Goal: Answer question/provide support: Share knowledge or assist other users

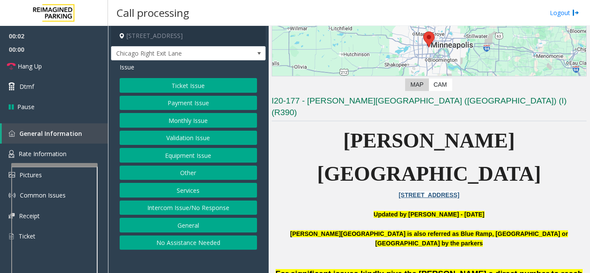
scroll to position [302, 0]
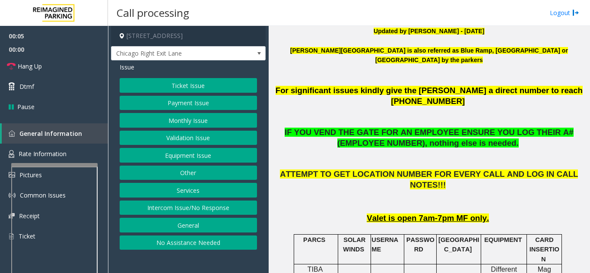
click at [202, 213] on button "Intercom Issue/No Response" at bounding box center [188, 208] width 137 height 15
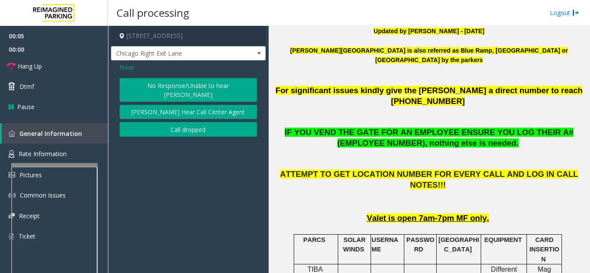
click at [152, 89] on button "No Response/Unable to hear [PERSON_NAME]" at bounding box center [188, 90] width 137 height 24
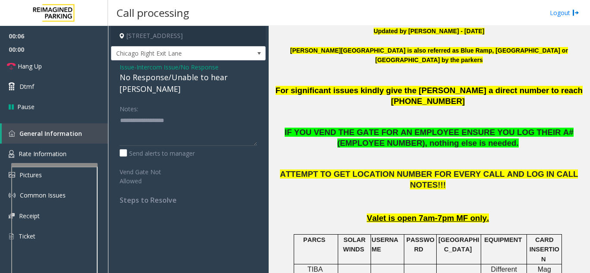
click at [152, 75] on div "No Response/Unable to hear [PERSON_NAME]" at bounding box center [188, 83] width 137 height 23
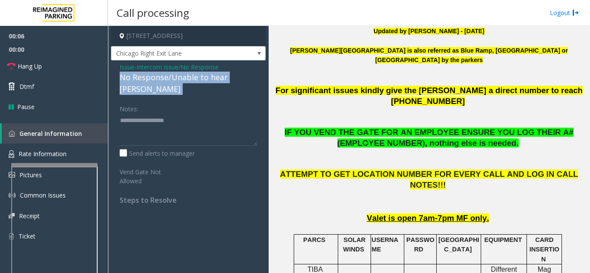
click at [152, 75] on div "No Response/Unable to hear [PERSON_NAME]" at bounding box center [188, 83] width 137 height 23
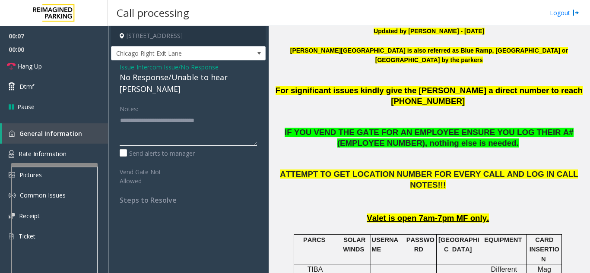
click at [222, 116] on textarea at bounding box center [188, 130] width 137 height 32
type textarea "**********"
click at [65, 60] on link "Hang Up" at bounding box center [54, 66] width 108 height 20
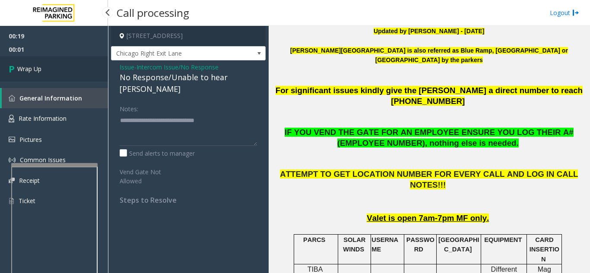
click at [65, 60] on link "Wrap Up" at bounding box center [54, 68] width 108 height 25
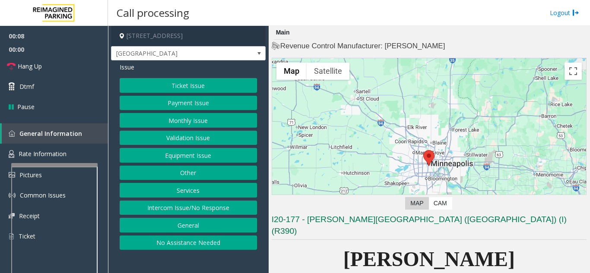
click at [171, 156] on button "Equipment Issue" at bounding box center [188, 155] width 137 height 15
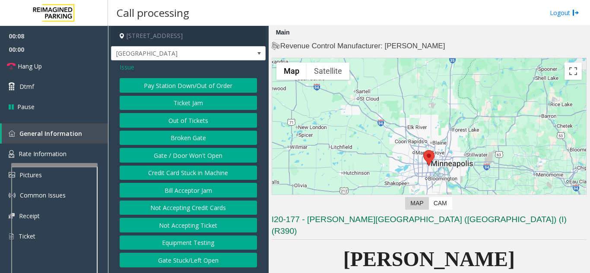
click at [171, 156] on button "Gate / Door Won't Open" at bounding box center [188, 155] width 137 height 15
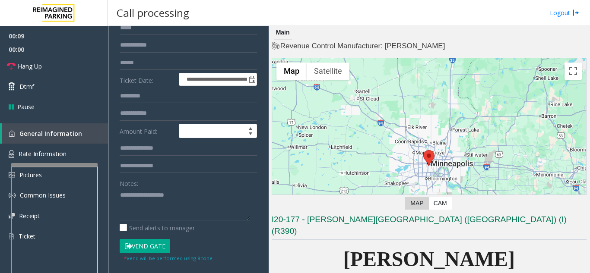
scroll to position [173, 0]
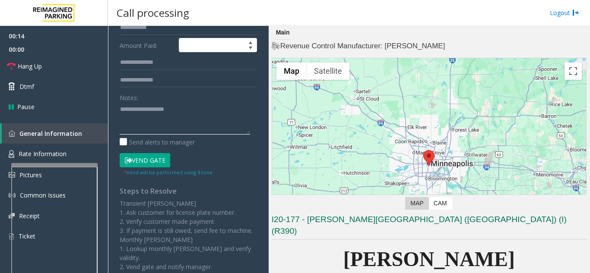
click at [191, 132] on textarea at bounding box center [185, 118] width 130 height 32
click at [134, 156] on button "Vend Gate" at bounding box center [145, 160] width 51 height 15
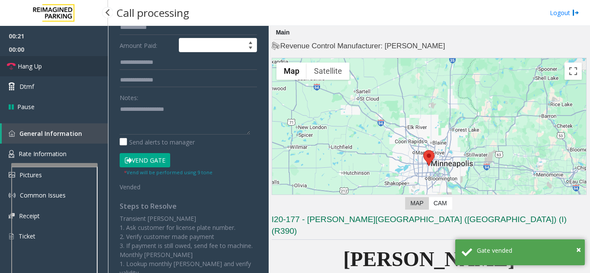
click at [84, 63] on link "Hang Up" at bounding box center [54, 66] width 108 height 20
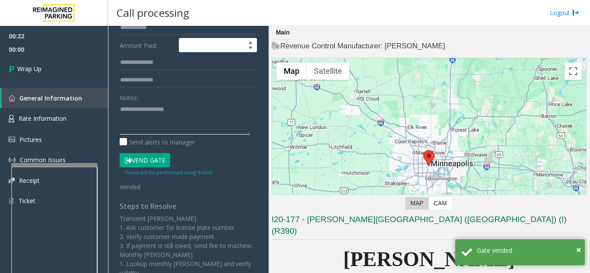
click at [190, 114] on textarea at bounding box center [185, 118] width 130 height 32
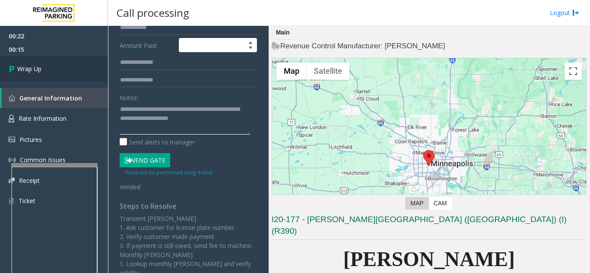
type textarea "**********"
click at [95, 60] on link "Wrap Up" at bounding box center [54, 68] width 108 height 25
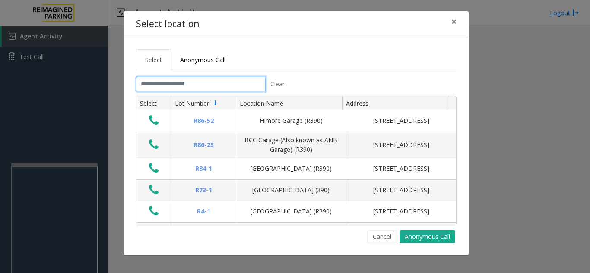
click at [215, 83] on input "text" at bounding box center [201, 84] width 130 height 15
click at [380, 239] on button "Cancel" at bounding box center [382, 237] width 30 height 13
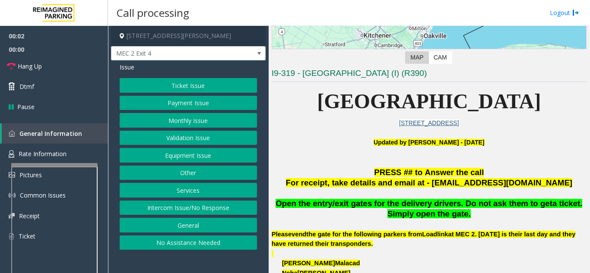
scroll to position [216, 0]
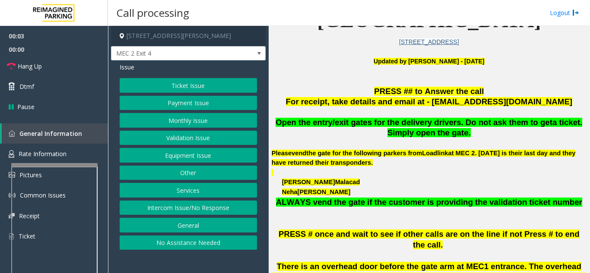
click at [175, 88] on button "Ticket Issue" at bounding box center [188, 85] width 137 height 15
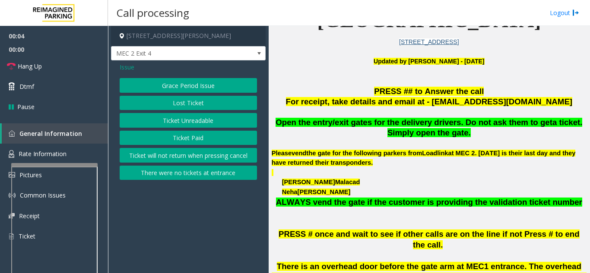
click at [181, 123] on button "Ticket Unreadable" at bounding box center [188, 120] width 137 height 15
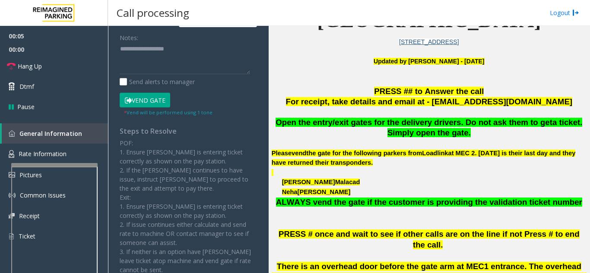
scroll to position [165, 0]
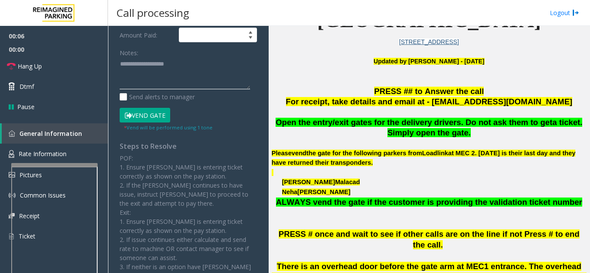
paste textarea "**********"
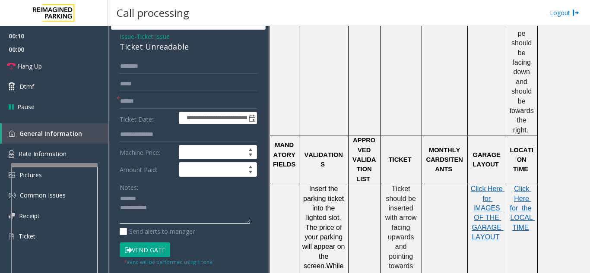
scroll to position [0, 0]
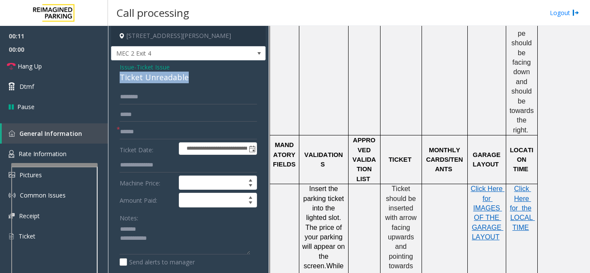
drag, startPoint x: 158, startPoint y: 77, endPoint x: 201, endPoint y: 77, distance: 43.6
click at [201, 77] on div "**********" at bounding box center [188, 271] width 155 height 422
paste textarea "**********"
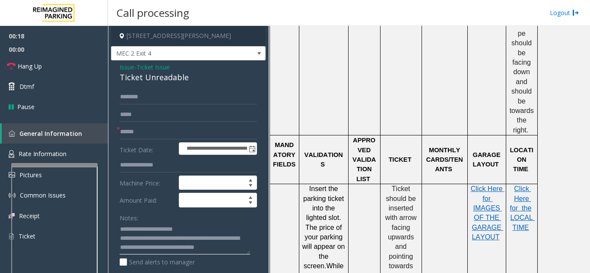
scroll to position [16, 0]
click at [167, 136] on input "text" at bounding box center [188, 132] width 137 height 15
click at [416, 193] on p "Ticket should be inserted with arrow facing upwards and pointing towards the st…" at bounding box center [401, 232] width 35 height 97
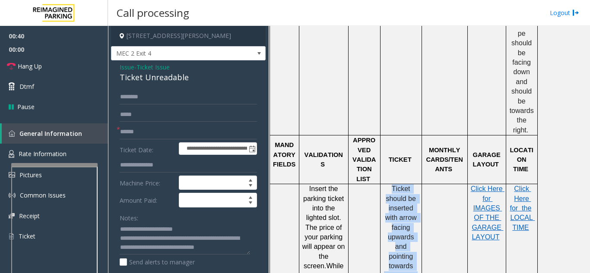
click at [416, 193] on p "Ticket should be inserted with arrow facing upwards and pointing towards the st…" at bounding box center [401, 232] width 35 height 97
click at [398, 196] on span "Ticket should be inserted with arrow facing upwards and pointing towards the st…" at bounding box center [401, 232] width 35 height 95
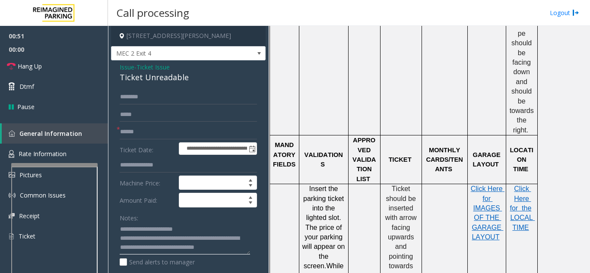
scroll to position [7, 0]
drag, startPoint x: 154, startPoint y: 225, endPoint x: 184, endPoint y: 247, distance: 37.5
click at [184, 247] on textarea at bounding box center [185, 239] width 130 height 32
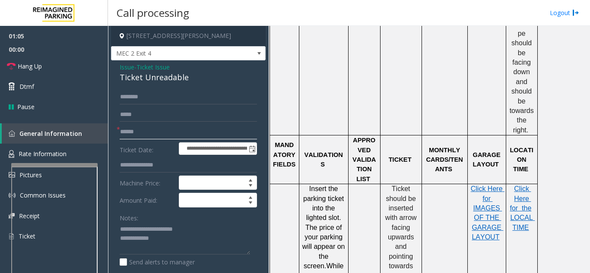
click at [154, 135] on input "text" at bounding box center [188, 132] width 137 height 15
paste textarea "**********"
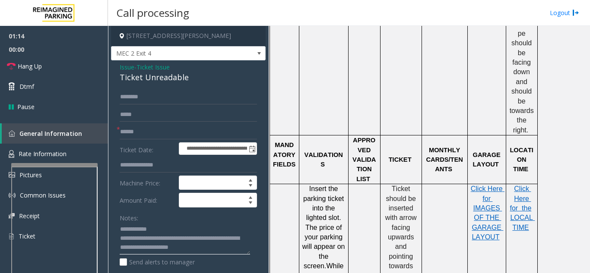
type textarea "**********"
click at [166, 130] on input "text" at bounding box center [188, 132] width 137 height 15
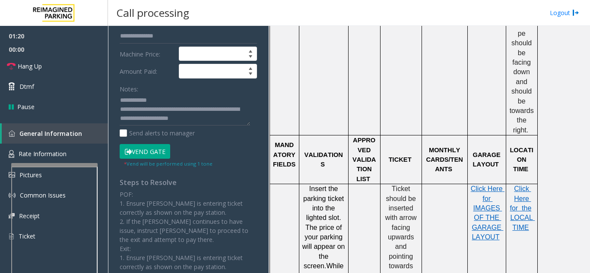
scroll to position [130, 0]
type input "**********"
click at [152, 145] on button "Vend Gate" at bounding box center [145, 151] width 51 height 15
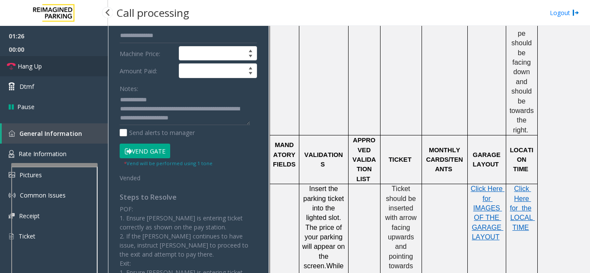
click at [64, 61] on link "Hang Up" at bounding box center [54, 66] width 108 height 20
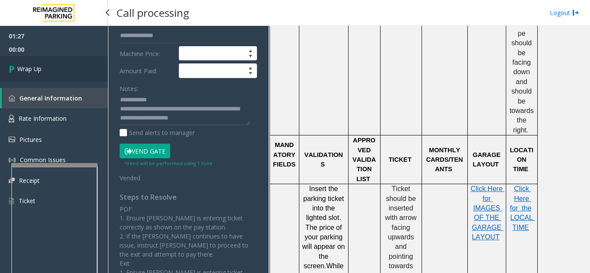
click at [65, 70] on link "Wrap Up" at bounding box center [54, 68] width 108 height 25
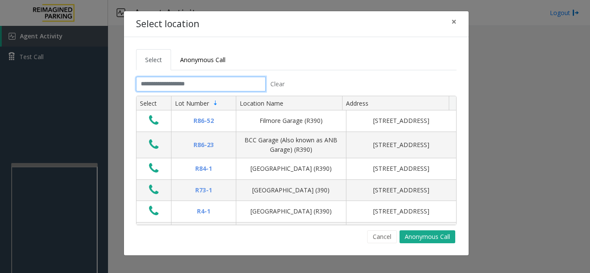
click at [215, 89] on input "text" at bounding box center [201, 84] width 130 height 15
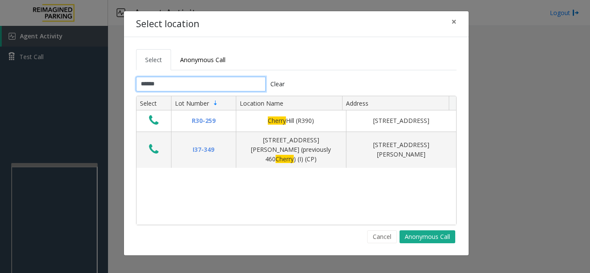
type input "******"
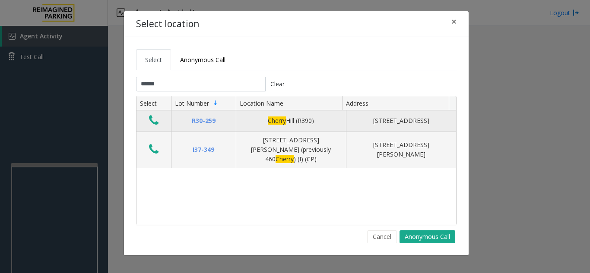
click at [162, 124] on td "Data table" at bounding box center [154, 121] width 35 height 21
click at [152, 125] on icon "Data table" at bounding box center [154, 120] width 10 height 12
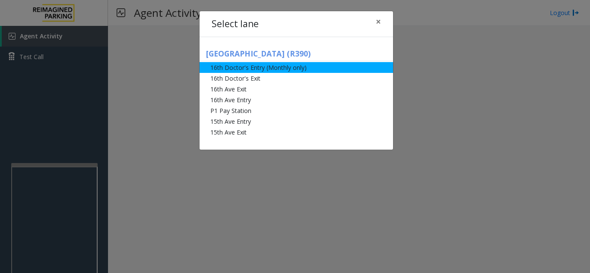
click at [259, 70] on li "16th Doctor's Entry (Monthly only)" at bounding box center [297, 67] width 194 height 11
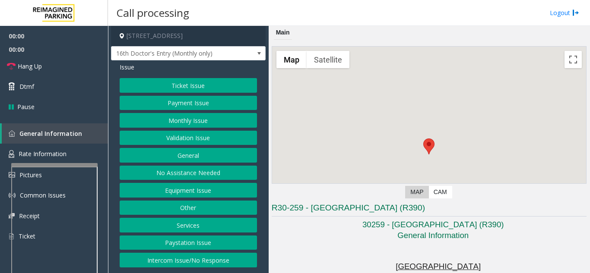
click at [175, 114] on button "Monthly Issue" at bounding box center [188, 120] width 137 height 15
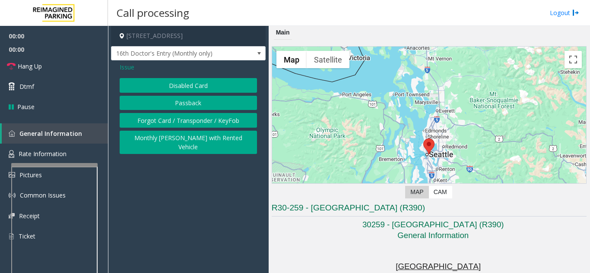
click at [171, 91] on button "Disabled Card" at bounding box center [188, 85] width 137 height 15
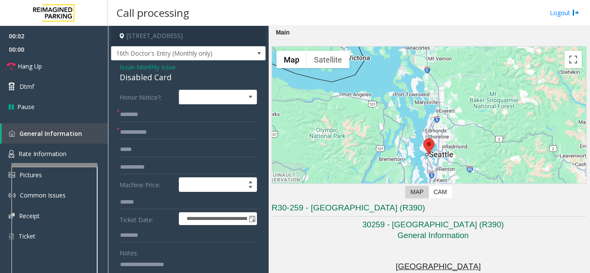
paste textarea "**********"
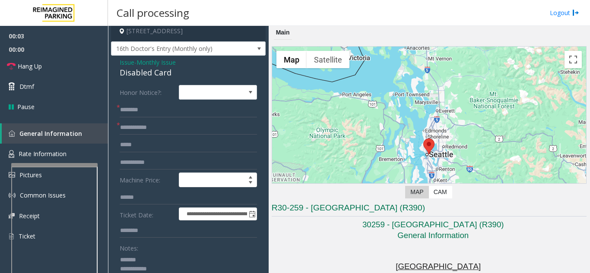
type textarea "**********"
click at [129, 64] on span "Issue" at bounding box center [127, 62] width 15 height 9
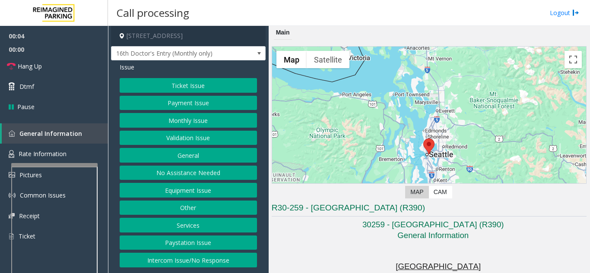
scroll to position [0, 0]
click at [162, 124] on button "Monthly Issue" at bounding box center [188, 120] width 137 height 15
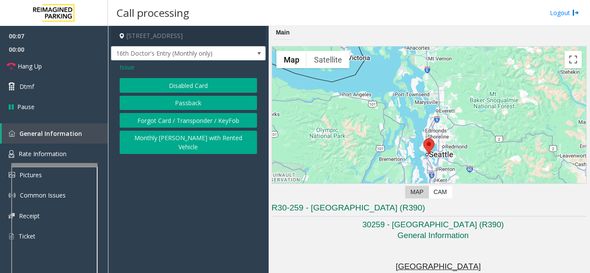
click at [160, 87] on button "Disabled Card" at bounding box center [188, 85] width 137 height 15
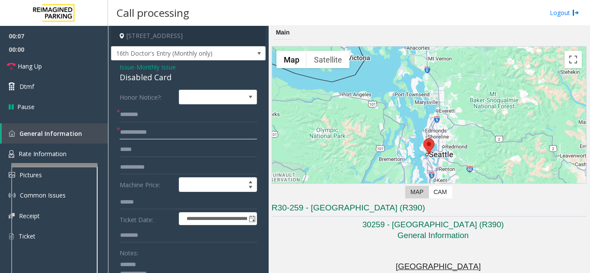
click at [158, 133] on input "text" at bounding box center [188, 132] width 137 height 15
type input "**********"
click at [186, 121] on input "text" at bounding box center [188, 115] width 137 height 15
click at [236, 101] on span at bounding box center [218, 97] width 78 height 15
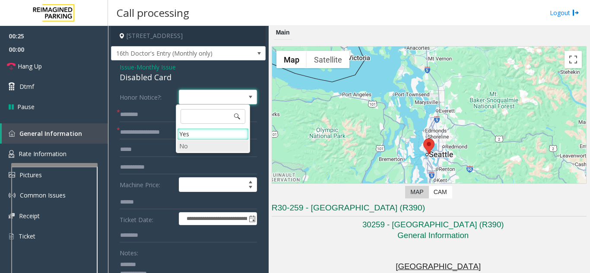
click at [207, 144] on li "No" at bounding box center [213, 146] width 72 height 12
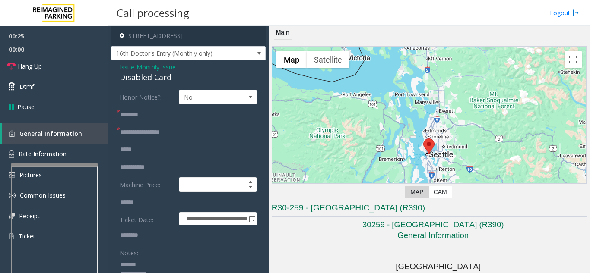
click at [168, 115] on input "text" at bounding box center [188, 115] width 137 height 15
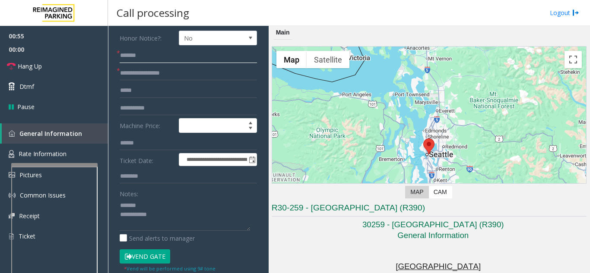
scroll to position [86, 0]
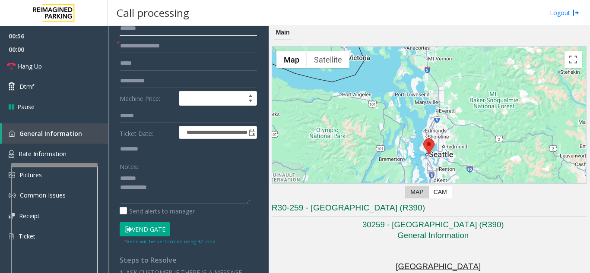
type input "*******"
click at [145, 229] on button "Vend Gate" at bounding box center [145, 229] width 51 height 15
click at [179, 187] on textarea at bounding box center [185, 187] width 130 height 32
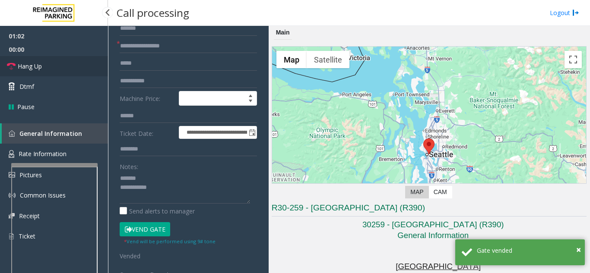
click at [84, 67] on link "Hang Up" at bounding box center [54, 66] width 108 height 20
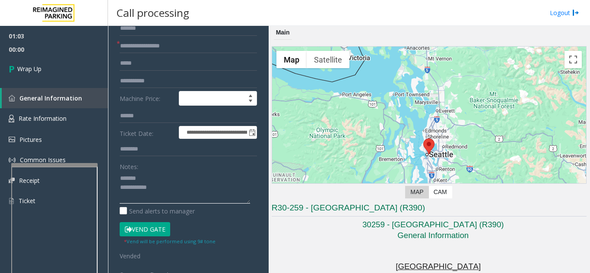
click at [192, 184] on textarea at bounding box center [185, 187] width 130 height 32
paste textarea "**********"
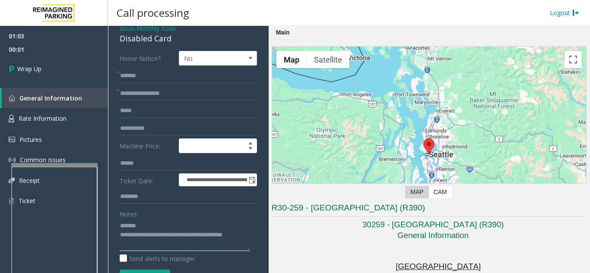
scroll to position [0, 0]
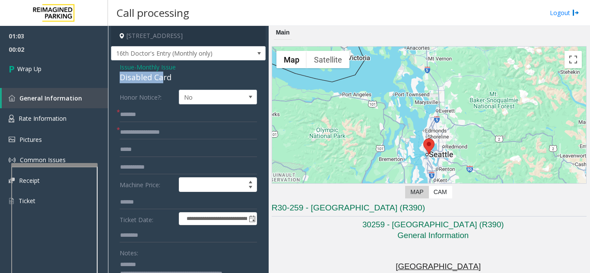
drag, startPoint x: 111, startPoint y: 77, endPoint x: 164, endPoint y: 76, distance: 52.7
click at [164, 76] on div "Disabled Card" at bounding box center [188, 78] width 137 height 12
click at [154, 77] on div "Disabled Card" at bounding box center [188, 78] width 137 height 12
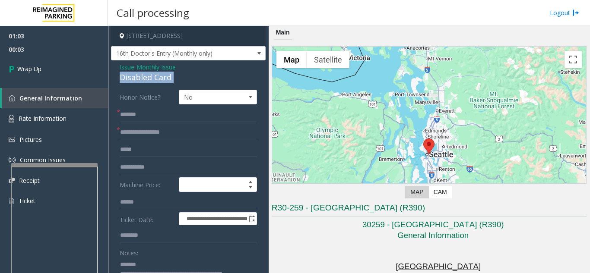
click at [154, 77] on div "Disabled Card" at bounding box center [188, 78] width 137 height 12
copy div "Disabled Card"
click at [162, 264] on textarea at bounding box center [185, 274] width 130 height 32
paste textarea "**********"
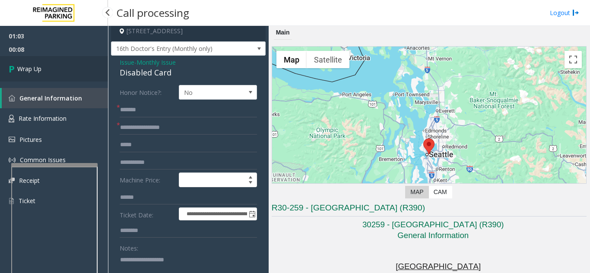
type textarea "**********"
click at [63, 65] on link "Wrap Up" at bounding box center [54, 68] width 108 height 25
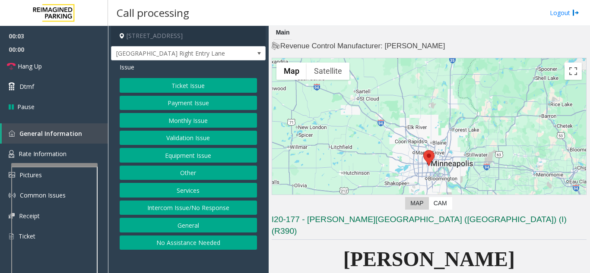
scroll to position [216, 0]
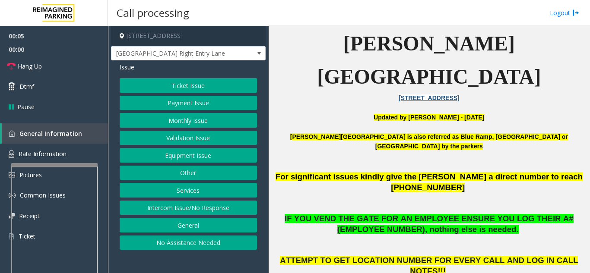
click at [180, 121] on button "Monthly Issue" at bounding box center [188, 120] width 137 height 15
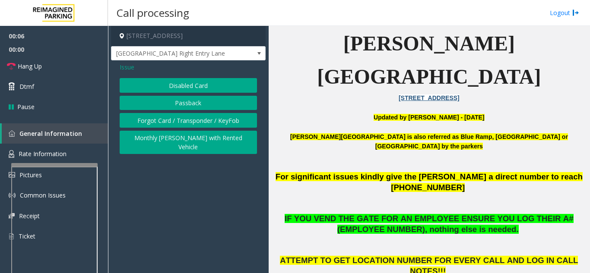
click at [187, 85] on button "Disabled Card" at bounding box center [188, 85] width 137 height 15
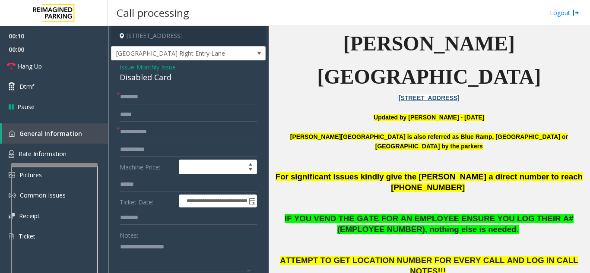
paste textarea "**********"
click at [132, 73] on div "Disabled Card" at bounding box center [188, 78] width 137 height 12
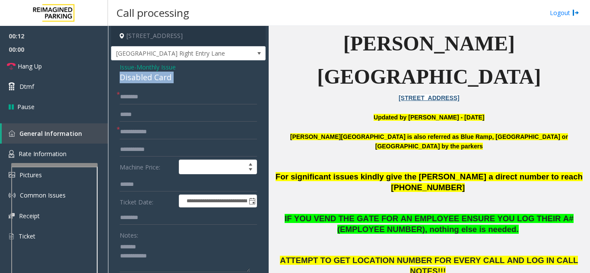
click at [132, 73] on div "Disabled Card" at bounding box center [188, 78] width 137 height 12
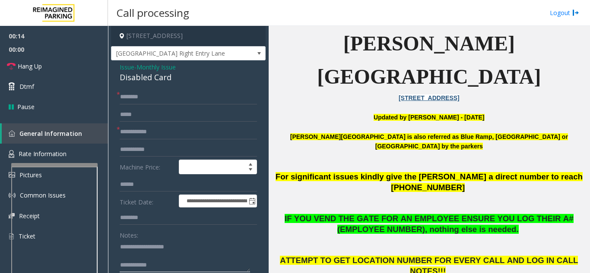
click at [185, 257] on textarea at bounding box center [185, 256] width 130 height 32
click at [184, 267] on textarea at bounding box center [185, 256] width 130 height 32
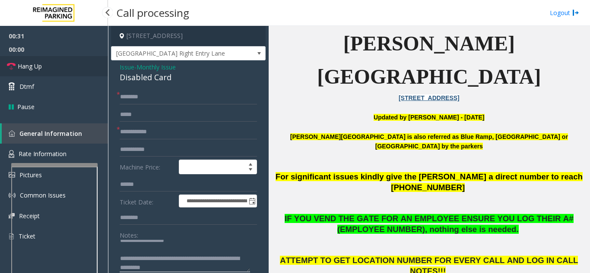
type textarea "**********"
click at [52, 72] on link "Hang Up" at bounding box center [54, 66] width 108 height 20
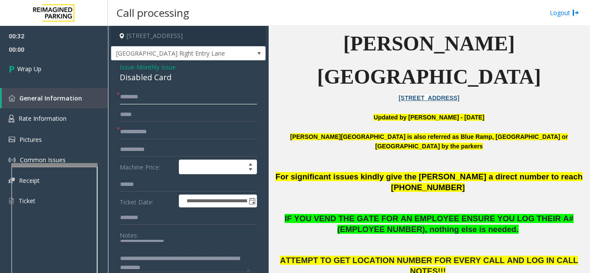
drag, startPoint x: 199, startPoint y: 91, endPoint x: 200, endPoint y: 99, distance: 8.3
click at [200, 96] on input "text" at bounding box center [188, 97] width 137 height 15
type input "**"
click at [165, 133] on input "*" at bounding box center [188, 132] width 137 height 15
type input "**"
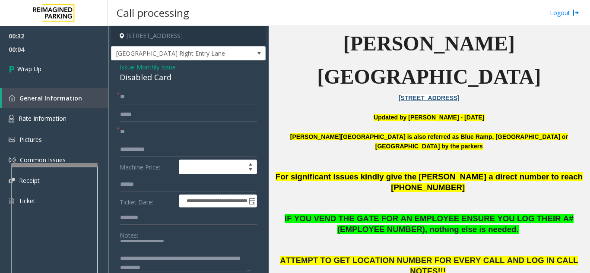
click at [211, 271] on textarea at bounding box center [185, 256] width 130 height 32
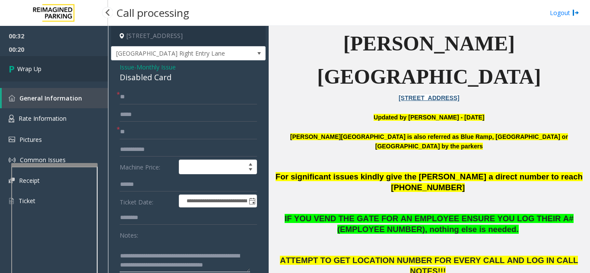
type textarea "**********"
click at [86, 72] on link "Wrap Up" at bounding box center [54, 68] width 108 height 25
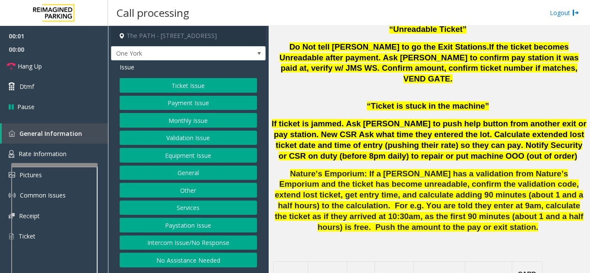
scroll to position [734, 0]
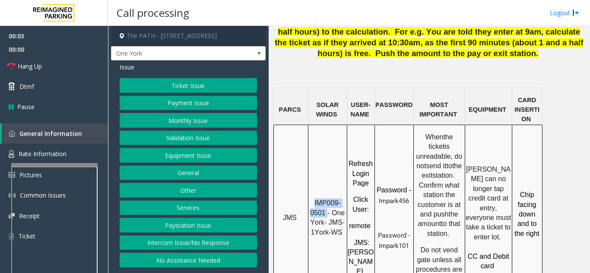
drag, startPoint x: 314, startPoint y: 115, endPoint x: 327, endPoint y: 127, distance: 17.8
click at [327, 199] on p "IMP009-0501 - One York- JMS-1York-WS" at bounding box center [328, 218] width 38 height 39
click at [184, 93] on div "Ticket Issue Payment Issue Monthly Issue Validation Issue Equipment Issue Gener…" at bounding box center [188, 173] width 137 height 190
click at [184, 87] on button "Ticket Issue" at bounding box center [188, 85] width 137 height 15
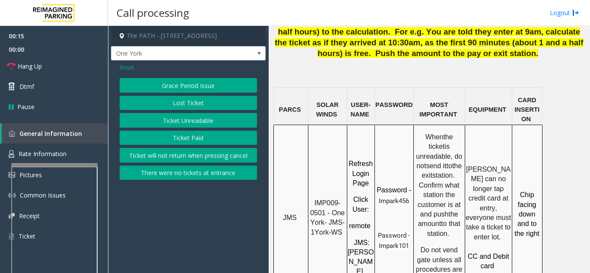
click at [185, 122] on button "Ticket Unreadable" at bounding box center [188, 120] width 137 height 15
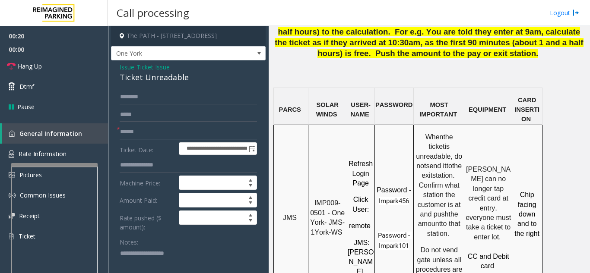
click at [173, 135] on input "text" at bounding box center [188, 132] width 137 height 15
type input "********"
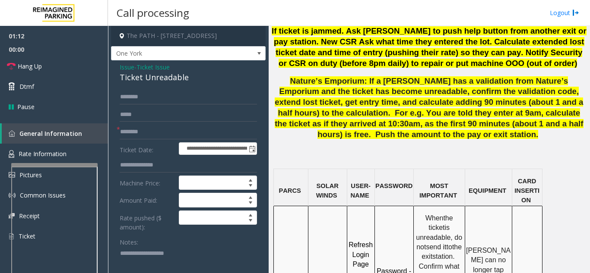
scroll to position [562, 0]
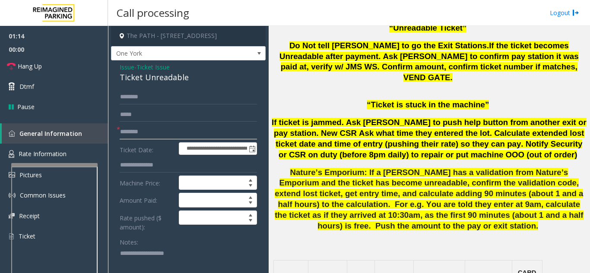
click at [149, 134] on input "********" at bounding box center [188, 132] width 137 height 15
click at [75, 63] on link "Hang Up" at bounding box center [54, 66] width 108 height 20
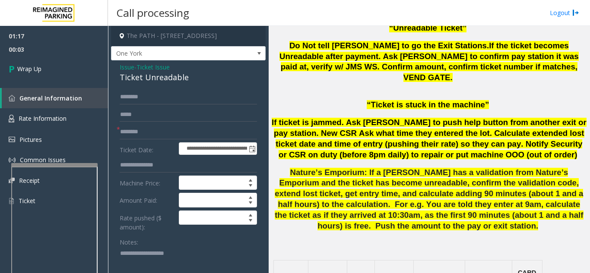
paste textarea "**********"
click at [184, 257] on textarea at bounding box center [185, 263] width 130 height 32
copy div "Ticket Unreadable"
drag, startPoint x: 124, startPoint y: 79, endPoint x: 187, endPoint y: 77, distance: 63.5
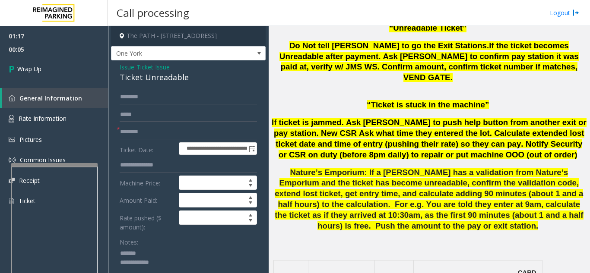
paste textarea "**********"
drag, startPoint x: 156, startPoint y: 247, endPoint x: 167, endPoint y: 259, distance: 16.2
click at [158, 247] on textarea at bounding box center [185, 263] width 130 height 32
click at [172, 265] on textarea at bounding box center [185, 263] width 130 height 32
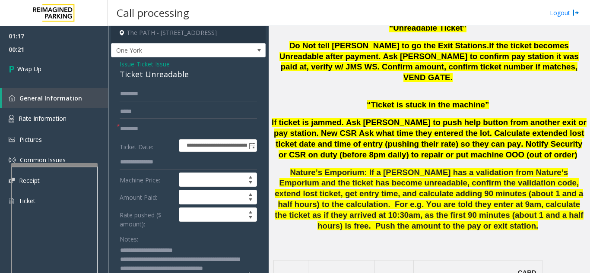
scroll to position [5, 0]
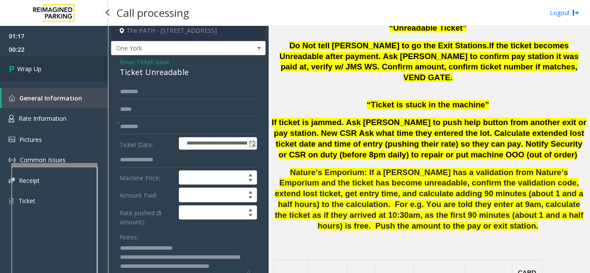
type textarea "**********"
click at [63, 57] on link "Wrap Up" at bounding box center [54, 68] width 108 height 25
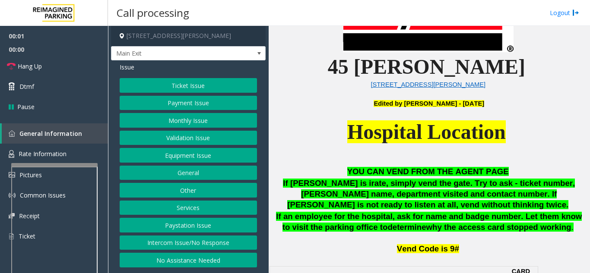
scroll to position [302, 0]
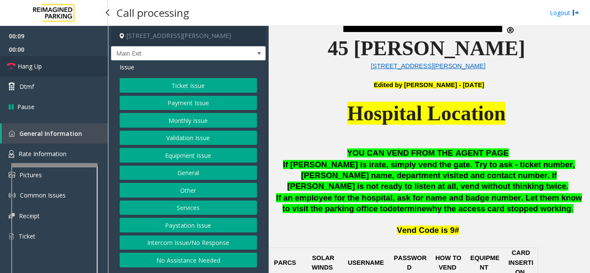
click at [50, 64] on link "Hang Up" at bounding box center [54, 66] width 108 height 20
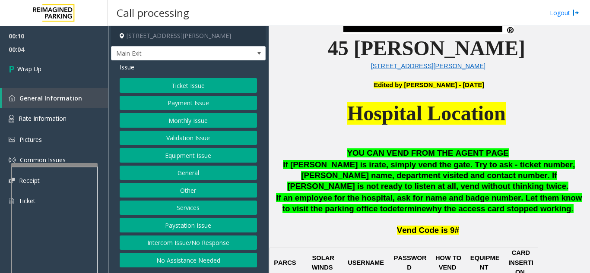
click at [153, 245] on button "Intercom Issue/No Response" at bounding box center [188, 243] width 137 height 15
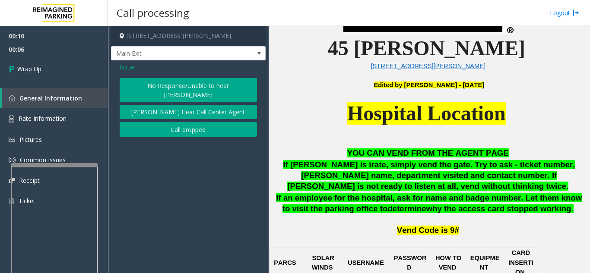
click at [116, 67] on div "Issue No Response/Unable to hear [PERSON_NAME] Cannot Hear Call Center Agent Ca…" at bounding box center [188, 100] width 155 height 81
click at [125, 67] on span "Issue" at bounding box center [127, 67] width 15 height 9
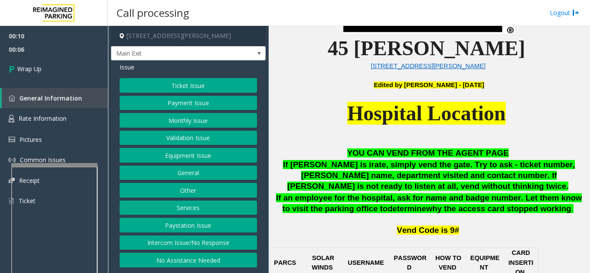
click at [177, 260] on button "No Assistance Needed" at bounding box center [188, 260] width 137 height 15
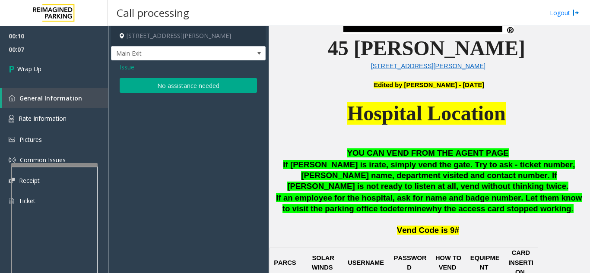
click at [159, 77] on div "Issue No assistance needed" at bounding box center [188, 78] width 155 height 37
click at [162, 81] on button "No assistance needed" at bounding box center [188, 85] width 137 height 15
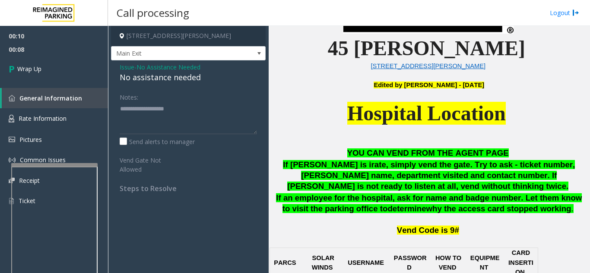
click at [160, 77] on div "No assistance needed" at bounding box center [188, 78] width 137 height 12
copy div "No assistance needed"
click at [160, 105] on textarea at bounding box center [188, 118] width 137 height 32
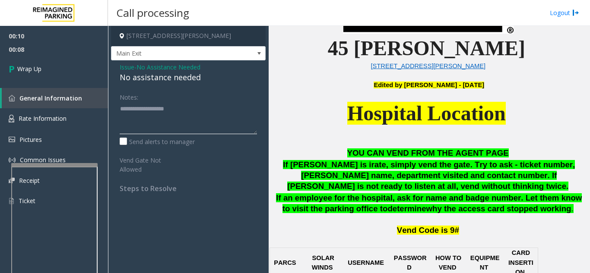
paste textarea "**********"
type textarea "**********"
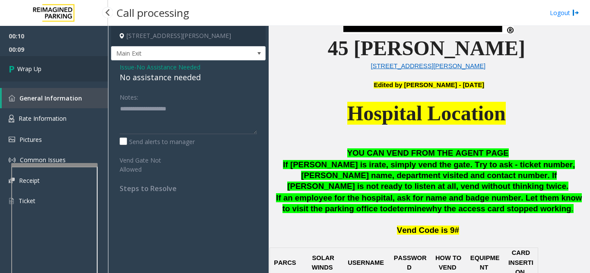
click at [65, 74] on link "Wrap Up" at bounding box center [54, 68] width 108 height 25
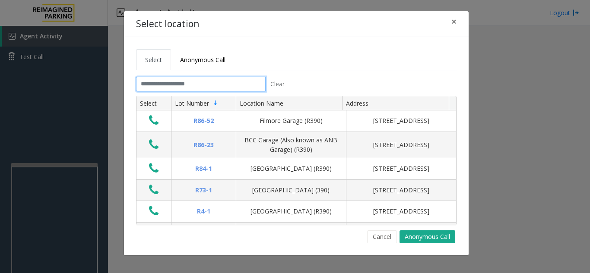
click at [202, 78] on input "text" at bounding box center [201, 84] width 130 height 15
click at [394, 235] on button "Cancel" at bounding box center [382, 237] width 30 height 13
click at [198, 83] on input "text" at bounding box center [201, 84] width 130 height 15
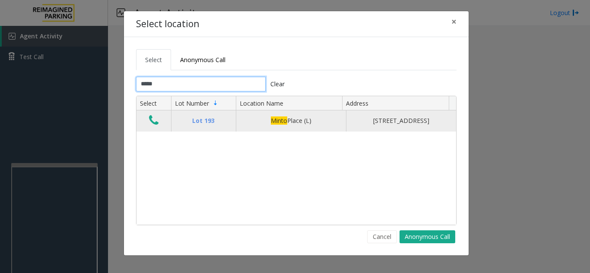
type input "*****"
click at [158, 128] on button "Data table" at bounding box center [153, 121] width 15 height 14
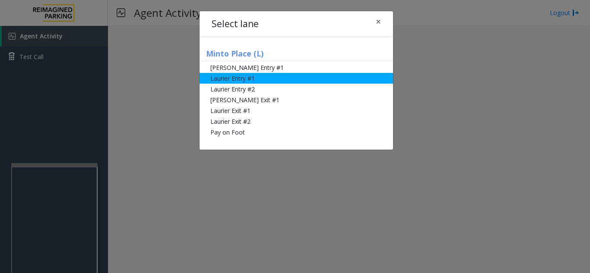
click at [266, 75] on li "Laurier Entry #1" at bounding box center [297, 78] width 194 height 11
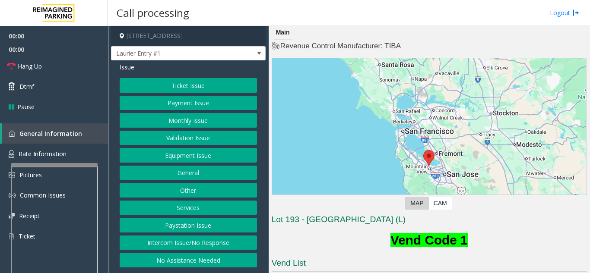
click at [202, 103] on button "Payment Issue" at bounding box center [188, 103] width 137 height 15
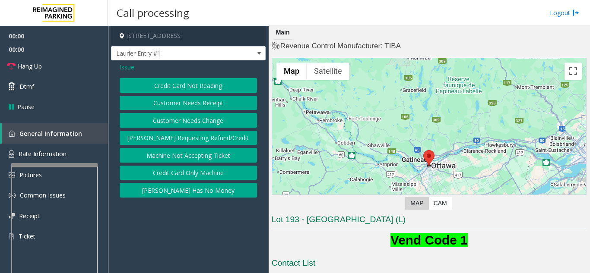
click at [196, 85] on button "Credit Card Not Reading" at bounding box center [188, 85] width 137 height 15
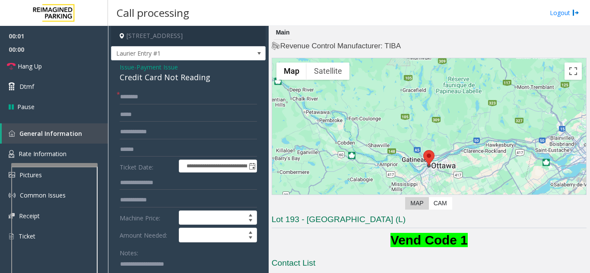
drag, startPoint x: 190, startPoint y: 248, endPoint x: 190, endPoint y: 260, distance: 12.1
paste textarea "**********"
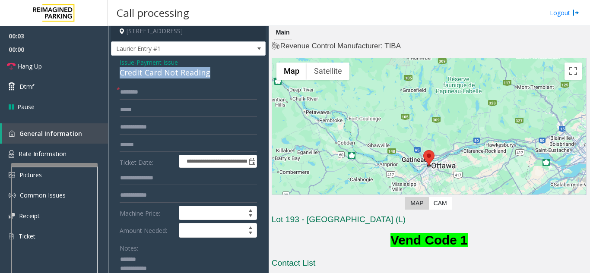
drag, startPoint x: 121, startPoint y: 77, endPoint x: 210, endPoint y: 76, distance: 89.0
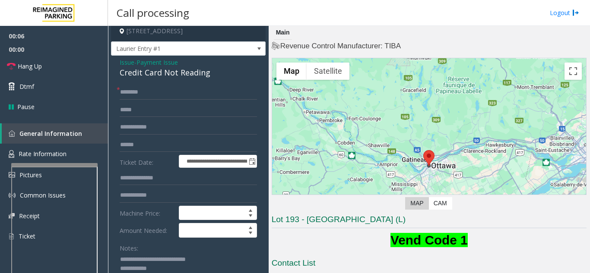
click at [186, 270] on textarea at bounding box center [185, 269] width 130 height 32
paste textarea "**********"
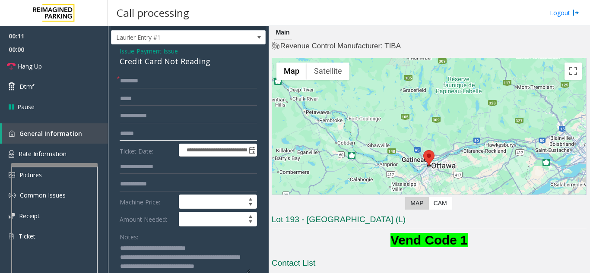
click at [174, 130] on input "text" at bounding box center [188, 134] width 137 height 15
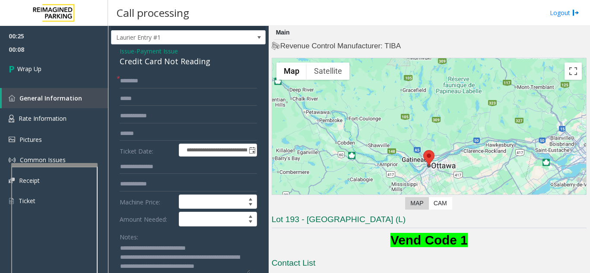
scroll to position [7, 0]
drag, startPoint x: 156, startPoint y: 243, endPoint x: 211, endPoint y: 257, distance: 56.8
click at [211, 257] on textarea at bounding box center [185, 258] width 130 height 32
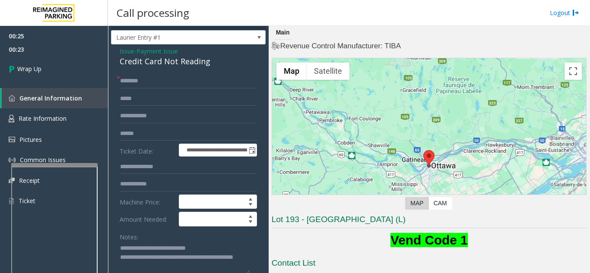
type textarea "**********"
click at [155, 89] on form "**********" at bounding box center [188, 199] width 137 height 251
click at [164, 79] on input "text" at bounding box center [188, 81] width 137 height 15
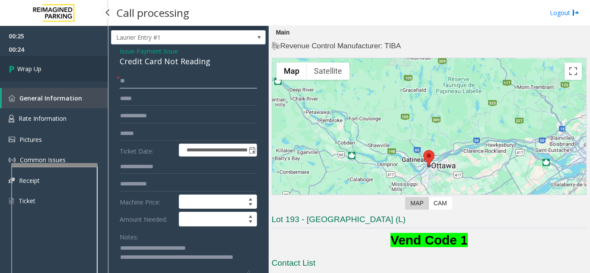
type input "**"
click at [57, 70] on link "Wrap Up" at bounding box center [54, 68] width 108 height 25
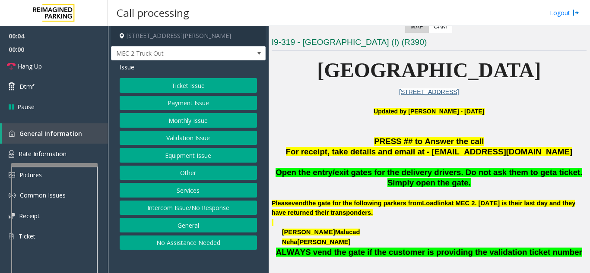
scroll to position [259, 0]
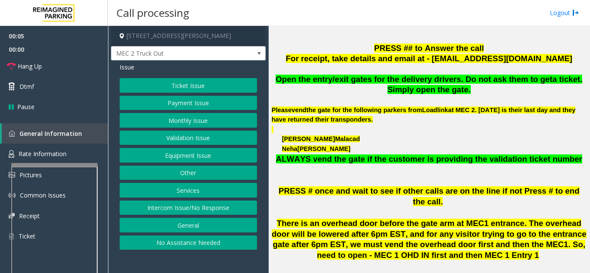
click at [200, 156] on button "Equipment Issue" at bounding box center [188, 155] width 137 height 15
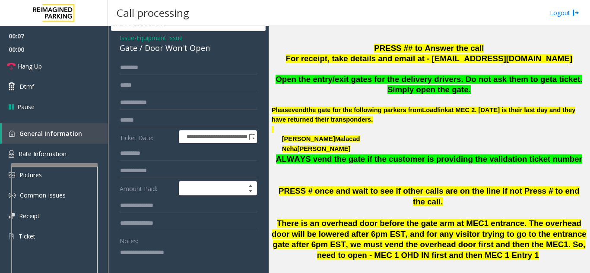
scroll to position [0, 0]
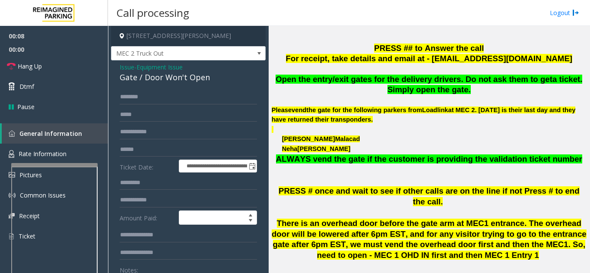
click at [123, 65] on span "Issue" at bounding box center [127, 67] width 15 height 9
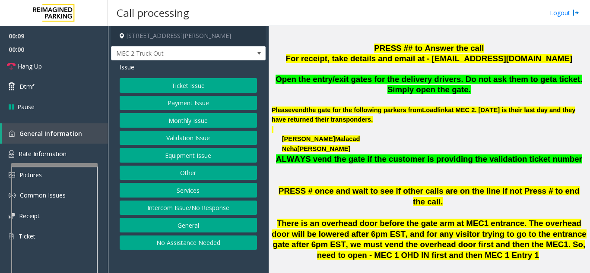
click at [177, 184] on button "Services" at bounding box center [188, 190] width 137 height 15
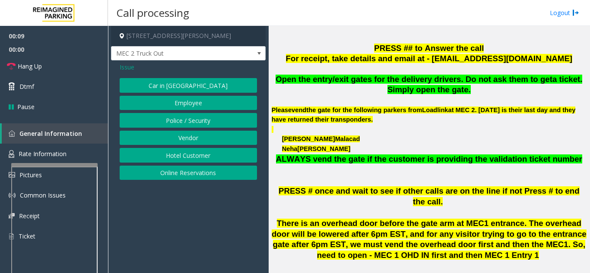
click at [181, 132] on button "Vendor" at bounding box center [188, 138] width 137 height 15
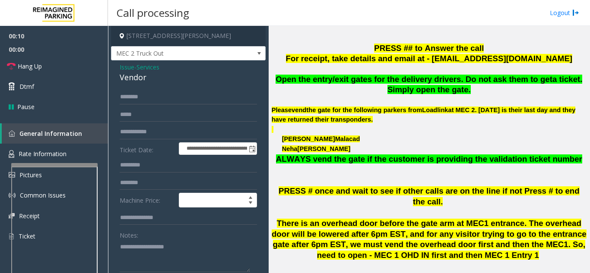
scroll to position [86, 0]
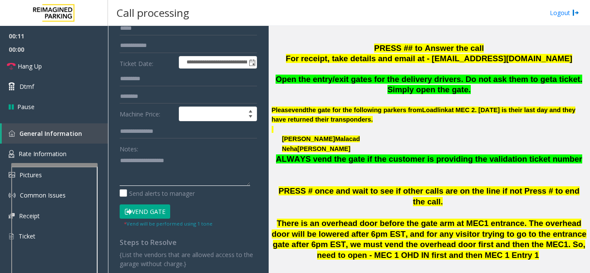
click at [162, 182] on textarea at bounding box center [185, 170] width 130 height 32
paste textarea "**********"
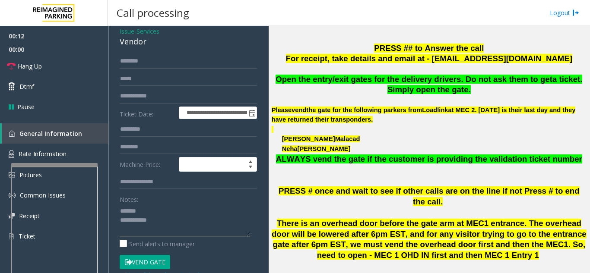
scroll to position [0, 0]
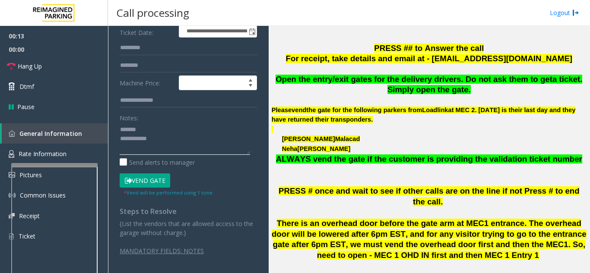
type textarea "**********"
click at [146, 178] on button "Vend Gate" at bounding box center [145, 181] width 51 height 15
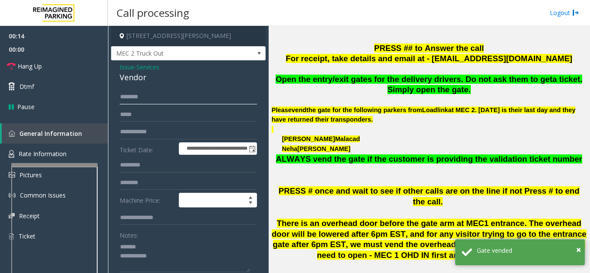
click at [155, 96] on input "text" at bounding box center [188, 97] width 137 height 15
type input "*"
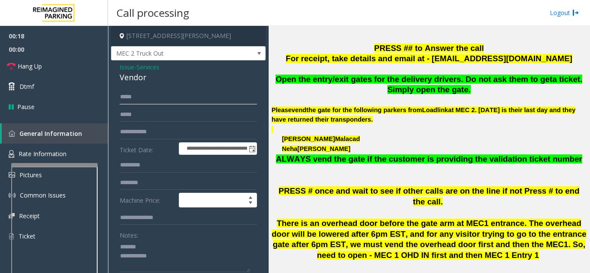
type input "****"
click at [170, 254] on textarea at bounding box center [185, 256] width 130 height 32
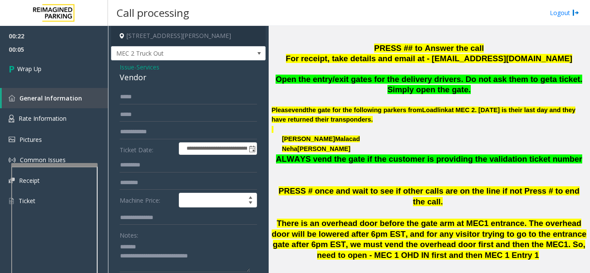
click at [134, 73] on div "Vendor" at bounding box center [188, 78] width 137 height 12
copy div "Vendor"
drag, startPoint x: 134, startPoint y: 73, endPoint x: 162, endPoint y: 271, distance: 200.2
click at [134, 74] on div "Vendor" at bounding box center [188, 78] width 137 height 12
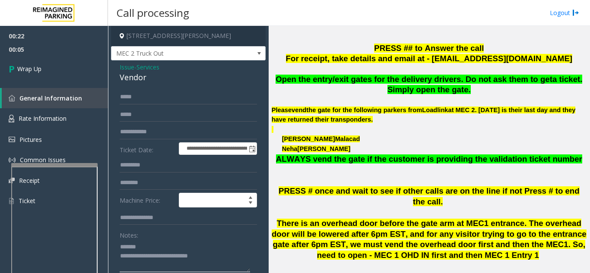
click at [152, 245] on textarea at bounding box center [185, 256] width 130 height 32
paste textarea "******"
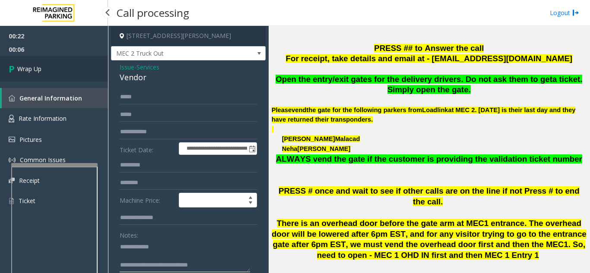
type textarea "**********"
click at [75, 68] on link "Wrap Up" at bounding box center [54, 68] width 108 height 25
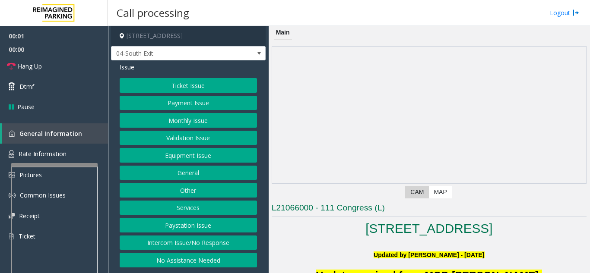
scroll to position [216, 0]
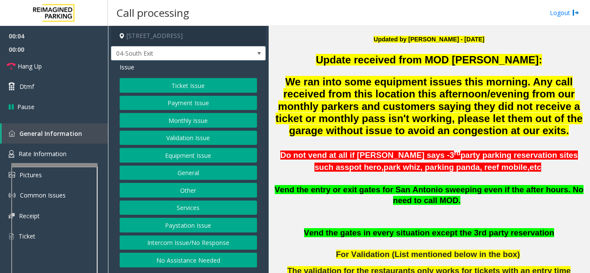
click at [176, 104] on button "Payment Issue" at bounding box center [188, 103] width 137 height 15
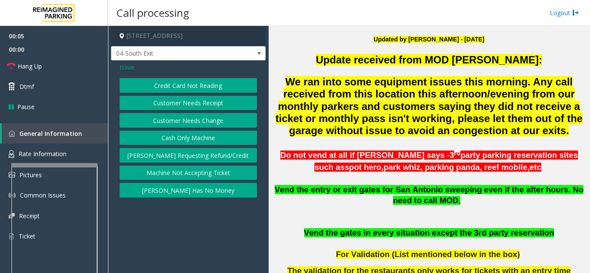
click at [171, 91] on button "Credit Card Not Reading" at bounding box center [188, 85] width 137 height 15
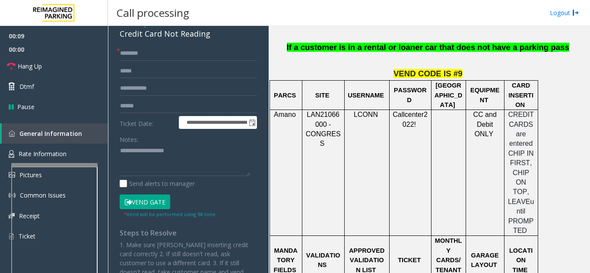
scroll to position [0, 0]
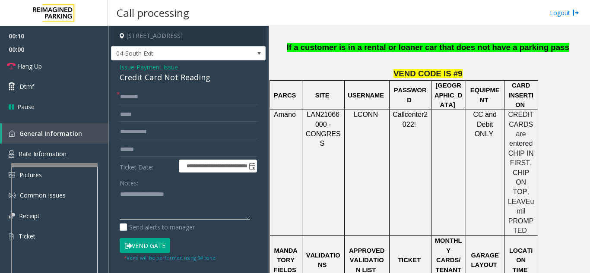
paste textarea "**********"
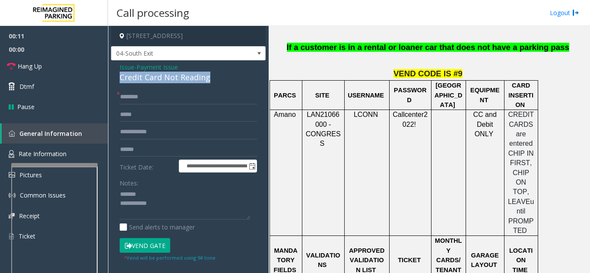
drag, startPoint x: 114, startPoint y: 81, endPoint x: 216, endPoint y: 78, distance: 101.6
click at [224, 77] on div "**********" at bounding box center [188, 212] width 155 height 305
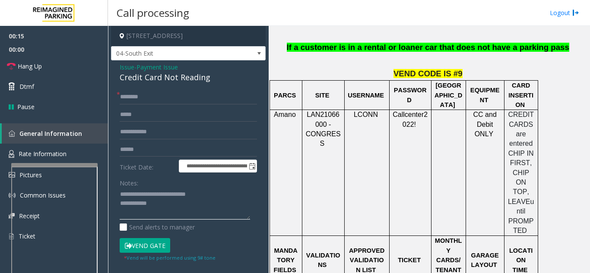
paste textarea "**********"
type textarea "**********"
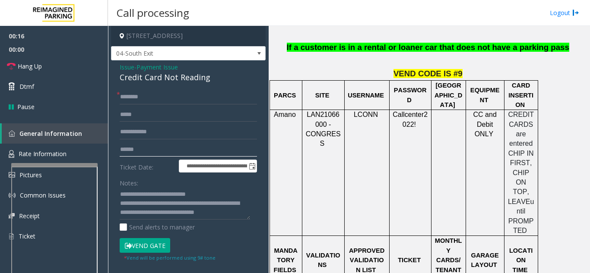
click at [161, 145] on input "text" at bounding box center [188, 150] width 137 height 15
type input "**********"
click at [188, 104] on input "text" at bounding box center [188, 97] width 137 height 15
click at [148, 238] on form "**********" at bounding box center [188, 176] width 137 height 172
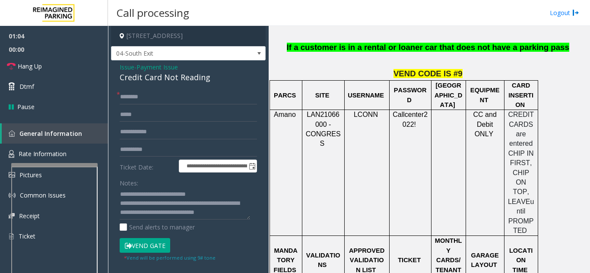
click at [148, 241] on button "Vend Gate" at bounding box center [145, 245] width 51 height 15
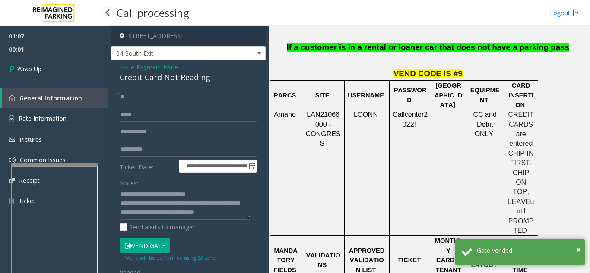
type input "**"
click at [73, 65] on link "Wrap Up" at bounding box center [54, 68] width 108 height 25
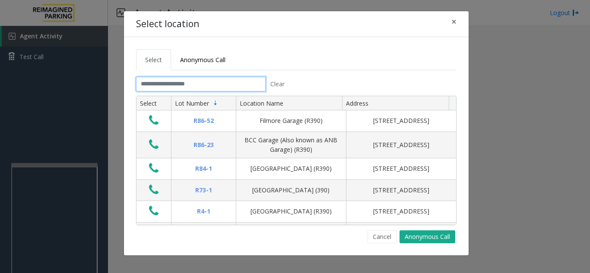
click at [169, 84] on input "text" at bounding box center [201, 84] width 130 height 15
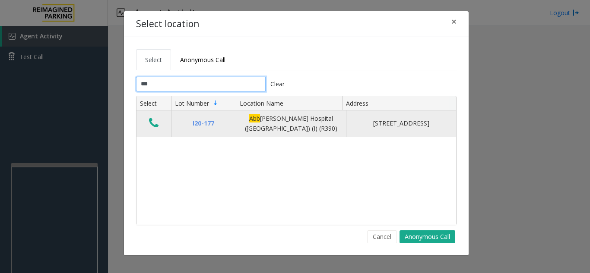
type input "***"
click at [156, 130] on button "Data table" at bounding box center [153, 124] width 15 height 14
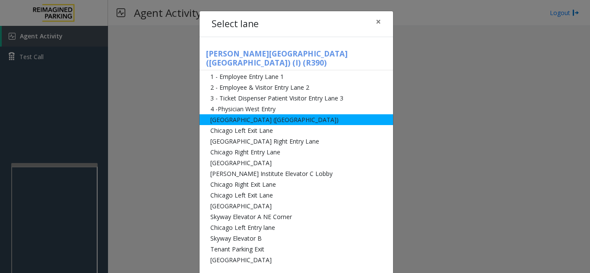
click at [231, 114] on li "[GEOGRAPHIC_DATA] ([GEOGRAPHIC_DATA])" at bounding box center [297, 119] width 194 height 11
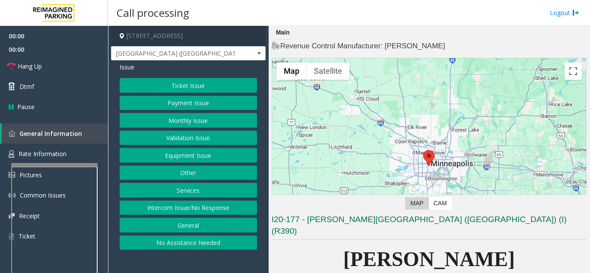
click at [189, 150] on button "Equipment Issue" at bounding box center [188, 155] width 137 height 15
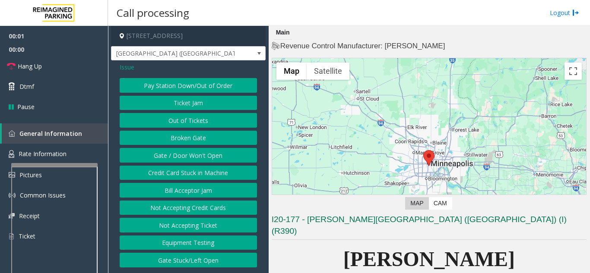
click at [189, 150] on button "Gate / Door Won't Open" at bounding box center [188, 155] width 137 height 15
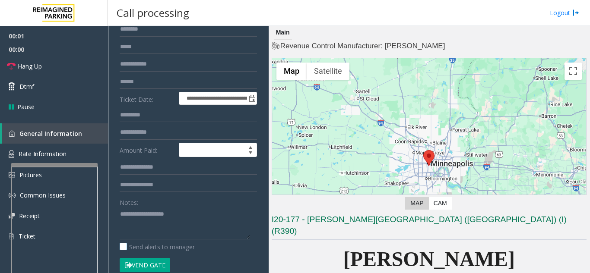
scroll to position [130, 0]
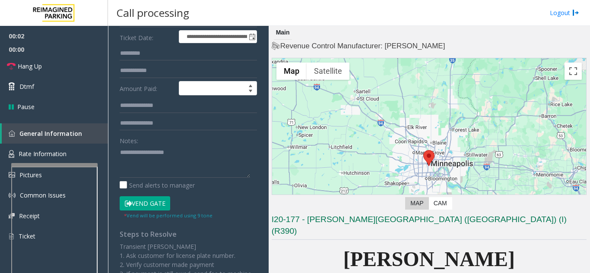
drag, startPoint x: 162, startPoint y: 204, endPoint x: 121, endPoint y: 142, distance: 74.5
click at [161, 204] on button "Vend Gate" at bounding box center [145, 204] width 51 height 15
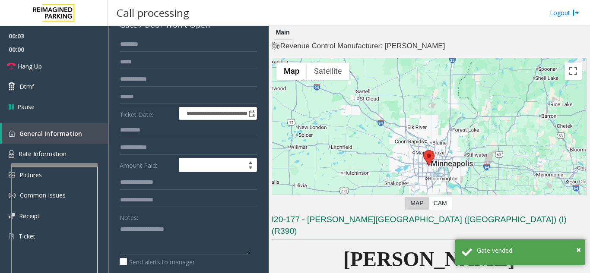
scroll to position [0, 0]
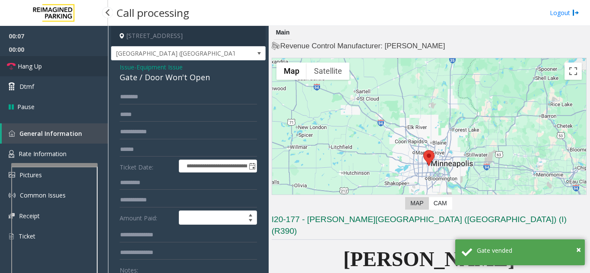
click at [83, 62] on link "Hang Up" at bounding box center [54, 66] width 108 height 20
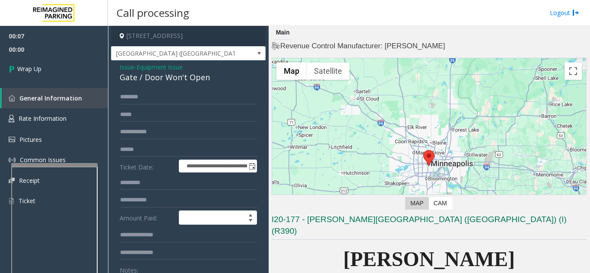
scroll to position [86, 0]
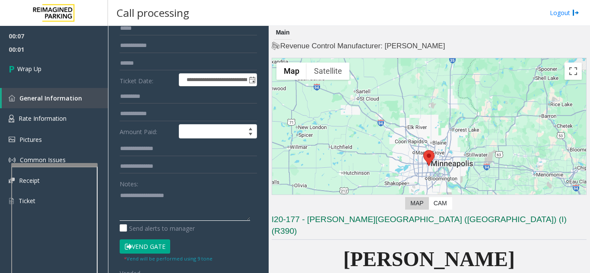
click at [180, 205] on textarea at bounding box center [185, 205] width 130 height 32
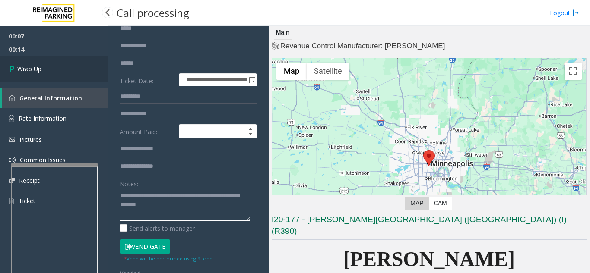
type textarea "**********"
click at [49, 77] on link "Wrap Up" at bounding box center [54, 68] width 108 height 25
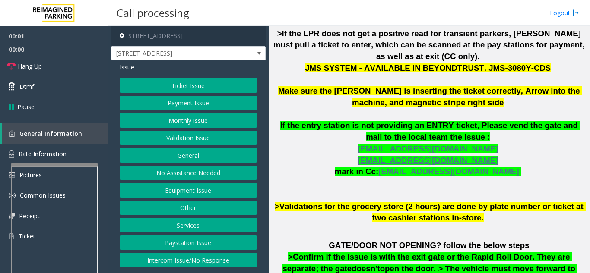
scroll to position [346, 0]
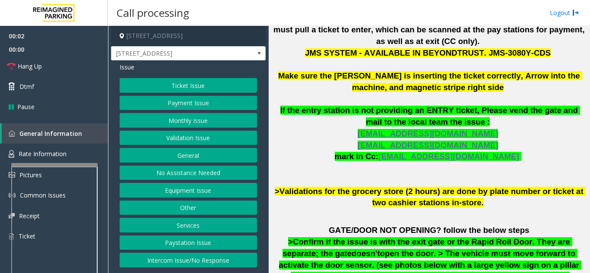
click at [367, 249] on span "open the door. > The vehicle must move forward to activate the door sensor. (se…" at bounding box center [430, 265] width 303 height 32
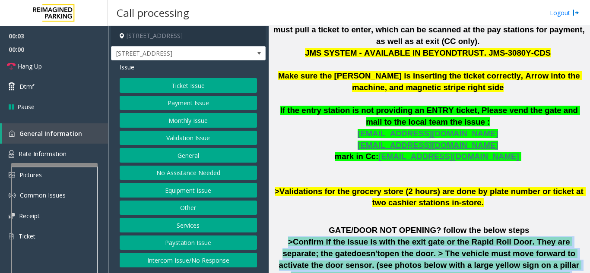
click at [367, 249] on span "open the door. > The vehicle must move forward to activate the door sensor. (se…" at bounding box center [430, 265] width 303 height 32
click at [198, 259] on button "Intercom Issue/No Response" at bounding box center [188, 260] width 137 height 15
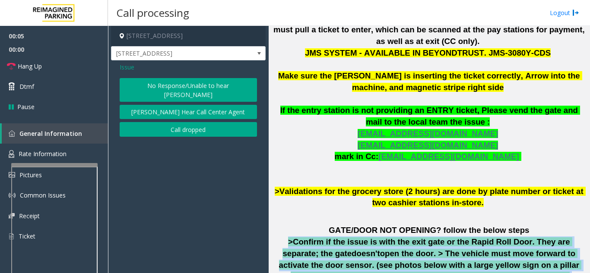
click at [178, 83] on button "No Response/Unable to hear [PERSON_NAME]" at bounding box center [188, 90] width 137 height 24
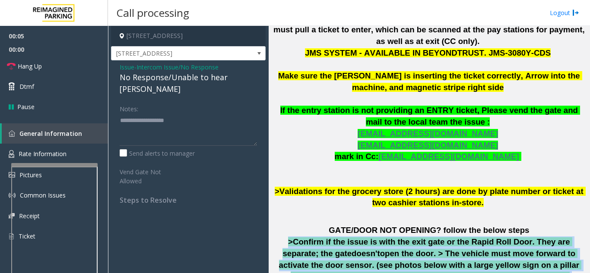
click at [178, 82] on div "No Response/Unable to hear [PERSON_NAME]" at bounding box center [188, 83] width 137 height 23
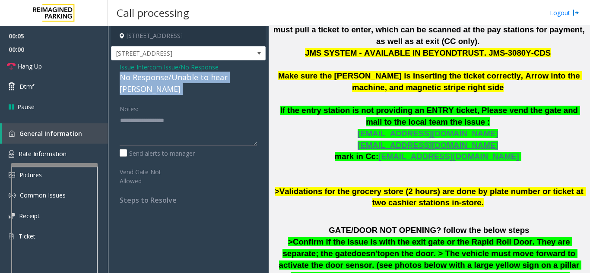
click at [178, 82] on div "No Response/Unable to hear [PERSON_NAME]" at bounding box center [188, 83] width 137 height 23
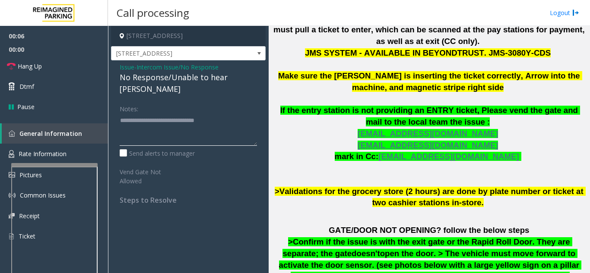
click at [211, 114] on textarea at bounding box center [188, 130] width 137 height 32
type textarea "**********"
click at [85, 67] on link "Hang Up" at bounding box center [54, 66] width 108 height 20
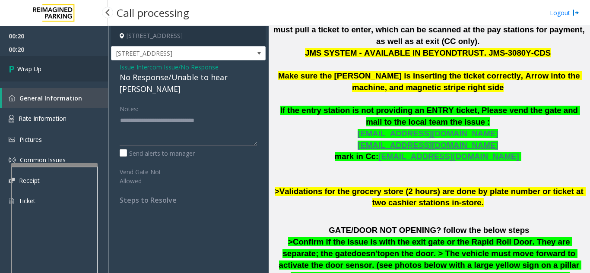
click at [81, 61] on link "Wrap Up" at bounding box center [54, 68] width 108 height 25
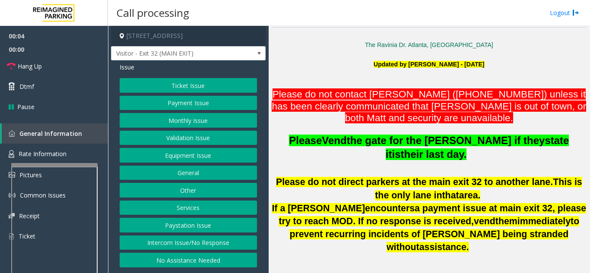
scroll to position [216, 0]
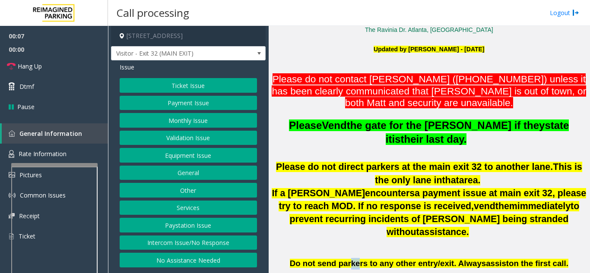
click at [364, 259] on span "Do not send parkers to any other entry/exit. Always" at bounding box center [388, 263] width 196 height 9
click at [336, 259] on span "Do not send parkers to any other entry/exit. Always" at bounding box center [388, 263] width 196 height 9
click at [207, 122] on button "Monthly Issue" at bounding box center [188, 120] width 137 height 15
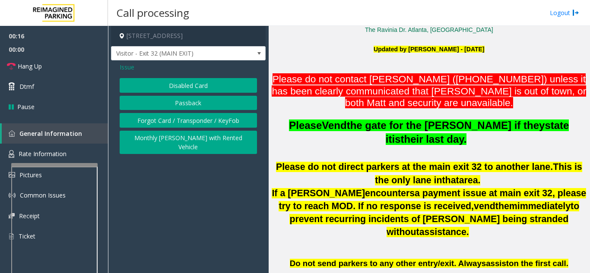
click at [206, 86] on button "Disabled Card" at bounding box center [188, 85] width 137 height 15
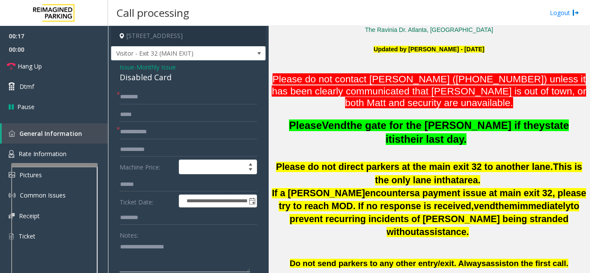
paste textarea "**********"
drag, startPoint x: 109, startPoint y: 79, endPoint x: 194, endPoint y: 82, distance: 85.6
click at [194, 82] on div "**********" at bounding box center [349, 150] width 482 height 248
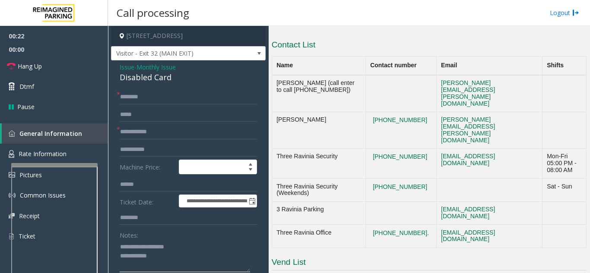
scroll to position [1592, 0]
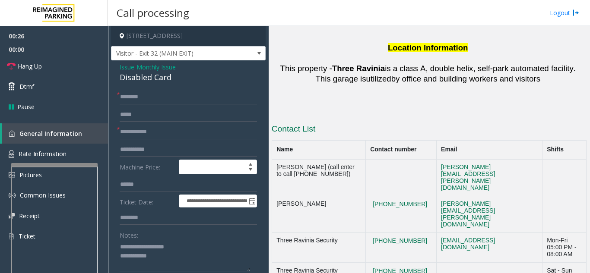
type textarea "**********"
drag, startPoint x: 408, startPoint y: 189, endPoint x: 352, endPoint y: 172, distance: 58.2
drag, startPoint x: 390, startPoint y: 189, endPoint x: 353, endPoint y: 175, distance: 39.2
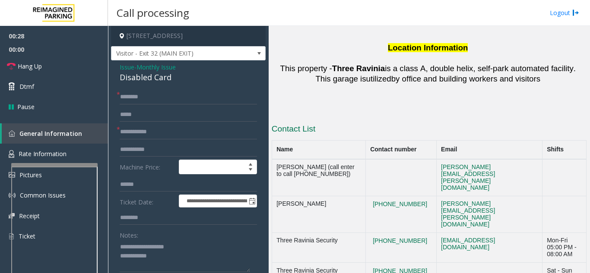
copy tr "[PHONE_NUMBER]."
drag, startPoint x: 89, startPoint y: 188, endPoint x: 391, endPoint y: 196, distance: 302.5
drag, startPoint x: 405, startPoint y: 188, endPoint x: 361, endPoint y: 174, distance: 46.2
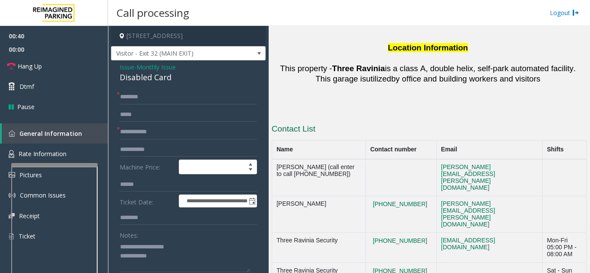
drag, startPoint x: 384, startPoint y: 186, endPoint x: 355, endPoint y: 162, distance: 37.2
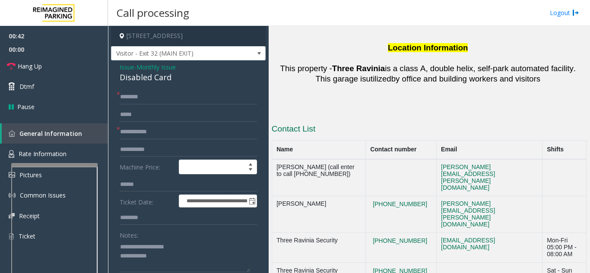
drag, startPoint x: 393, startPoint y: 183, endPoint x: 361, endPoint y: 164, distance: 36.6
click at [361, 164] on tbody "[PERSON_NAME] (call enter to call [PHONE_NUMBER]) [PERSON_NAME][EMAIL_ADDRESS][…" at bounding box center [429, 245] width 314 height 173
drag, startPoint x: 384, startPoint y: 183, endPoint x: 362, endPoint y: 170, distance: 26.2
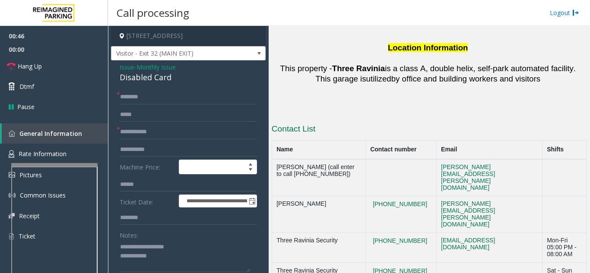
drag, startPoint x: 402, startPoint y: 187, endPoint x: 359, endPoint y: 169, distance: 46.9
drag, startPoint x: 359, startPoint y: 169, endPoint x: 376, endPoint y: 201, distance: 36.1
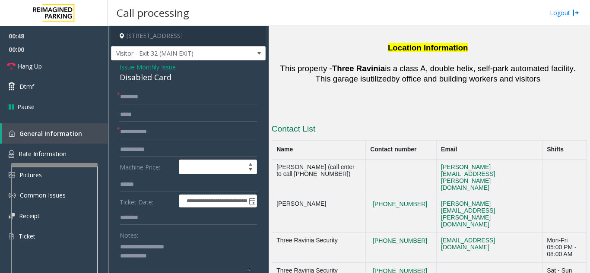
drag, startPoint x: 393, startPoint y: 181, endPoint x: 361, endPoint y: 169, distance: 34.3
drag, startPoint x: 359, startPoint y: 169, endPoint x: 385, endPoint y: 181, distance: 28.6
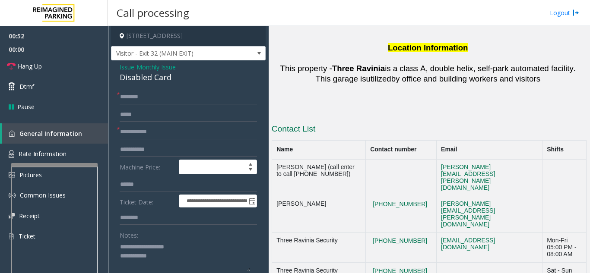
copy button "[PHONE_NUMBER]."
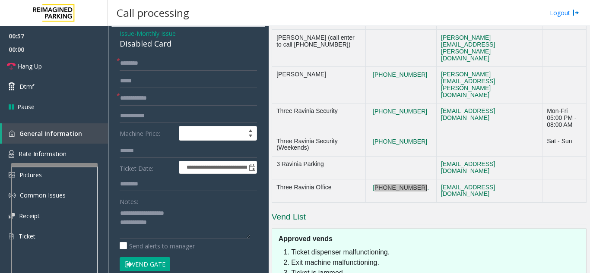
scroll to position [37, 0]
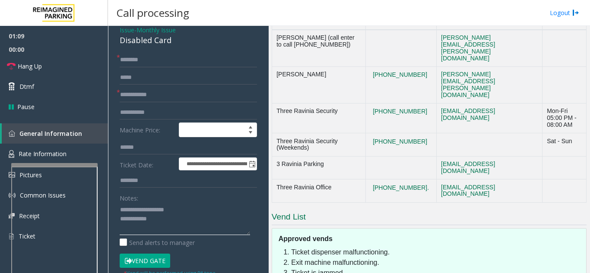
click at [173, 232] on textarea at bounding box center [185, 219] width 130 height 32
paste textarea "**********"
click at [218, 229] on textarea at bounding box center [185, 219] width 130 height 32
type textarea "**********"
click at [158, 64] on input "text" at bounding box center [188, 60] width 137 height 15
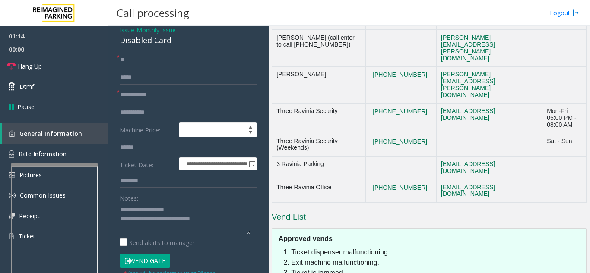
type input "**"
click at [156, 111] on input "*" at bounding box center [188, 112] width 137 height 15
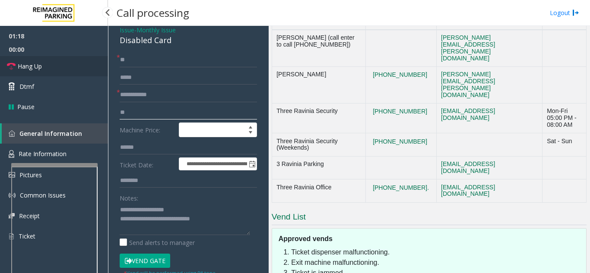
type input "**"
click at [48, 64] on link "Hang Up" at bounding box center [54, 66] width 108 height 20
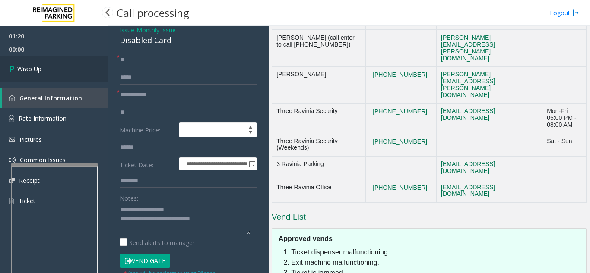
click at [64, 58] on link "Wrap Up" at bounding box center [54, 68] width 108 height 25
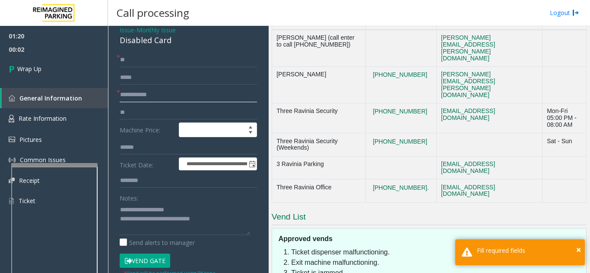
click at [140, 99] on input "text" at bounding box center [188, 95] width 137 height 15
type input "**"
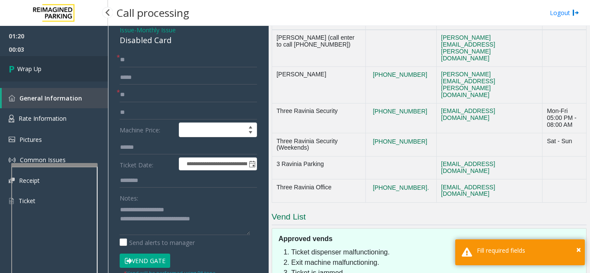
click at [57, 76] on link "Wrap Up" at bounding box center [54, 68] width 108 height 25
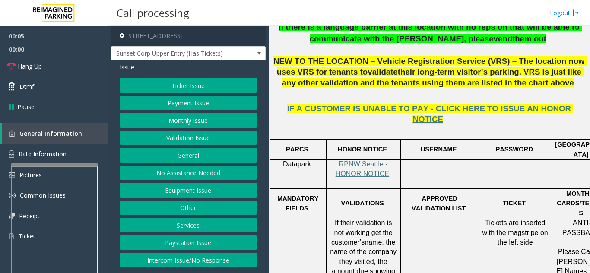
scroll to position [302, 0]
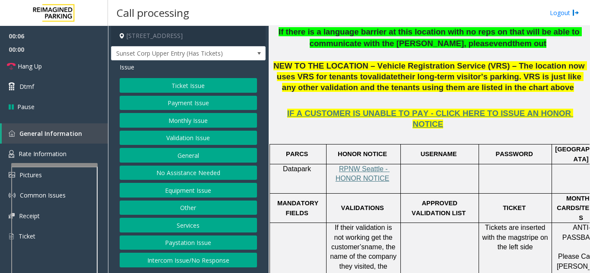
click at [333, 223] on p "If their validation is not working get the customer’s name, the name of the com…" at bounding box center [364, 261] width 68 height 77
click at [161, 184] on button "Equipment Issue" at bounding box center [188, 190] width 137 height 15
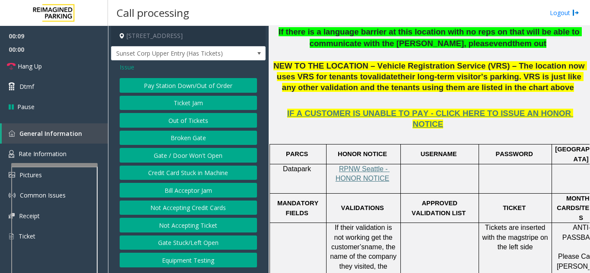
click at [178, 161] on button "Gate / Door Won't Open" at bounding box center [188, 155] width 137 height 15
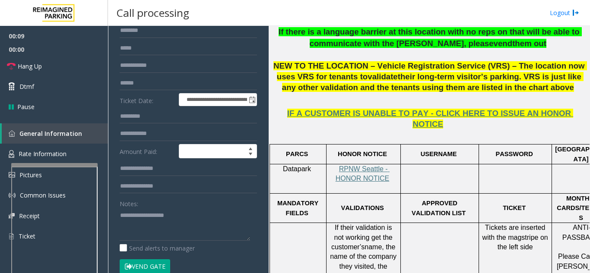
scroll to position [86, 0]
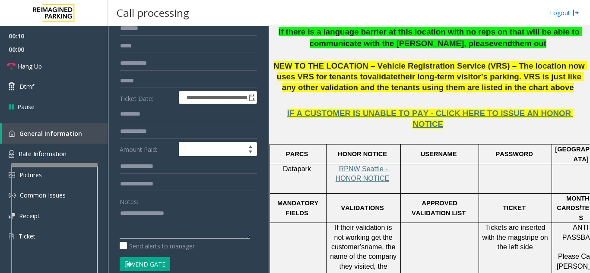
click at [178, 218] on textarea at bounding box center [185, 222] width 130 height 32
click at [54, 63] on link "Hang Up" at bounding box center [54, 66] width 108 height 20
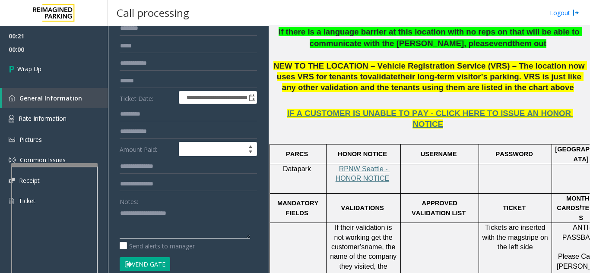
click at [213, 229] on textarea at bounding box center [185, 222] width 130 height 32
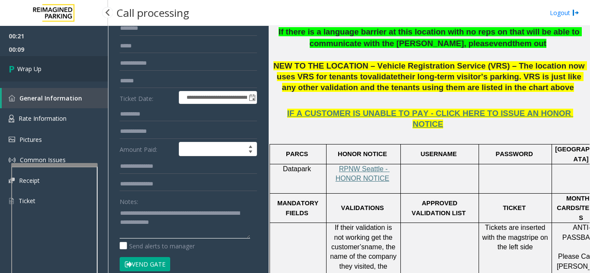
type textarea "**********"
click at [64, 77] on link "Wrap Up" at bounding box center [54, 68] width 108 height 25
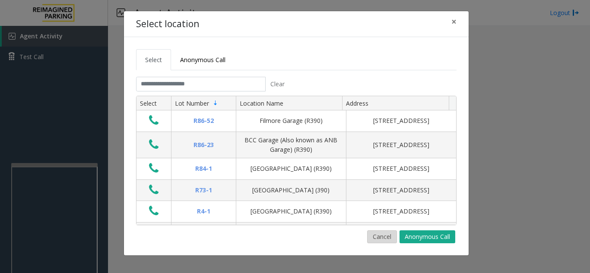
click at [377, 238] on button "Cancel" at bounding box center [382, 237] width 30 height 13
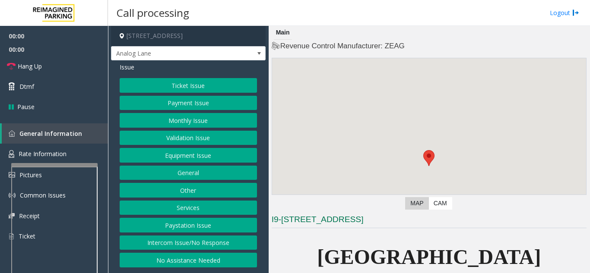
scroll to position [216, 0]
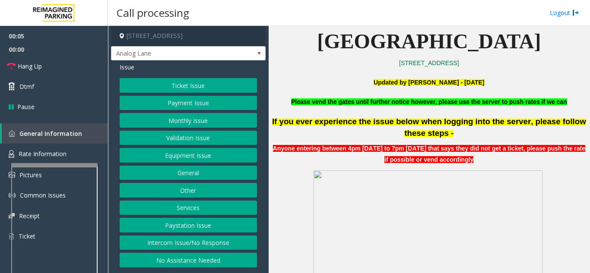
click at [213, 246] on button "Intercom Issue/No Response" at bounding box center [188, 243] width 137 height 15
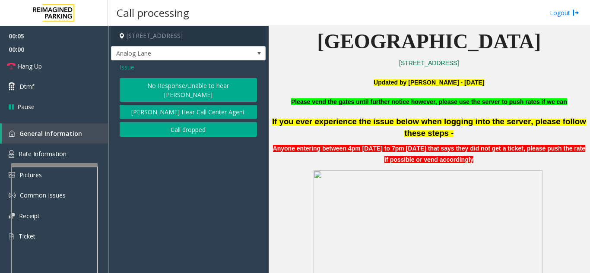
click at [184, 79] on button "No Response/Unable to hear [PERSON_NAME]" at bounding box center [188, 90] width 137 height 24
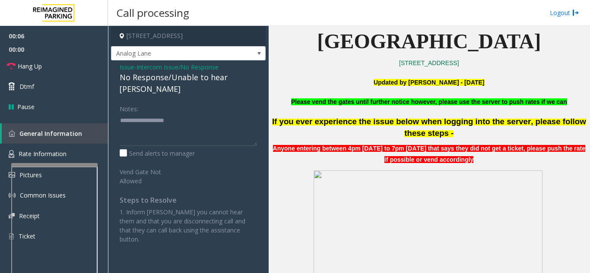
click at [184, 79] on div "No Response/Unable to hear [PERSON_NAME]" at bounding box center [188, 83] width 137 height 23
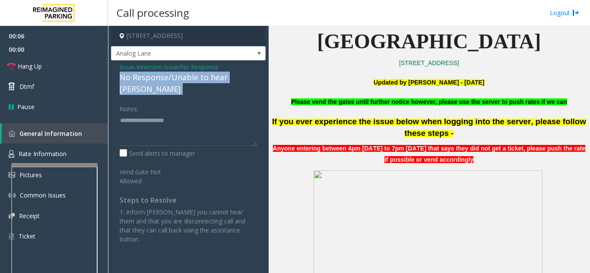
click at [184, 79] on div "No Response/Unable to hear [PERSON_NAME]" at bounding box center [188, 83] width 137 height 23
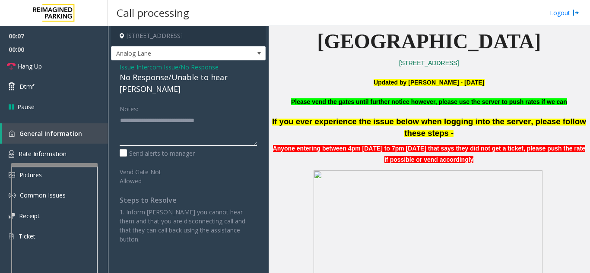
type textarea "**********"
drag, startPoint x: 189, startPoint y: 93, endPoint x: 91, endPoint y: 77, distance: 99.4
click at [189, 102] on div "Notes:" at bounding box center [188, 124] width 137 height 44
click at [61, 64] on link "Hang Up" at bounding box center [54, 66] width 108 height 20
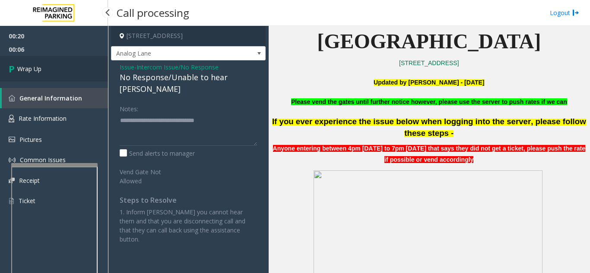
click at [54, 74] on link "Wrap Up" at bounding box center [54, 68] width 108 height 25
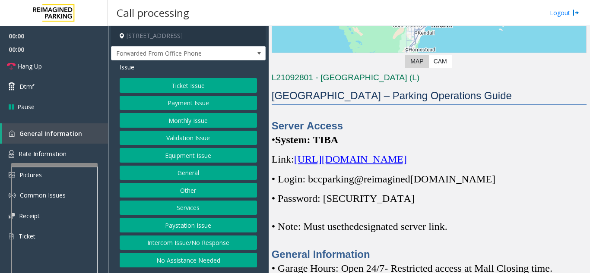
scroll to position [259, 0]
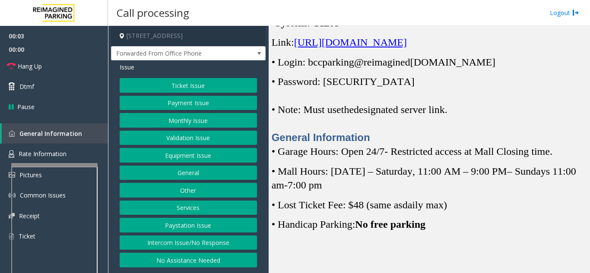
drag, startPoint x: 155, startPoint y: 242, endPoint x: 145, endPoint y: 195, distance: 48.6
click at [155, 242] on button "Intercom Issue/No Response" at bounding box center [188, 243] width 137 height 15
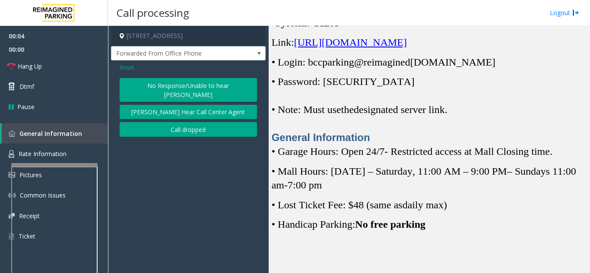
drag, startPoint x: 152, startPoint y: 92, endPoint x: 149, endPoint y: 85, distance: 7.7
click at [152, 89] on button "No Response/Unable to hear [PERSON_NAME]" at bounding box center [188, 90] width 137 height 24
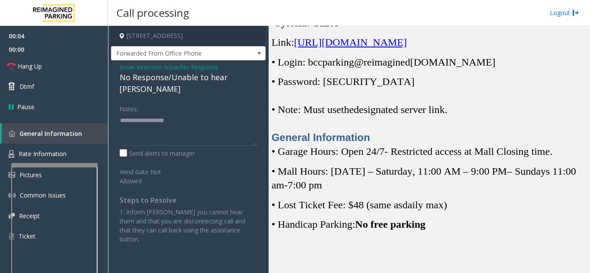
click at [149, 82] on div "No Response/Unable to hear [PERSON_NAME]" at bounding box center [188, 83] width 137 height 23
click at [128, 73] on div "No Response/Unable to hear [PERSON_NAME]" at bounding box center [188, 83] width 137 height 23
click at [127, 70] on span "Issue" at bounding box center [127, 67] width 15 height 9
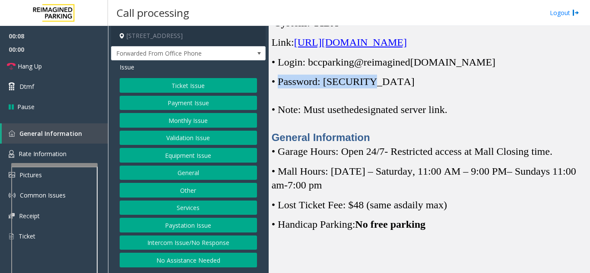
drag, startPoint x: 281, startPoint y: 97, endPoint x: 370, endPoint y: 95, distance: 89.0
click at [370, 89] on p "• Password: [SECURITY_DATA]" at bounding box center [429, 82] width 315 height 14
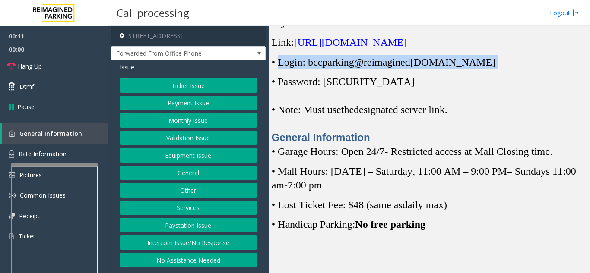
drag, startPoint x: 279, startPoint y: 78, endPoint x: 483, endPoint y: 74, distance: 203.9
click at [483, 69] on p "• Login: bccparking@re imagined [DOMAIN_NAME]" at bounding box center [429, 62] width 315 height 14
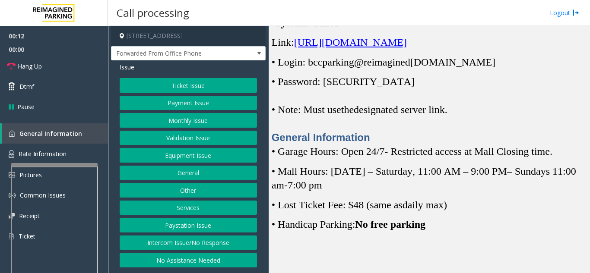
click at [347, 143] on span "General Information" at bounding box center [321, 138] width 98 height 12
drag, startPoint x: 282, startPoint y: 166, endPoint x: 538, endPoint y: 146, distance: 257.3
click at [381, 157] on span "• Garage Hours: Open 24/7" at bounding box center [328, 151] width 113 height 11
drag, startPoint x: 430, startPoint y: 251, endPoint x: 387, endPoint y: 250, distance: 43.7
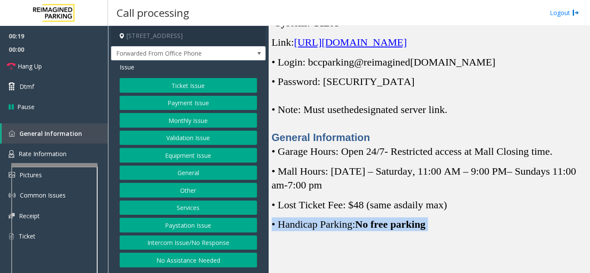
drag, startPoint x: 286, startPoint y: 236, endPoint x: 459, endPoint y: 234, distance: 172.4
click at [459, 234] on div "Main Revenue Control Manufacturer: [PERSON_NAME] ← Move left → Move right ↑ Mov…" at bounding box center [429, 150] width 321 height 248
click at [412, 230] on span "No free parking" at bounding box center [390, 224] width 70 height 11
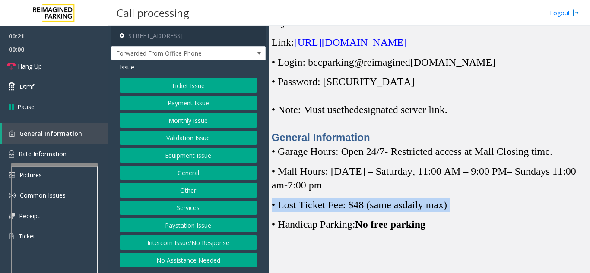
drag, startPoint x: 273, startPoint y: 221, endPoint x: 461, endPoint y: 216, distance: 187.5
click at [461, 212] on p "• Lost Ticket Fee: $48 (same as daily max)" at bounding box center [429, 205] width 315 height 14
click at [426, 211] on span "daily max)" at bounding box center [425, 205] width 44 height 11
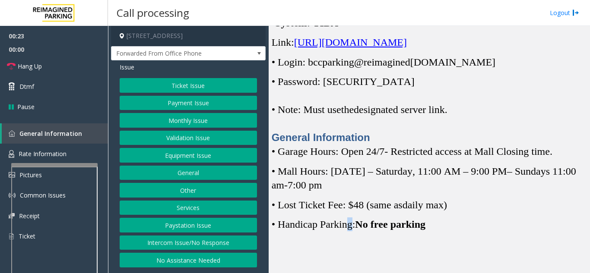
drag, startPoint x: 364, startPoint y: 222, endPoint x: 355, endPoint y: 229, distance: 11.4
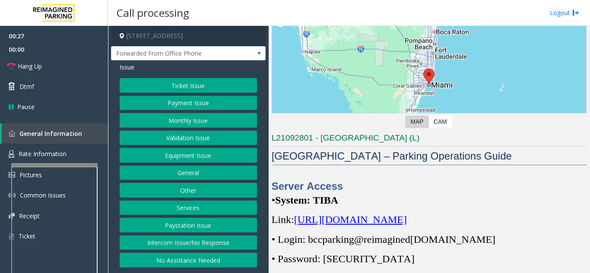
scroll to position [130, 0]
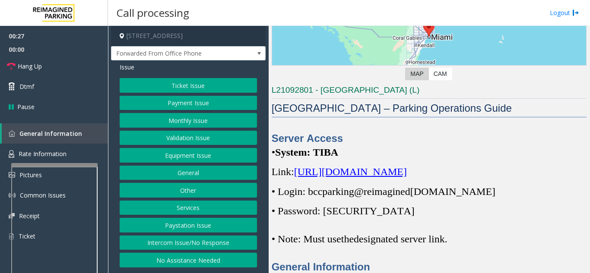
click at [346, 162] on div "Server Access • System: TIBA Link: [URL][DOMAIN_NAME] • Login: bccparking@re im…" at bounding box center [429, 202] width 315 height 143
drag, startPoint x: 281, startPoint y: 152, endPoint x: 357, endPoint y: 153, distance: 75.6
click at [357, 153] on p "• System: TIBA" at bounding box center [429, 153] width 315 height 14
click at [353, 178] on span "[URL][DOMAIN_NAME]" at bounding box center [350, 171] width 113 height 11
click at [311, 197] on span "• Login: bccparking@re" at bounding box center [322, 191] width 100 height 11
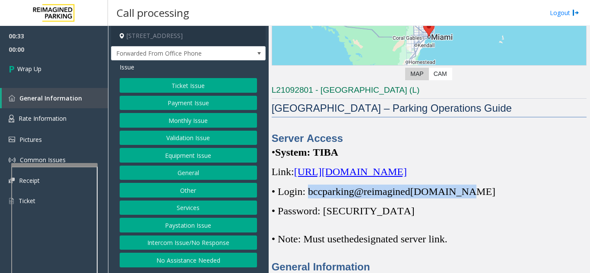
drag, startPoint x: 311, startPoint y: 205, endPoint x: 463, endPoint y: 202, distance: 152.5
click at [463, 197] on span "• Login: bccparking@re imagined [DOMAIN_NAME]" at bounding box center [384, 191] width 224 height 11
click at [211, 157] on button "Equipment Issue" at bounding box center [188, 155] width 137 height 15
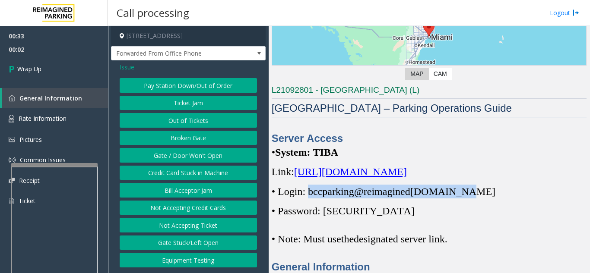
click at [211, 157] on button "Gate / Door Won't Open" at bounding box center [188, 155] width 137 height 15
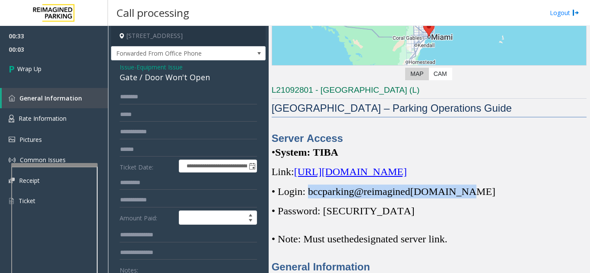
scroll to position [43, 0]
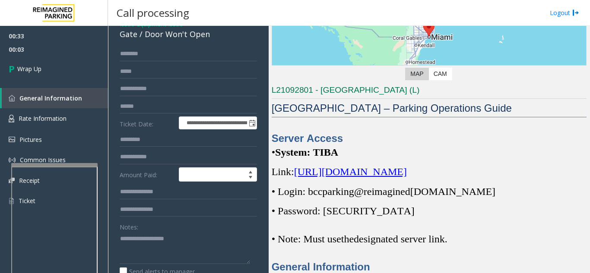
click at [197, 226] on div "Notes:" at bounding box center [188, 242] width 137 height 44
click at [188, 244] on textarea at bounding box center [185, 248] width 130 height 32
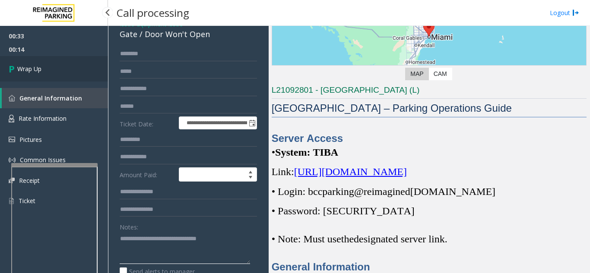
type textarea "**********"
click at [66, 63] on link "Wrap Up" at bounding box center [54, 68] width 108 height 25
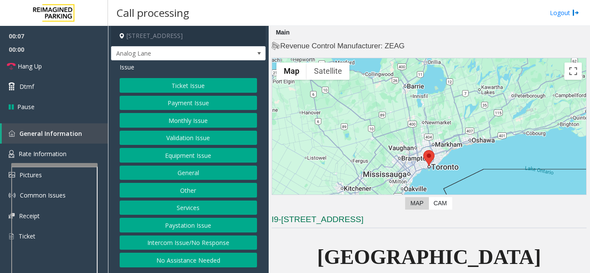
scroll to position [259, 0]
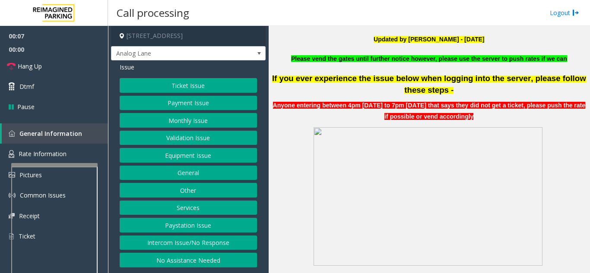
click at [187, 108] on button "Payment Issue" at bounding box center [188, 103] width 137 height 15
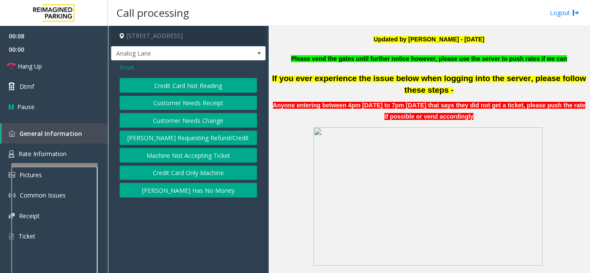
click at [210, 90] on button "Credit Card Not Reading" at bounding box center [188, 85] width 137 height 15
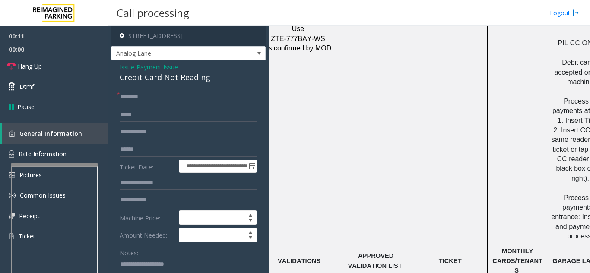
scroll to position [1296, 153]
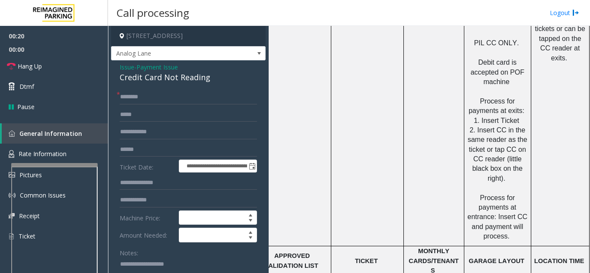
paste textarea "**********"
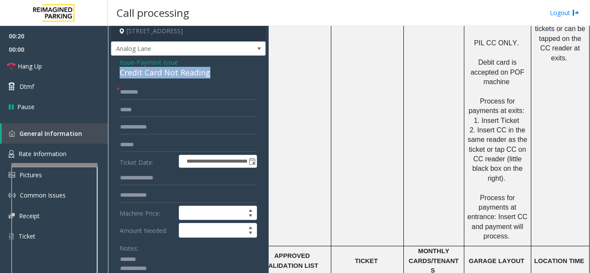
drag, startPoint x: 119, startPoint y: 74, endPoint x: 224, endPoint y: 74, distance: 105.0
click at [228, 73] on div "**********" at bounding box center [188, 275] width 155 height 438
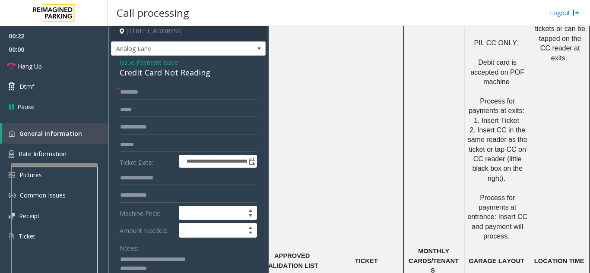
click at [227, 273] on textarea at bounding box center [185, 269] width 130 height 32
paste textarea "**********"
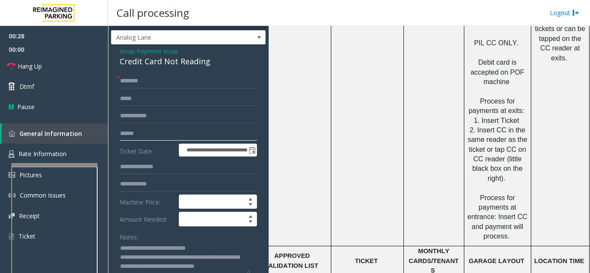
click at [173, 131] on input "text" at bounding box center [188, 134] width 137 height 15
drag, startPoint x: 372, startPoint y: 167, endPoint x: 347, endPoint y: 221, distance: 59.3
click at [347, 247] on td "TICKET" at bounding box center [367, 264] width 73 height 34
click at [204, 81] on input "text" at bounding box center [188, 81] width 137 height 15
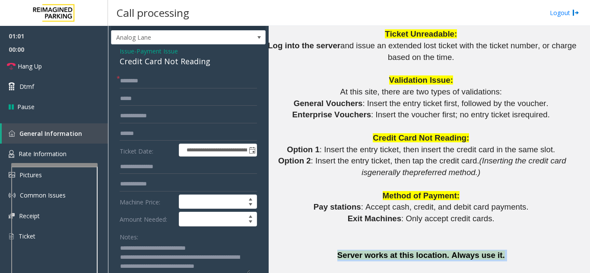
scroll to position [778, 0]
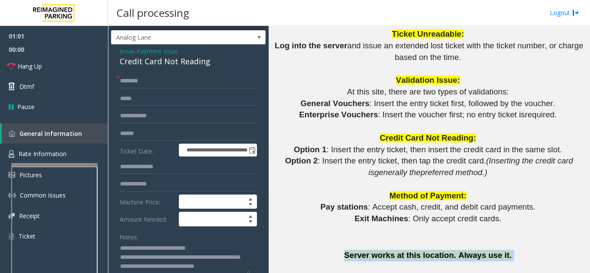
drag, startPoint x: 336, startPoint y: 246, endPoint x: 324, endPoint y: 241, distance: 13.0
click at [273, 250] on p "Server works at this location. Always use it." at bounding box center [429, 256] width 315 height 12
click at [331, 250] on p "Server works at this location. Always use it." at bounding box center [429, 256] width 315 height 12
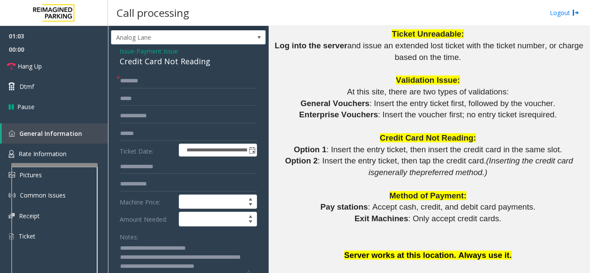
drag, startPoint x: 332, startPoint y: 240, endPoint x: 512, endPoint y: 236, distance: 179.7
click at [427, 240] on p at bounding box center [429, 245] width 315 height 10
click at [156, 133] on input "text" at bounding box center [188, 134] width 137 height 15
click at [168, 79] on input "text" at bounding box center [188, 81] width 137 height 15
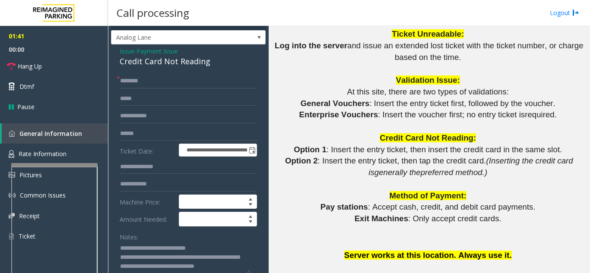
click at [159, 269] on textarea at bounding box center [185, 258] width 130 height 32
type textarea "**********"
click at [166, 81] on input "text" at bounding box center [188, 81] width 137 height 15
type input "***"
click at [162, 141] on form "**********" at bounding box center [188, 195] width 137 height 242
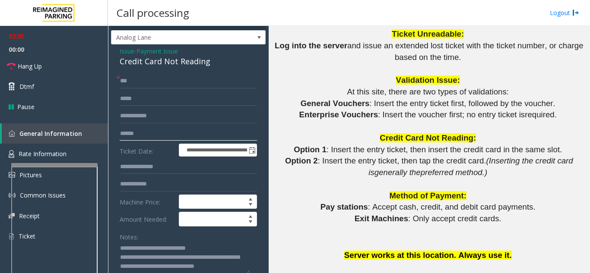
click at [165, 135] on input "text" at bounding box center [188, 134] width 137 height 15
type input "*"
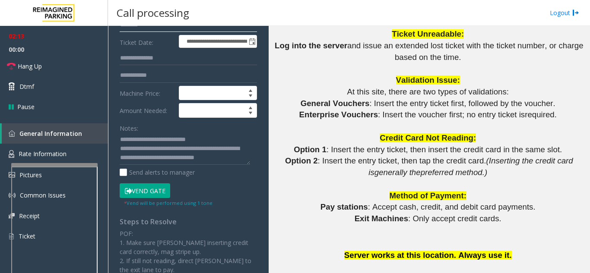
scroll to position [189, 0]
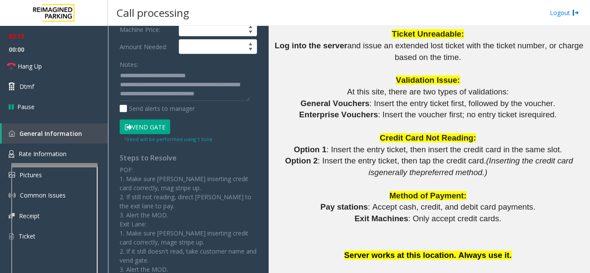
type input "********"
click at [152, 134] on div "* Vend will be performed using 1 tone" at bounding box center [168, 138] width 89 height 9
click at [146, 126] on button "Vend Gate" at bounding box center [145, 127] width 51 height 15
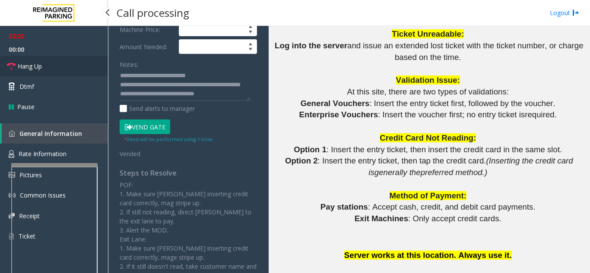
click at [70, 67] on link "Hang Up" at bounding box center [54, 66] width 108 height 20
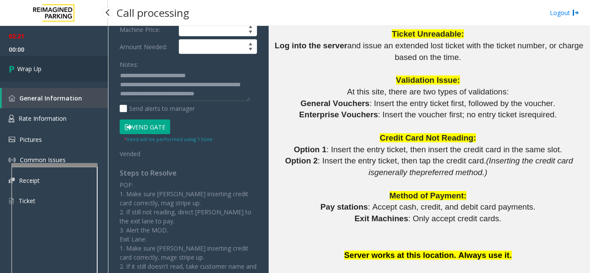
click at [70, 67] on link "Wrap Up" at bounding box center [54, 68] width 108 height 25
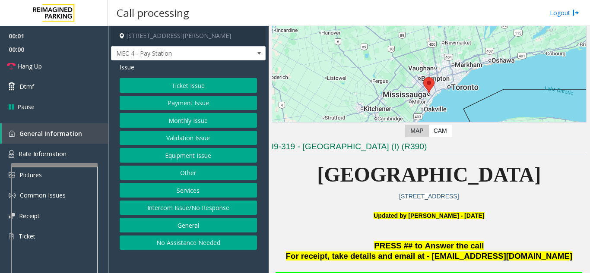
scroll to position [259, 0]
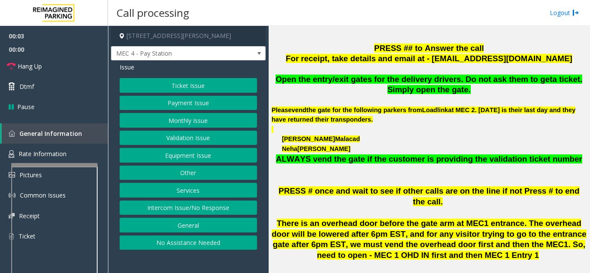
drag, startPoint x: 224, startPoint y: 264, endPoint x: 213, endPoint y: 271, distance: 13.4
click at [213, 271] on app-call-processing-form "1 [PERSON_NAME][GEOGRAPHIC_DATA], [GEOGRAPHIC_DATA], [GEOGRAPHIC_DATA] MEC 4 - …" at bounding box center [188, 150] width 161 height 248
click at [213, 86] on button "Ticket Issue" at bounding box center [188, 85] width 137 height 15
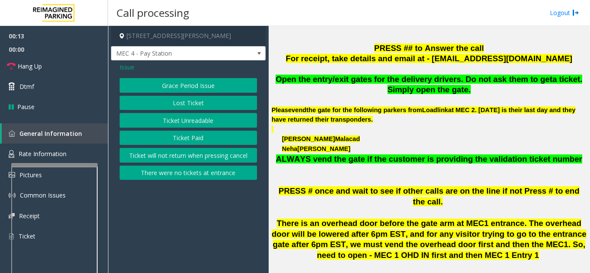
click at [130, 71] on span "Issue" at bounding box center [127, 67] width 15 height 9
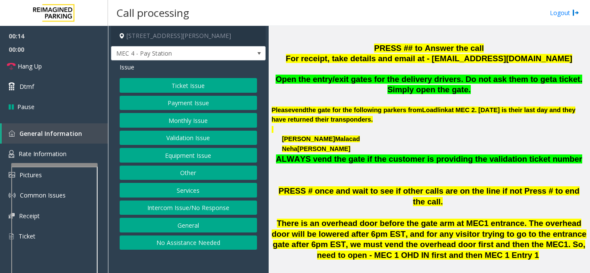
click at [178, 90] on button "Ticket Issue" at bounding box center [188, 85] width 137 height 15
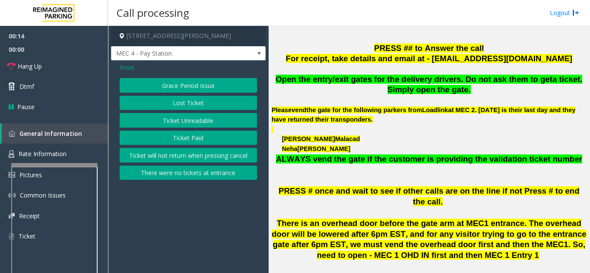
click at [188, 123] on button "Ticket Unreadable" at bounding box center [188, 120] width 137 height 15
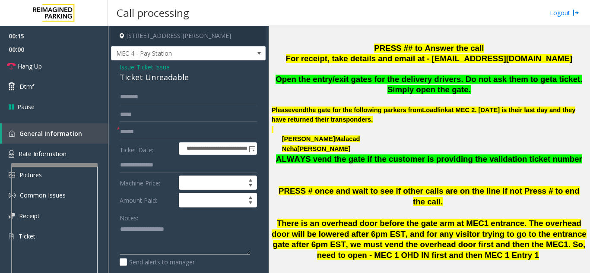
paste textarea "**********"
drag, startPoint x: 108, startPoint y: 76, endPoint x: 193, endPoint y: 74, distance: 85.1
click at [195, 75] on div "**********" at bounding box center [349, 150] width 482 height 248
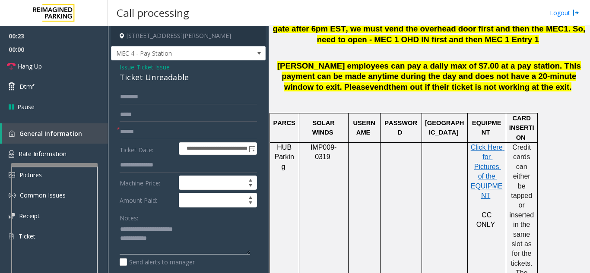
paste textarea "**********"
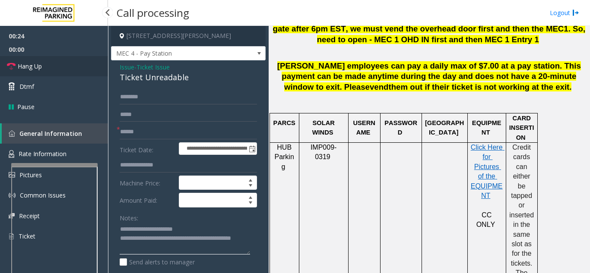
type textarea "**********"
click at [76, 65] on link "Hang Up" at bounding box center [54, 66] width 108 height 20
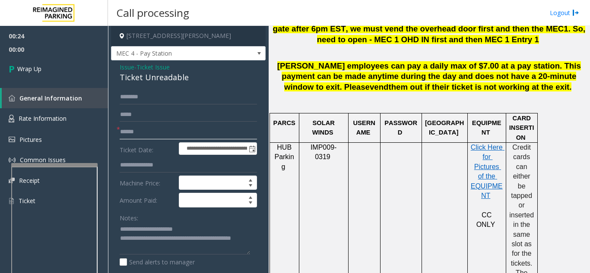
click at [165, 135] on input "text" at bounding box center [188, 132] width 137 height 15
type input "**"
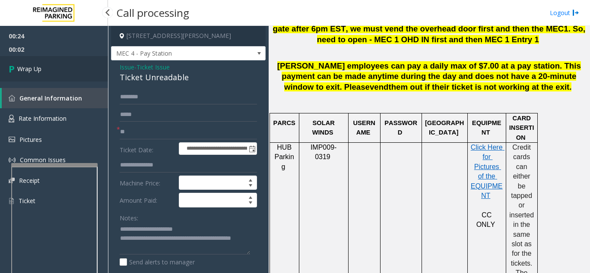
click at [43, 70] on link "Wrap Up" at bounding box center [54, 68] width 108 height 25
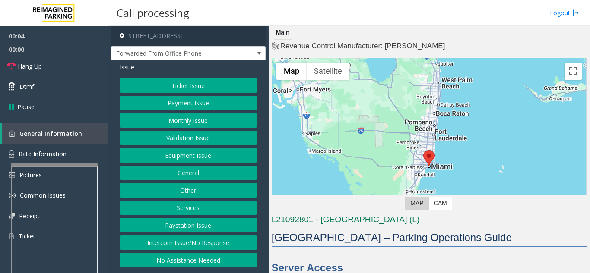
click at [196, 163] on div "Ticket Issue Payment Issue Monthly Issue Validation Issue Equipment Issue Gener…" at bounding box center [188, 173] width 137 height 190
click at [196, 162] on button "Equipment Issue" at bounding box center [188, 155] width 137 height 15
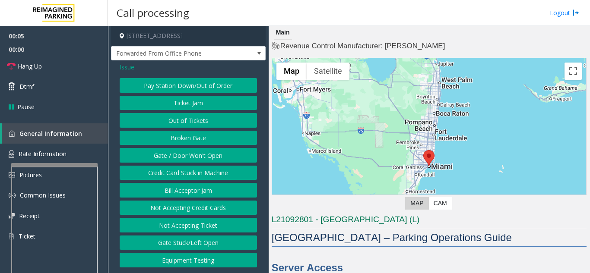
click at [196, 162] on button "Gate / Door Won't Open" at bounding box center [188, 155] width 137 height 15
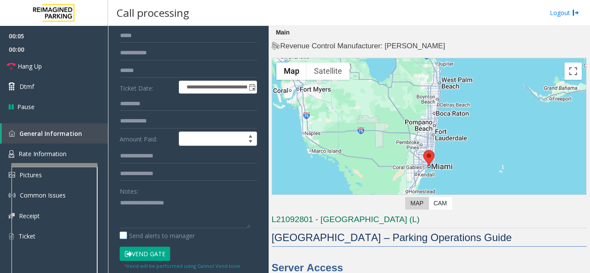
scroll to position [130, 0]
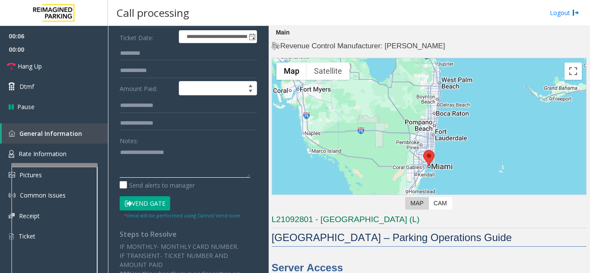
click at [192, 168] on textarea at bounding box center [185, 162] width 130 height 32
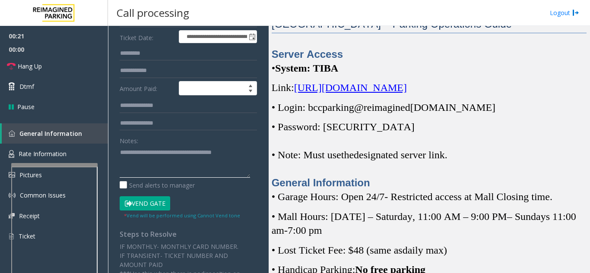
scroll to position [216, 0]
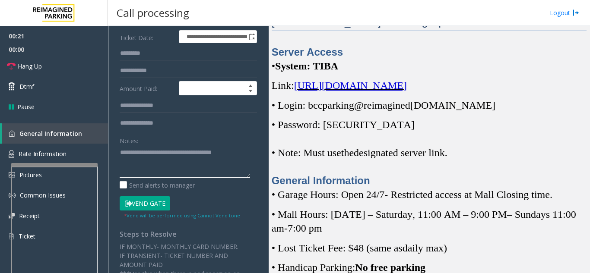
type textarea "**********"
click at [335, 91] on span "[URL][DOMAIN_NAME]" at bounding box center [350, 85] width 113 height 11
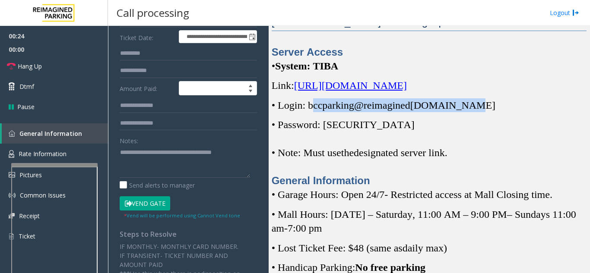
drag, startPoint x: 312, startPoint y: 121, endPoint x: 410, endPoint y: 121, distance: 98.1
click at [470, 111] on span "• Login: bccparking@re imagined [DOMAIN_NAME]" at bounding box center [384, 105] width 224 height 11
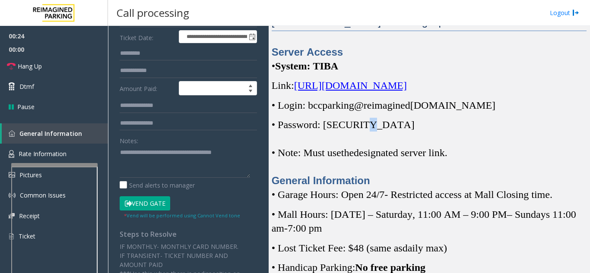
click at [368, 128] on div "Server Access • System: TIBA Link: [URL][DOMAIN_NAME] • Login: bccparking@re im…" at bounding box center [429, 116] width 315 height 143
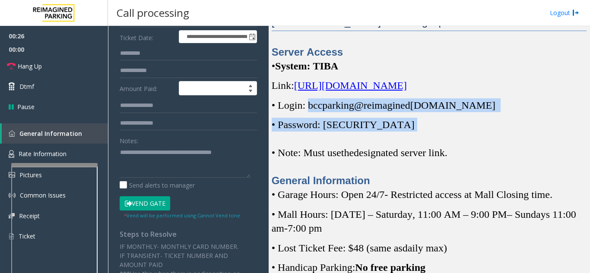
drag, startPoint x: 310, startPoint y: 124, endPoint x: 528, endPoint y: 136, distance: 218.5
click at [528, 136] on div "Server Access • System: TIBA Link: [URL][DOMAIN_NAME] • Login: bccparking@re im…" at bounding box center [429, 116] width 315 height 143
copy div "bccparking@re imagined [DOMAIN_NAME] • Password: [SECURITY_DATA]"
click at [337, 130] on span "• Password: [SECURITY_DATA]" at bounding box center [343, 124] width 143 height 11
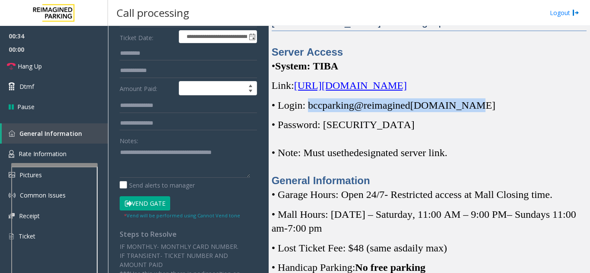
copy span "bccparking@re imagined [DOMAIN_NAME]"
drag, startPoint x: 309, startPoint y: 122, endPoint x: 471, endPoint y: 123, distance: 162.0
click at [471, 111] on span "• Login: bccparking@re imagined [DOMAIN_NAME]" at bounding box center [384, 105] width 224 height 11
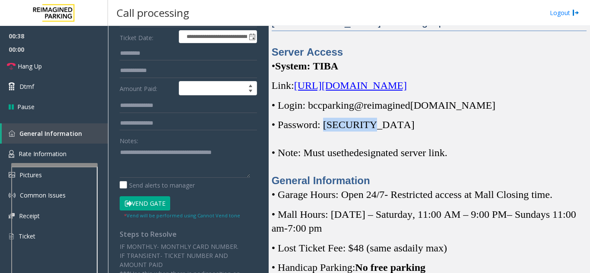
drag, startPoint x: 329, startPoint y: 139, endPoint x: 160, endPoint y: 4, distance: 215.8
click at [367, 130] on span "• Password: [SECURITY_DATA]" at bounding box center [343, 124] width 143 height 11
copy span "Parking1"
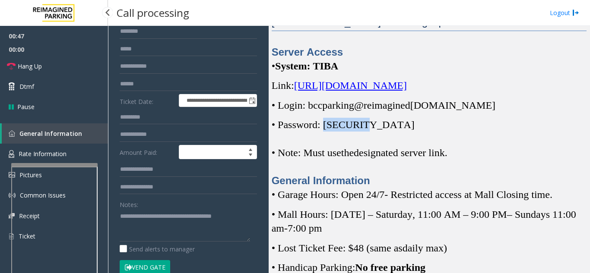
scroll to position [0, 0]
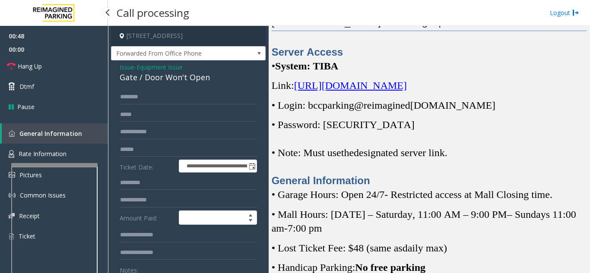
click at [125, 67] on span "Issue" at bounding box center [127, 67] width 15 height 9
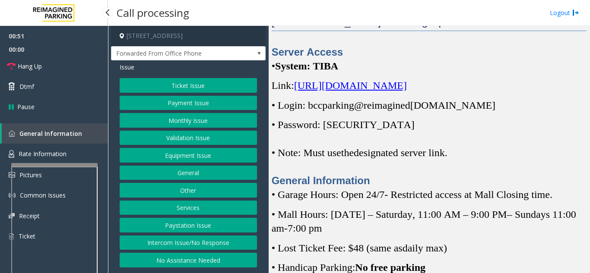
click at [168, 125] on button "Monthly Issue" at bounding box center [188, 120] width 137 height 15
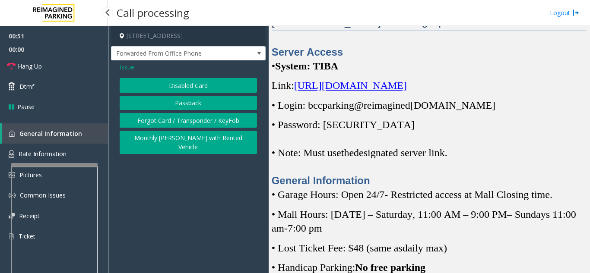
click at [168, 118] on button "Forgot Card / Transponder / KeyFob" at bounding box center [188, 120] width 137 height 15
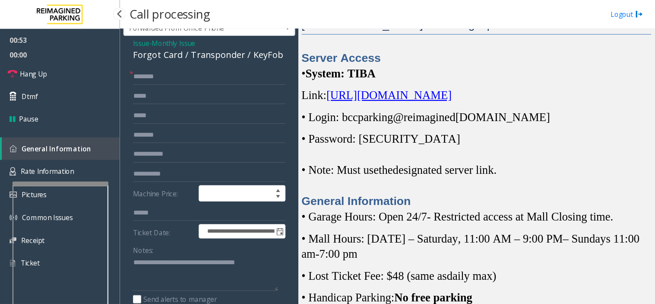
scroll to position [43, 0]
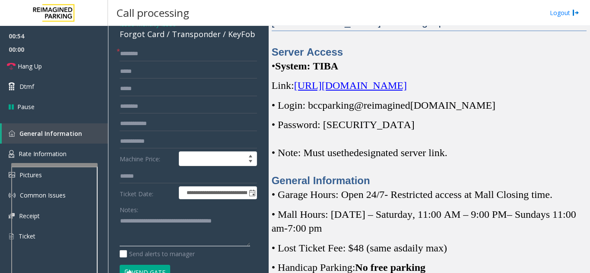
drag, startPoint x: 176, startPoint y: 211, endPoint x: 96, endPoint y: 219, distance: 80.3
click at [83, 51] on app-root "**********" at bounding box center [295, 136] width 590 height 273
paste textarea
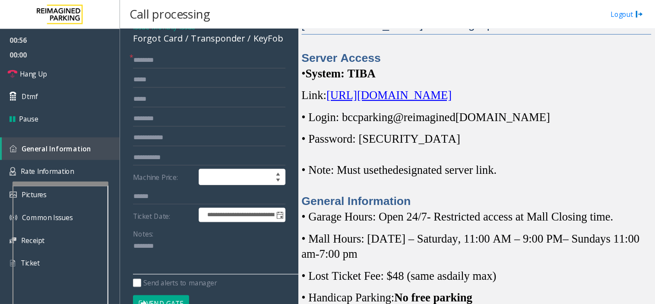
scroll to position [216, 0]
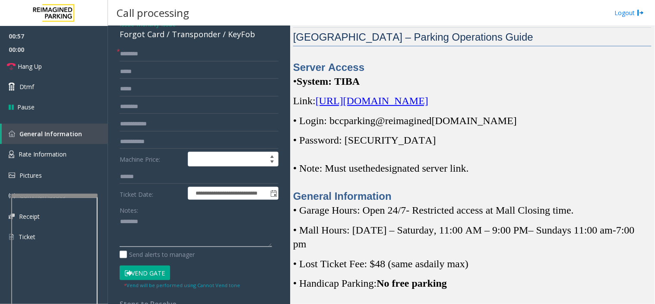
type textarea "**********"
click at [187, 235] on textarea at bounding box center [196, 231] width 152 height 32
paste textarea "**********"
type textarea "**********"
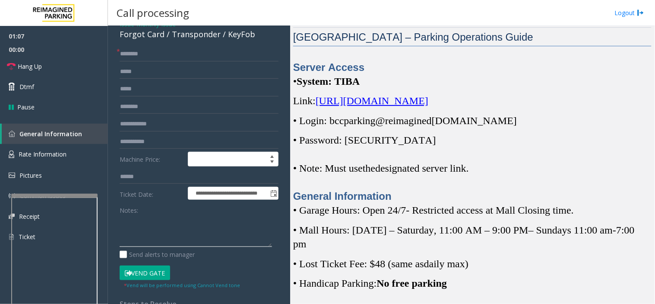
paste textarea "**********"
click at [168, 221] on textarea at bounding box center [196, 231] width 152 height 32
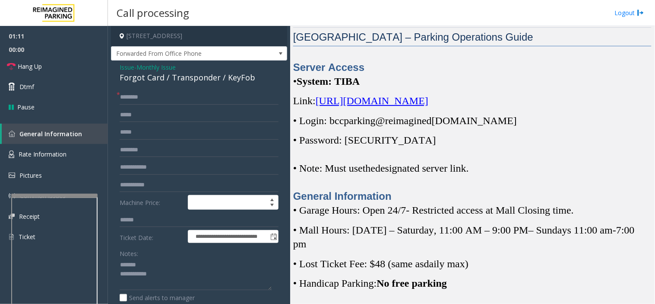
click at [183, 77] on div "Forgot Card / Transponder / KeyFob" at bounding box center [199, 78] width 159 height 12
copy div "Transponder"
click at [173, 269] on textarea at bounding box center [196, 274] width 152 height 32
paste textarea "**********"
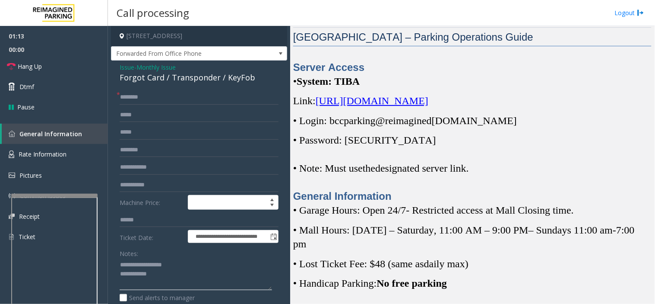
click at [182, 273] on textarea at bounding box center [196, 274] width 152 height 32
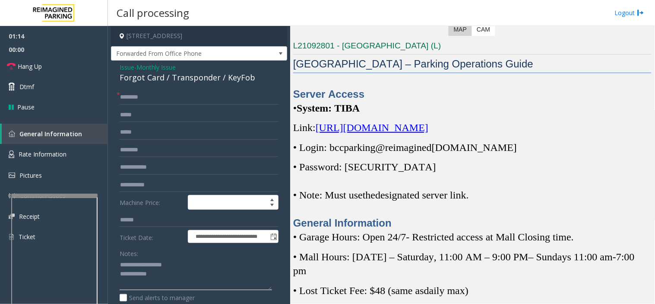
scroll to position [168, 0]
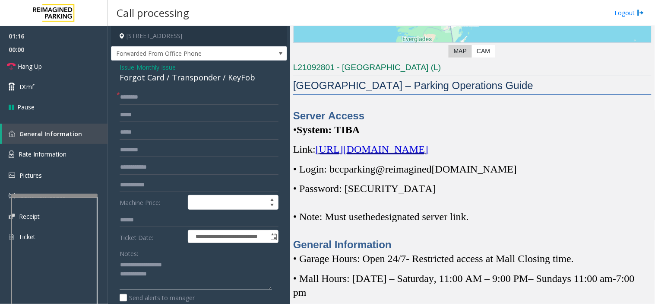
type textarea "**********"
click at [349, 154] on span "[URL][DOMAIN_NAME]" at bounding box center [372, 148] width 113 height 11
drag, startPoint x: 333, startPoint y: 168, endPoint x: 340, endPoint y: 167, distance: 6.7
click at [368, 166] on span "• Login: bccparking@re" at bounding box center [343, 168] width 100 height 11
click at [340, 167] on span "• Login: bccparking@re" at bounding box center [343, 168] width 100 height 11
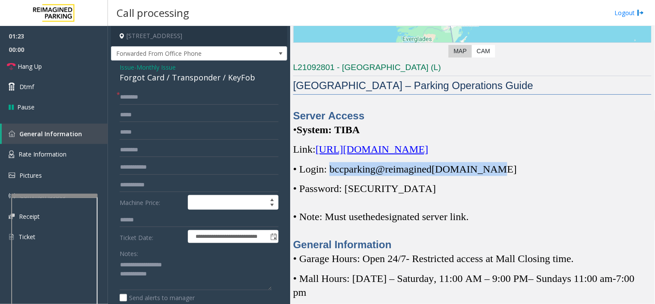
drag, startPoint x: 332, startPoint y: 167, endPoint x: 492, endPoint y: 168, distance: 160.7
click at [492, 168] on span "• Login: bccparking@re imagined [DOMAIN_NAME]" at bounding box center [405, 168] width 224 height 11
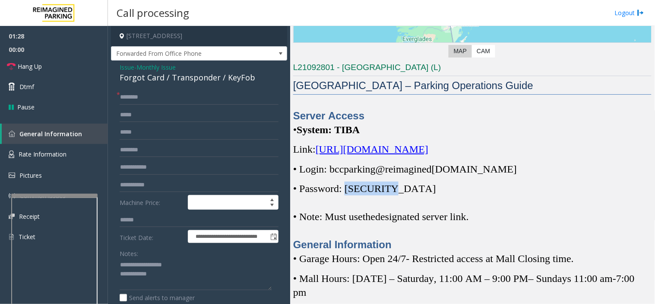
drag, startPoint x: 351, startPoint y: 188, endPoint x: 391, endPoint y: 187, distance: 40.2
click at [391, 187] on span "• Password: [SECURITY_DATA]" at bounding box center [364, 188] width 143 height 11
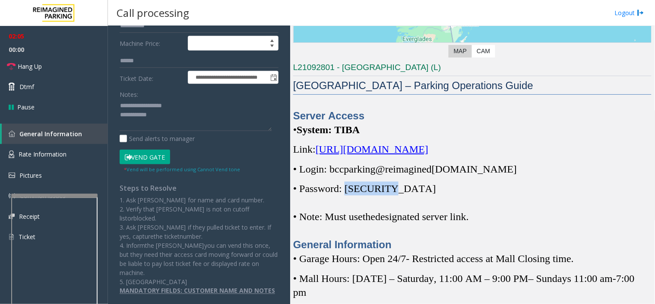
scroll to position [0, 0]
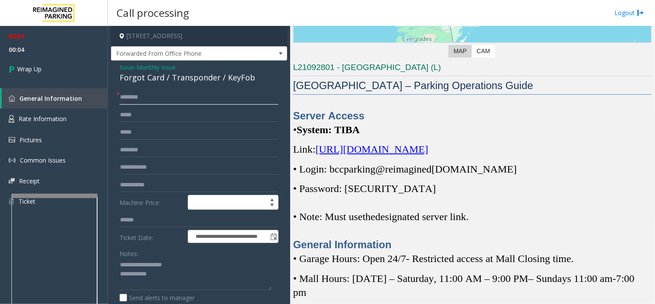
click at [171, 96] on input "text" at bounding box center [199, 97] width 159 height 15
type input "****"
click at [210, 273] on textarea at bounding box center [196, 274] width 152 height 32
type textarea "**********"
click at [62, 62] on link "Wrap Up" at bounding box center [54, 68] width 108 height 25
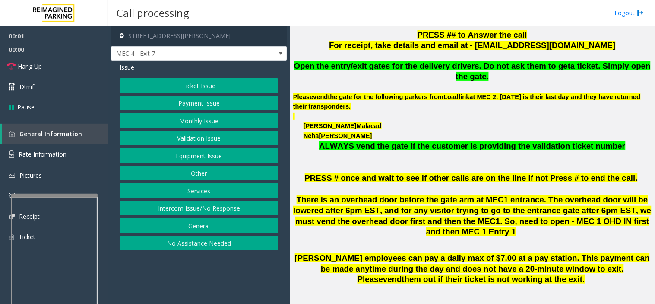
drag, startPoint x: 245, startPoint y: 265, endPoint x: 232, endPoint y: 273, distance: 15.1
click at [229, 273] on app-call-processing-form "1 [PERSON_NAME][GEOGRAPHIC_DATA], [GEOGRAPHIC_DATA], [GEOGRAPHIC_DATA] MEC 4 - …" at bounding box center [199, 165] width 182 height 278
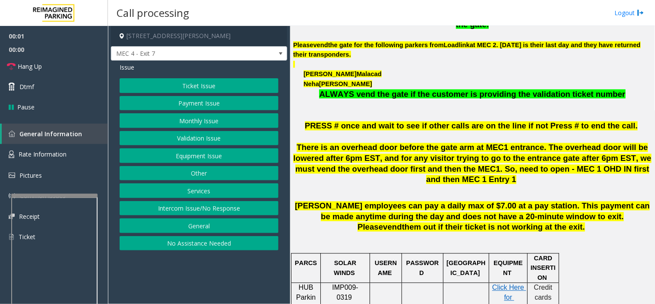
scroll to position [384, 0]
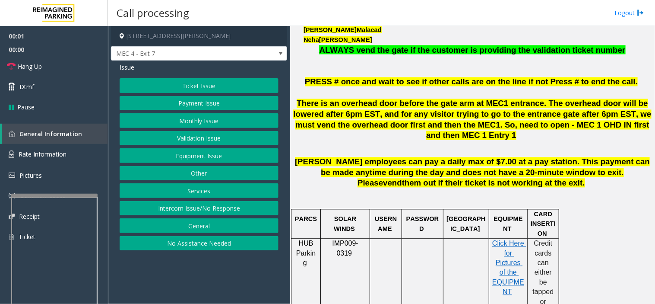
drag, startPoint x: 340, startPoint y: 274, endPoint x: 331, endPoint y: 275, distance: 9.1
drag, startPoint x: 331, startPoint y: 275, endPoint x: 216, endPoint y: 273, distance: 114.9
drag, startPoint x: 216, startPoint y: 273, endPoint x: 191, endPoint y: 280, distance: 25.9
click at [191, 273] on app-call-processing-form "1 [PERSON_NAME][GEOGRAPHIC_DATA], [GEOGRAPHIC_DATA], [GEOGRAPHIC_DATA] MEC 4 - …" at bounding box center [199, 165] width 182 height 278
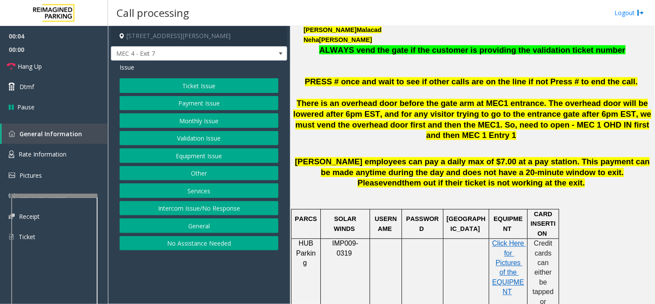
click at [230, 209] on button "Intercom Issue/No Response" at bounding box center [199, 208] width 159 height 15
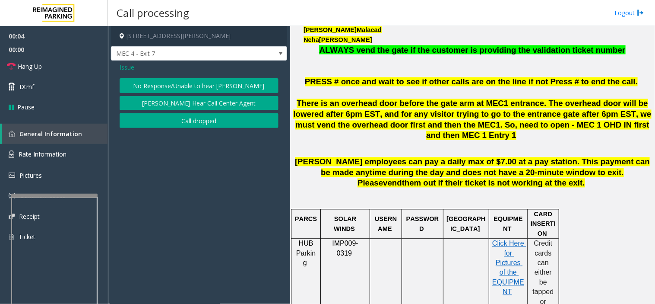
click at [186, 84] on button "No Response/Unable to hear [PERSON_NAME]" at bounding box center [199, 85] width 159 height 15
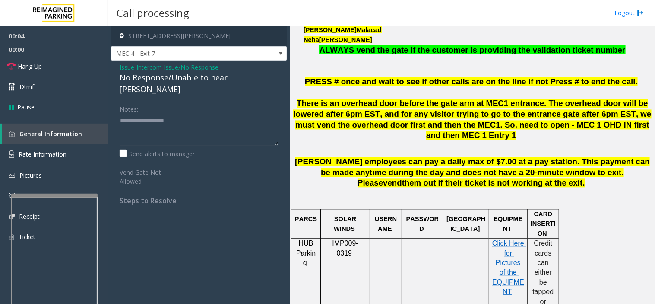
click at [150, 73] on div "No Response/Unable to hear [PERSON_NAME]" at bounding box center [199, 83] width 159 height 23
type textarea "**********"
click at [63, 65] on link "Hang Up" at bounding box center [54, 66] width 108 height 20
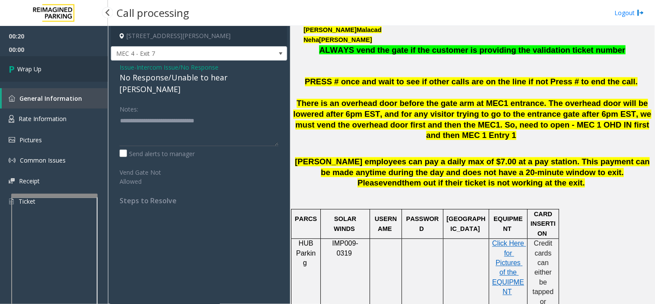
click at [63, 68] on link "Wrap Up" at bounding box center [54, 68] width 108 height 25
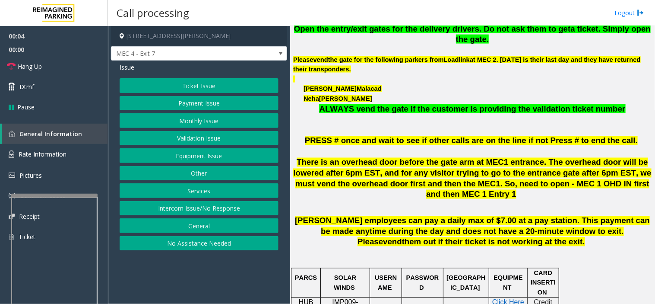
scroll to position [336, 0]
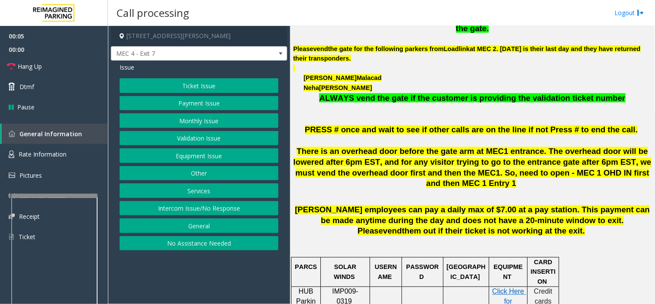
click at [237, 86] on button "Ticket Issue" at bounding box center [199, 85] width 159 height 15
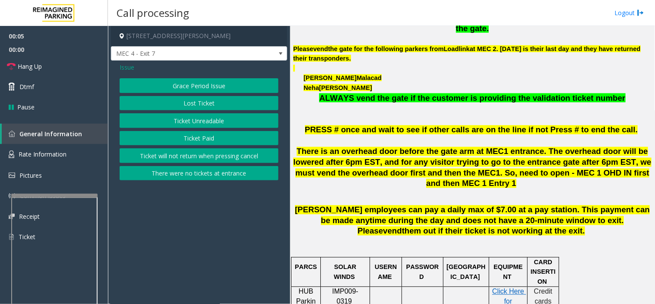
click at [246, 123] on button "Ticket Unreadable" at bounding box center [199, 120] width 159 height 15
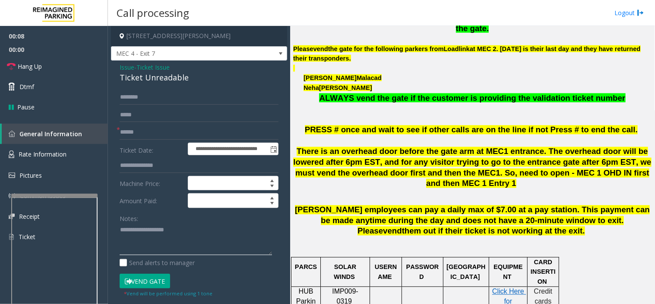
paste textarea "**********"
click at [137, 75] on div "Ticket Unreadable" at bounding box center [199, 78] width 159 height 12
drag, startPoint x: 226, startPoint y: 253, endPoint x: 597, endPoint y: 244, distance: 371.2
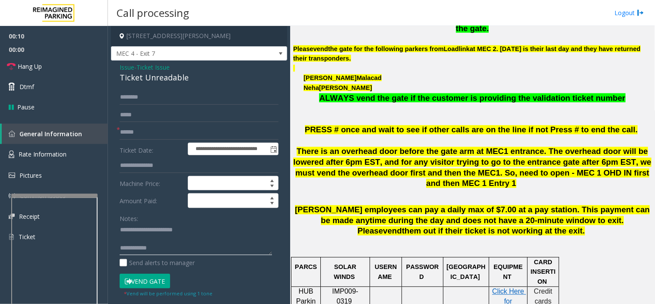
click at [226, 252] on textarea at bounding box center [196, 239] width 152 height 32
paste textarea "**********"
type textarea "**********"
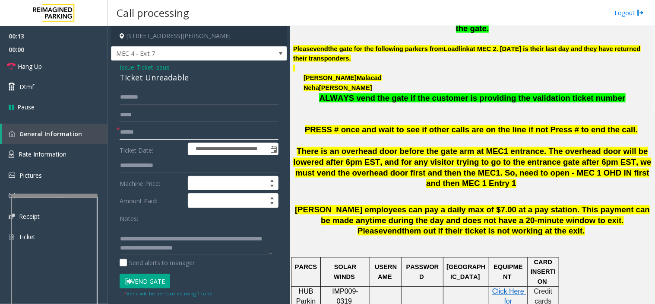
click at [166, 130] on input "text" at bounding box center [199, 132] width 159 height 15
type input "*"
type input "******"
click at [152, 273] on button "Vend Gate" at bounding box center [145, 280] width 51 height 15
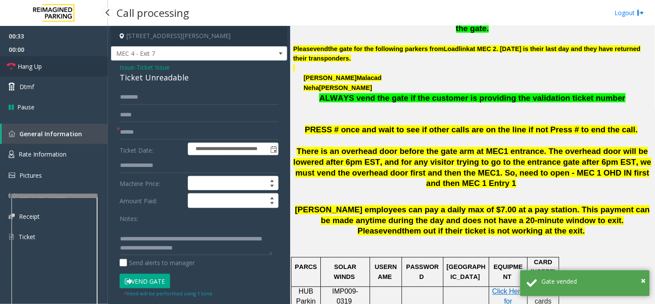
click at [78, 59] on link "Hang Up" at bounding box center [54, 66] width 108 height 20
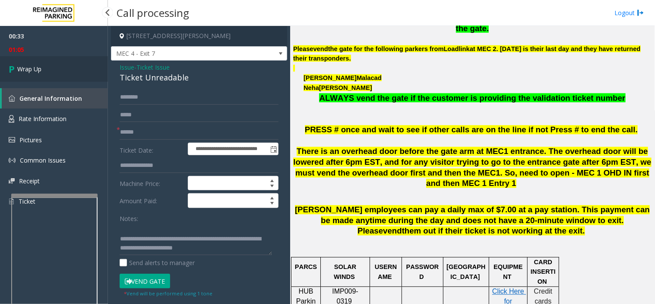
click at [58, 72] on link "Wrap Up" at bounding box center [54, 68] width 108 height 25
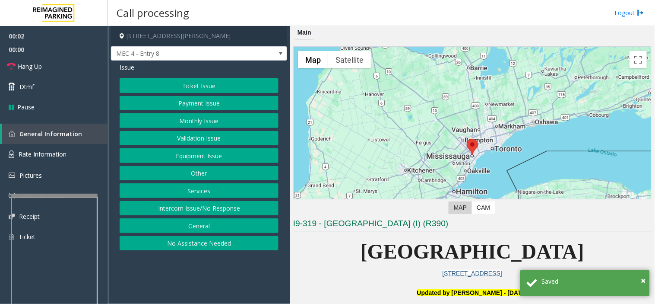
scroll to position [288, 0]
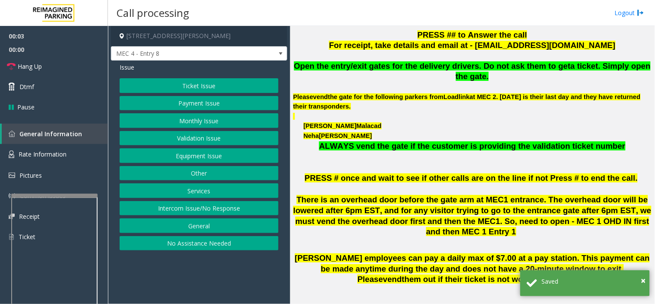
drag, startPoint x: 206, startPoint y: 210, endPoint x: 202, endPoint y: 194, distance: 15.6
click at [206, 210] on button "Intercom Issue/No Response" at bounding box center [199, 208] width 159 height 15
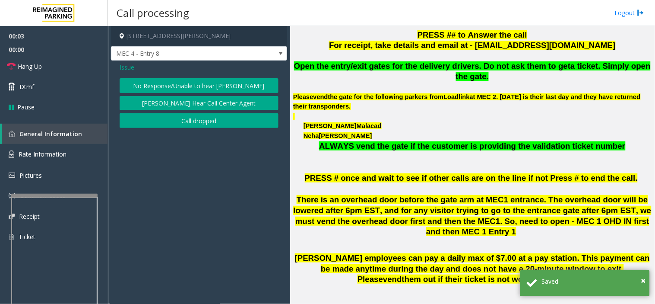
click at [187, 84] on button "No Response/Unable to hear [PERSON_NAME]" at bounding box center [199, 85] width 159 height 15
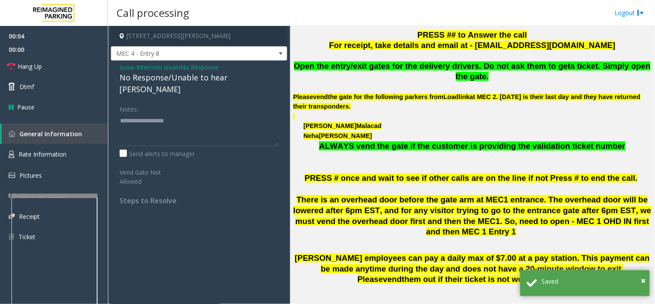
click at [178, 72] on div "No Response/Unable to hear [PERSON_NAME]" at bounding box center [199, 83] width 159 height 23
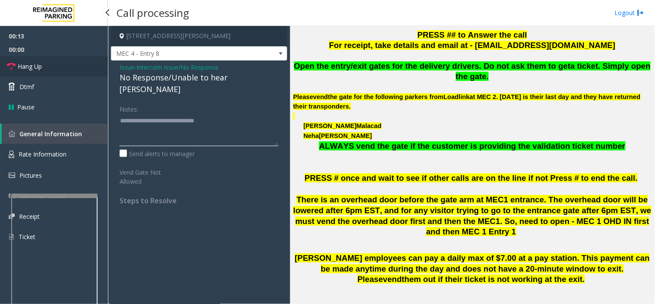
type textarea "**********"
drag, startPoint x: 66, startPoint y: 63, endPoint x: 81, endPoint y: 63, distance: 15.1
click at [66, 63] on link "Hang Up" at bounding box center [54, 66] width 108 height 20
click at [126, 67] on span "Issue" at bounding box center [127, 67] width 15 height 9
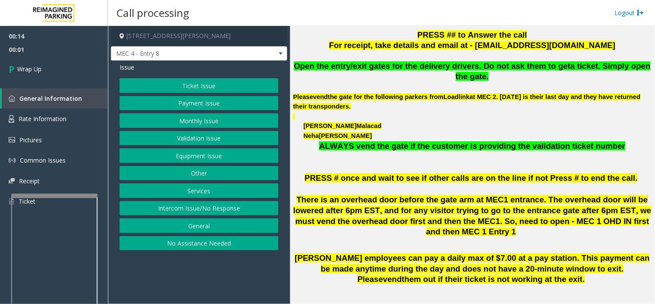
click at [202, 243] on button "No Assistance Needed" at bounding box center [199, 243] width 159 height 15
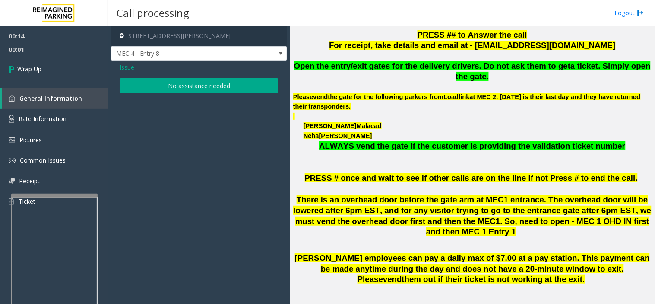
click at [152, 78] on div "Issue No assistance needed" at bounding box center [199, 78] width 176 height 37
click at [151, 83] on button "No assistance needed" at bounding box center [199, 85] width 159 height 15
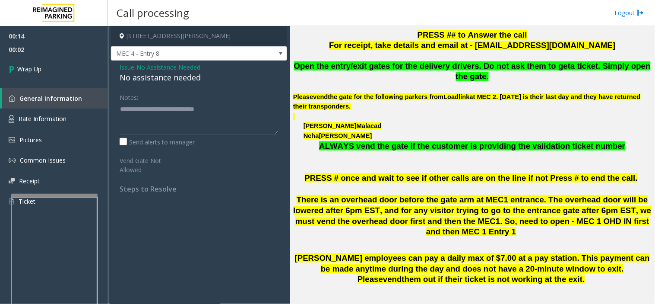
click at [151, 79] on div "No assistance needed" at bounding box center [199, 78] width 159 height 12
type textarea "**********"
click at [238, 108] on textarea at bounding box center [199, 118] width 159 height 32
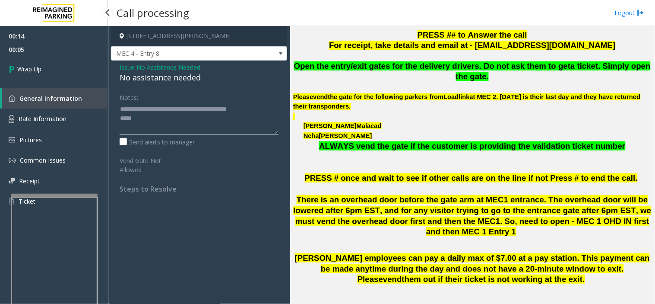
drag, startPoint x: 199, startPoint y: 120, endPoint x: 41, endPoint y: 98, distance: 159.3
click at [41, 98] on app-root "00:14 00:05 Wrap Up General Information Rate Information Pictures Common Issues…" at bounding box center [327, 152] width 655 height 304
click at [188, 73] on div "No assistance needed" at bounding box center [199, 78] width 159 height 12
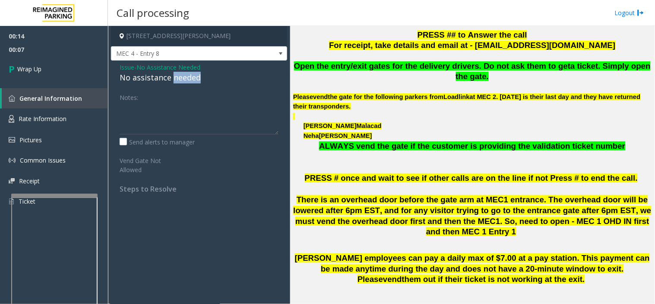
click at [188, 73] on div "No assistance needed" at bounding box center [199, 78] width 159 height 12
paste textarea "**********"
click at [168, 118] on textarea at bounding box center [199, 118] width 159 height 32
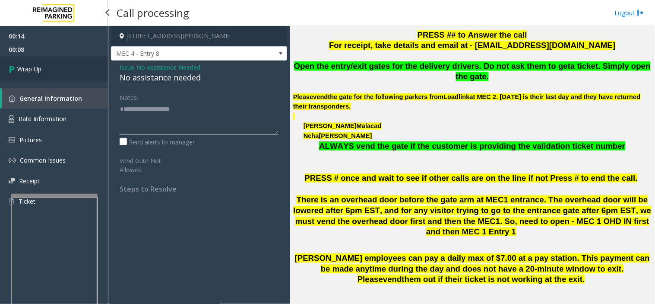
type textarea "**********"
click at [72, 65] on link "Wrap Up" at bounding box center [54, 68] width 108 height 25
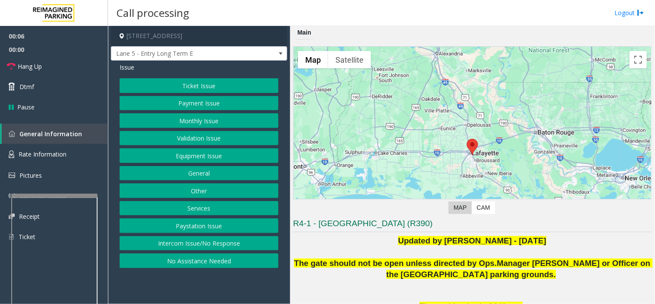
click at [215, 247] on button "Intercom Issue/No Response" at bounding box center [199, 243] width 159 height 15
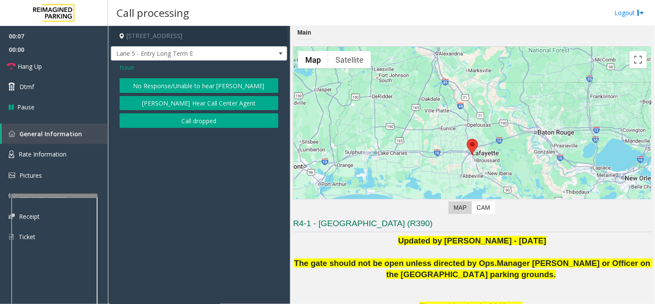
click at [168, 86] on button "No Response/Unable to hear [PERSON_NAME]" at bounding box center [199, 85] width 159 height 15
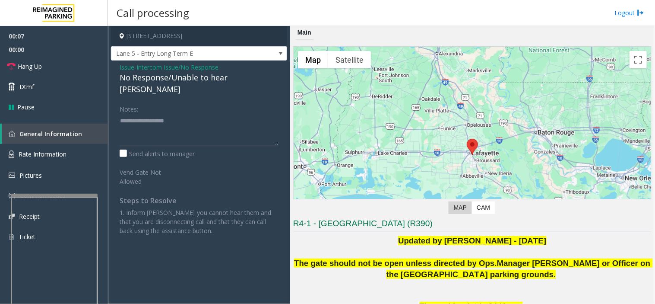
click at [167, 81] on div "No Response/Unable to hear [PERSON_NAME]" at bounding box center [199, 83] width 159 height 23
click at [168, 81] on div "No Response/Unable to hear [PERSON_NAME]" at bounding box center [199, 83] width 159 height 23
drag, startPoint x: 168, startPoint y: 81, endPoint x: 187, endPoint y: 79, distance: 19.6
click at [169, 81] on div "No Response/Unable to hear [PERSON_NAME]" at bounding box center [199, 83] width 159 height 23
type textarea "**********"
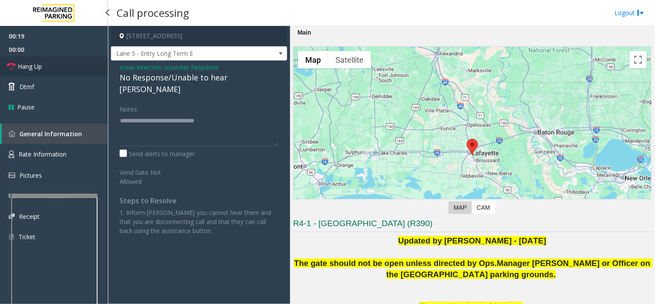
click at [71, 61] on link "Hang Up" at bounding box center [54, 66] width 108 height 20
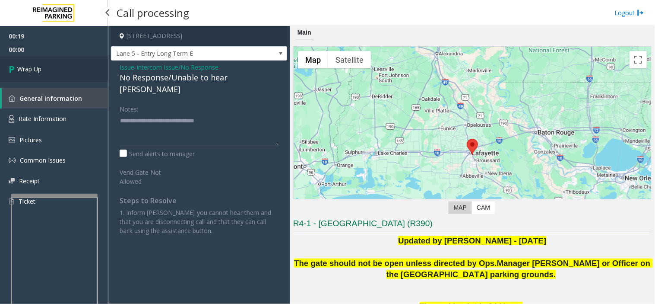
click at [78, 66] on link "Wrap Up" at bounding box center [54, 68] width 108 height 25
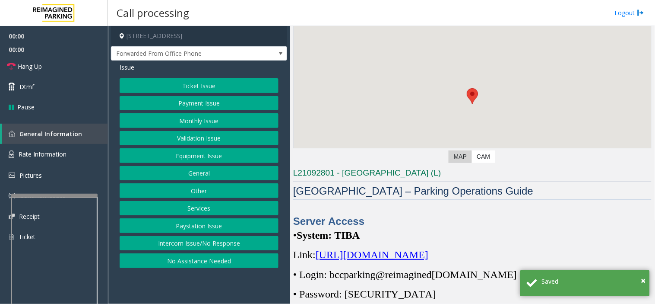
scroll to position [336, 0]
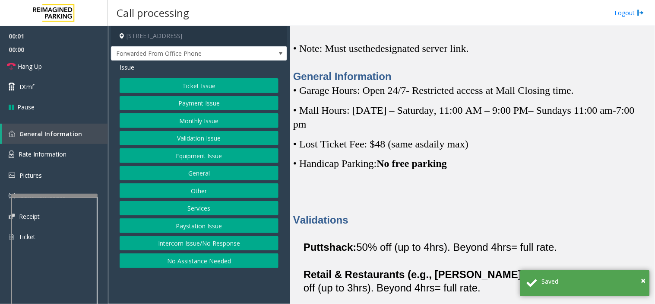
drag, startPoint x: 376, startPoint y: 222, endPoint x: 343, endPoint y: 223, distance: 33.3
click at [351, 224] on p "Validations" at bounding box center [472, 220] width 359 height 14
click at [313, 218] on span "Validations" at bounding box center [320, 220] width 55 height 12
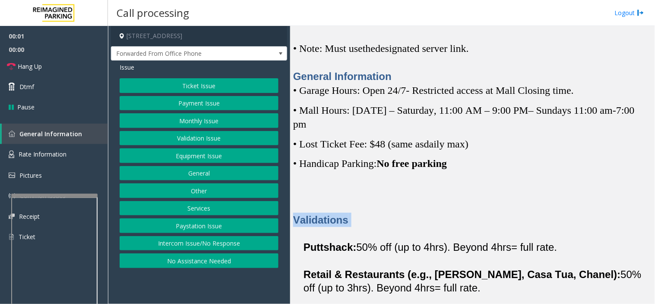
click at [313, 218] on span "Validations" at bounding box center [320, 220] width 55 height 12
click at [372, 232] on p at bounding box center [478, 233] width 348 height 13
click at [210, 156] on button "Equipment Issue" at bounding box center [199, 155] width 159 height 15
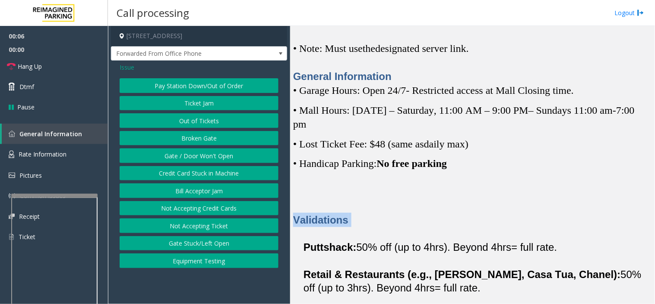
click at [210, 156] on button "Gate / Door Won't Open" at bounding box center [199, 155] width 159 height 15
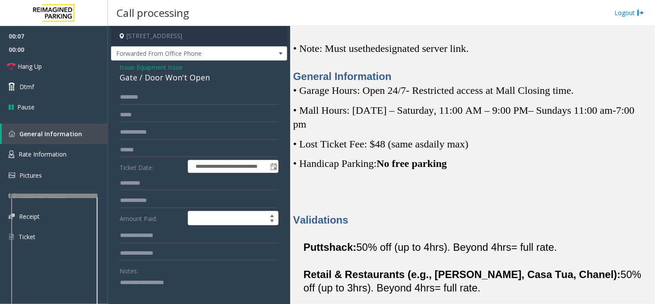
click at [206, 273] on textarea at bounding box center [196, 291] width 152 height 32
click at [73, 56] on link "Hang Up" at bounding box center [54, 66] width 108 height 20
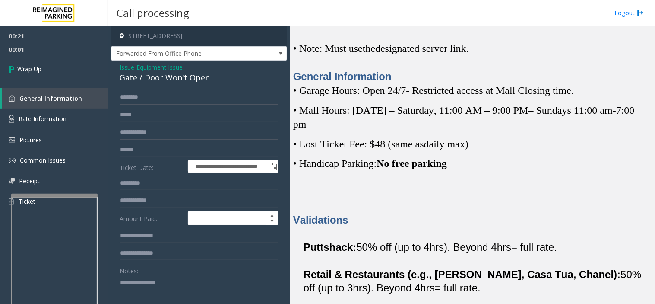
click at [205, 273] on textarea at bounding box center [196, 291] width 152 height 32
type textarea "**********"
click at [42, 67] on link "Wrap Up" at bounding box center [54, 68] width 108 height 25
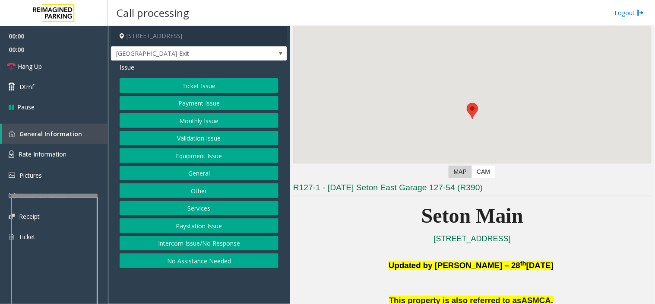
scroll to position [96, 0]
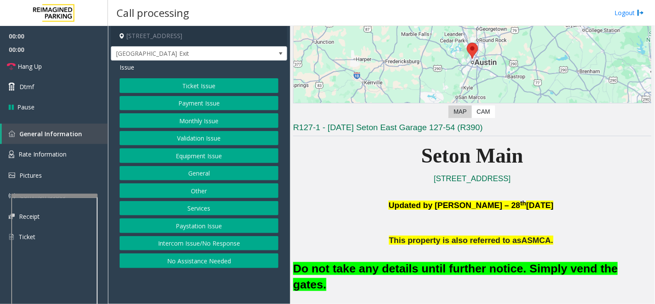
click at [187, 160] on button "Equipment Issue" at bounding box center [199, 155] width 159 height 15
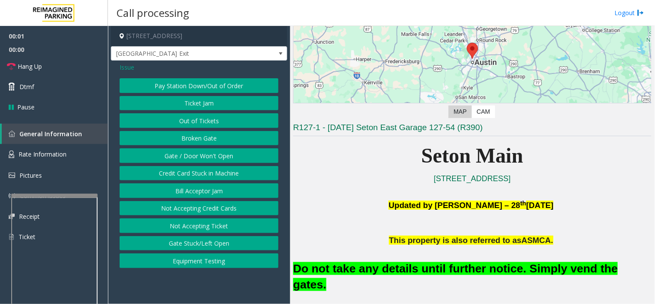
click at [187, 160] on button "Gate / Door Won't Open" at bounding box center [199, 155] width 159 height 15
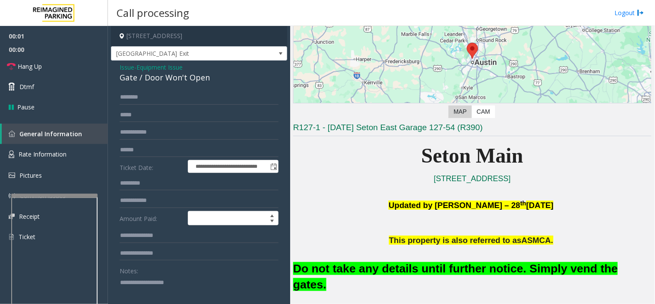
scroll to position [186, 0]
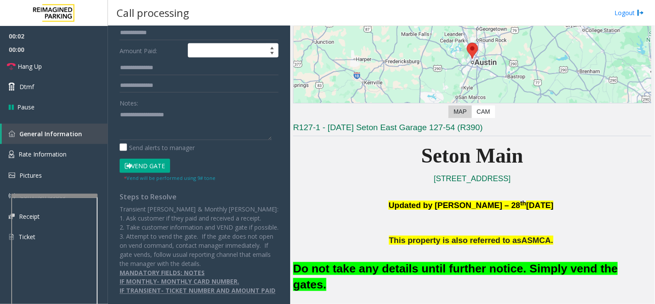
click at [153, 159] on button "Vend Gate" at bounding box center [145, 166] width 51 height 15
click at [410, 273] on div "Do not take any details until further notice. Simply vend the gates." at bounding box center [472, 276] width 359 height 60
click at [410, 269] on font "Do not take any details until further notice. Simply vend the gates." at bounding box center [455, 276] width 325 height 29
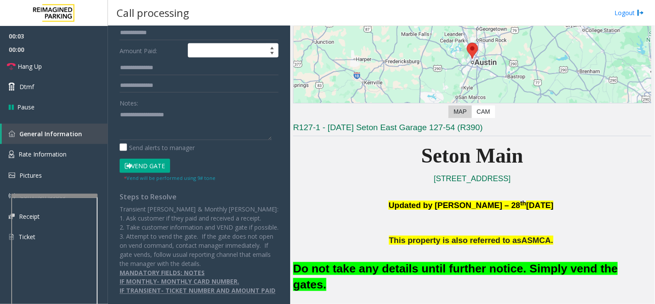
click at [410, 269] on font "Do not take any details until further notice. Simply vend the gates." at bounding box center [455, 276] width 325 height 29
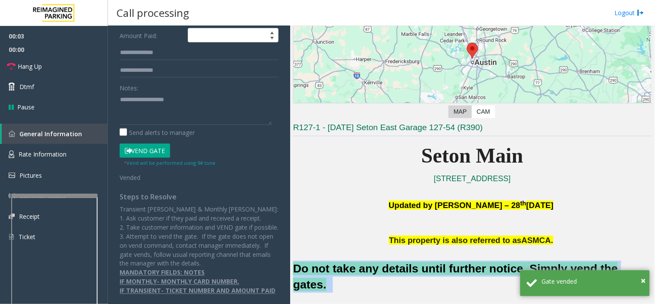
click at [410, 268] on font "Do not take any details until further notice. Simply vend the gates." at bounding box center [455, 276] width 325 height 29
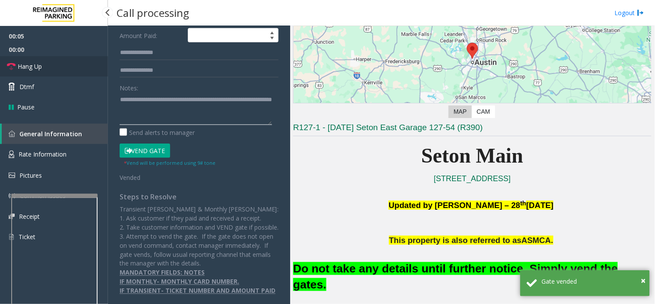
type textarea "**********"
click at [60, 65] on link "Hang Up" at bounding box center [54, 66] width 108 height 20
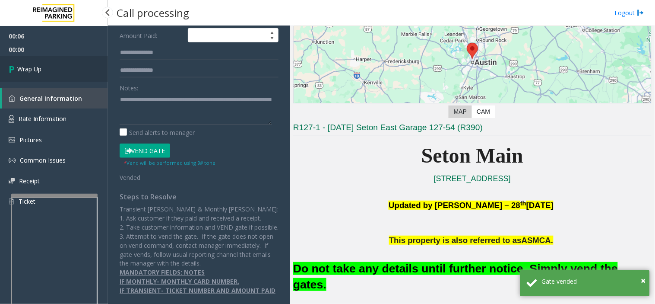
click at [60, 65] on link "Wrap Up" at bounding box center [54, 68] width 108 height 25
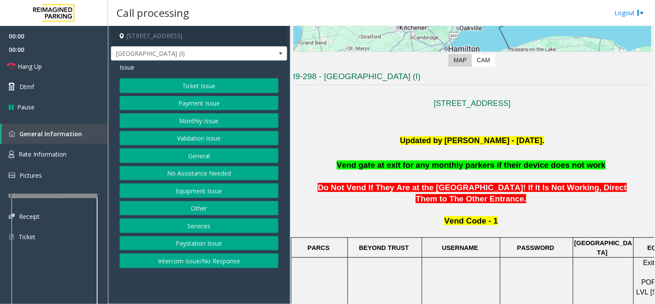
scroll to position [336, 0]
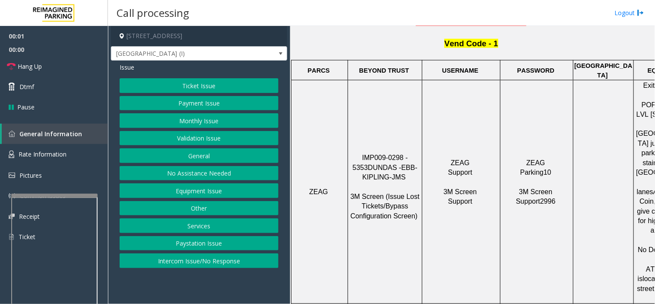
drag, startPoint x: 194, startPoint y: 286, endPoint x: 163, endPoint y: 287, distance: 31.5
click at [163, 273] on app-call-processing-form "[STREET_ADDRESS] [GEOGRAPHIC_DATA] (I) Issue Ticket Issue Payment Issue Monthly…" at bounding box center [199, 165] width 182 height 278
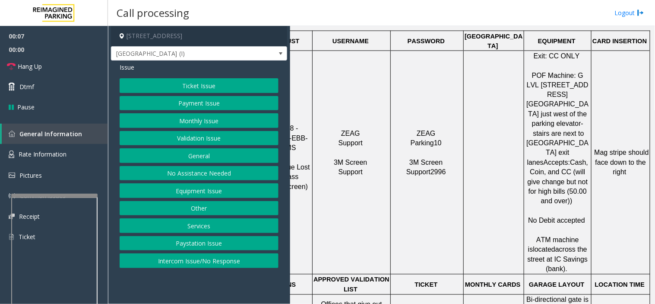
scroll to position [240, 116]
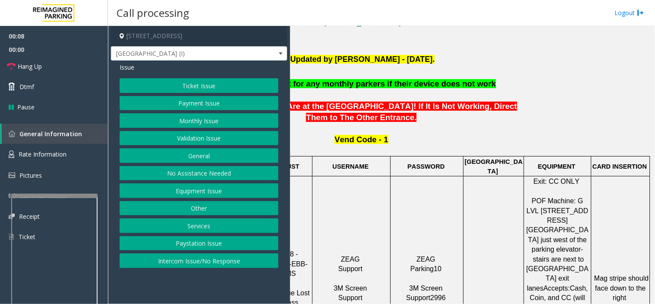
click at [234, 122] on button "Monthly Issue" at bounding box center [199, 120] width 159 height 15
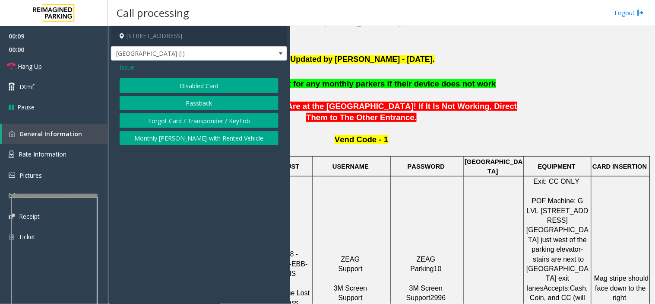
click at [215, 115] on button "Forgot Card / Transponder / KeyFob" at bounding box center [199, 120] width 159 height 15
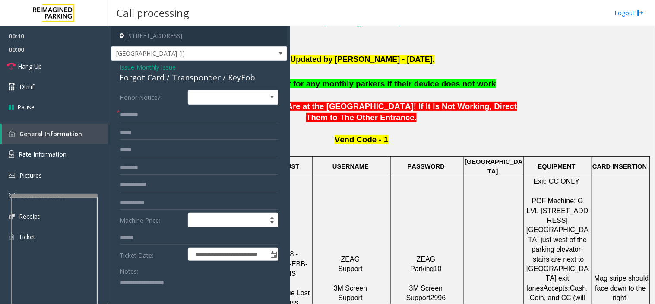
paste textarea "**********"
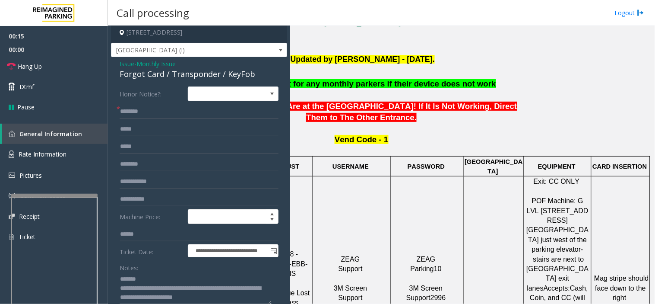
scroll to position [0, 0]
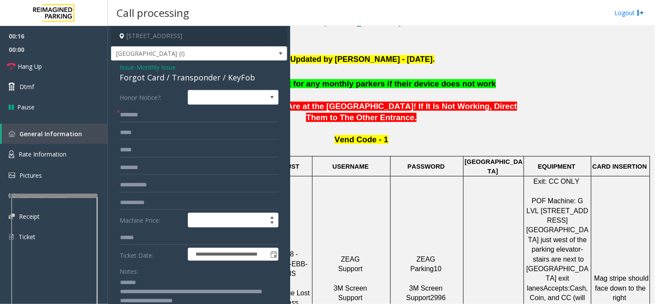
type textarea "**********"
click at [171, 75] on div "Forgot Card / Transponder / KeyFob" at bounding box center [199, 78] width 159 height 12
click at [123, 66] on span "Issue" at bounding box center [127, 67] width 15 height 9
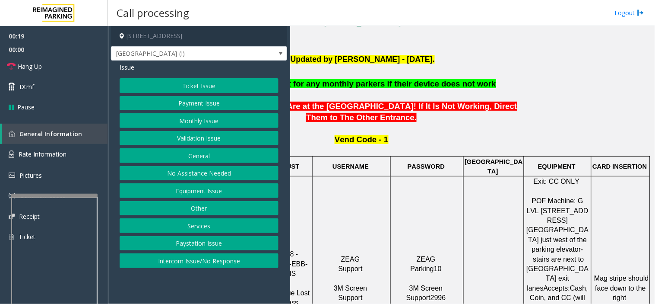
click at [184, 119] on button "Monthly Issue" at bounding box center [199, 120] width 159 height 15
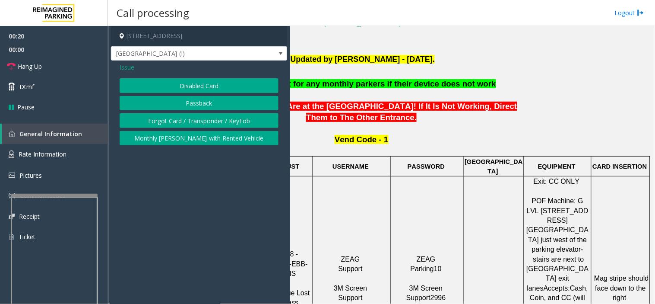
click at [183, 94] on div "Disabled Card Passback Forgot Card / Transponder / KeyFob Monthly [PERSON_NAME]…" at bounding box center [199, 111] width 159 height 67
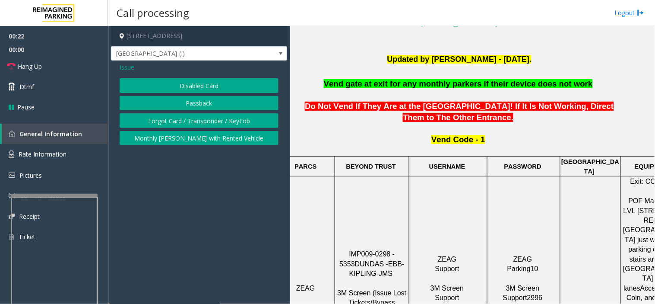
scroll to position [240, 0]
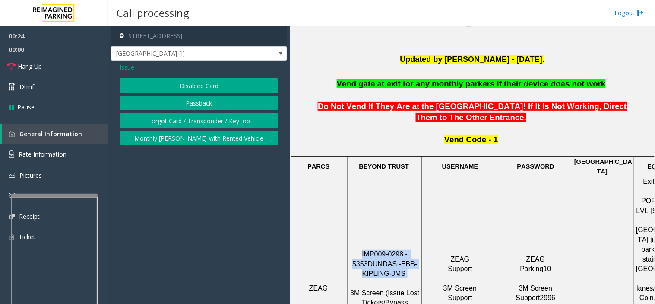
drag, startPoint x: 352, startPoint y: 228, endPoint x: 418, endPoint y: 255, distance: 71.1
click at [418, 255] on p "IMP009-0298 - 5353 DUNDAS - EBB-KIPLING-JMS 3M Screen (Issue Lost Tickets/Bypas…" at bounding box center [385, 287] width 73 height 77
click at [404, 249] on p "IMP009-0298 - 5353 DUNDAS - EBB-KIPLING-JMS 3M Screen (Issue Lost Tickets/Bypas…" at bounding box center [385, 287] width 73 height 77
click at [133, 68] on span "Issue" at bounding box center [127, 67] width 15 height 9
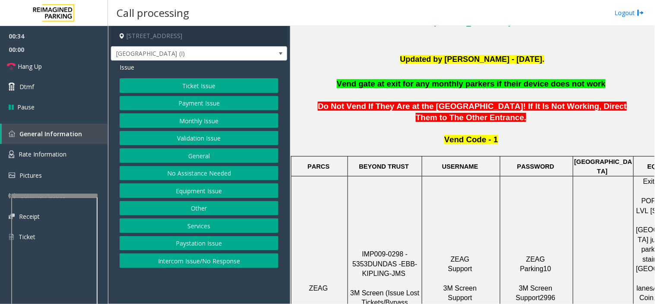
drag, startPoint x: 353, startPoint y: 178, endPoint x: 346, endPoint y: 200, distance: 23.9
click at [340, 198] on td "ZEAG" at bounding box center [320, 287] width 57 height 223
click at [196, 101] on button "Payment Issue" at bounding box center [199, 103] width 159 height 15
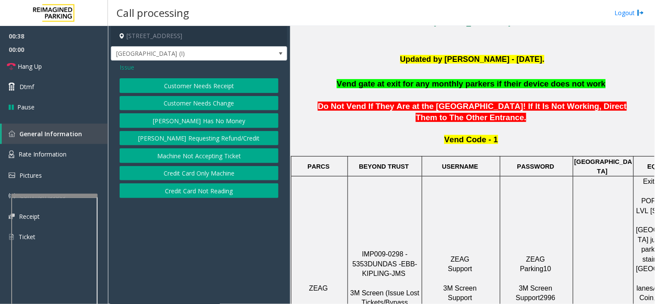
click at [226, 190] on button "Credit Card Not Reading" at bounding box center [199, 190] width 159 height 15
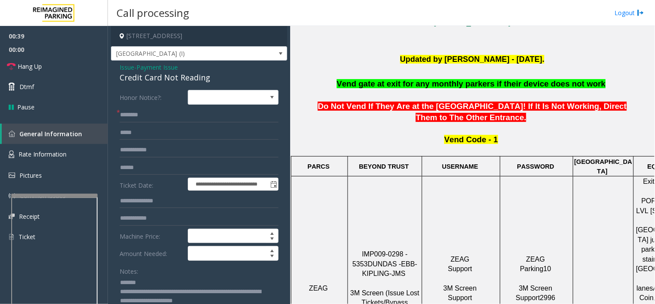
scroll to position [0, 0]
click at [170, 273] on textarea at bounding box center [196, 292] width 152 height 32
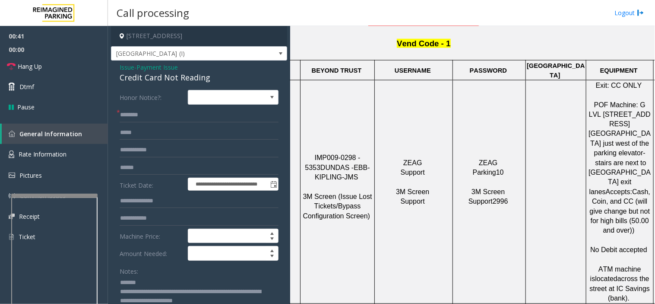
scroll to position [336, 116]
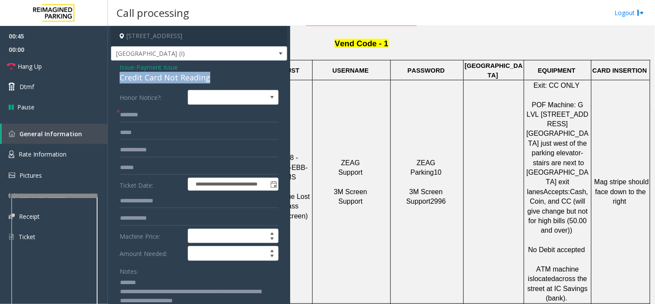
drag, startPoint x: 114, startPoint y: 81, endPoint x: 206, endPoint y: 83, distance: 92.0
click at [237, 81] on div "**********" at bounding box center [199, 256] width 176 height 393
click at [238, 273] on textarea at bounding box center [196, 292] width 152 height 32
type textarea "**********"
click at [168, 170] on input "text" at bounding box center [199, 167] width 159 height 15
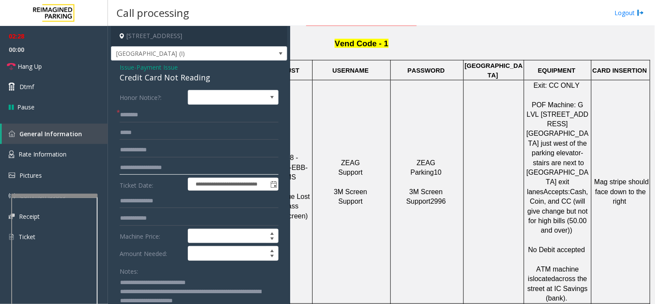
type input "**********"
click at [186, 113] on input "text" at bounding box center [199, 115] width 159 height 15
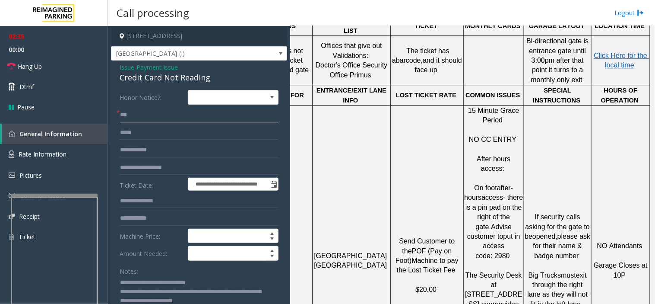
scroll to position [149, 0]
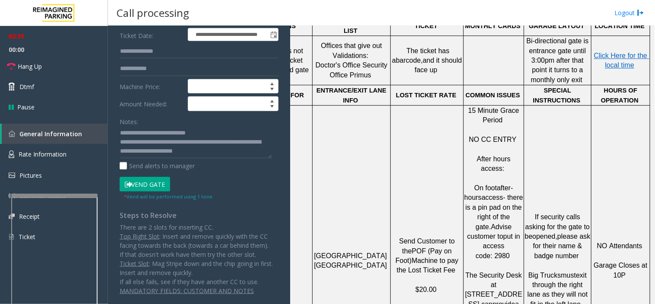
type input "***"
click at [148, 185] on button "Vend Gate" at bounding box center [145, 184] width 51 height 15
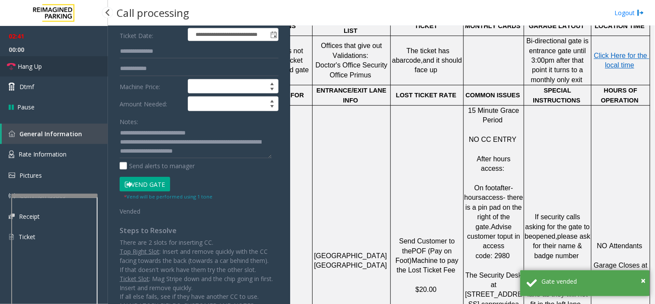
click at [58, 60] on link "Hang Up" at bounding box center [54, 66] width 108 height 20
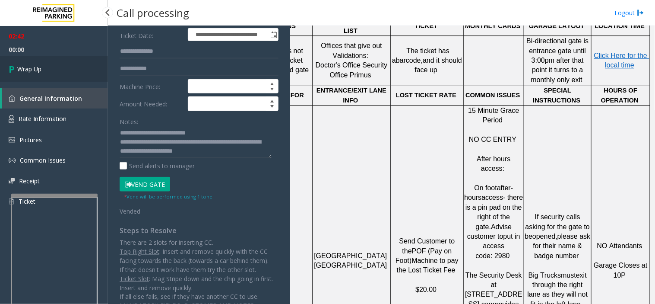
click at [47, 79] on link "Wrap Up" at bounding box center [54, 68] width 108 height 25
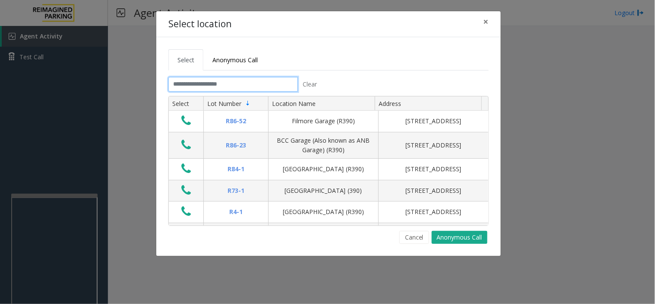
click at [266, 86] on input "text" at bounding box center [233, 84] width 130 height 15
click at [406, 235] on button "Cancel" at bounding box center [415, 237] width 30 height 13
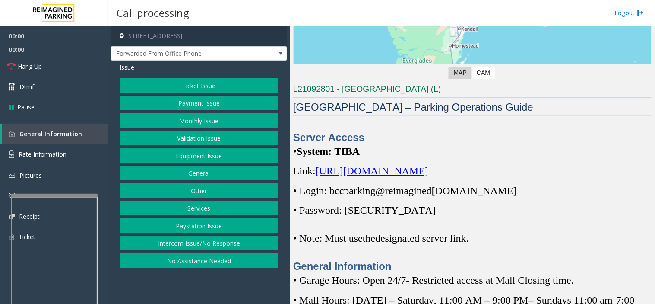
scroll to position [240, 0]
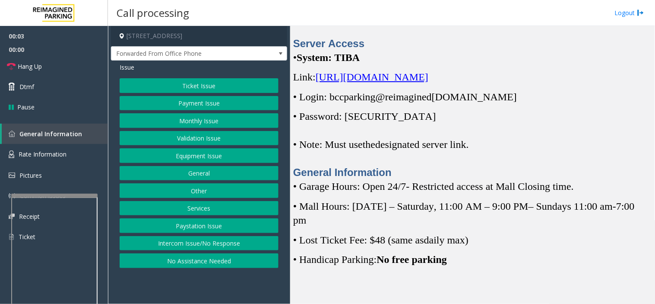
click at [192, 273] on app-call-processing-form "[STREET_ADDRESS] Forwarded From Office Phone Issue Ticket Issue Payment Issue M…" at bounding box center [199, 165] width 182 height 278
drag, startPoint x: 253, startPoint y: 294, endPoint x: 242, endPoint y: 294, distance: 10.8
click at [242, 273] on app-call-processing-form "[STREET_ADDRESS] Forwarded From Office Phone Issue Ticket Issue Payment Issue M…" at bounding box center [199, 165] width 182 height 278
click at [70, 58] on link "Hang Up" at bounding box center [54, 66] width 108 height 20
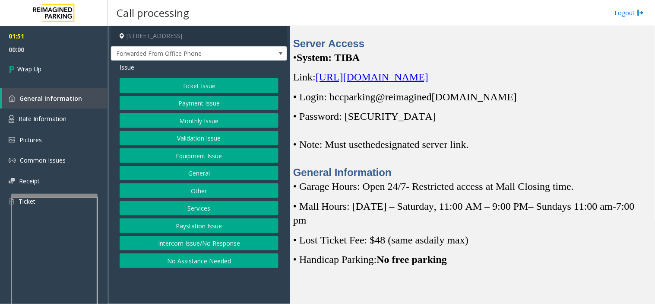
drag, startPoint x: 225, startPoint y: 283, endPoint x: 219, endPoint y: 285, distance: 7.0
click at [219, 273] on app-call-processing-form "[STREET_ADDRESS] Forwarded From Office Phone Issue Ticket Issue Payment Issue M…" at bounding box center [199, 165] width 182 height 278
click at [196, 151] on button "Equipment Issue" at bounding box center [199, 155] width 159 height 15
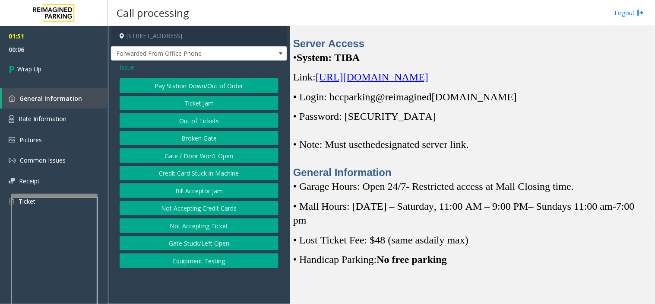
click at [196, 151] on button "Gate / Door Won't Open" at bounding box center [199, 155] width 159 height 15
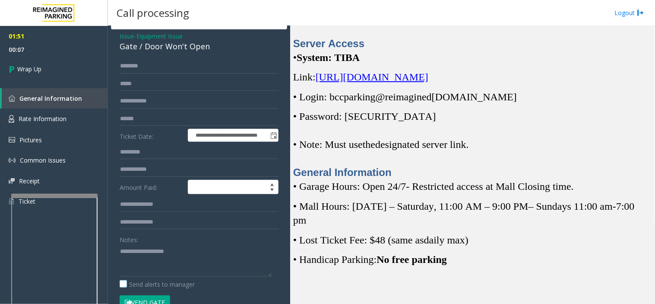
scroll to position [48, 0]
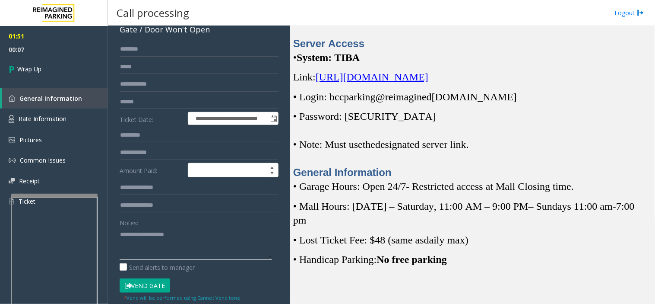
click at [189, 244] on textarea at bounding box center [196, 243] width 152 height 32
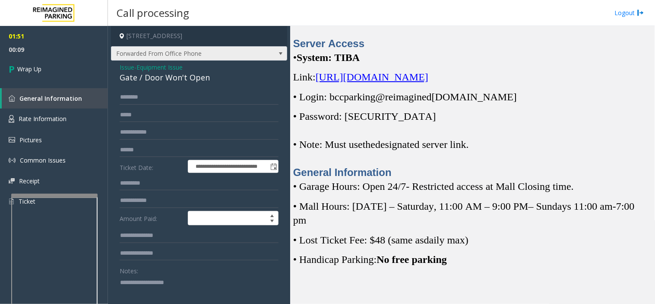
click at [123, 60] on span "Forwarded From Office Phone" at bounding box center [199, 53] width 176 height 15
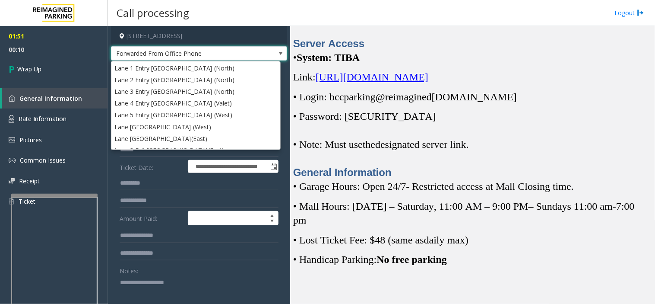
scroll to position [340, 0]
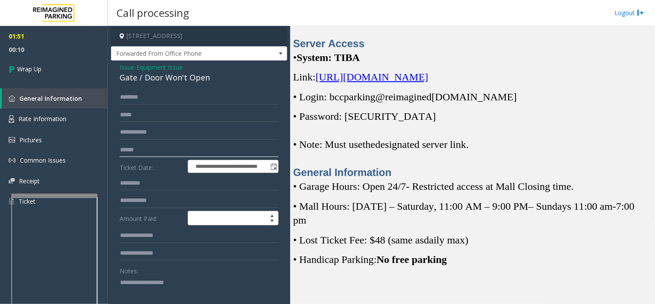
click at [149, 154] on input "text" at bounding box center [199, 150] width 159 height 15
click at [127, 66] on span "Issue" at bounding box center [127, 67] width 15 height 9
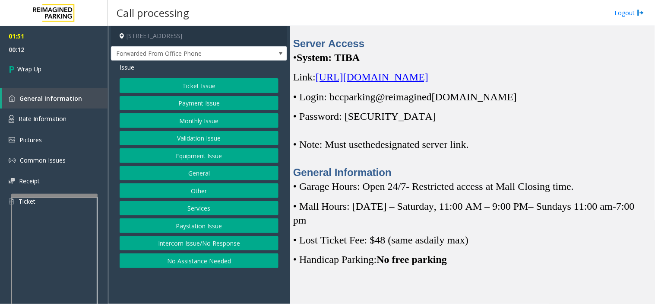
click at [171, 123] on button "Monthly Issue" at bounding box center [199, 120] width 159 height 15
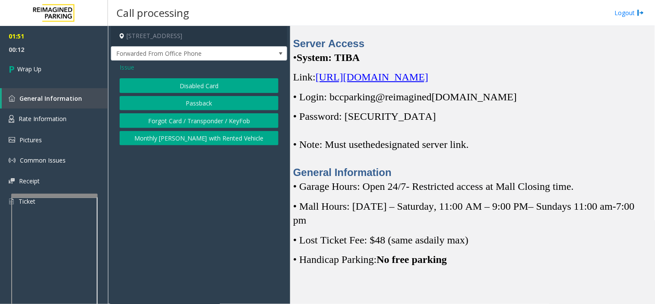
click at [165, 86] on button "Disabled Card" at bounding box center [199, 85] width 159 height 15
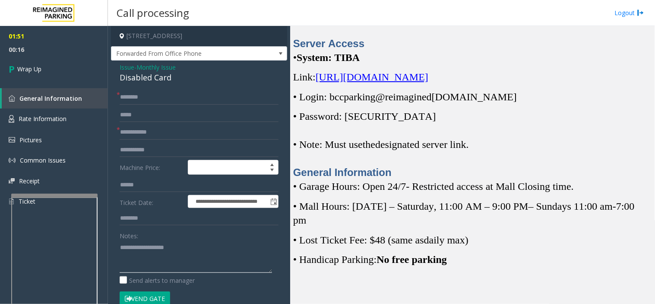
click at [226, 242] on textarea at bounding box center [196, 256] width 152 height 32
paste textarea "**********"
drag, startPoint x: 121, startPoint y: 77, endPoint x: 168, endPoint y: 78, distance: 47.1
click at [168, 78] on div "Disabled Card" at bounding box center [199, 78] width 159 height 12
click at [182, 247] on textarea at bounding box center [196, 256] width 152 height 32
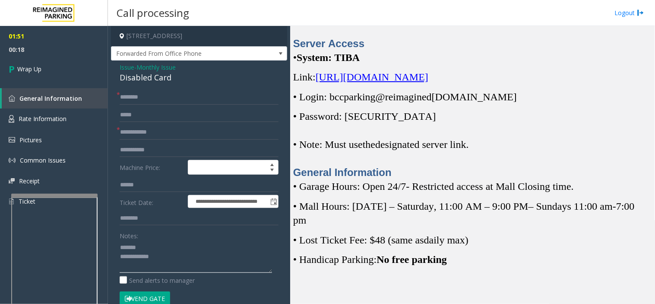
paste textarea "**********"
click at [206, 264] on textarea at bounding box center [196, 256] width 152 height 32
type textarea "**********"
click at [176, 95] on input "text" at bounding box center [199, 97] width 159 height 15
type input "****"
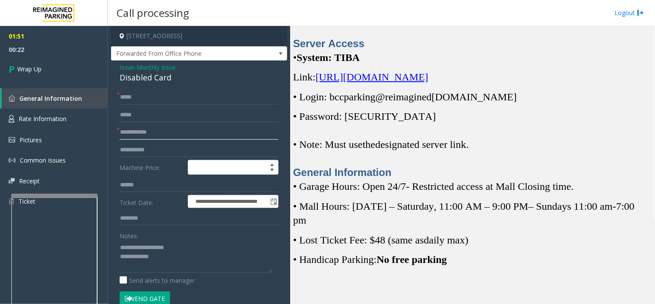
click at [212, 128] on input "text" at bounding box center [199, 132] width 159 height 15
type input "**"
click at [200, 270] on textarea at bounding box center [196, 256] width 152 height 32
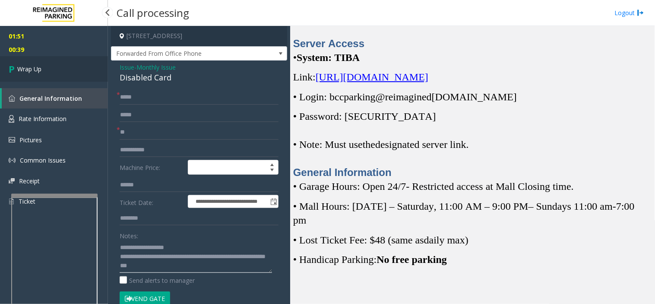
type textarea "**********"
click at [48, 75] on link "Wrap Up" at bounding box center [54, 68] width 108 height 25
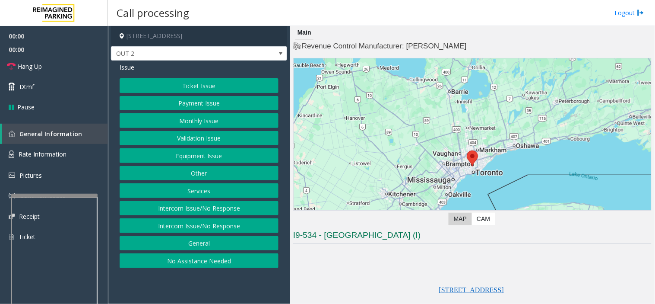
scroll to position [288, 0]
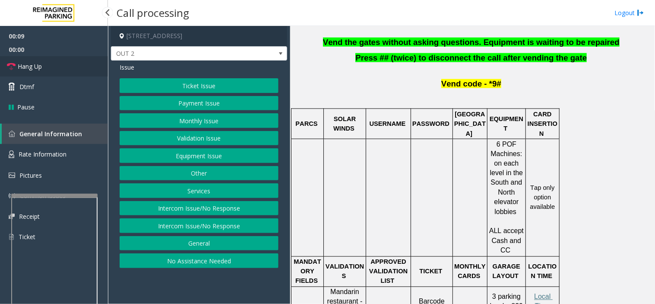
click at [52, 61] on link "Hang Up" at bounding box center [54, 66] width 108 height 20
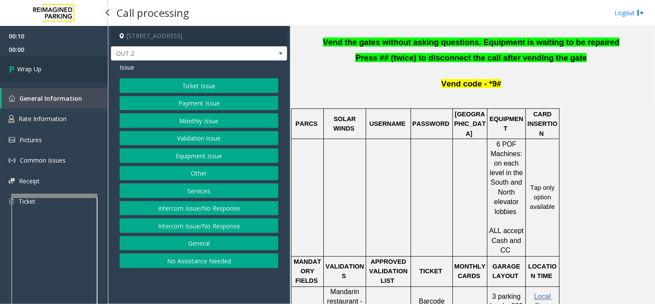
click at [52, 61] on link "Wrap Up" at bounding box center [54, 68] width 108 height 25
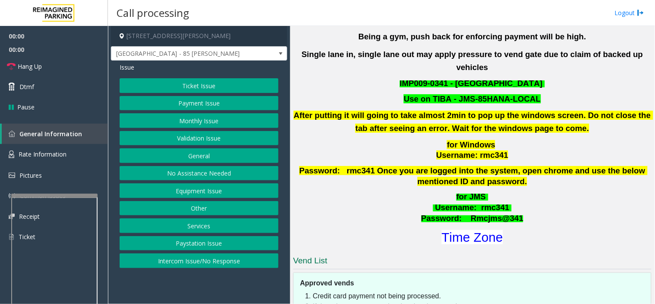
scroll to position [288, 0]
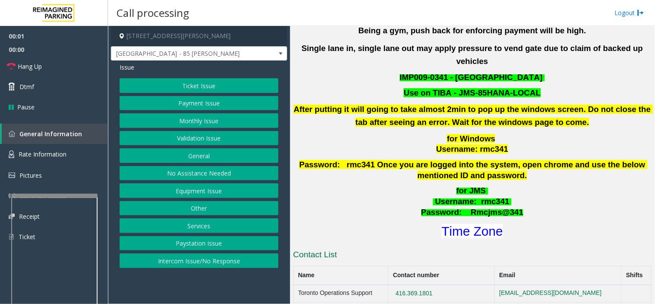
click at [222, 143] on button "Validation Issue" at bounding box center [199, 138] width 159 height 15
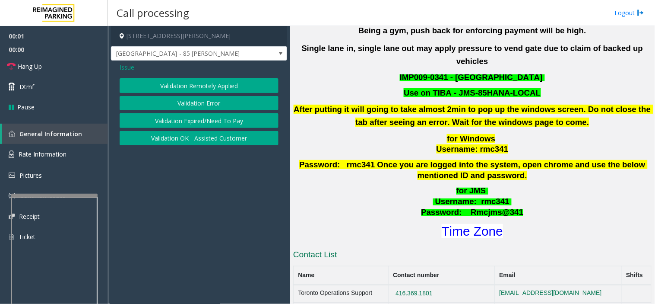
click at [214, 103] on button "Validation Error" at bounding box center [199, 103] width 159 height 15
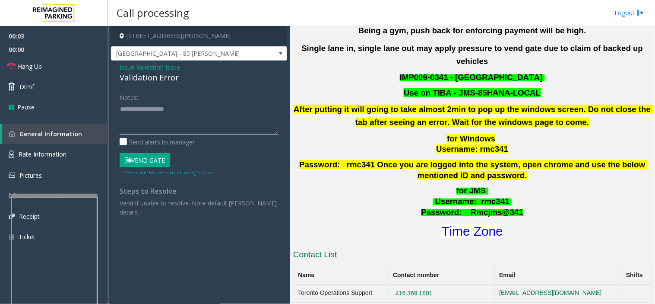
paste textarea "**********"
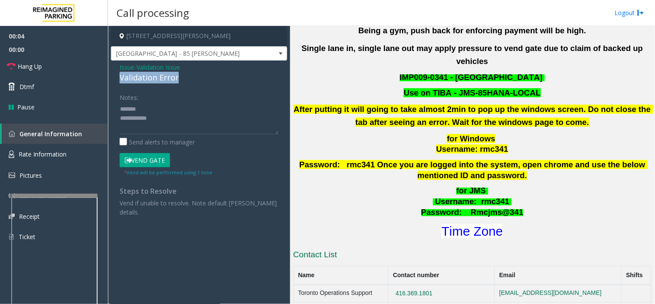
drag, startPoint x: 118, startPoint y: 75, endPoint x: 163, endPoint y: 75, distance: 45.4
click at [208, 76] on div "Issue - Validation Issue Validation Error Notes: Send alerts to manager Vend Ga…" at bounding box center [199, 142] width 176 height 165
click at [199, 120] on textarea at bounding box center [199, 118] width 159 height 32
click at [217, 113] on textarea at bounding box center [199, 118] width 159 height 32
paste textarea "**********"
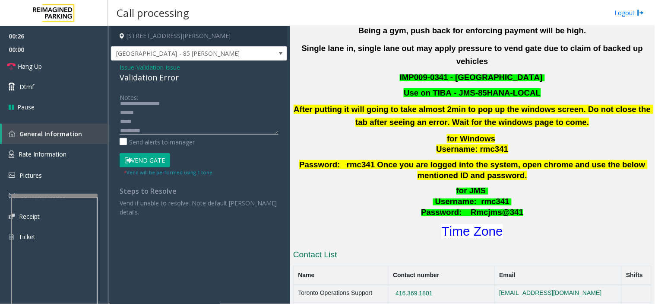
scroll to position [33, 0]
type textarea "**********"
click at [153, 157] on button "Vend Gate" at bounding box center [145, 160] width 51 height 15
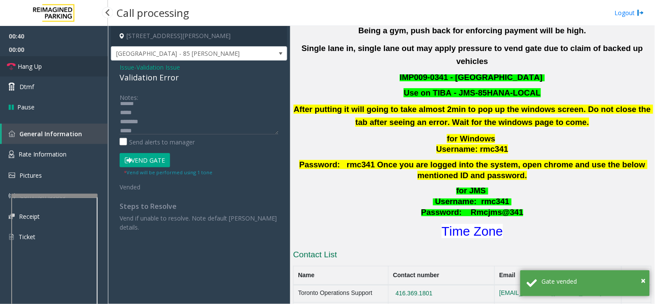
click at [79, 58] on link "Hang Up" at bounding box center [54, 66] width 108 height 20
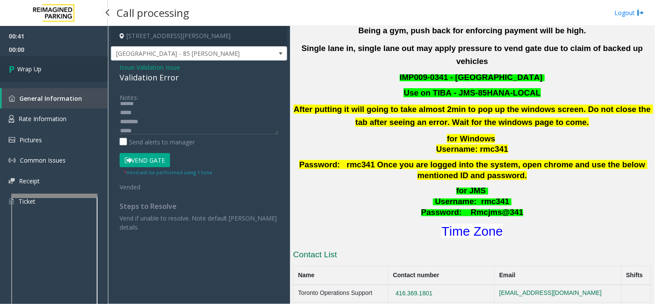
click at [79, 58] on link "Wrap Up" at bounding box center [54, 68] width 108 height 25
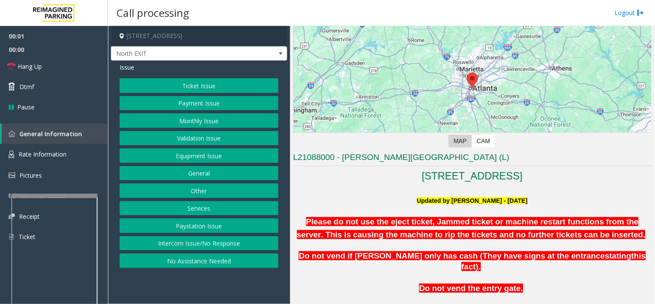
scroll to position [336, 0]
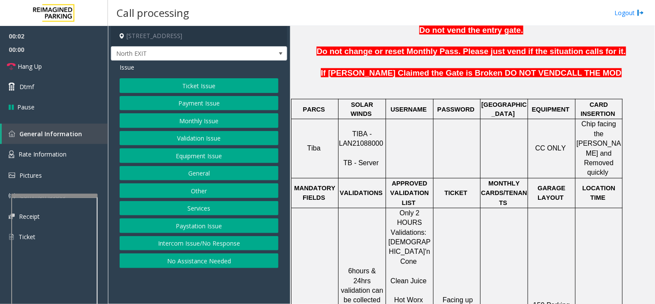
click at [368, 130] on span "TIBA - LAN21088000" at bounding box center [361, 138] width 44 height 17
click at [211, 135] on button "Validation Issue" at bounding box center [199, 138] width 159 height 15
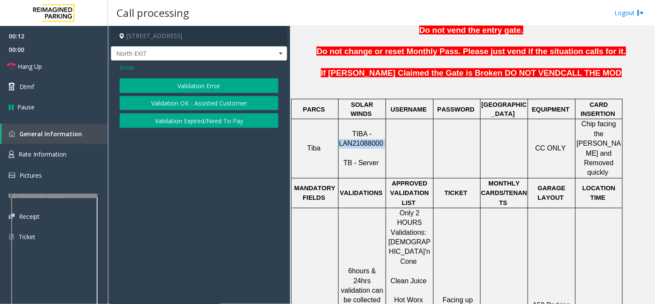
click at [226, 88] on button "Validation Error" at bounding box center [199, 85] width 159 height 15
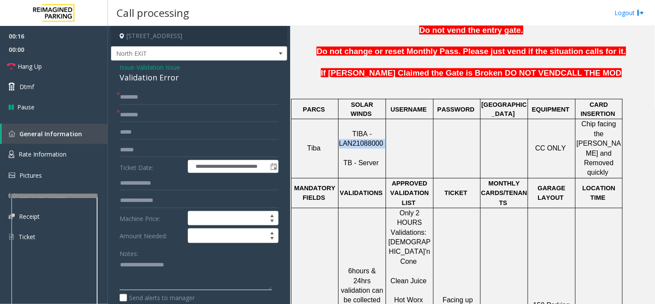
paste textarea "**********"
drag, startPoint x: 184, startPoint y: 267, endPoint x: 162, endPoint y: 135, distance: 134.1
click at [184, 265] on textarea at bounding box center [196, 274] width 152 height 32
click at [151, 79] on div "Validation Error" at bounding box center [199, 78] width 159 height 12
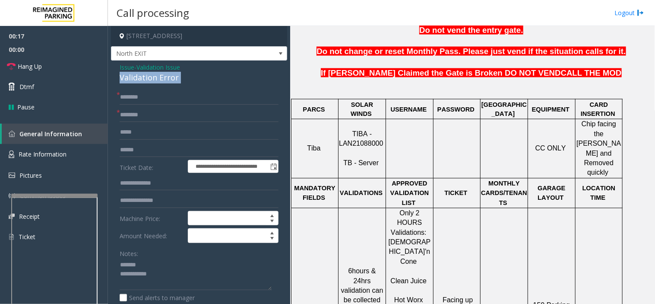
click at [151, 79] on div "Validation Error" at bounding box center [199, 78] width 159 height 12
click at [194, 269] on textarea at bounding box center [196, 274] width 152 height 32
paste textarea "**********"
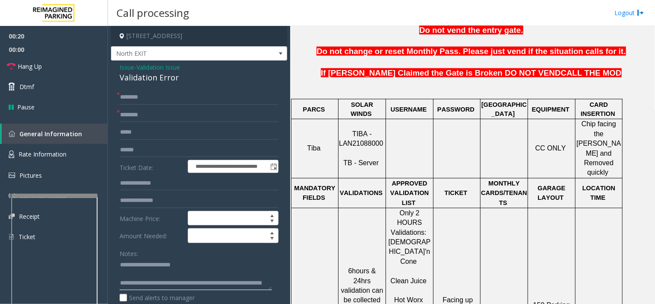
click at [194, 273] on textarea at bounding box center [196, 274] width 152 height 32
type textarea "**********"
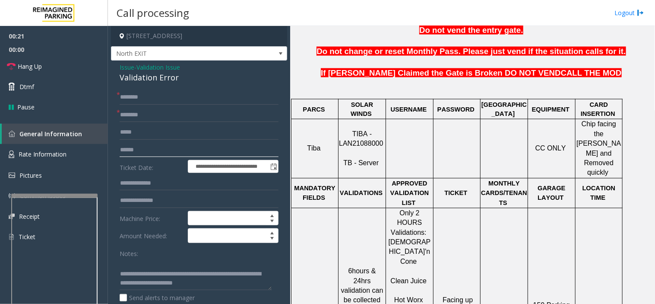
click at [183, 155] on input "text" at bounding box center [199, 150] width 159 height 15
type input "*******"
click at [181, 95] on input "text" at bounding box center [199, 97] width 159 height 15
drag, startPoint x: 181, startPoint y: 95, endPoint x: 159, endPoint y: 98, distance: 23.0
click at [154, 98] on input "text" at bounding box center [199, 97] width 159 height 15
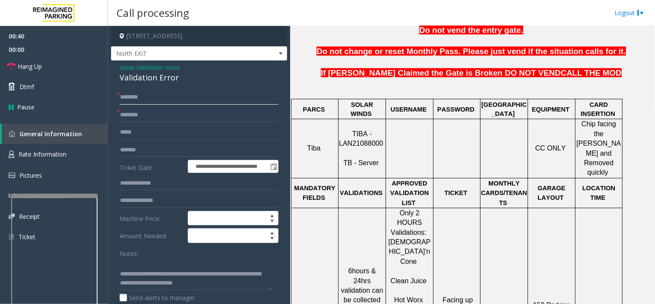
click at [180, 96] on input "text" at bounding box center [199, 97] width 159 height 15
type input "****"
click at [180, 122] on input "text" at bounding box center [199, 115] width 159 height 15
click at [184, 106] on form "**********" at bounding box center [199, 211] width 159 height 242
click at [180, 111] on input "text" at bounding box center [199, 115] width 159 height 15
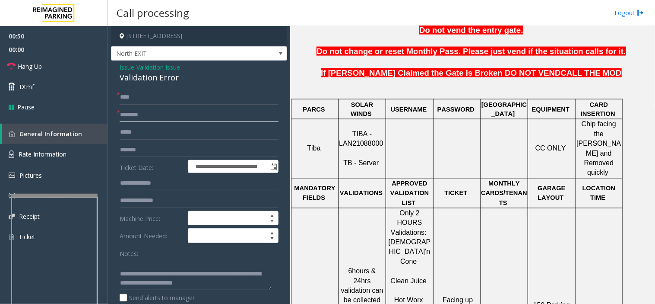
drag, startPoint x: 173, startPoint y: 112, endPoint x: 159, endPoint y: 111, distance: 14.4
click at [159, 111] on input "text" at bounding box center [199, 115] width 159 height 15
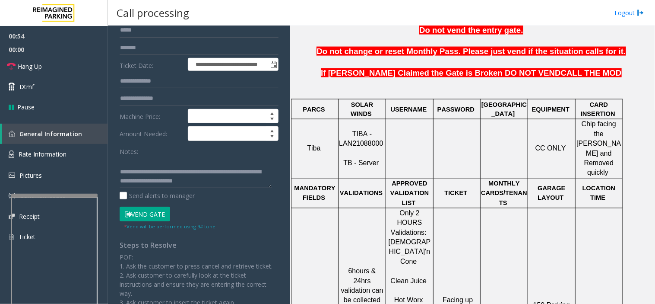
scroll to position [0, 0]
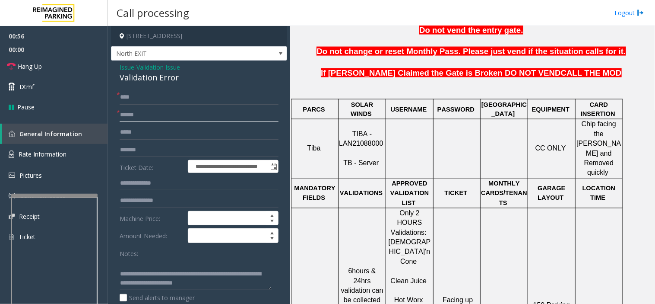
type input "******"
click at [167, 183] on input "text" at bounding box center [199, 183] width 159 height 15
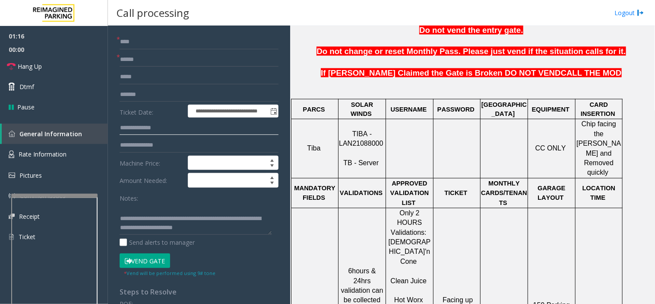
scroll to position [144, 0]
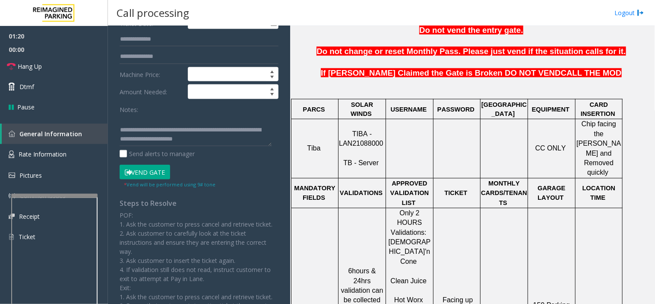
click at [140, 167] on button "Vend Gate" at bounding box center [145, 172] width 51 height 15
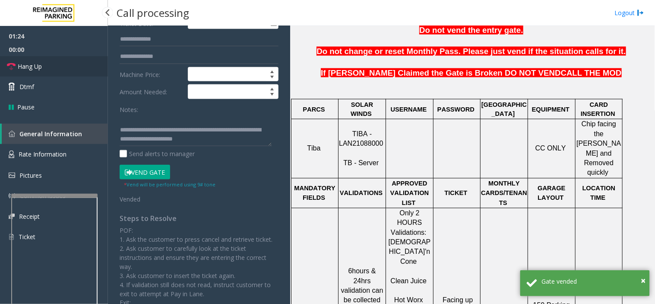
click at [62, 60] on link "Hang Up" at bounding box center [54, 66] width 108 height 20
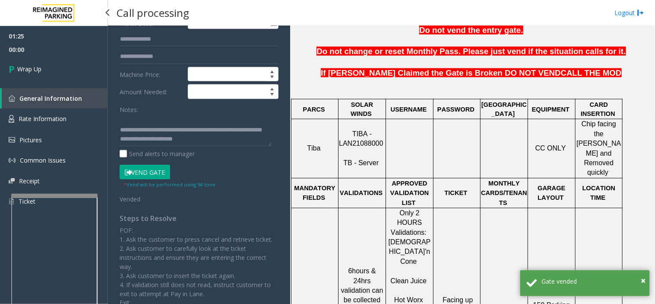
click at [55, 58] on link "Wrap Up" at bounding box center [54, 68] width 108 height 25
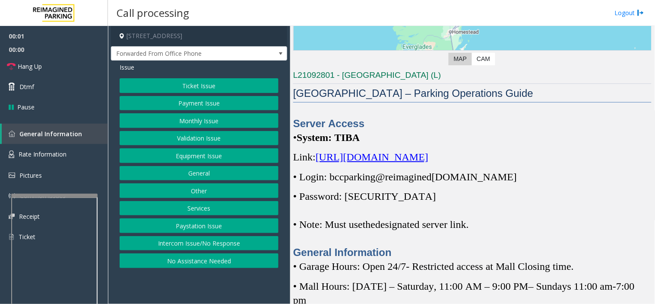
scroll to position [288, 0]
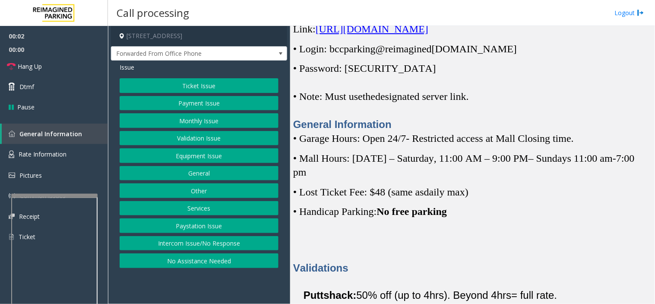
drag, startPoint x: 265, startPoint y: 294, endPoint x: 243, endPoint y: 287, distance: 23.5
click at [243, 273] on app-call-processing-form "[STREET_ADDRESS] Forwarded From Office Phone Issue Ticket Issue Payment Issue M…" at bounding box center [199, 165] width 182 height 278
drag, startPoint x: 387, startPoint y: 232, endPoint x: 377, endPoint y: 236, distance: 10.4
click at [377, 236] on p at bounding box center [472, 239] width 359 height 14
drag, startPoint x: 383, startPoint y: 241, endPoint x: 364, endPoint y: 248, distance: 20.9
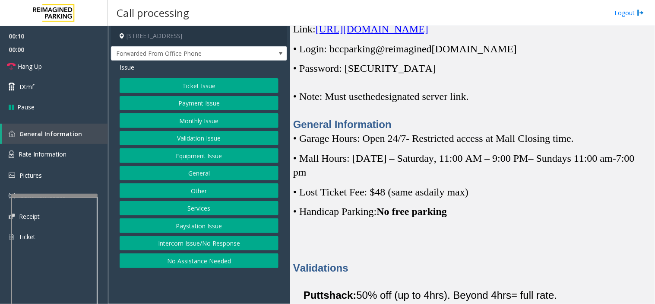
click at [364, 248] on div "Validations" at bounding box center [472, 253] width 359 height 43
drag, startPoint x: 386, startPoint y: 242, endPoint x: 370, endPoint y: 251, distance: 18.4
click at [370, 251] on div "Validations" at bounding box center [472, 253] width 359 height 43
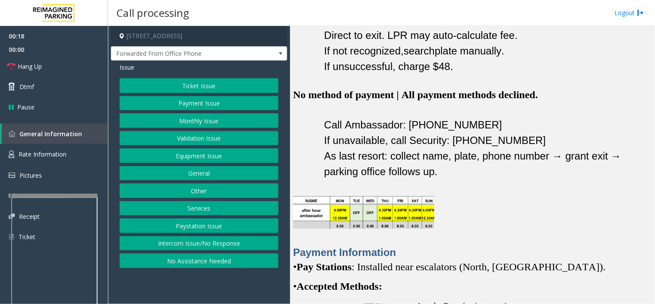
scroll to position [1008, 0]
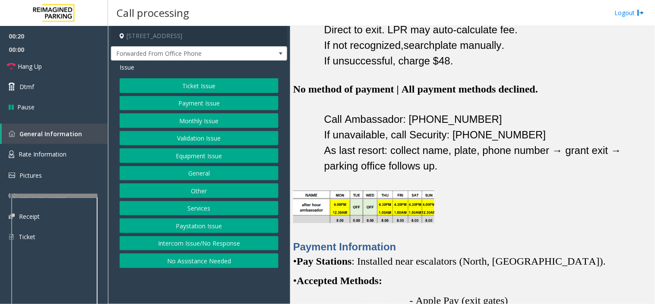
click at [360, 190] on img at bounding box center [364, 206] width 142 height 33
click at [359, 190] on img at bounding box center [364, 206] width 142 height 33
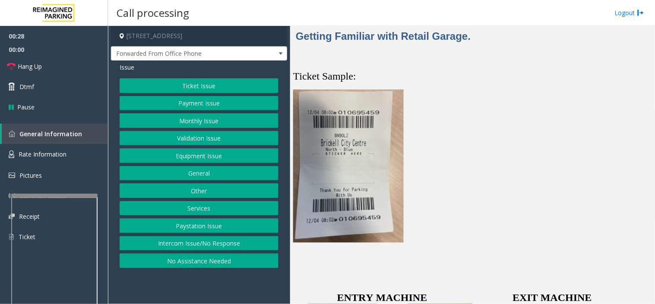
scroll to position [1536, 0]
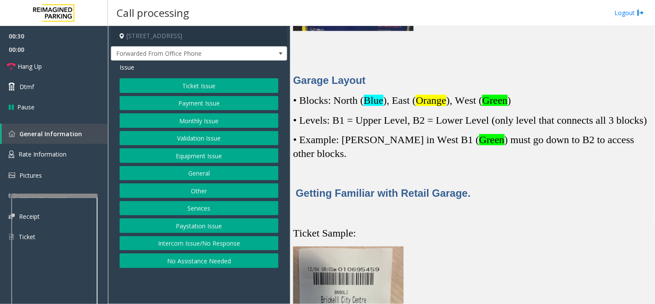
click at [372, 95] on span "Blue" at bounding box center [373, 100] width 19 height 11
click at [446, 93] on p "• Blocks: North ( Blue ), East ( [GEOGRAPHIC_DATA] ), [GEOGRAPHIC_DATA] ( Green…" at bounding box center [472, 100] width 359 height 14
click at [446, 95] on span "Orange" at bounding box center [431, 100] width 31 height 11
click at [500, 95] on span "Green" at bounding box center [495, 100] width 25 height 11
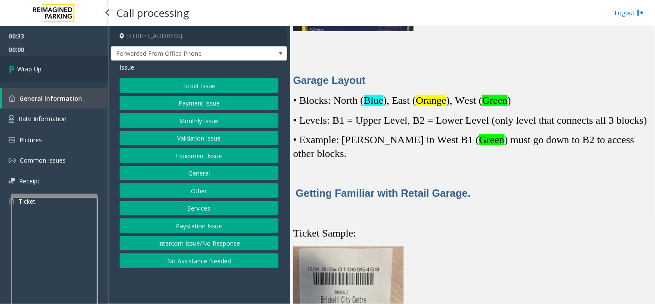
click at [76, 63] on link "Wrap Up" at bounding box center [54, 68] width 108 height 25
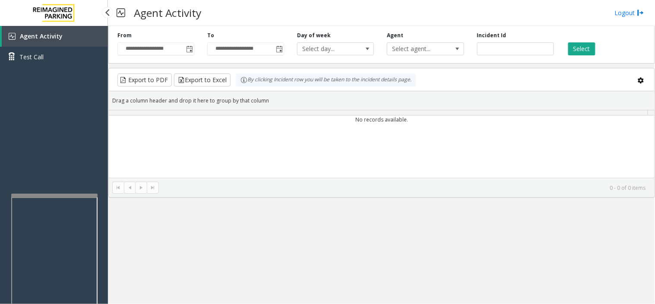
click at [76, 63] on link "Test Call" at bounding box center [54, 57] width 108 height 20
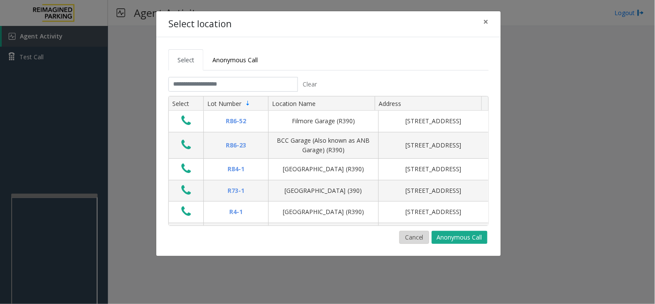
click at [416, 232] on button "Cancel" at bounding box center [415, 237] width 30 height 13
click at [238, 84] on input "text" at bounding box center [233, 84] width 130 height 15
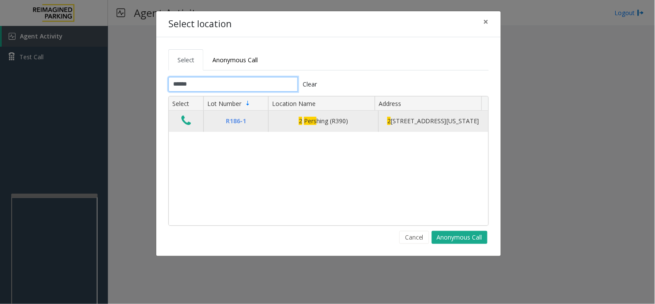
type input "******"
click at [178, 120] on td "Data table" at bounding box center [186, 121] width 35 height 21
click at [184, 118] on icon "Data table" at bounding box center [186, 120] width 10 height 12
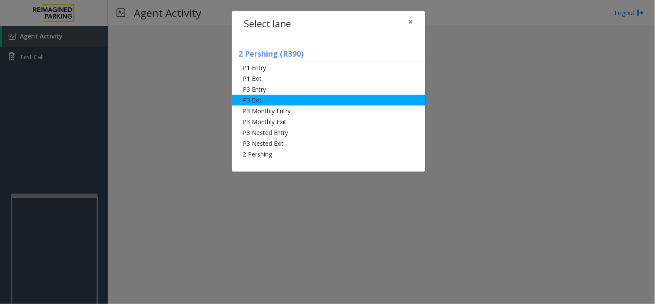
click at [256, 99] on li "P3 Exit" at bounding box center [329, 100] width 194 height 11
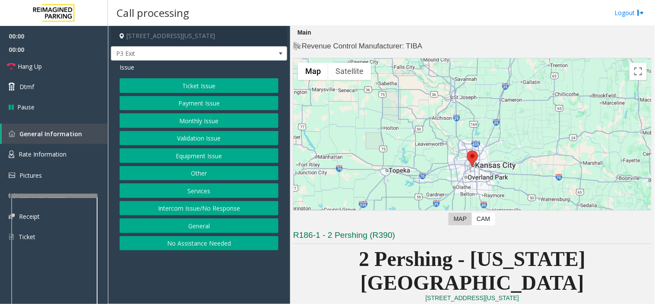
click at [181, 99] on button "Payment Issue" at bounding box center [199, 103] width 159 height 15
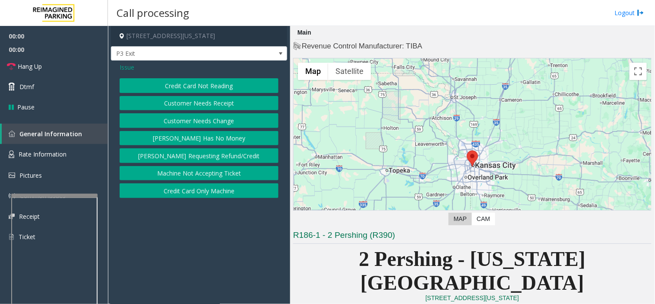
click at [184, 83] on button "Credit Card Not Reading" at bounding box center [199, 85] width 159 height 15
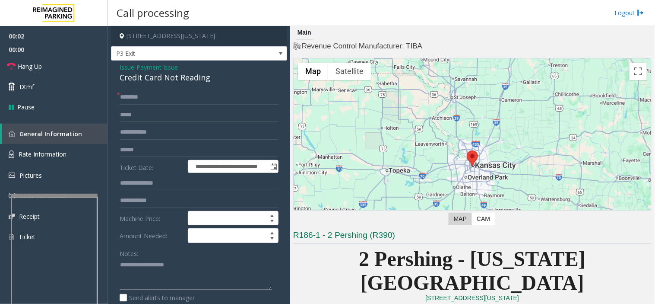
drag, startPoint x: 205, startPoint y: 288, endPoint x: 181, endPoint y: 258, distance: 37.9
paste textarea "**********"
type textarea "**********"
click at [180, 76] on div "Credit Card Not Reading" at bounding box center [199, 78] width 159 height 12
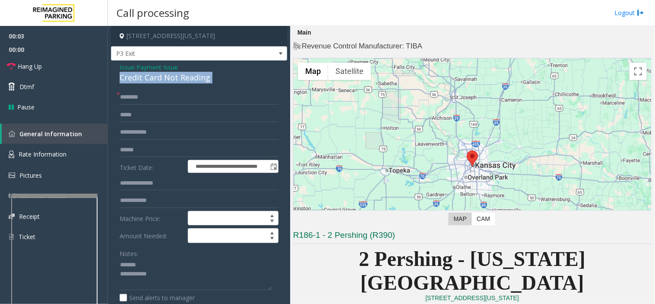
click at [180, 76] on div "Credit Card Not Reading" at bounding box center [199, 78] width 159 height 12
click at [117, 62] on div "**********" at bounding box center [199, 279] width 176 height 438
click at [130, 68] on span "Issue" at bounding box center [127, 67] width 15 height 9
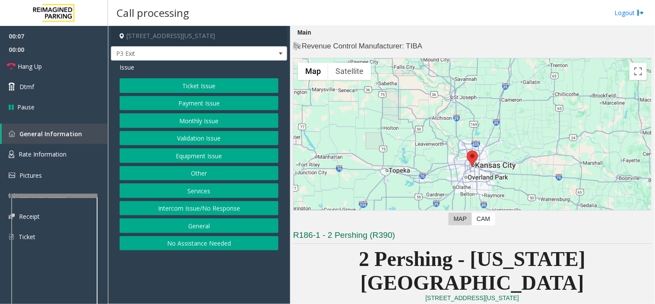
click at [188, 126] on button "Monthly Issue" at bounding box center [199, 120] width 159 height 15
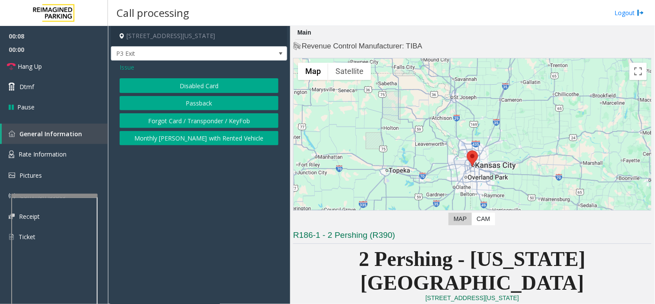
click at [179, 87] on button "Disabled Card" at bounding box center [199, 85] width 159 height 15
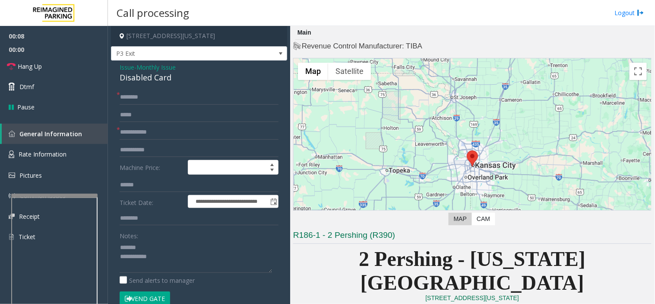
click at [135, 79] on div "Disabled Card" at bounding box center [199, 78] width 159 height 12
paste textarea "**********"
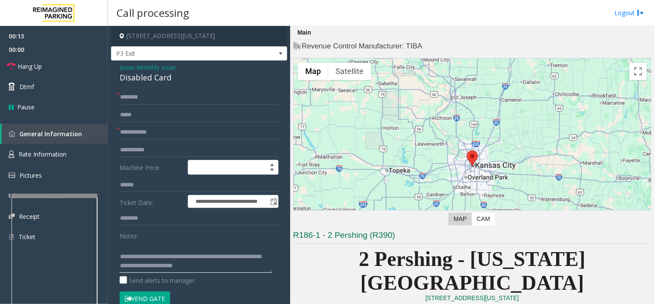
type textarea "**********"
click at [159, 131] on input "text" at bounding box center [199, 132] width 159 height 15
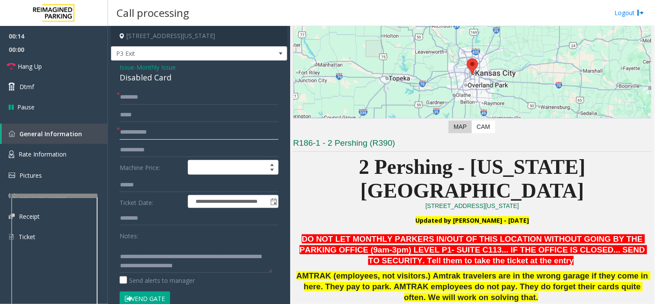
scroll to position [96, 0]
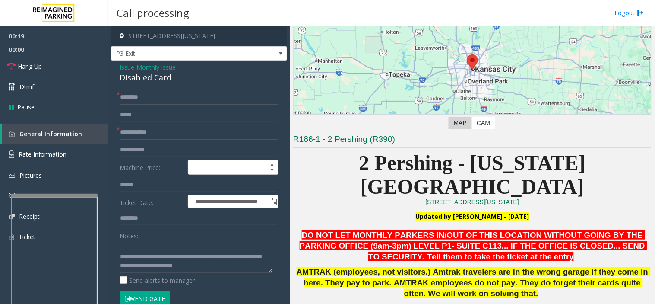
drag, startPoint x: 422, startPoint y: 231, endPoint x: 400, endPoint y: 227, distance: 21.9
click at [400, 230] on p "DO NOT LET MONTHLY PARKERS IN/OUT OF THIS LOCATION WITHOUT GOING BY THE PARKING…" at bounding box center [472, 246] width 359 height 32
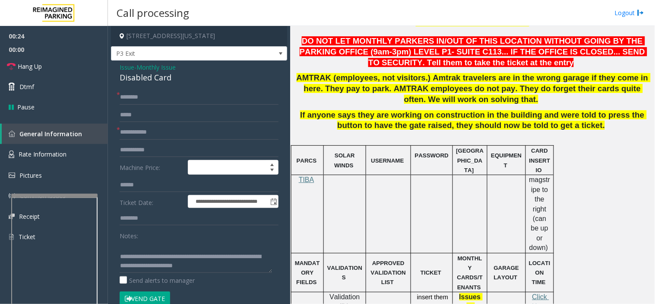
scroll to position [384, 0]
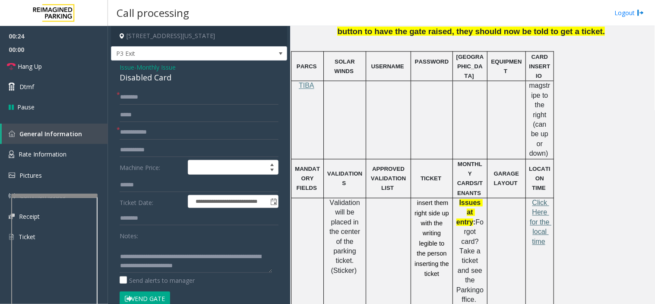
click at [539, 199] on span "Click Here for the local time" at bounding box center [541, 222] width 22 height 46
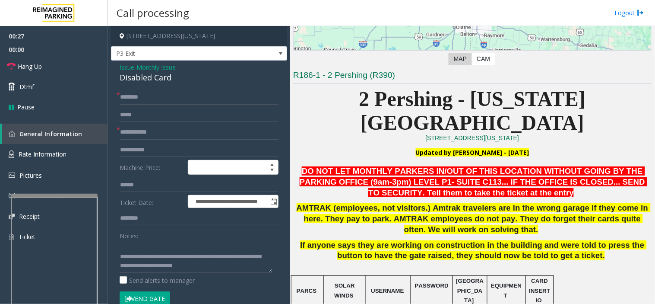
scroll to position [144, 0]
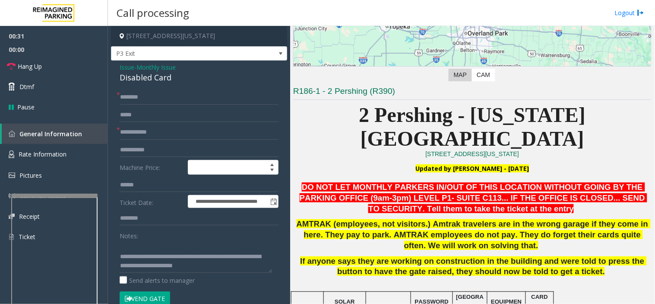
drag, startPoint x: 546, startPoint y: 184, endPoint x: 526, endPoint y: 191, distance: 22.0
drag, startPoint x: 418, startPoint y: 183, endPoint x: 398, endPoint y: 191, distance: 21.2
click at [181, 95] on input "text" at bounding box center [199, 97] width 159 height 15
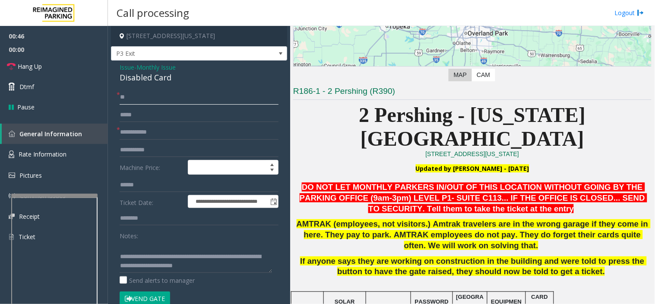
type input "**"
click at [163, 133] on input "text" at bounding box center [199, 132] width 159 height 15
type input "**"
drag, startPoint x: 157, startPoint y: 253, endPoint x: 282, endPoint y: 267, distance: 125.2
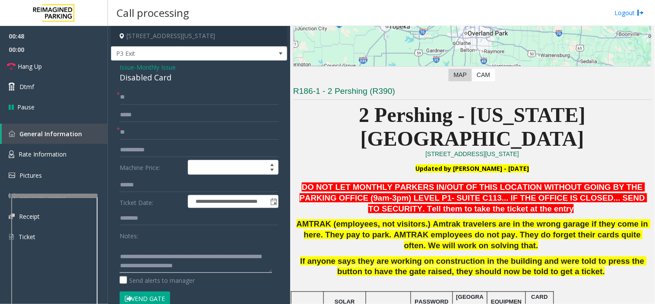
click at [271, 270] on textarea at bounding box center [196, 256] width 152 height 32
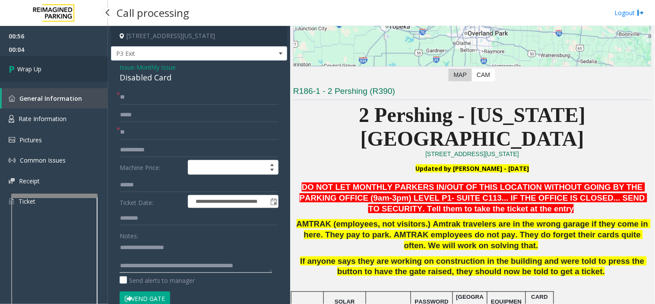
type textarea "**********"
click at [48, 66] on link "Wrap Up" at bounding box center [54, 68] width 108 height 25
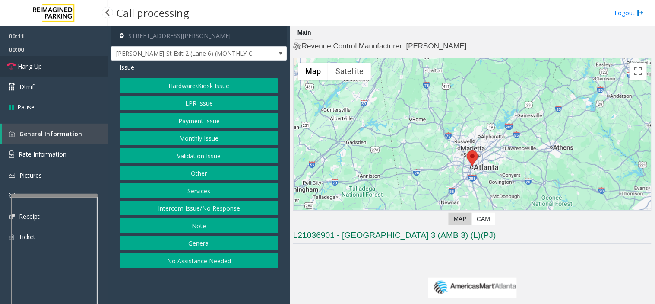
click at [70, 66] on link "Hang Up" at bounding box center [54, 66] width 108 height 20
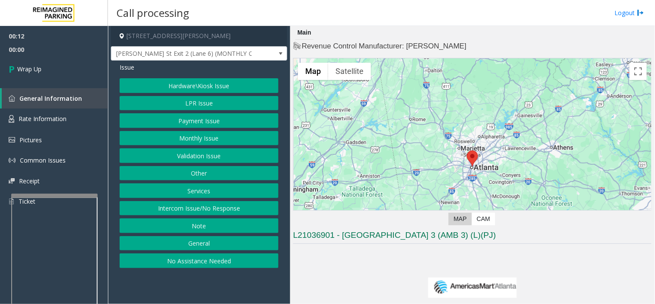
click at [205, 263] on button "No Assistance Needed" at bounding box center [199, 260] width 159 height 15
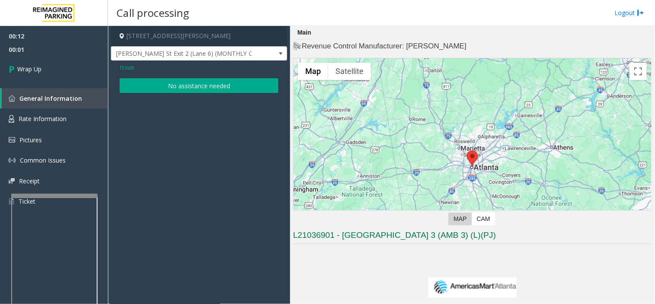
click at [141, 88] on button "No assistance needed" at bounding box center [199, 85] width 159 height 15
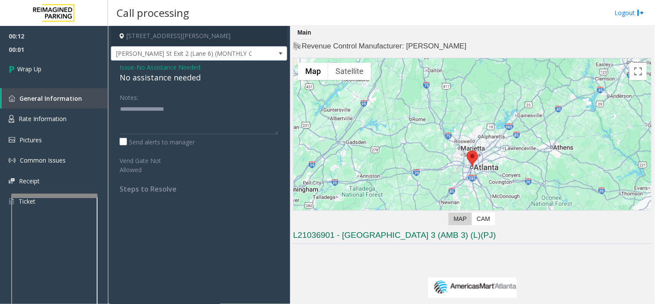
click at [146, 78] on div "No assistance needed" at bounding box center [199, 78] width 159 height 12
type textarea "**********"
click at [60, 64] on link "Wrap Up" at bounding box center [54, 68] width 108 height 25
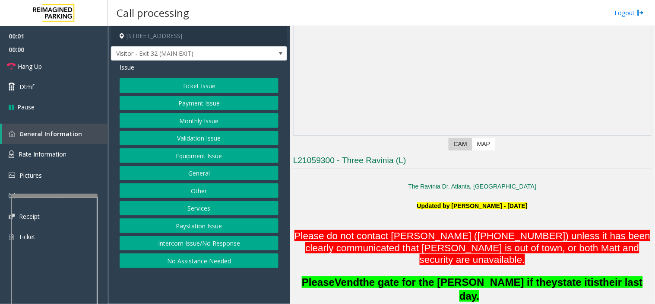
scroll to position [336, 0]
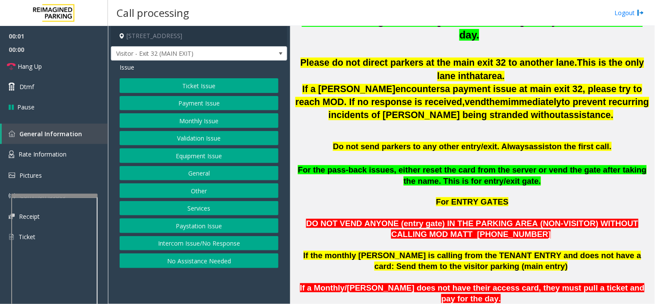
drag, startPoint x: 222, startPoint y: 286, endPoint x: 215, endPoint y: 286, distance: 7.4
drag, startPoint x: 215, startPoint y: 286, endPoint x: 206, endPoint y: 282, distance: 9.7
click at [206, 273] on app-call-processing-form "[STREET_ADDRESS] Visitor - Exit 32 (MAIN EXIT) Issue Ticket Issue Payment Issue…" at bounding box center [199, 165] width 182 height 278
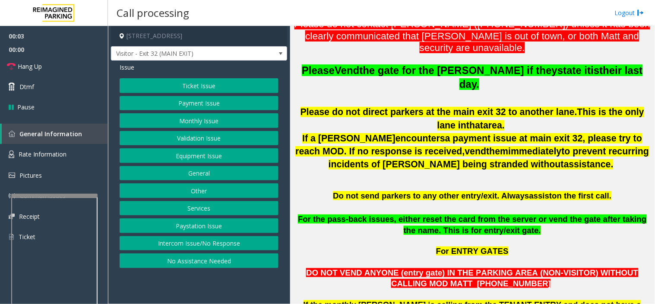
scroll to position [240, 0]
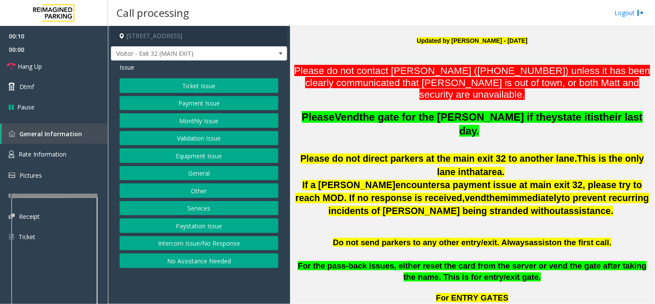
drag, startPoint x: 218, startPoint y: 288, endPoint x: 212, endPoint y: 287, distance: 5.6
click at [212, 273] on app-call-processing-form "[STREET_ADDRESS] Visitor - Exit 32 (MAIN EXIT) Issue Ticket Issue Payment Issue…" at bounding box center [199, 165] width 182 height 278
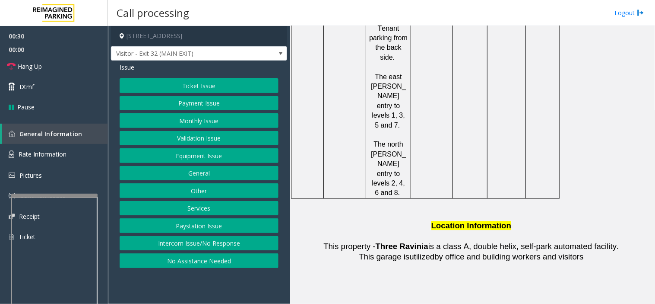
scroll to position [1584, 0]
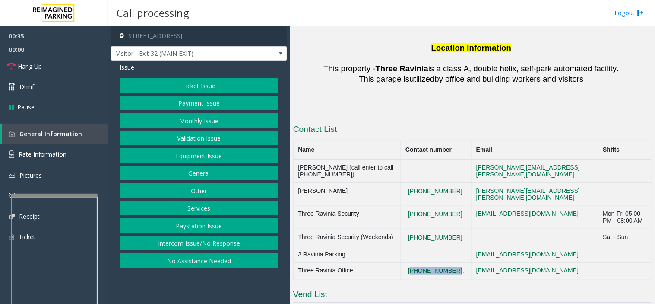
drag, startPoint x: 448, startPoint y: 175, endPoint x: 405, endPoint y: 163, distance: 44.6
click at [405, 262] on td "[PHONE_NUMBER]." at bounding box center [436, 270] width 71 height 17
click at [198, 105] on button "Payment Issue" at bounding box center [199, 103] width 159 height 15
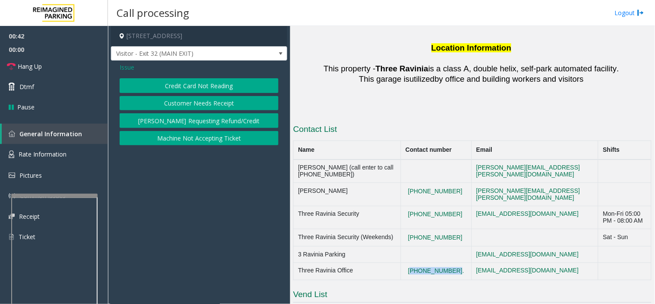
click at [202, 89] on button "Credit Card Not Reading" at bounding box center [199, 85] width 159 height 15
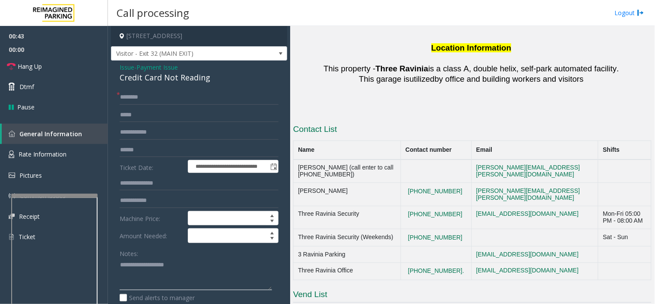
paste textarea "**********"
click at [173, 268] on textarea at bounding box center [196, 274] width 152 height 32
click at [134, 80] on div "Credit Card Not Reading" at bounding box center [199, 78] width 159 height 12
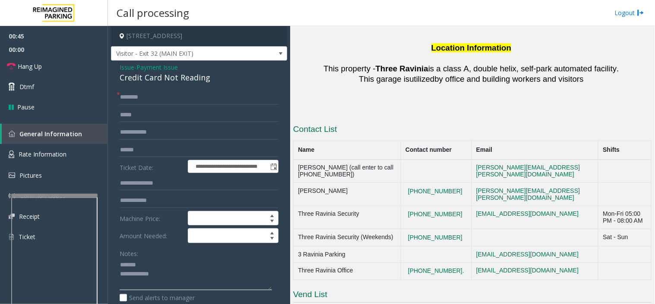
paste textarea "**********"
click at [151, 265] on textarea at bounding box center [196, 274] width 152 height 32
click at [179, 273] on textarea at bounding box center [196, 274] width 152 height 32
type textarea "**********"
click at [208, 94] on input "text" at bounding box center [199, 97] width 159 height 15
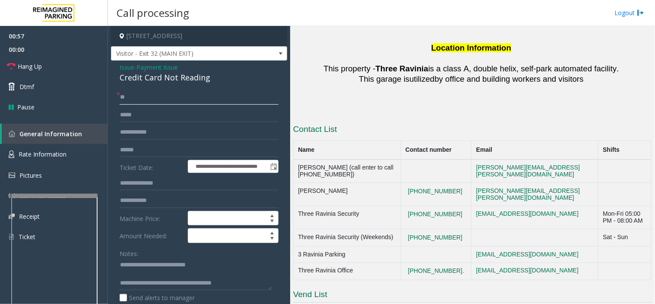
type input "**"
drag, startPoint x: 443, startPoint y: 110, endPoint x: 409, endPoint y: 98, distance: 36.2
click at [409, 206] on td "[PHONE_NUMBER]" at bounding box center [436, 217] width 71 height 23
click at [255, 273] on textarea at bounding box center [196, 274] width 152 height 32
click at [238, 266] on textarea at bounding box center [196, 274] width 152 height 32
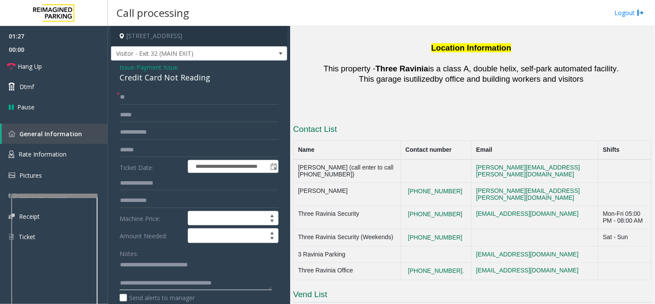
click at [219, 272] on textarea at bounding box center [196, 274] width 152 height 32
drag, startPoint x: 224, startPoint y: 266, endPoint x: 252, endPoint y: 281, distance: 31.9
click at [229, 268] on textarea at bounding box center [196, 274] width 152 height 32
click at [253, 273] on textarea at bounding box center [196, 274] width 152 height 32
drag, startPoint x: 521, startPoint y: 278, endPoint x: 309, endPoint y: 230, distance: 216.5
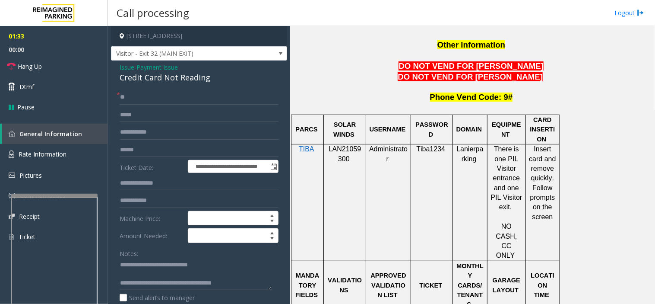
scroll to position [720, 0]
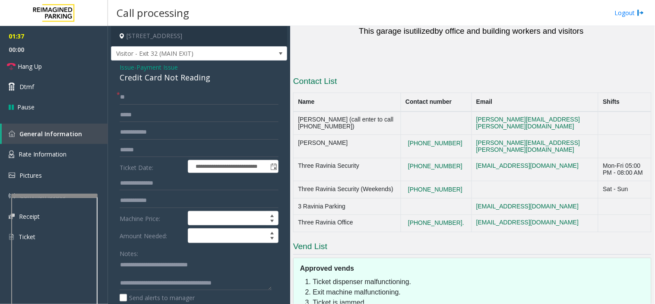
scroll to position [1661, 0]
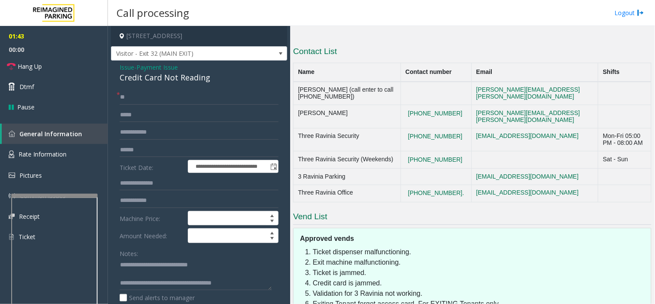
drag, startPoint x: 353, startPoint y: 276, endPoint x: 338, endPoint y: 275, distance: 15.2
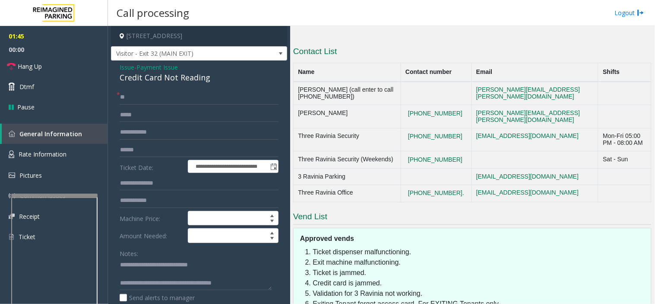
drag, startPoint x: 316, startPoint y: 273, endPoint x: 478, endPoint y: 274, distance: 161.6
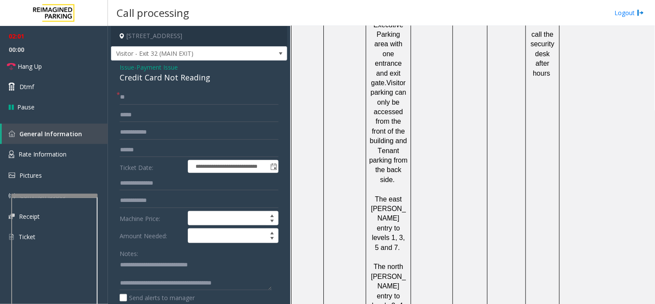
scroll to position [1277, 0]
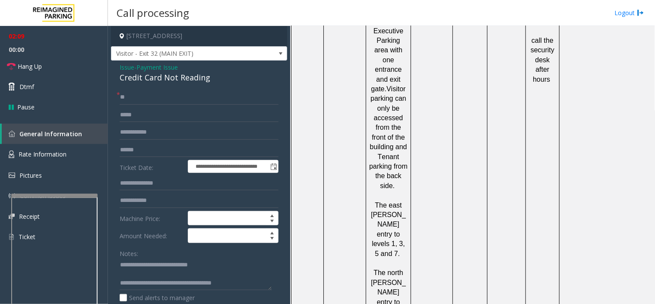
drag, startPoint x: 330, startPoint y: 246, endPoint x: 594, endPoint y: 257, distance: 264.6
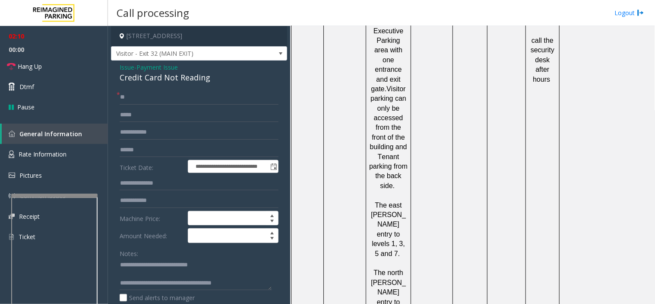
drag, startPoint x: 382, startPoint y: 247, endPoint x: 432, endPoint y: 248, distance: 50.6
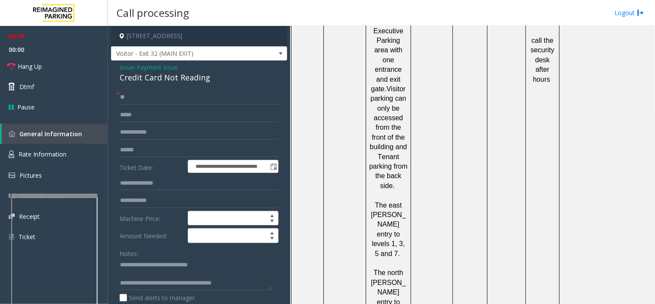
drag, startPoint x: 334, startPoint y: 247, endPoint x: 607, endPoint y: 262, distance: 273.9
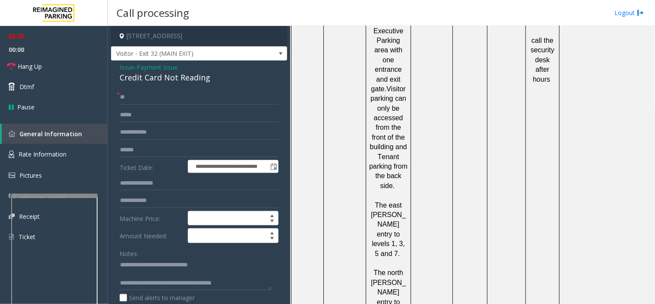
click at [261, 273] on textarea at bounding box center [196, 274] width 152 height 32
type textarea "**********"
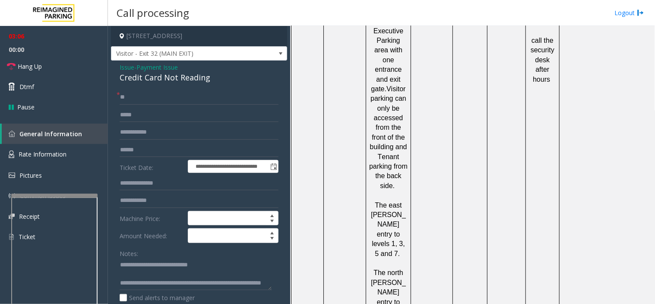
drag, startPoint x: 417, startPoint y: 170, endPoint x: 399, endPoint y: 205, distance: 38.8
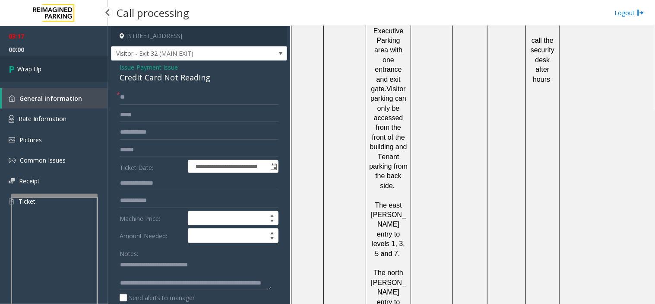
click at [70, 61] on link "Wrap Up" at bounding box center [54, 68] width 108 height 25
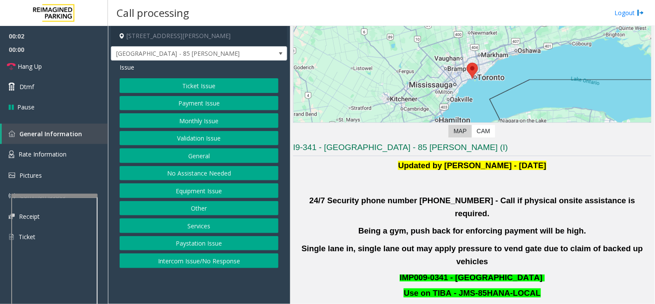
scroll to position [192, 0]
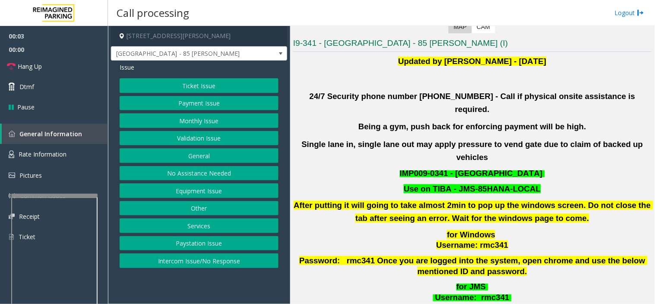
click at [209, 132] on button "Validation Issue" at bounding box center [199, 138] width 159 height 15
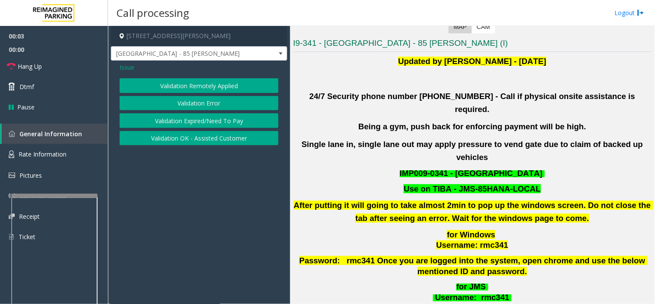
click at [199, 100] on button "Validation Error" at bounding box center [199, 103] width 159 height 15
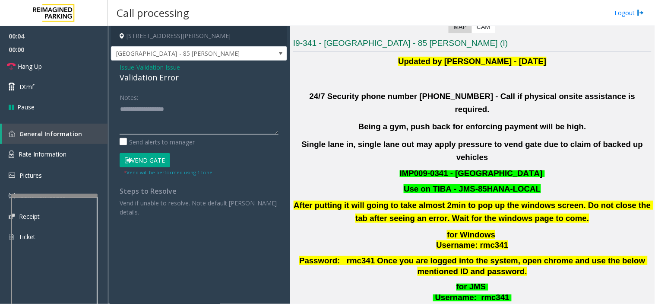
click at [167, 130] on textarea at bounding box center [199, 118] width 159 height 32
paste textarea "**********"
click at [142, 73] on div "Validation Error" at bounding box center [199, 78] width 159 height 12
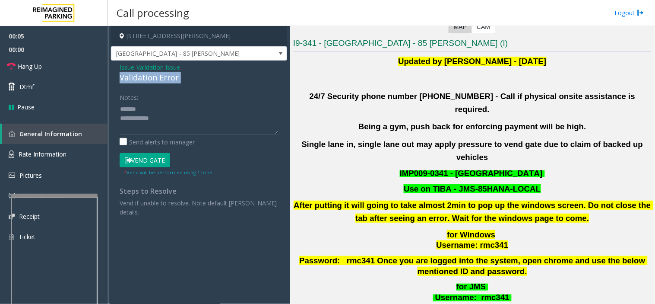
click at [142, 73] on div "Validation Error" at bounding box center [199, 78] width 159 height 12
click at [179, 102] on textarea at bounding box center [199, 118] width 159 height 32
paste textarea "**********"
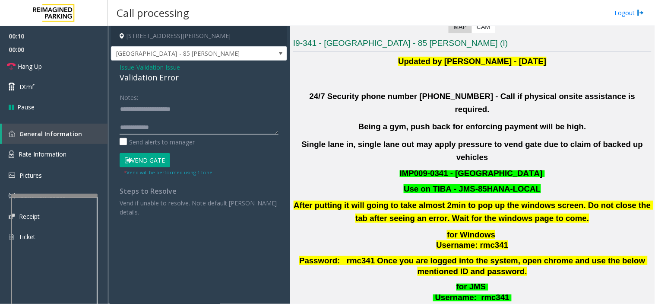
paste textarea "**********"
click at [180, 128] on textarea at bounding box center [199, 118] width 159 height 32
type textarea "**********"
click at [136, 160] on button "Vend Gate" at bounding box center [145, 160] width 51 height 15
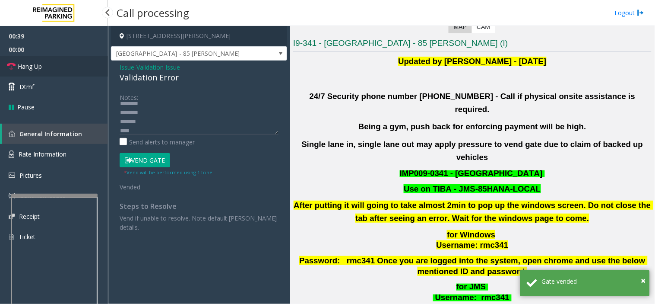
click at [73, 60] on link "Hang Up" at bounding box center [54, 66] width 108 height 20
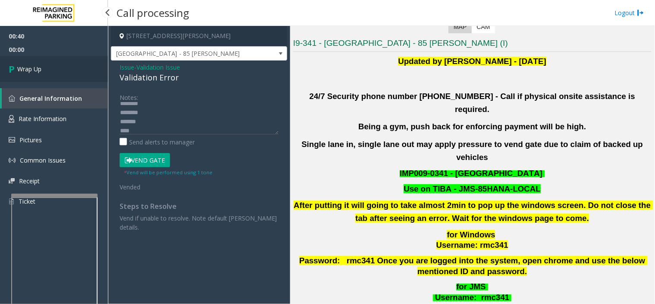
click at [73, 60] on link "Wrap Up" at bounding box center [54, 68] width 108 height 25
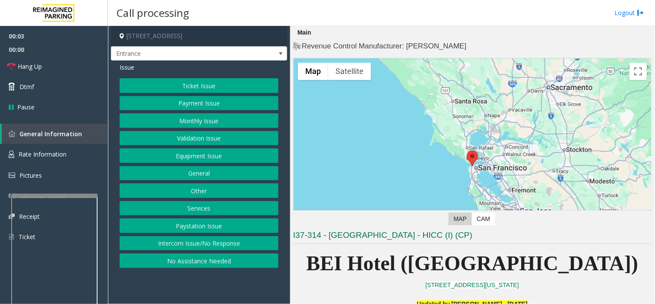
click at [242, 211] on button "Services" at bounding box center [199, 208] width 159 height 15
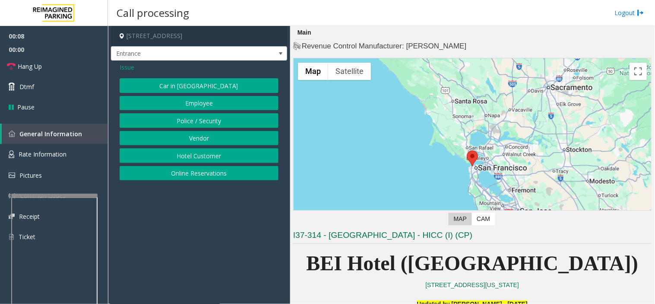
click at [127, 63] on span "Issue" at bounding box center [127, 67] width 15 height 9
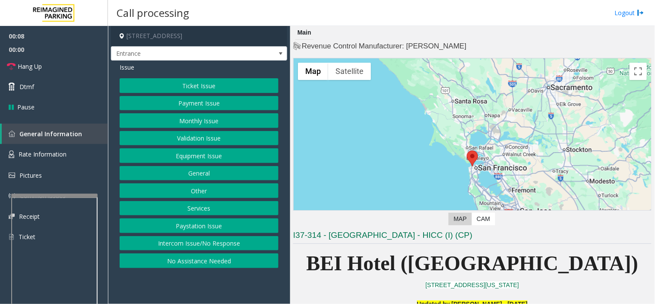
click at [178, 156] on button "Equipment Issue" at bounding box center [199, 155] width 159 height 15
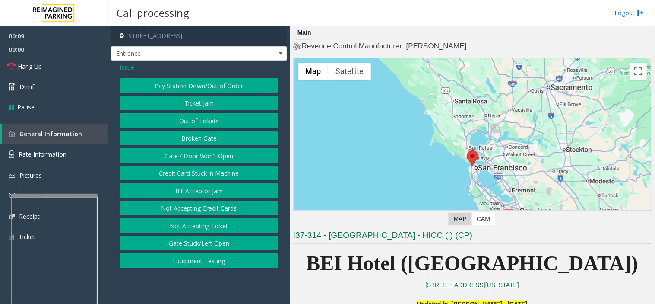
click at [178, 156] on button "Gate / Door Won't Open" at bounding box center [199, 155] width 159 height 15
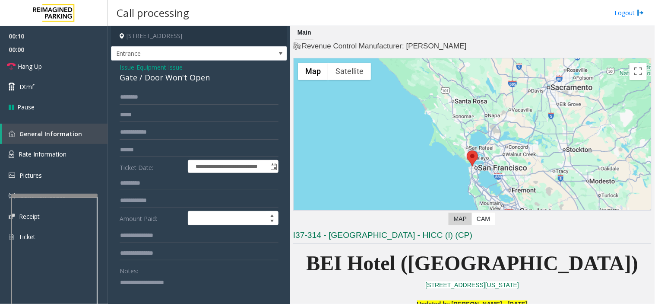
click at [240, 273] on textarea at bounding box center [196, 291] width 152 height 32
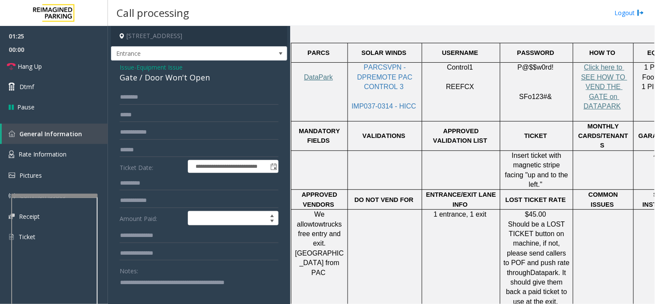
scroll to position [288, 0]
click at [473, 249] on td "1 entrance, 1 exit" at bounding box center [461, 257] width 78 height 97
drag, startPoint x: 473, startPoint y: 249, endPoint x: 452, endPoint y: 266, distance: 27.4
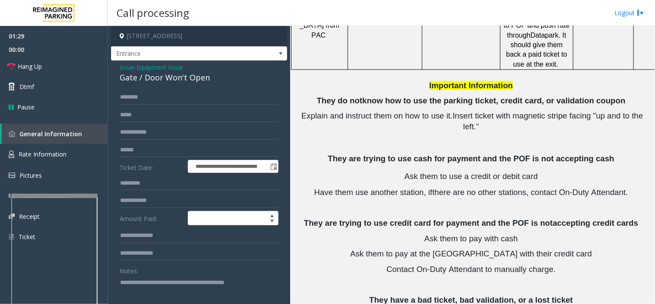
scroll to position [528, 0]
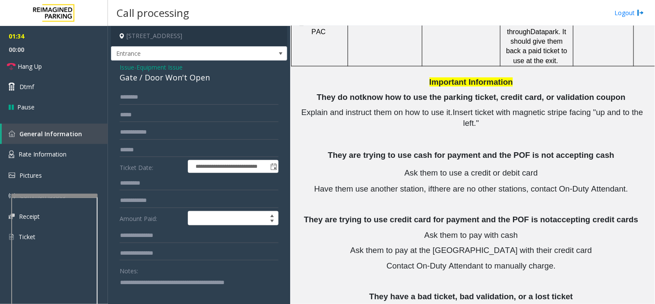
click at [261, 273] on textarea at bounding box center [196, 291] width 152 height 32
click at [54, 54] on span "00:00" at bounding box center [54, 49] width 108 height 13
click at [41, 63] on span "Hang Up" at bounding box center [30, 66] width 24 height 9
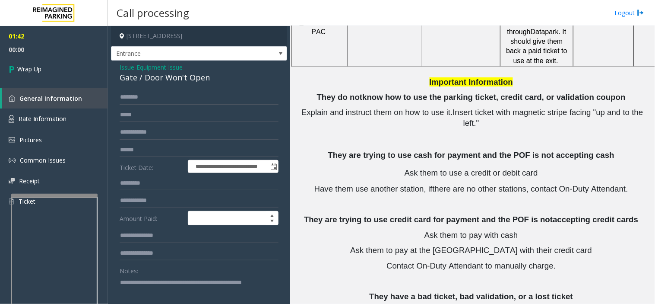
click at [190, 273] on textarea at bounding box center [196, 291] width 152 height 32
paste textarea "**********"
click at [248, 273] on textarea at bounding box center [196, 291] width 152 height 32
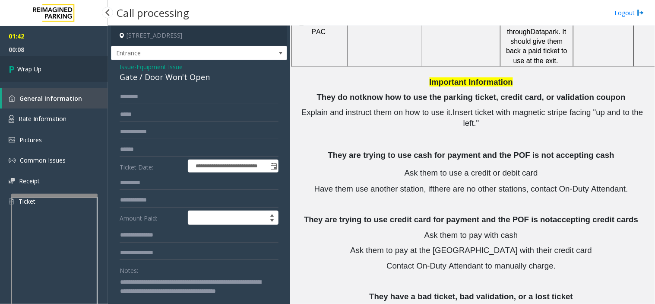
type textarea "**********"
click at [76, 78] on link "Wrap Up" at bounding box center [54, 68] width 108 height 25
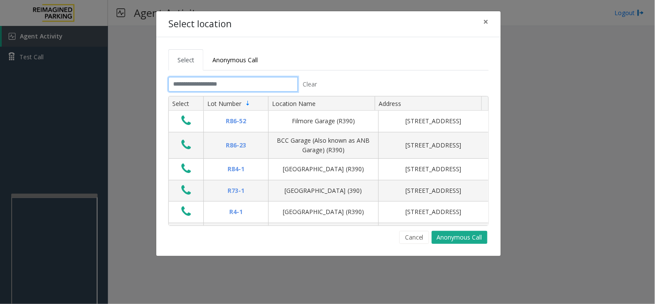
click at [218, 79] on input "text" at bounding box center [233, 84] width 130 height 15
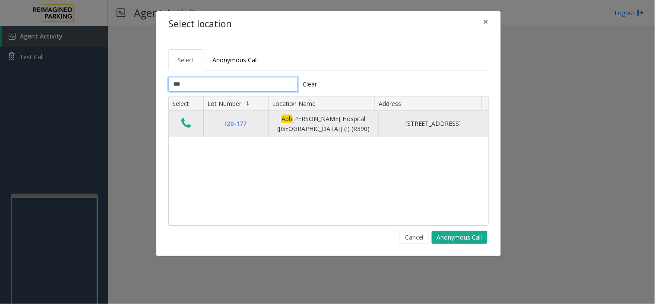
type input "***"
click at [187, 125] on icon "Data table" at bounding box center [186, 123] width 10 height 12
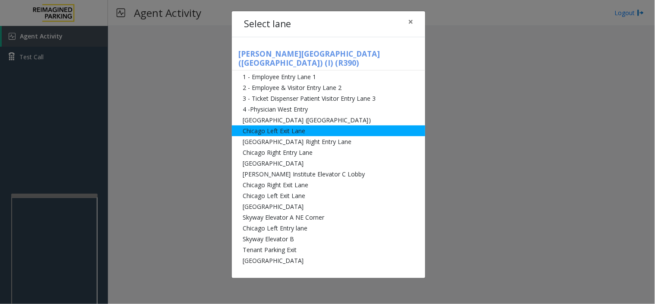
click at [259, 125] on li "Chicago Left Exit Lane" at bounding box center [329, 130] width 194 height 11
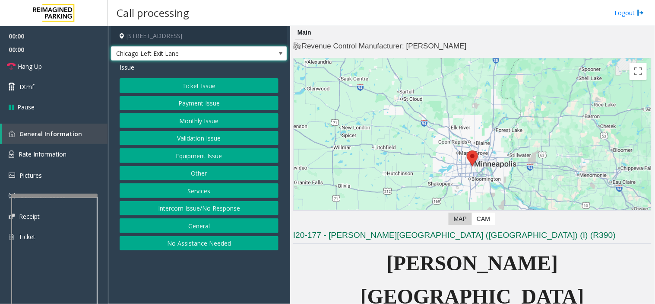
click at [186, 58] on span "Chicago Left Exit Lane" at bounding box center [181, 54] width 140 height 14
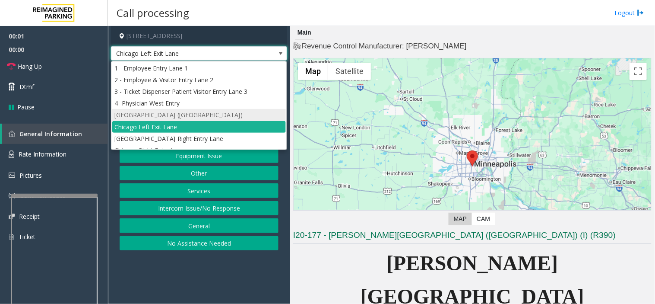
click at [191, 113] on li "[GEOGRAPHIC_DATA] ([GEOGRAPHIC_DATA])" at bounding box center [199, 115] width 174 height 12
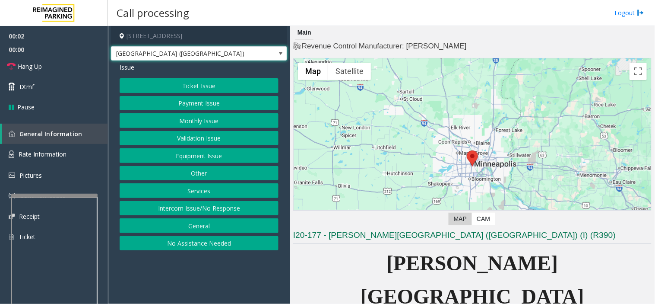
click at [187, 154] on button "Equipment Issue" at bounding box center [199, 155] width 159 height 15
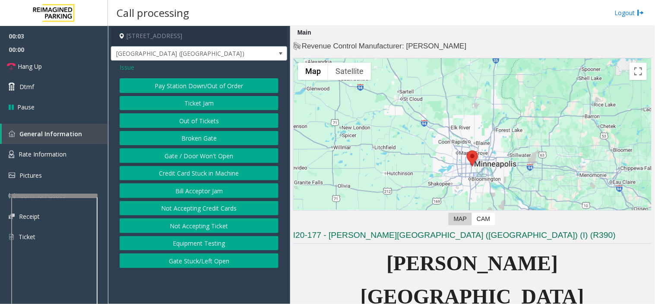
click at [191, 150] on button "Gate / Door Won't Open" at bounding box center [199, 155] width 159 height 15
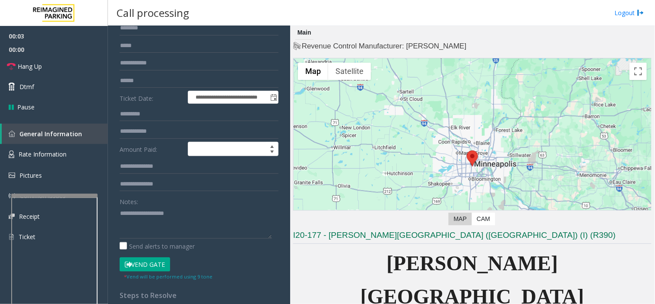
scroll to position [144, 0]
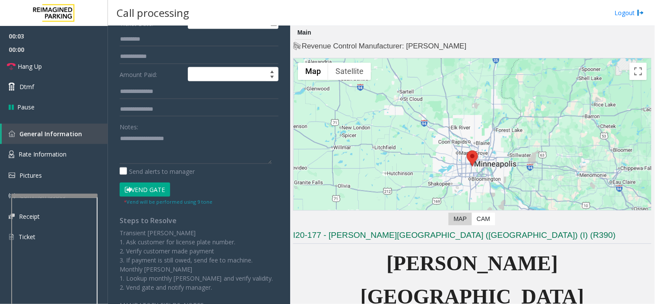
click at [150, 186] on button "Vend Gate" at bounding box center [145, 189] width 51 height 15
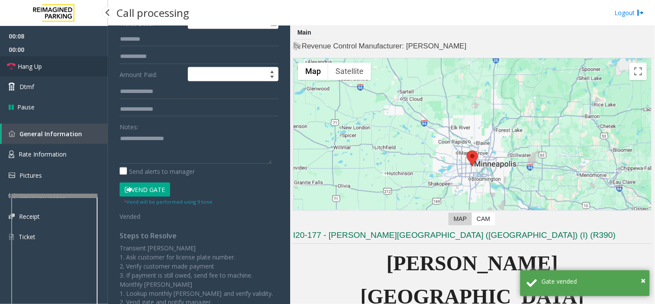
click at [66, 60] on link "Hang Up" at bounding box center [54, 66] width 108 height 20
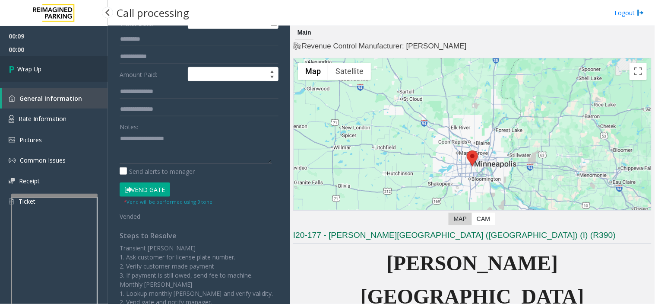
click at [66, 60] on link "Wrap Up" at bounding box center [54, 68] width 108 height 25
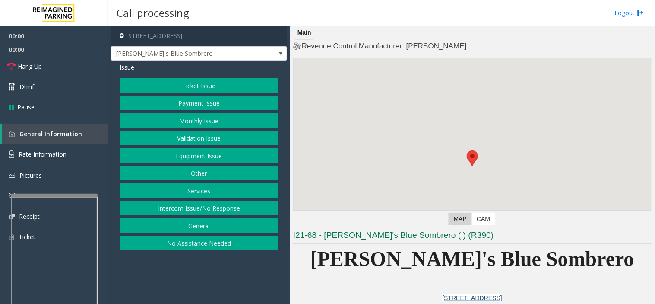
click at [218, 156] on button "Equipment Issue" at bounding box center [199, 155] width 159 height 15
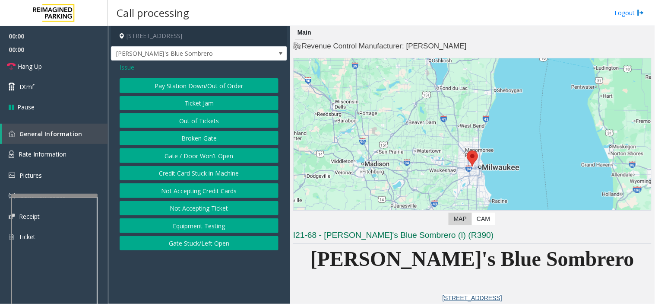
click at [218, 156] on button "Gate / Door Won't Open" at bounding box center [199, 155] width 159 height 15
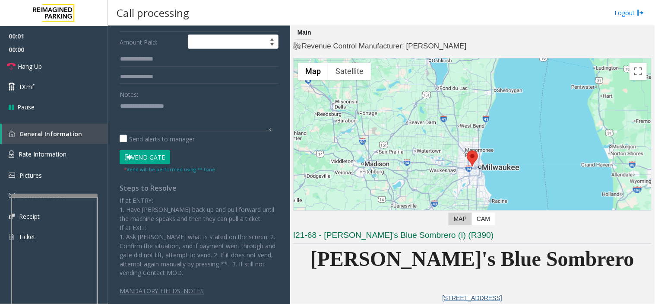
scroll to position [144, 0]
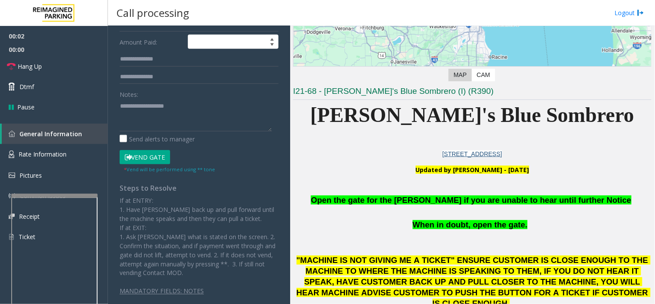
click at [424, 199] on span "Open the gate for the [PERSON_NAME] if you are unable to hear until further Not…" at bounding box center [471, 199] width 321 height 9
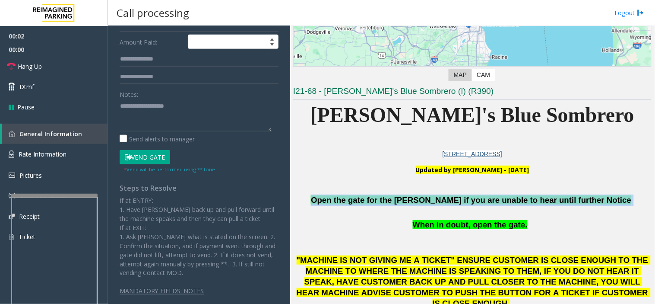
click at [424, 199] on span "Open the gate for the [PERSON_NAME] if you are unable to hear until further Not…" at bounding box center [471, 199] width 321 height 9
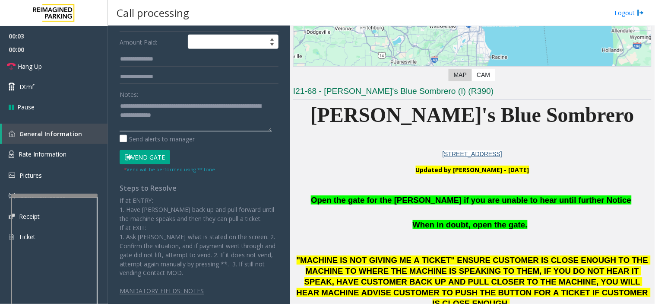
type textarea "**********"
click at [151, 154] on button "Vend Gate" at bounding box center [145, 157] width 51 height 15
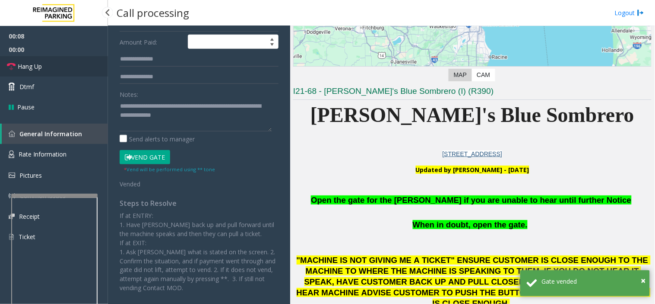
click at [58, 66] on link "Hang Up" at bounding box center [54, 66] width 108 height 20
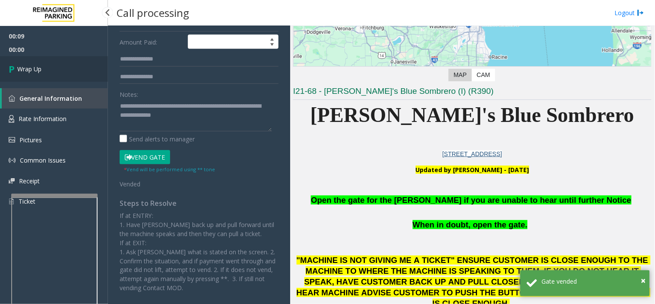
click at [58, 66] on link "Wrap Up" at bounding box center [54, 68] width 108 height 25
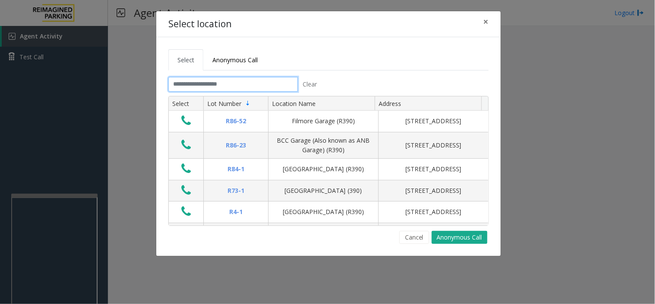
click at [251, 83] on input "text" at bounding box center [233, 84] width 130 height 15
drag, startPoint x: 252, startPoint y: 83, endPoint x: 239, endPoint y: 83, distance: 12.5
click at [239, 83] on input "text" at bounding box center [233, 84] width 130 height 15
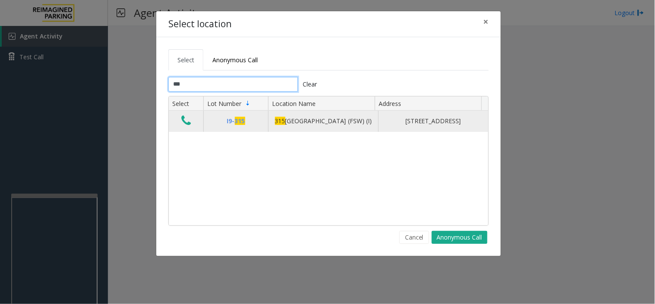
type input "***"
click at [189, 127] on icon "Data table" at bounding box center [186, 120] width 10 height 12
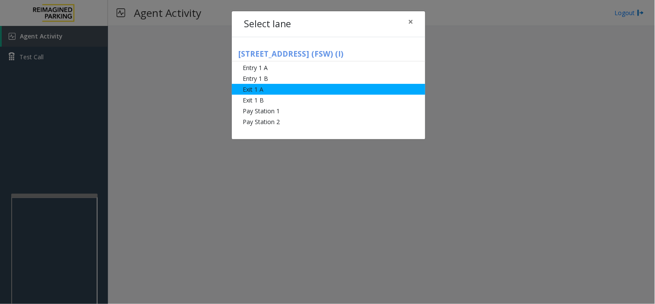
click at [262, 92] on li "Exit 1 A" at bounding box center [329, 89] width 194 height 11
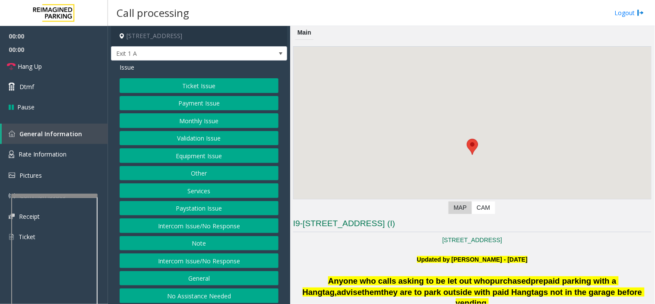
click at [218, 121] on button "Monthly Issue" at bounding box center [199, 120] width 159 height 15
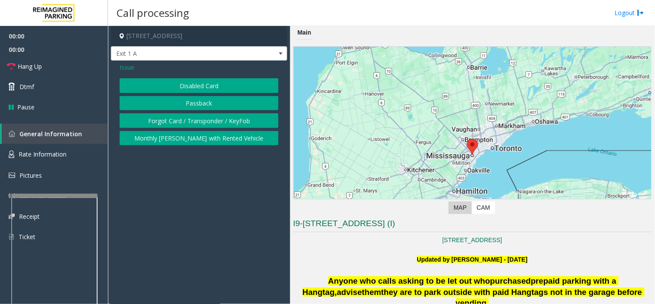
click at [188, 98] on button "Passback" at bounding box center [199, 103] width 159 height 15
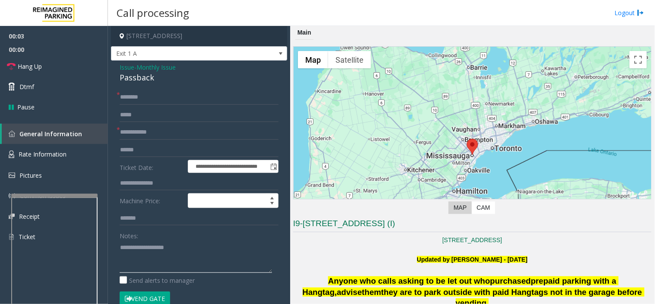
paste textarea "**********"
drag, startPoint x: 150, startPoint y: 80, endPoint x: 156, endPoint y: 78, distance: 5.9
click at [156, 78] on div "**********" at bounding box center [199, 266] width 176 height 412
click at [171, 256] on textarea at bounding box center [196, 256] width 152 height 32
click at [157, 128] on input "text" at bounding box center [199, 132] width 159 height 15
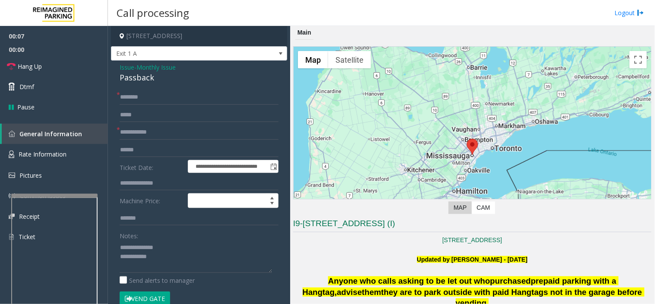
click at [368, 257] on p "Updated by [PERSON_NAME] - [DATE]" at bounding box center [472, 259] width 359 height 10
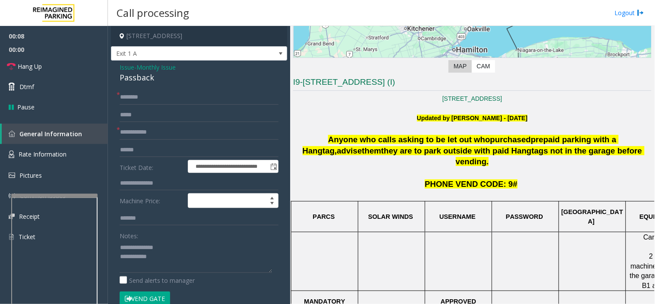
scroll to position [144, 0]
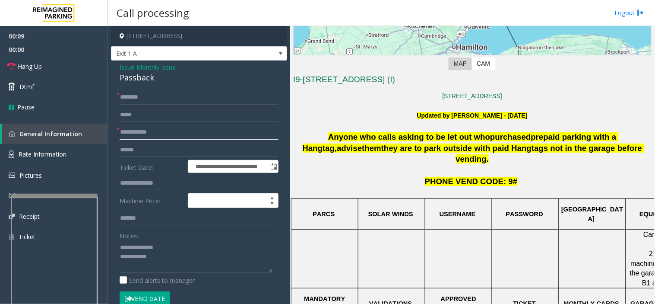
click at [234, 134] on input "text" at bounding box center [199, 132] width 159 height 15
paste textarea "**********"
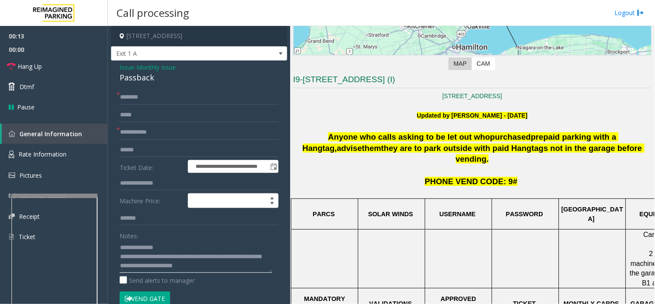
scroll to position [6, 0]
type textarea "**********"
click at [160, 139] on input "text" at bounding box center [199, 132] width 159 height 15
click at [153, 91] on div "**********" at bounding box center [199, 266] width 176 height 412
click at [163, 126] on input "**" at bounding box center [199, 132] width 159 height 15
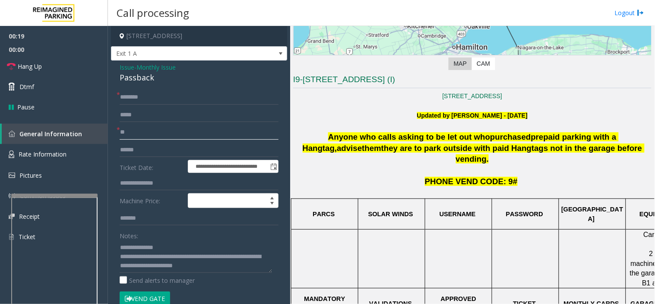
type input "*"
type input "**********"
click at [161, 93] on input "text" at bounding box center [199, 97] width 159 height 15
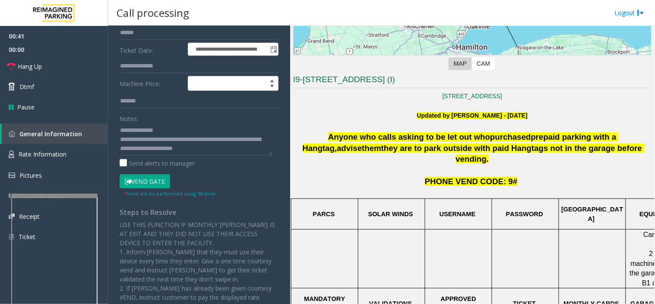
scroll to position [169, 0]
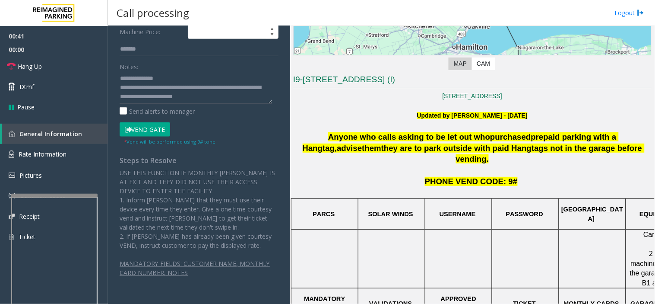
type input "*****"
click at [147, 129] on button "Vend Gate" at bounding box center [145, 129] width 51 height 15
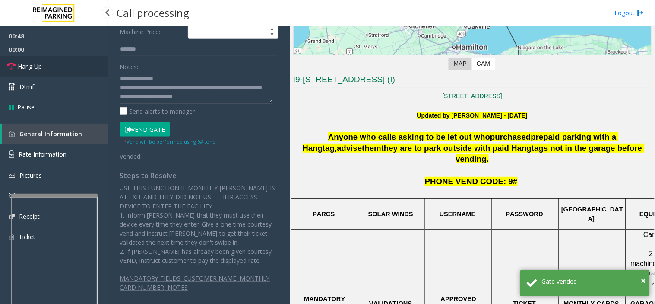
click at [81, 64] on link "Hang Up" at bounding box center [54, 66] width 108 height 20
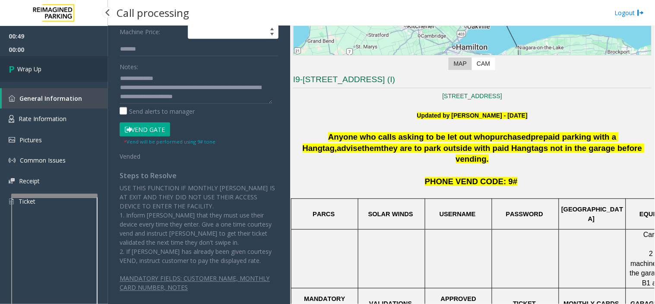
click at [57, 80] on link "Wrap Up" at bounding box center [54, 68] width 108 height 25
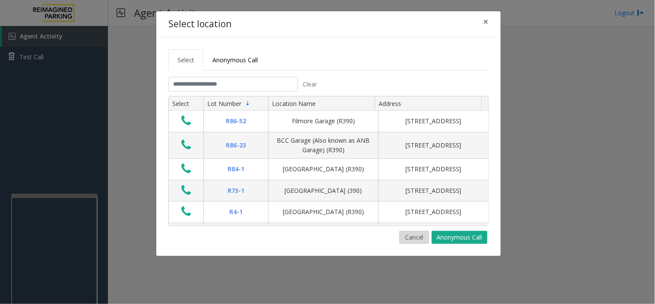
click at [425, 231] on button "Cancel" at bounding box center [415, 237] width 30 height 13
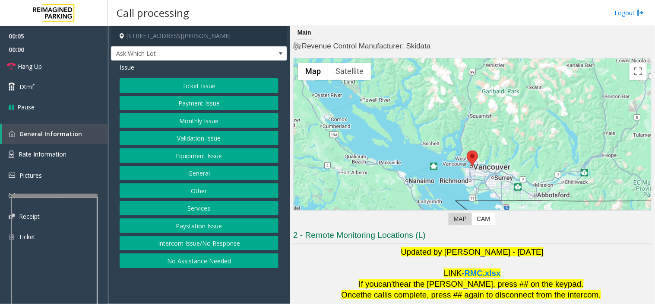
click at [205, 118] on button "Monthly Issue" at bounding box center [199, 120] width 159 height 15
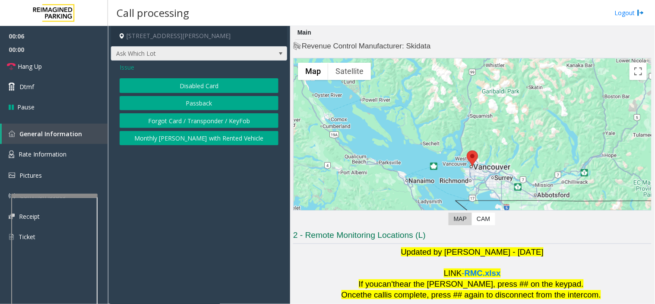
click at [128, 60] on span "Ask Which Lot" at bounding box center [199, 53] width 176 height 15
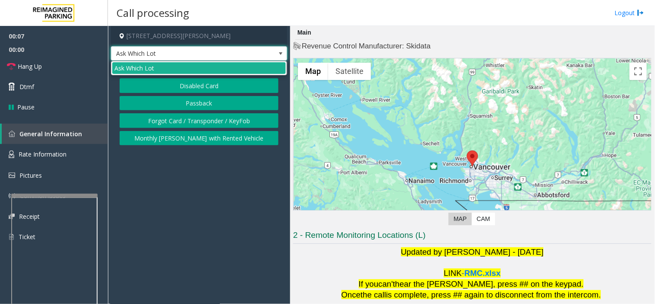
click at [135, 88] on button "Disabled Card" at bounding box center [199, 85] width 159 height 15
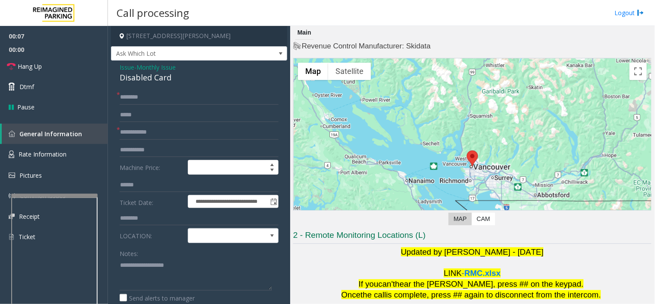
click at [124, 67] on span "Issue" at bounding box center [127, 67] width 15 height 9
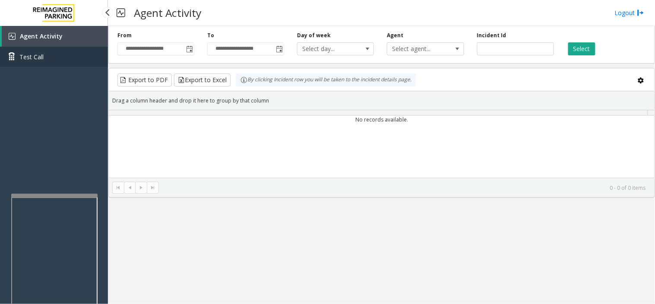
click at [57, 58] on link "Test Call" at bounding box center [54, 57] width 108 height 20
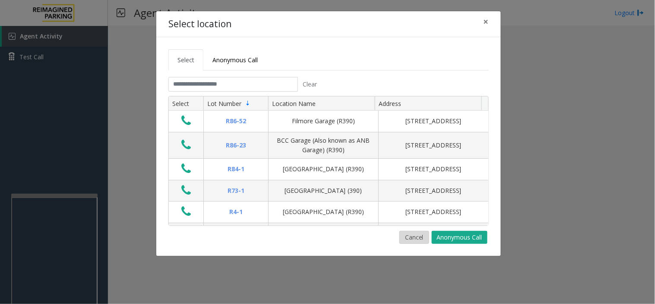
click at [408, 236] on button "Cancel" at bounding box center [415, 237] width 30 height 13
drag, startPoint x: 413, startPoint y: 238, endPoint x: 311, endPoint y: 243, distance: 101.2
click at [413, 238] on button "Cancel" at bounding box center [415, 237] width 30 height 13
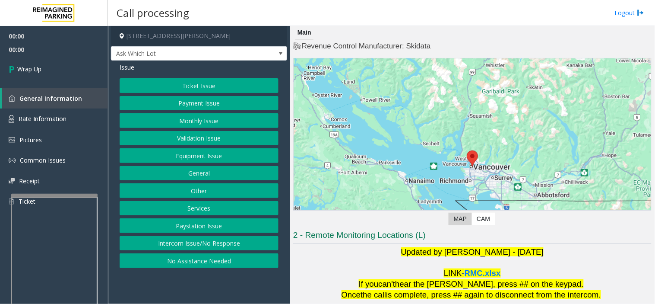
click at [197, 250] on button "Intercom Issue/No Response" at bounding box center [199, 243] width 159 height 15
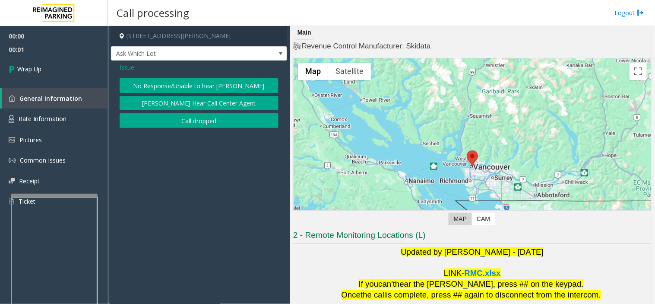
click at [175, 119] on button "Call dropped" at bounding box center [199, 120] width 159 height 15
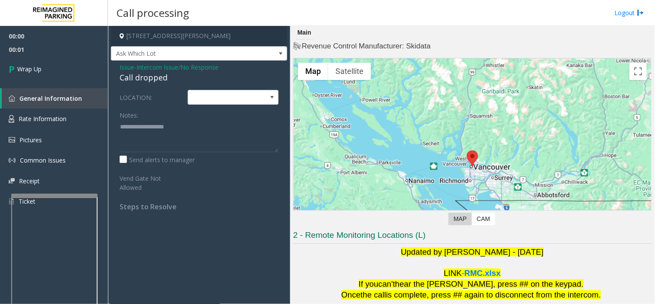
click at [141, 74] on div "Call dropped" at bounding box center [199, 78] width 159 height 12
type textarea "**********"
click at [78, 90] on link "General Information" at bounding box center [55, 98] width 106 height 20
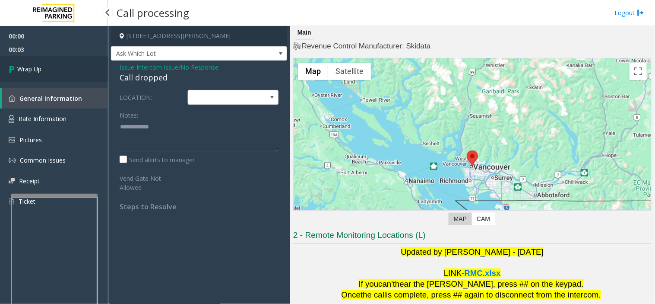
click at [72, 73] on link "Wrap Up" at bounding box center [54, 68] width 108 height 25
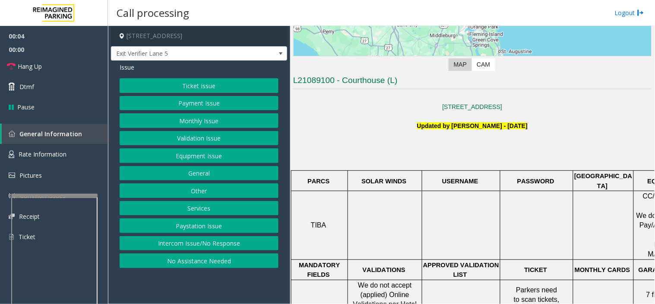
scroll to position [336, 0]
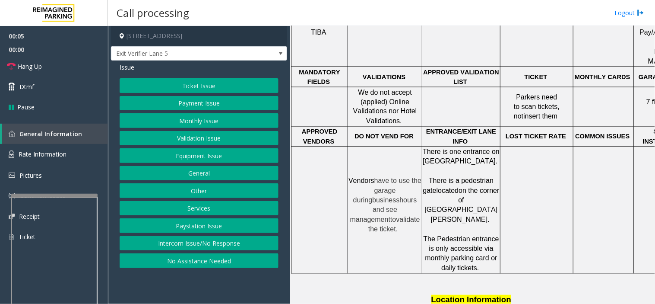
drag, startPoint x: 350, startPoint y: 206, endPoint x: 346, endPoint y: 210, distance: 5.8
click at [343, 213] on td at bounding box center [320, 210] width 57 height 127
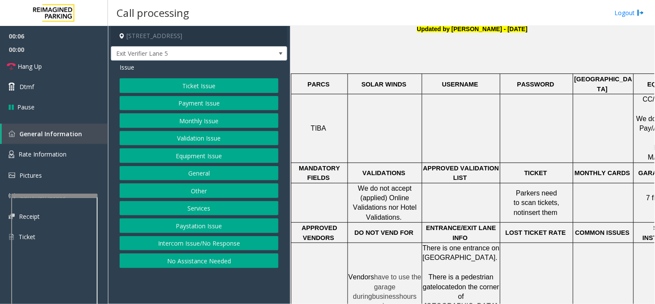
click at [387, 184] on span "We do not accept (applied) Online Validations nor Hotel Validations." at bounding box center [386, 202] width 66 height 36
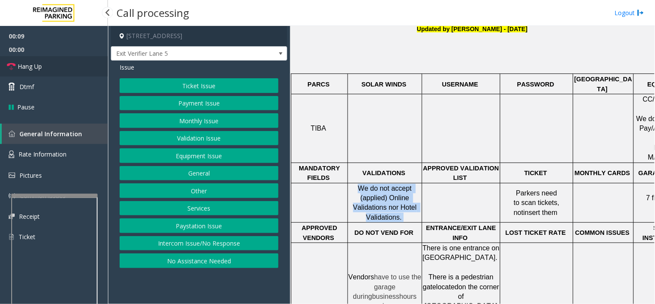
click at [88, 62] on link "Hang Up" at bounding box center [54, 66] width 108 height 20
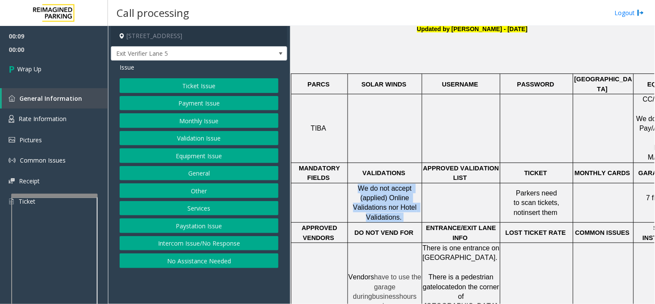
click at [200, 254] on button "No Assistance Needed" at bounding box center [199, 260] width 159 height 15
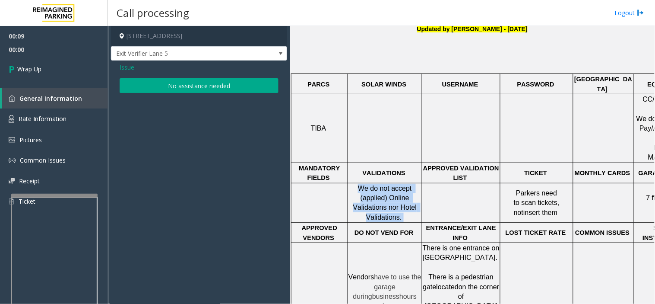
click at [173, 87] on button "No assistance needed" at bounding box center [199, 85] width 159 height 15
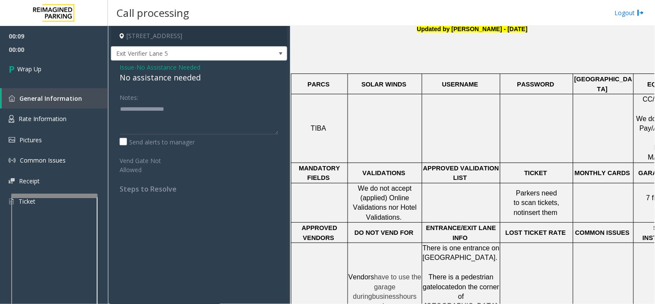
click at [170, 76] on div "No assistance needed" at bounding box center [199, 78] width 159 height 12
type textarea "**********"
click at [47, 67] on link "Wrap Up" at bounding box center [54, 68] width 108 height 25
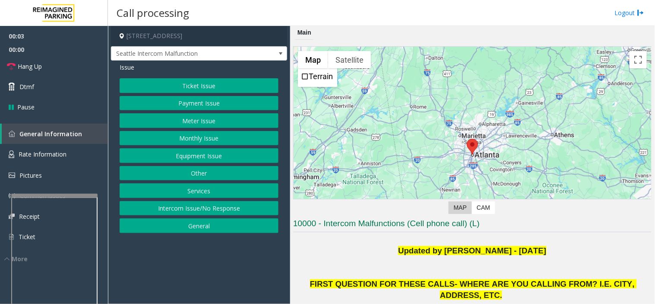
click at [144, 145] on button "Monthly Issue" at bounding box center [199, 138] width 159 height 15
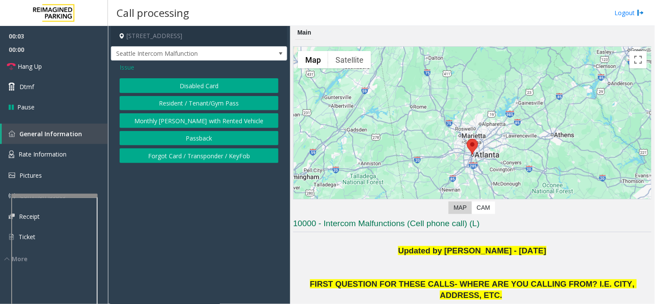
click at [152, 156] on button "Forgot Card / Transponder / KeyFob" at bounding box center [199, 155] width 159 height 15
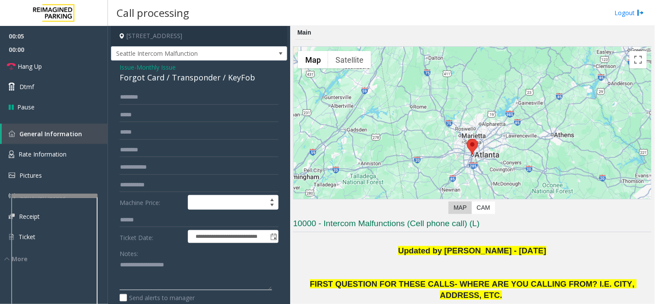
click at [199, 273] on textarea at bounding box center [196, 274] width 152 height 32
click at [23, 64] on span "Hang Up" at bounding box center [30, 66] width 24 height 9
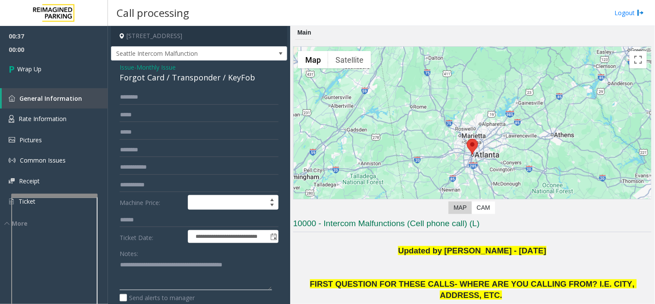
click at [257, 263] on textarea at bounding box center [196, 274] width 152 height 32
type textarea "**********"
click at [85, 74] on link "Wrap Up" at bounding box center [54, 68] width 108 height 25
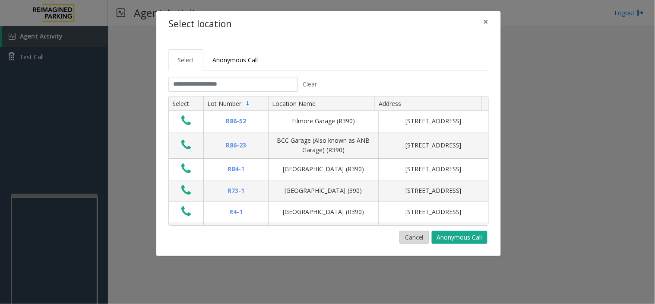
click at [404, 240] on button "Cancel" at bounding box center [415, 237] width 30 height 13
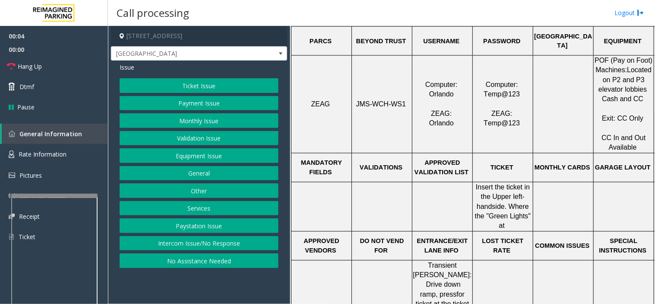
scroll to position [384, 0]
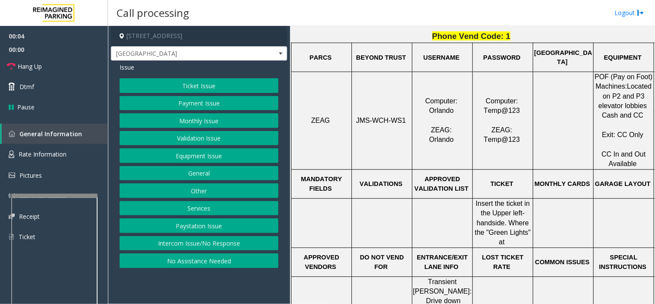
click at [195, 92] on button "Ticket Issue" at bounding box center [199, 85] width 159 height 15
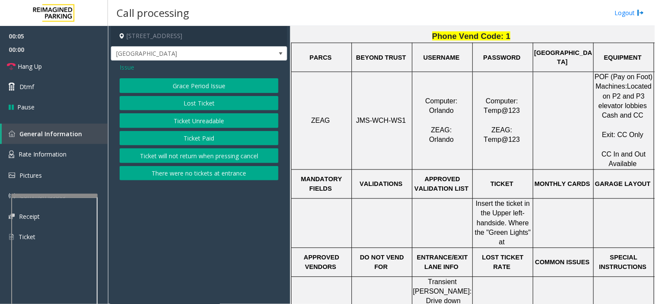
click at [203, 118] on button "Ticket Unreadable" at bounding box center [199, 120] width 159 height 15
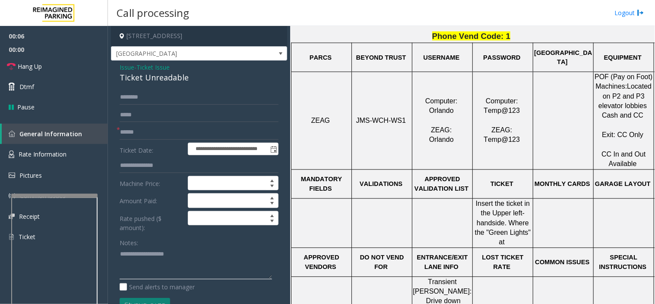
paste textarea "**********"
drag, startPoint x: 145, startPoint y: 85, endPoint x: 198, endPoint y: 83, distance: 52.7
click at [198, 83] on app-call-processing-form "**********" at bounding box center [199, 165] width 182 height 278
click at [164, 76] on div "Ticket Unreadable" at bounding box center [199, 78] width 159 height 12
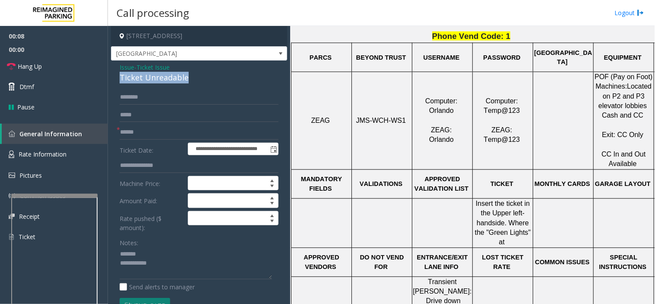
click at [164, 76] on div "Ticket Unreadable" at bounding box center [199, 78] width 159 height 12
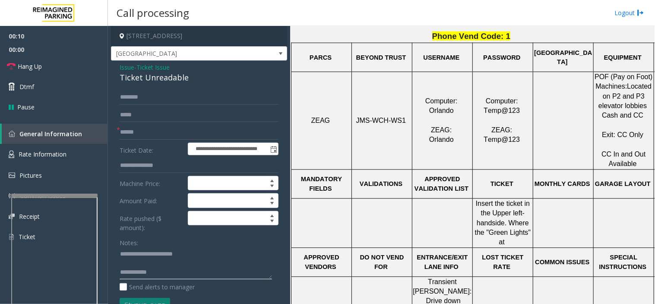
click at [210, 269] on textarea at bounding box center [196, 263] width 152 height 32
drag, startPoint x: 201, startPoint y: 276, endPoint x: 200, endPoint y: 263, distance: 13.8
paste textarea "**********"
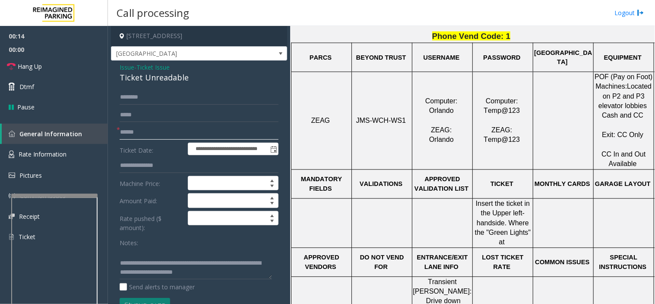
click at [169, 133] on input "text" at bounding box center [199, 132] width 159 height 15
drag, startPoint x: 159, startPoint y: 257, endPoint x: 416, endPoint y: 266, distance: 257.2
click at [404, 270] on div "**********" at bounding box center [381, 165] width 547 height 278
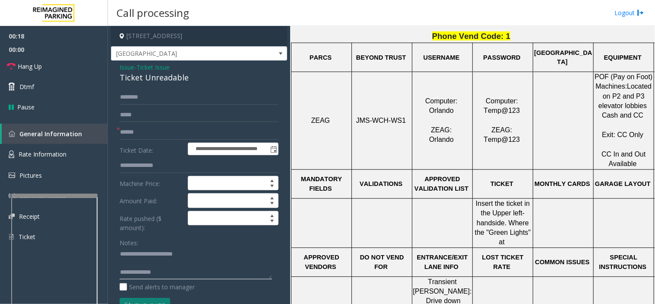
scroll to position [0, 0]
drag, startPoint x: 74, startPoint y: 62, endPoint x: 76, endPoint y: 69, distance: 7.4
click at [74, 62] on link "Hang Up" at bounding box center [54, 66] width 108 height 20
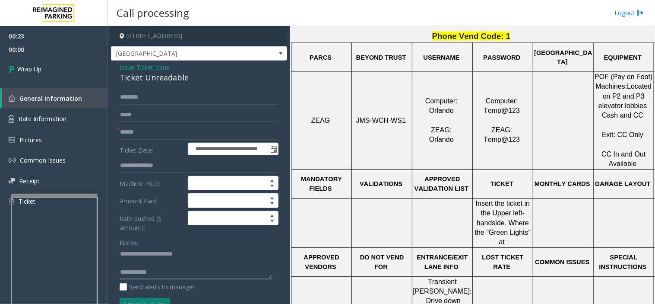
paste textarea "**********"
type textarea "**********"
click at [146, 130] on input "text" at bounding box center [199, 132] width 159 height 15
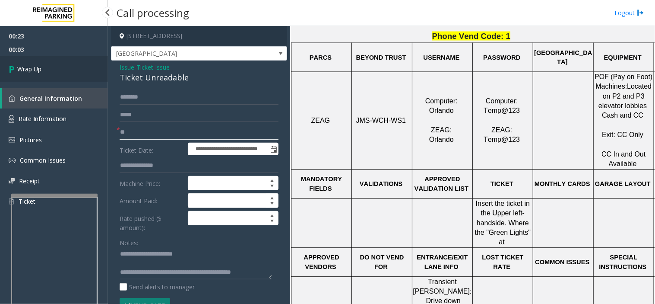
type input "**"
click at [49, 58] on link "Wrap Up" at bounding box center [54, 68] width 108 height 25
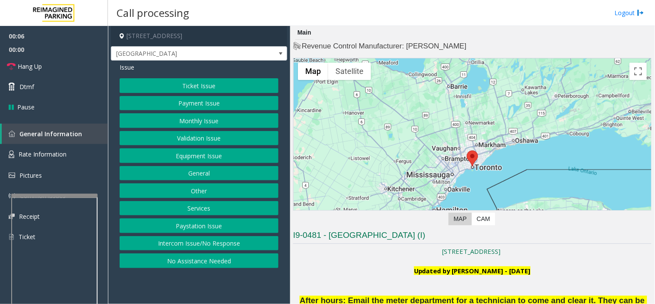
click at [181, 87] on button "Ticket Issue" at bounding box center [199, 85] width 159 height 15
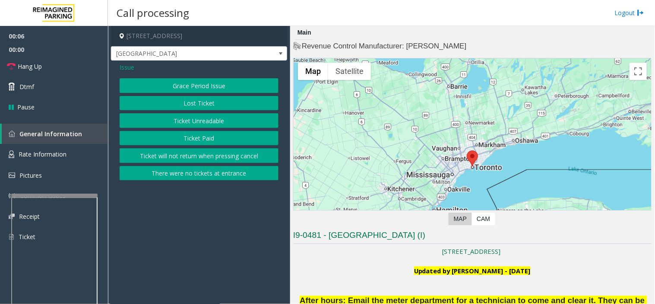
click at [195, 117] on button "Ticket Unreadable" at bounding box center [199, 120] width 159 height 15
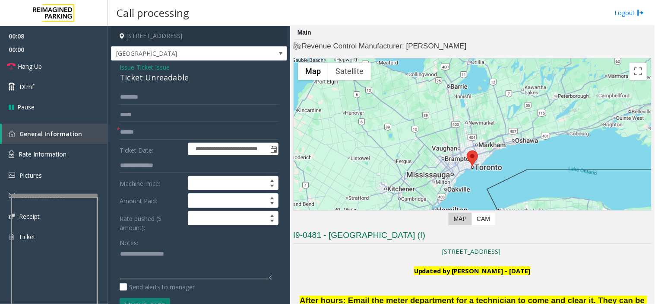
paste textarea "**********"
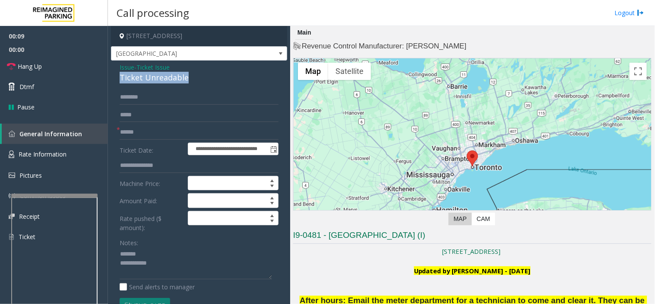
drag, startPoint x: 111, startPoint y: 79, endPoint x: 167, endPoint y: 78, distance: 55.7
click at [187, 80] on div "**********" at bounding box center [199, 296] width 176 height 473
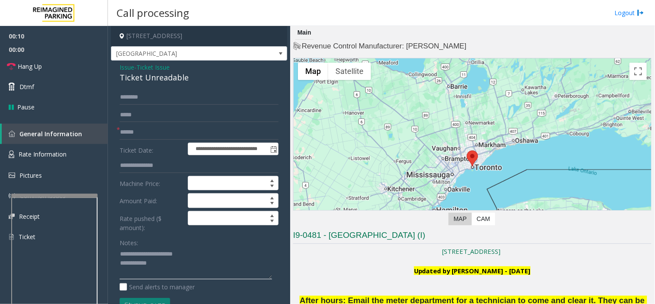
type textarea "**********"
click at [166, 135] on input "text" at bounding box center [199, 132] width 159 height 15
type input "********"
drag, startPoint x: 189, startPoint y: 275, endPoint x: 610, endPoint y: 278, distance: 420.3
click at [198, 275] on textarea at bounding box center [196, 263] width 152 height 32
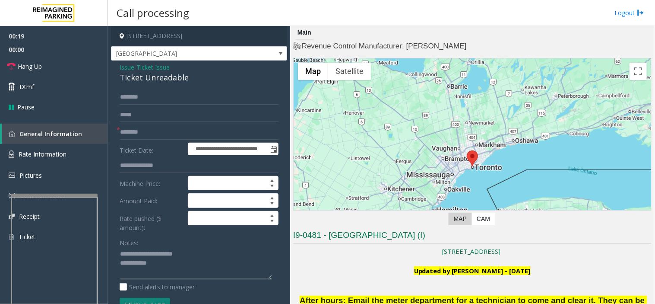
drag, startPoint x: 209, startPoint y: 271, endPoint x: 203, endPoint y: 259, distance: 12.8
paste textarea "**********"
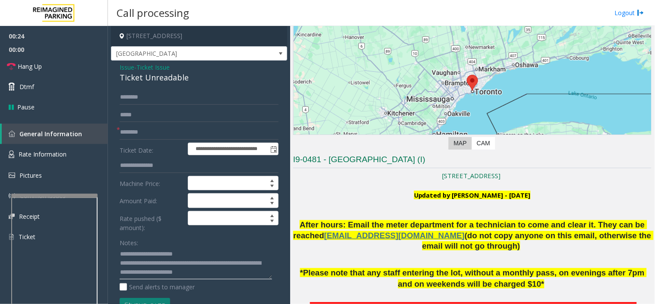
scroll to position [240, 0]
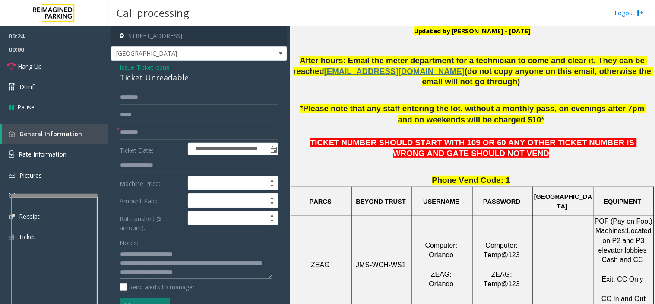
type textarea "**********"
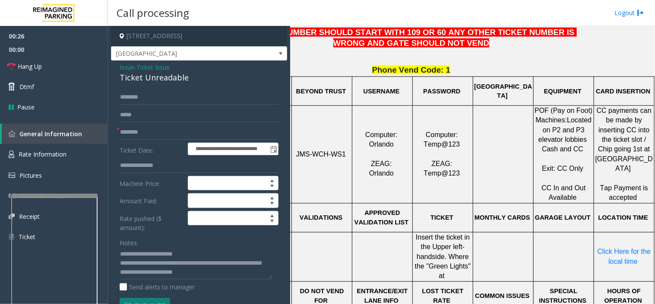
scroll to position [464, 67]
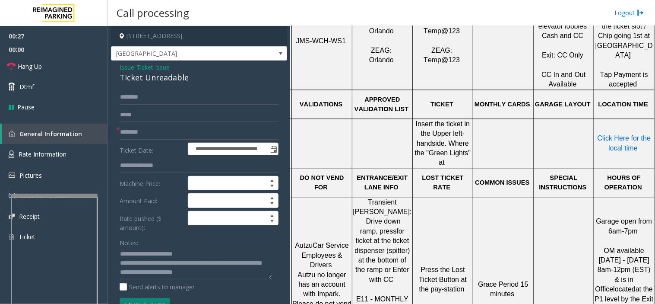
click at [610, 136] on span "Click Here for the local time" at bounding box center [625, 142] width 55 height 17
click at [133, 67] on span "Issue" at bounding box center [127, 67] width 15 height 9
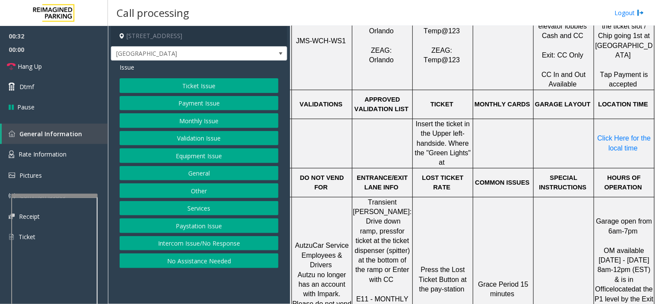
click at [183, 87] on button "Ticket Issue" at bounding box center [199, 85] width 159 height 15
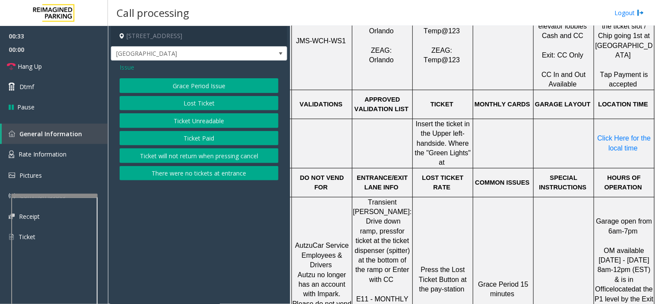
click at [179, 128] on div "Grace Period Issue Lost Ticket Ticket Unreadable Ticket Paid Ticket will not re…" at bounding box center [199, 129] width 159 height 102
click at [150, 81] on button "Grace Period Issue" at bounding box center [199, 85] width 159 height 15
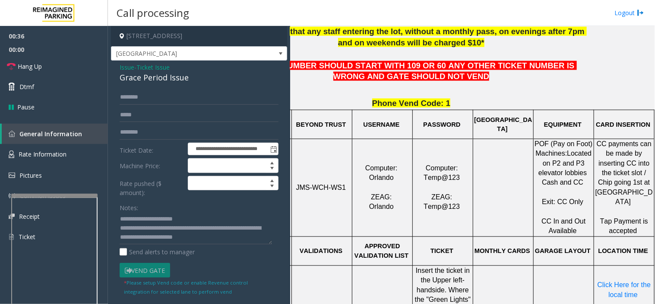
scroll to position [223, 67]
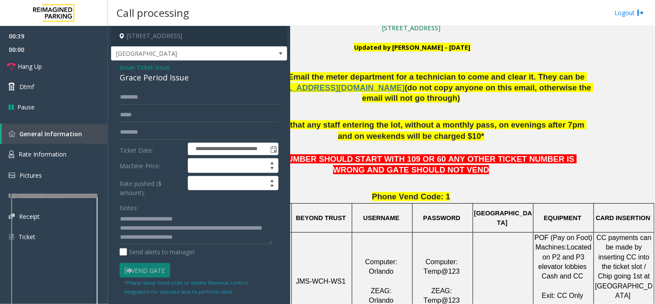
click at [121, 65] on span "Issue" at bounding box center [127, 67] width 15 height 9
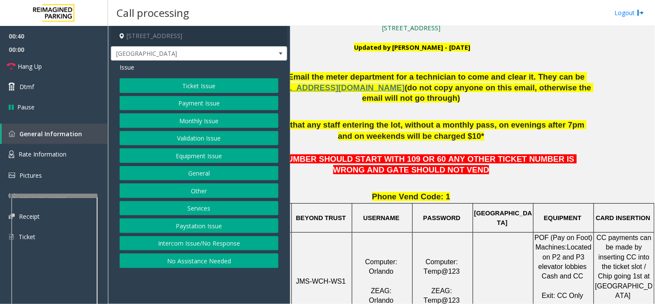
click at [205, 106] on button "Payment Issue" at bounding box center [199, 103] width 159 height 15
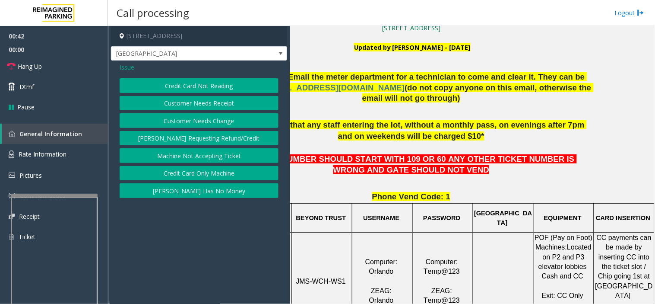
click at [221, 87] on button "Credit Card Not Reading" at bounding box center [199, 85] width 159 height 15
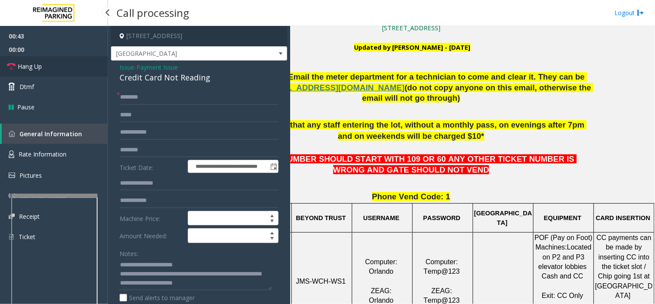
click at [83, 73] on link "Hang Up" at bounding box center [54, 66] width 108 height 20
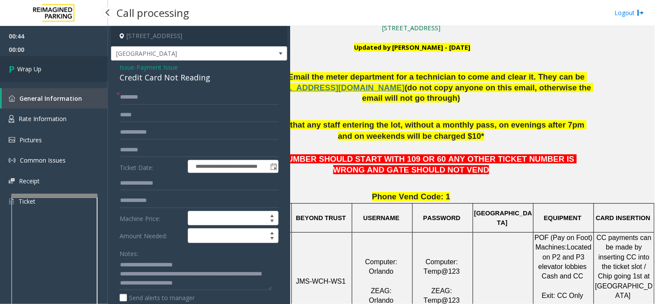
click at [80, 67] on link "Wrap Up" at bounding box center [54, 68] width 108 height 25
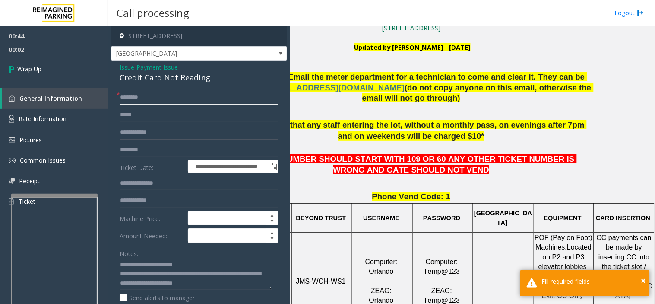
click at [182, 91] on input "text" at bounding box center [199, 97] width 159 height 15
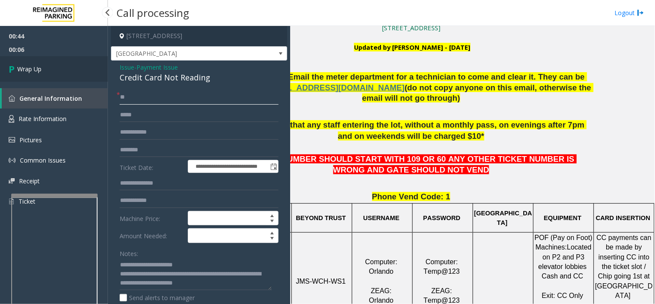
type input "**"
click at [100, 68] on link "Wrap Up" at bounding box center [54, 68] width 108 height 25
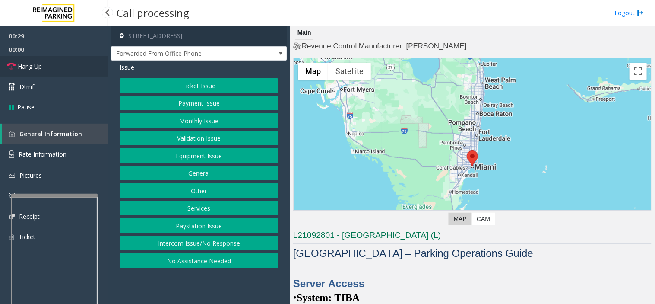
click at [47, 67] on link "Hang Up" at bounding box center [54, 66] width 108 height 20
click at [48, 86] on link "Dtmf" at bounding box center [54, 86] width 108 height 20
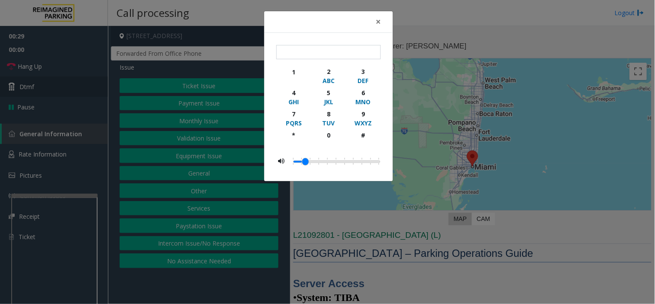
click at [48, 86] on body "00:29 00:00 Hang Up Dtmf Pause General Information Rate Information Pictures Co…" at bounding box center [327, 152] width 655 height 304
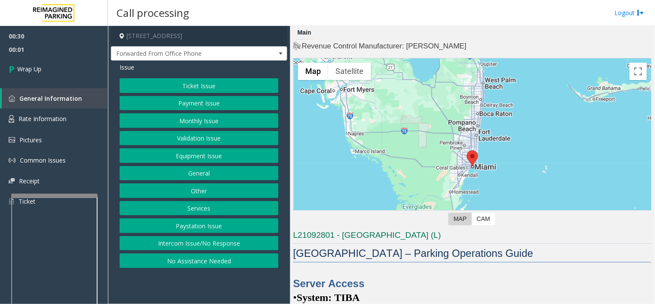
click at [200, 149] on button "Equipment Issue" at bounding box center [199, 155] width 159 height 15
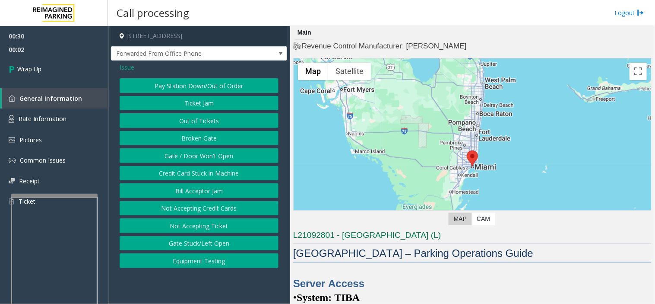
drag, startPoint x: 226, startPoint y: 158, endPoint x: 606, endPoint y: 189, distance: 380.6
click at [233, 158] on button "Gate / Door Won't Open" at bounding box center [199, 155] width 159 height 15
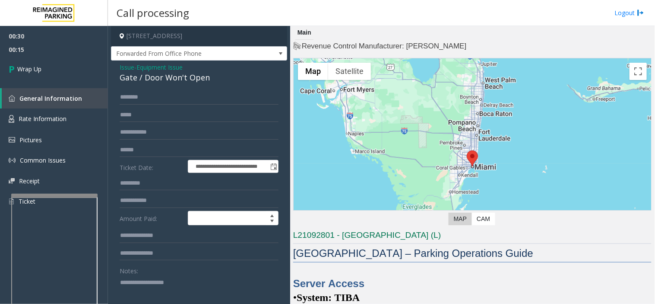
click at [175, 299] on textarea at bounding box center [196, 291] width 152 height 32
type textarea "**********"
click at [60, 63] on link "Wrap Up" at bounding box center [54, 68] width 108 height 25
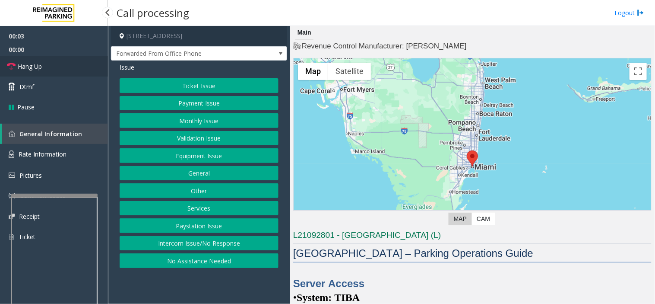
click at [60, 63] on link "Hang Up" at bounding box center [54, 66] width 108 height 20
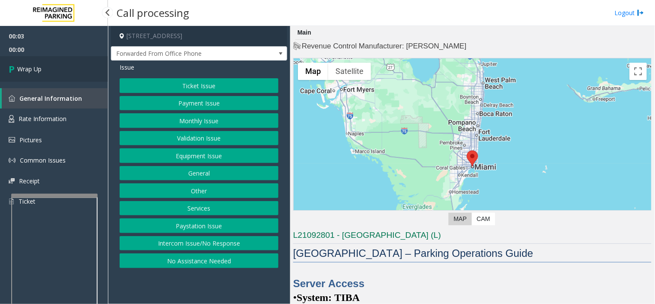
click at [60, 63] on link "Wrap Up" at bounding box center [54, 68] width 108 height 25
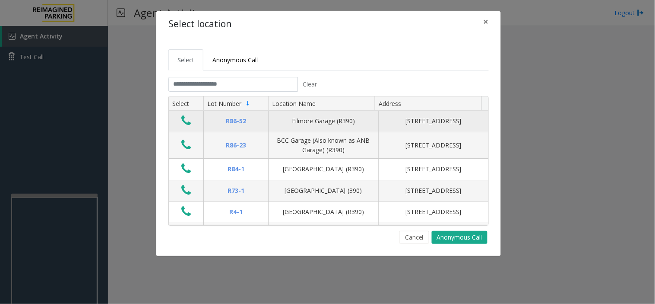
drag, startPoint x: 415, startPoint y: 241, endPoint x: 299, endPoint y: 107, distance: 177.0
click at [411, 235] on button "Cancel" at bounding box center [415, 237] width 30 height 13
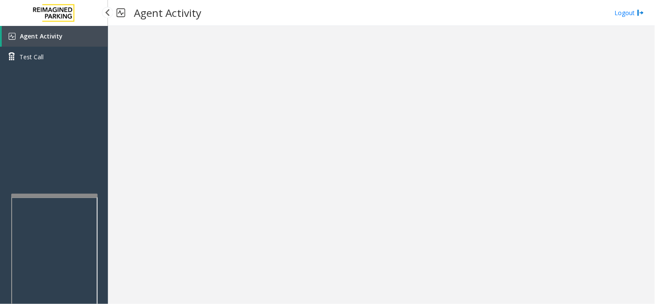
click at [76, 184] on div "Agent Activity Test Call" at bounding box center [54, 178] width 108 height 304
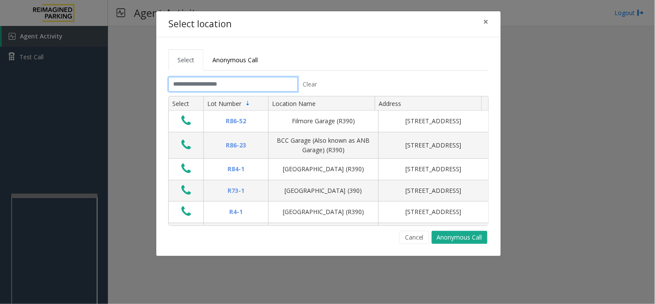
click at [254, 83] on input "text" at bounding box center [233, 84] width 130 height 15
drag, startPoint x: 295, startPoint y: 60, endPoint x: 279, endPoint y: 61, distance: 16.0
click at [279, 61] on ul "Select Anonymous Call" at bounding box center [328, 59] width 321 height 21
drag, startPoint x: 257, startPoint y: 87, endPoint x: 245, endPoint y: 86, distance: 12.5
click at [245, 86] on input "text" at bounding box center [233, 84] width 130 height 15
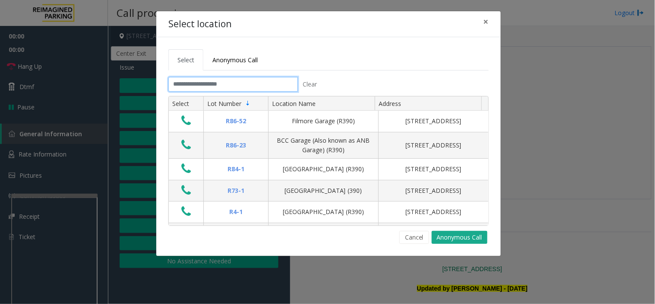
click at [262, 80] on input "text" at bounding box center [233, 84] width 130 height 15
click at [415, 241] on button "Cancel" at bounding box center [415, 237] width 30 height 13
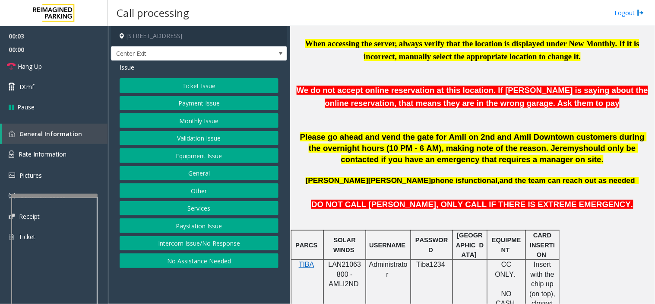
scroll to position [384, 0]
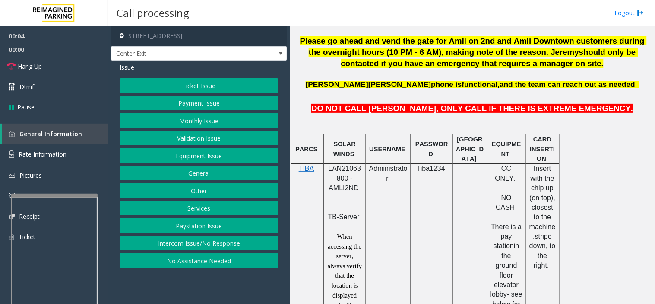
click at [351, 178] on span "LAN21063800 - AMLI2ND" at bounding box center [345, 178] width 33 height 27
click at [320, 166] on p "TIBA" at bounding box center [308, 173] width 26 height 19
click at [329, 170] on span "LAN21063800 - AMLI2ND" at bounding box center [345, 178] width 33 height 27
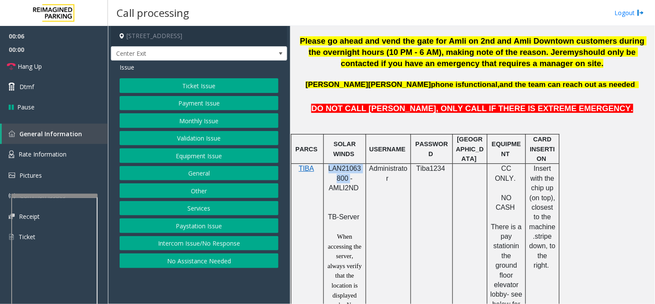
copy span "LAN21063800"
click at [221, 106] on button "Payment Issue" at bounding box center [199, 103] width 159 height 15
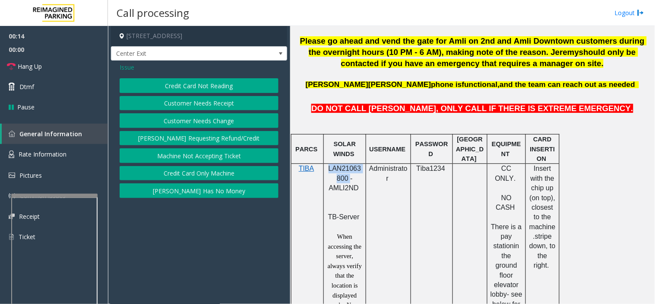
click at [208, 178] on button "Credit Card Only Machine" at bounding box center [199, 173] width 159 height 15
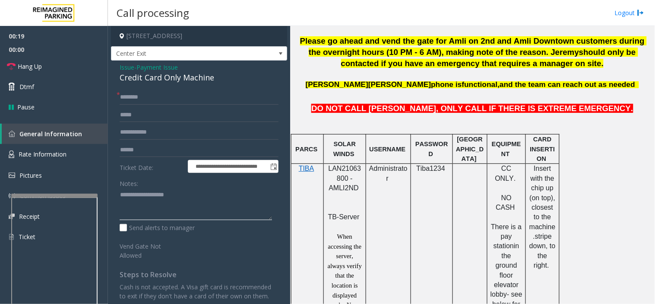
click at [173, 199] on textarea at bounding box center [196, 204] width 152 height 32
paste textarea "**********"
click at [174, 192] on textarea at bounding box center [196, 204] width 152 height 32
type textarea "**********"
click at [161, 146] on input "text" at bounding box center [199, 150] width 159 height 15
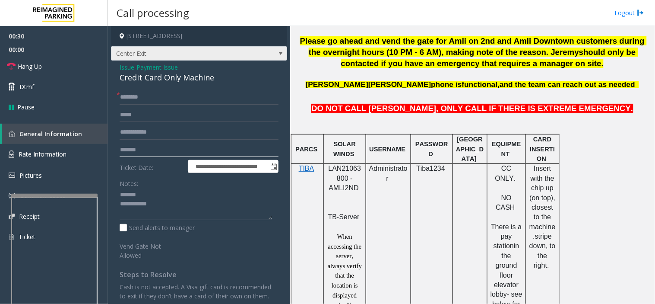
type input "*******"
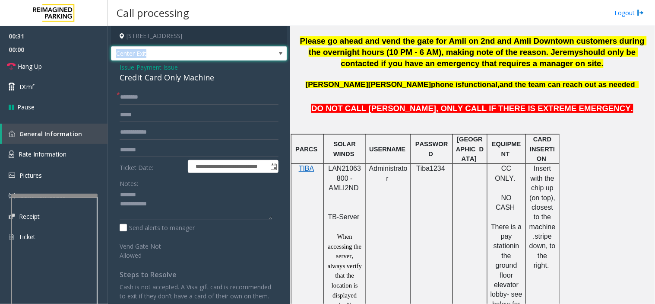
drag, startPoint x: 139, startPoint y: 49, endPoint x: 109, endPoint y: 52, distance: 29.5
click at [109, 52] on app-call-processing-form "**********" at bounding box center [199, 165] width 182 height 278
copy span "Center Exit"
click at [160, 203] on textarea at bounding box center [196, 204] width 152 height 32
paste textarea "**********"
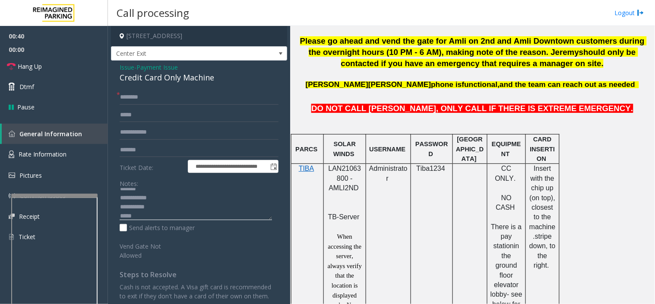
scroll to position [15, 0]
type textarea "**********"
drag, startPoint x: 159, startPoint y: 97, endPoint x: 165, endPoint y: 110, distance: 14.5
click at [159, 97] on input "text" at bounding box center [199, 97] width 159 height 15
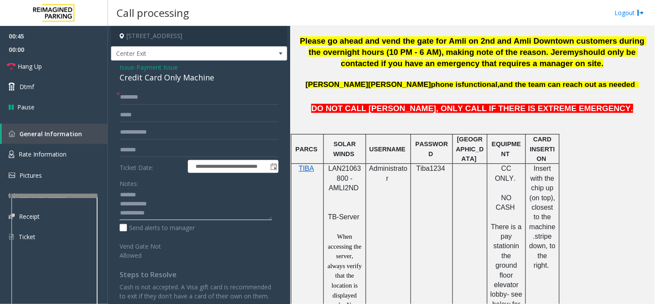
click at [162, 199] on textarea at bounding box center [196, 204] width 152 height 32
click at [127, 66] on span "Issue" at bounding box center [127, 67] width 15 height 9
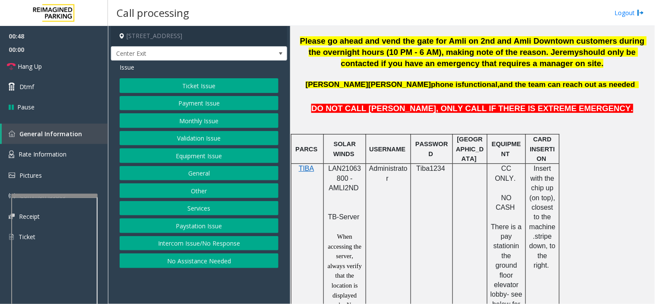
click at [181, 119] on button "Monthly Issue" at bounding box center [199, 120] width 159 height 15
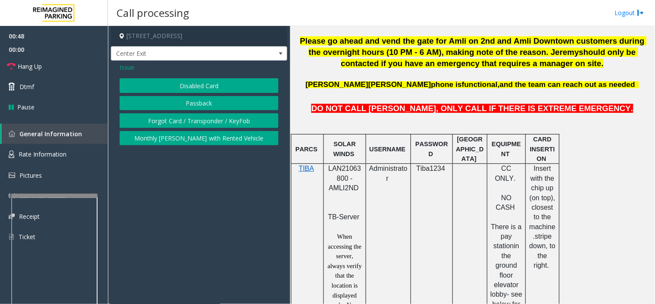
click at [127, 68] on span "Issue" at bounding box center [127, 67] width 15 height 9
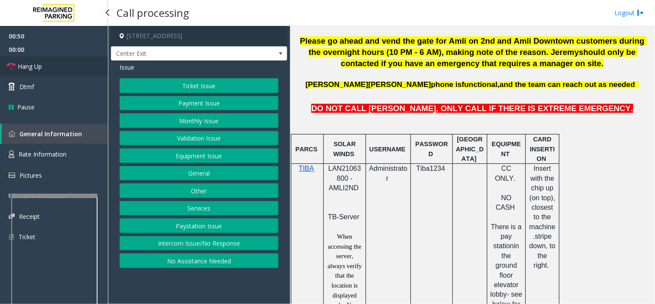
click at [83, 64] on link "Hang Up" at bounding box center [54, 66] width 108 height 20
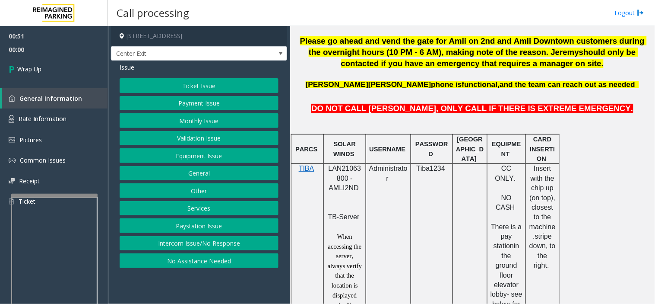
click at [203, 258] on button "No Assistance Needed" at bounding box center [199, 260] width 159 height 15
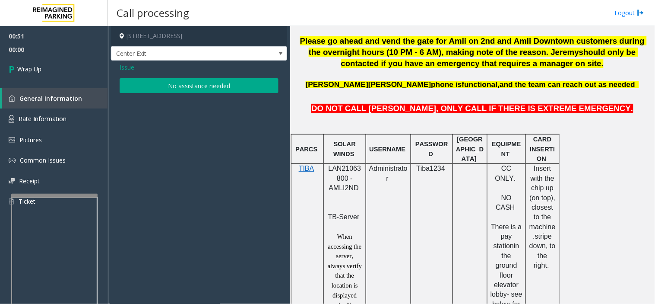
click at [152, 81] on button "No assistance needed" at bounding box center [199, 85] width 159 height 15
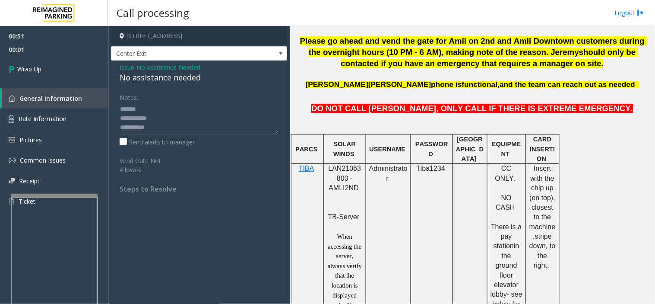
click at [153, 77] on div "No assistance needed" at bounding box center [199, 78] width 159 height 12
click at [154, 78] on div "No assistance needed" at bounding box center [199, 78] width 159 height 12
copy div "No assistance needed"
paste textarea "**********"
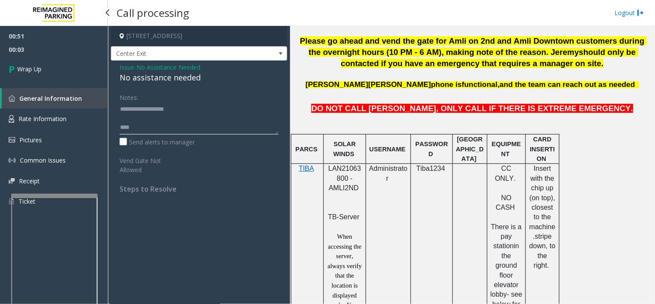
drag, startPoint x: 178, startPoint y: 124, endPoint x: 92, endPoint y: 88, distance: 92.9
click at [92, 88] on app-root "00:51 00:03 Wrap Up General Information Rate Information Pictures Common Issues…" at bounding box center [327, 152] width 655 height 304
type textarea "**********"
click at [53, 87] on div "00:51 00:03 Wrap Up General Information Rate Information Pictures Common Issues…" at bounding box center [54, 122] width 108 height 193
click at [56, 67] on link "Wrap Up" at bounding box center [54, 68] width 108 height 25
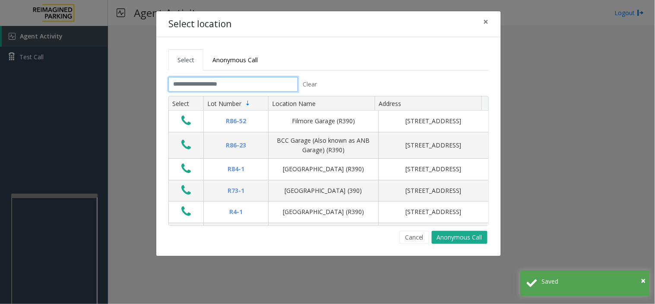
click at [253, 84] on input "text" at bounding box center [233, 84] width 130 height 15
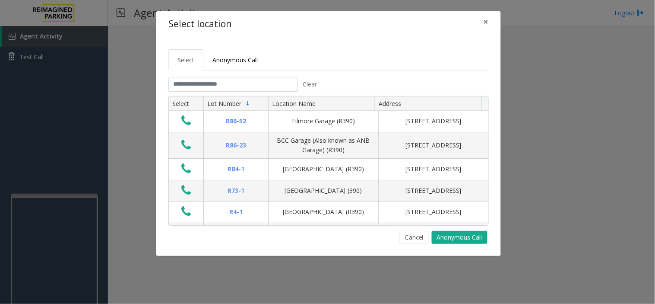
drag, startPoint x: 359, startPoint y: 40, endPoint x: 330, endPoint y: 54, distance: 31.7
drag, startPoint x: 330, startPoint y: 54, endPoint x: 320, endPoint y: 58, distance: 11.4
click at [320, 58] on ul "Select Anonymous Call" at bounding box center [328, 59] width 321 height 21
drag, startPoint x: 318, startPoint y: 50, endPoint x: 302, endPoint y: 53, distance: 16.4
click at [302, 53] on ul "Select Anonymous Call" at bounding box center [328, 59] width 321 height 21
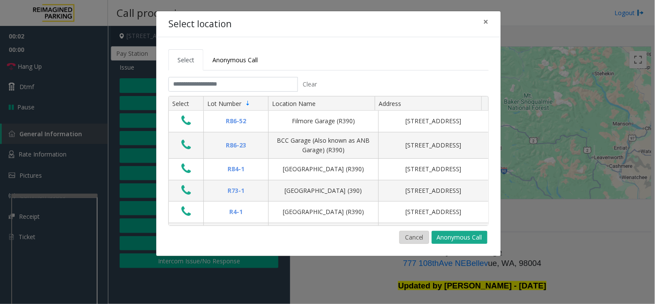
click at [410, 232] on button "Cancel" at bounding box center [415, 237] width 30 height 13
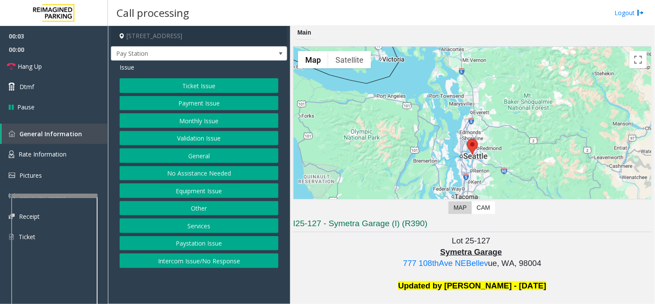
scroll to position [288, 0]
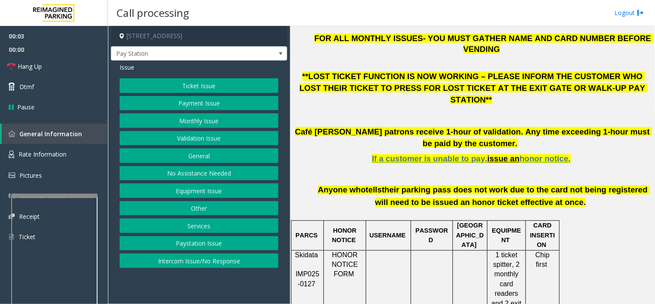
click at [239, 257] on button "Intercom Issue/No Response" at bounding box center [199, 260] width 159 height 15
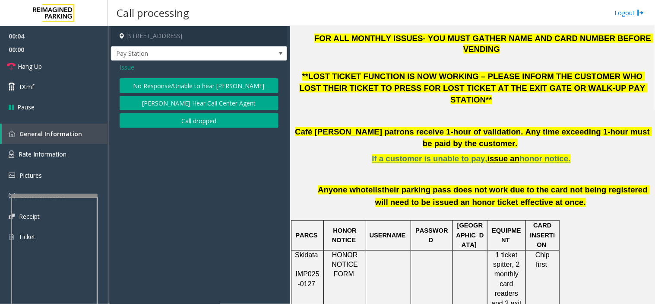
click at [205, 88] on button "No Response/Unable to hear [PERSON_NAME]" at bounding box center [199, 85] width 159 height 15
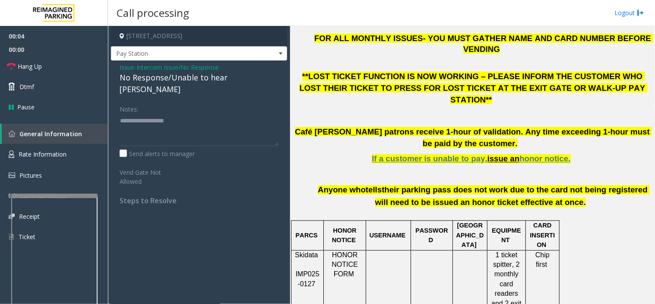
click at [204, 76] on div "No Response/Unable to hear [PERSON_NAME]" at bounding box center [199, 83] width 159 height 23
type textarea "**********"
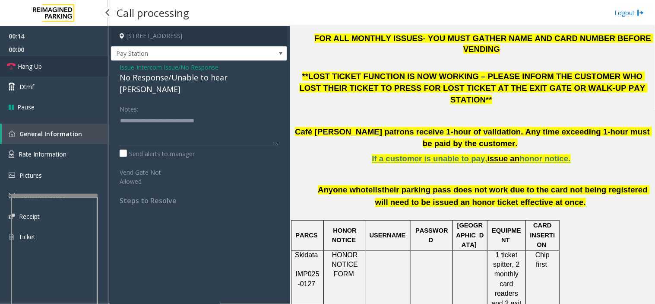
click at [75, 60] on link "Hang Up" at bounding box center [54, 66] width 108 height 20
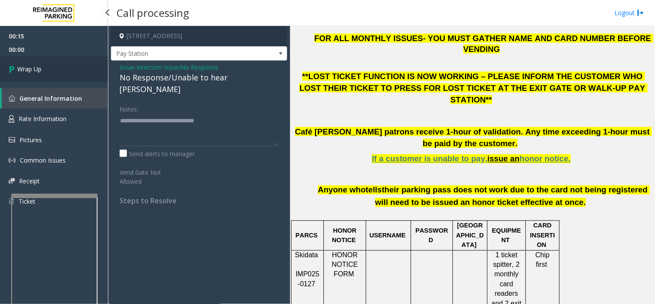
click at [75, 60] on link "Wrap Up" at bounding box center [54, 68] width 108 height 25
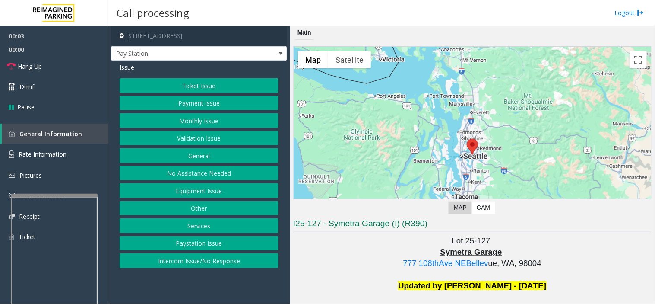
click at [235, 257] on button "Intercom Issue/No Response" at bounding box center [199, 260] width 159 height 15
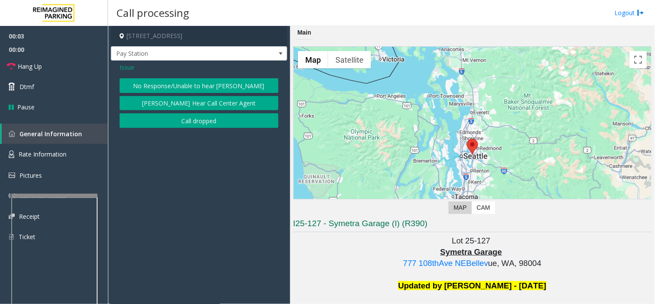
click at [195, 91] on button "No Response/Unable to hear [PERSON_NAME]" at bounding box center [199, 85] width 159 height 15
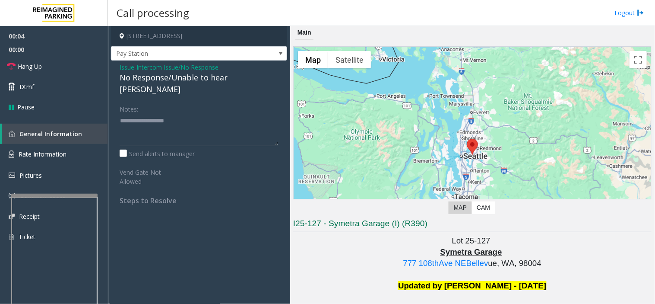
click at [191, 76] on div "No Response/Unable to hear [PERSON_NAME]" at bounding box center [199, 83] width 159 height 23
type textarea "**********"
click at [75, 60] on link "Hang Up" at bounding box center [54, 66] width 108 height 20
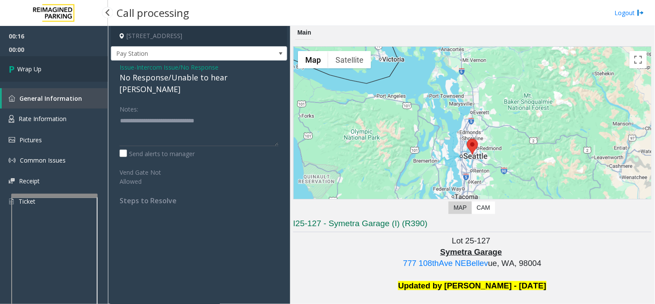
click at [75, 60] on link "Wrap Up" at bounding box center [54, 68] width 108 height 25
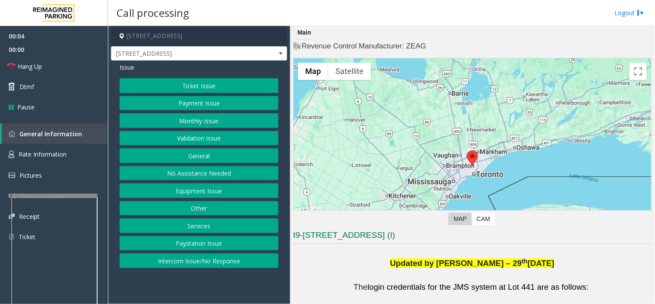
click at [203, 78] on button "Ticket Issue" at bounding box center [199, 85] width 159 height 15
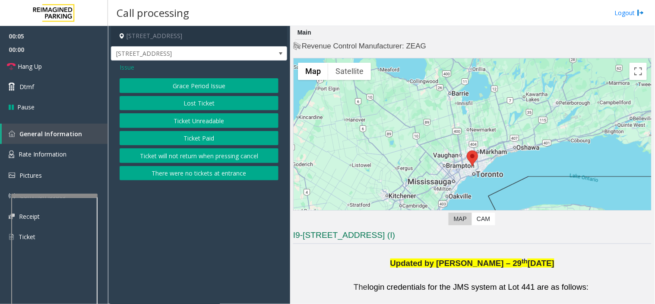
click at [206, 121] on button "Ticket Unreadable" at bounding box center [199, 120] width 159 height 15
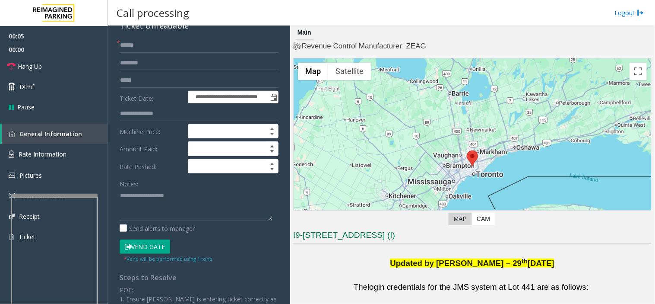
scroll to position [144, 0]
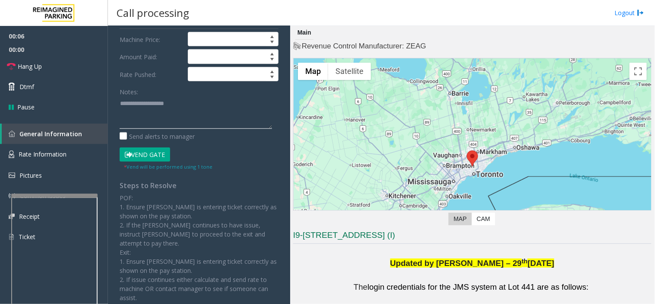
paste textarea "**********"
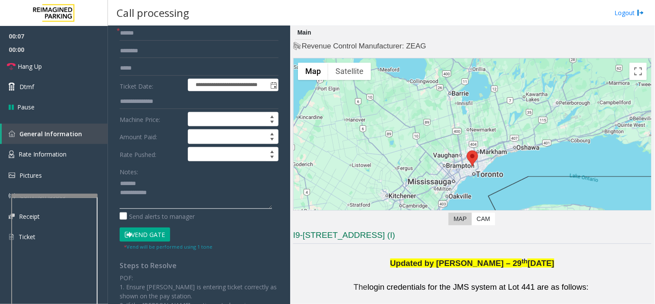
scroll to position [0, 0]
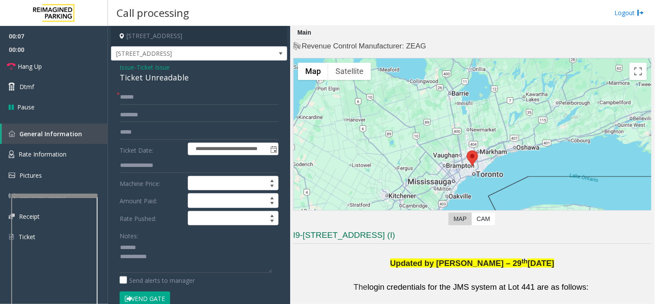
click at [145, 84] on div "**********" at bounding box center [199, 288] width 176 height 457
click at [145, 83] on div "Ticket Unreadable" at bounding box center [199, 78] width 159 height 12
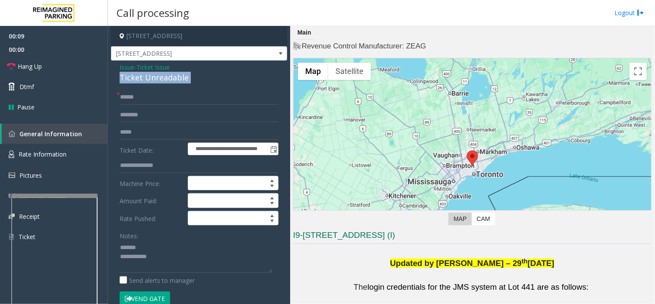
click at [145, 83] on div "Ticket Unreadable" at bounding box center [199, 78] width 159 height 12
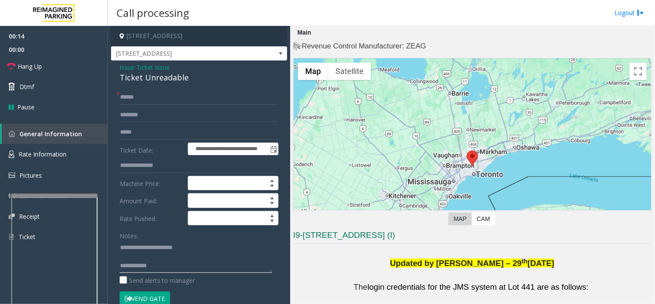
paste textarea "**********"
type textarea "**********"
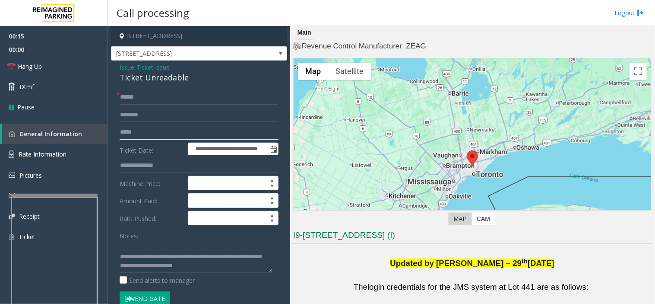
click at [160, 133] on input "text" at bounding box center [199, 132] width 159 height 15
click at [166, 83] on div "Ticket Unreadable" at bounding box center [199, 78] width 159 height 12
drag, startPoint x: 165, startPoint y: 91, endPoint x: 143, endPoint y: 90, distance: 21.6
click at [143, 90] on input "text" at bounding box center [199, 97] width 159 height 15
click at [470, 148] on div at bounding box center [473, 166] width 358 height 216
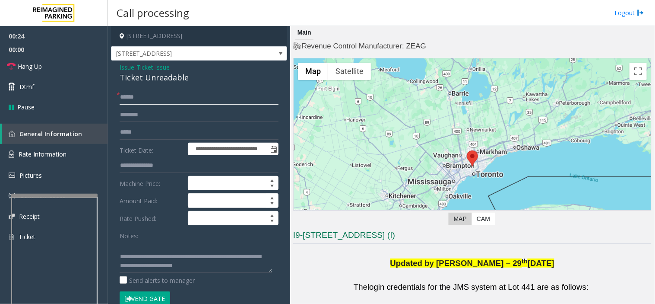
click at [213, 95] on input "text" at bounding box center [199, 97] width 159 height 15
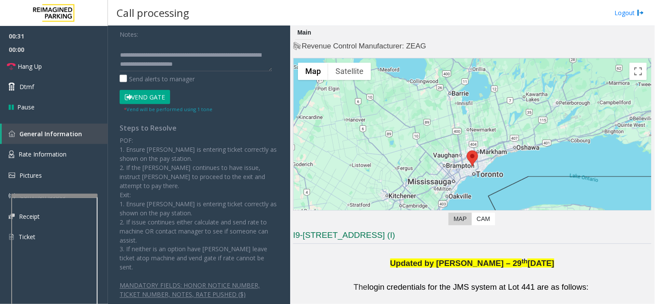
scroll to position [205, 0]
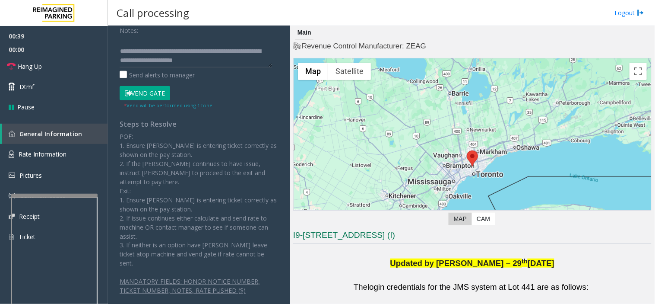
type input "********"
click at [167, 94] on button "Vend Gate" at bounding box center [145, 93] width 51 height 15
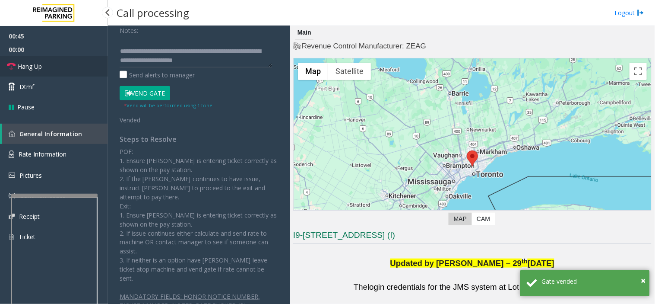
click at [78, 66] on link "Hang Up" at bounding box center [54, 66] width 108 height 20
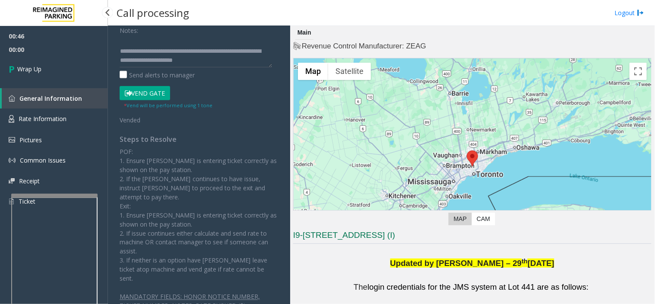
click at [77, 66] on link "Wrap Up" at bounding box center [54, 68] width 108 height 25
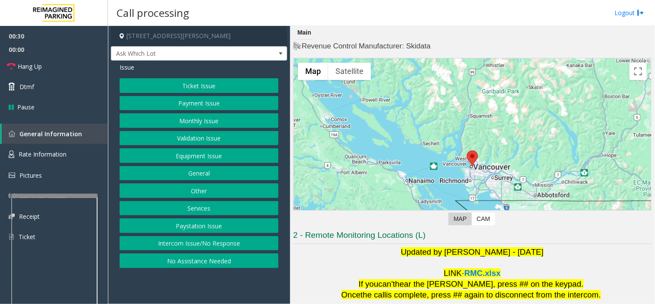
click at [210, 141] on button "Validation Issue" at bounding box center [199, 138] width 159 height 15
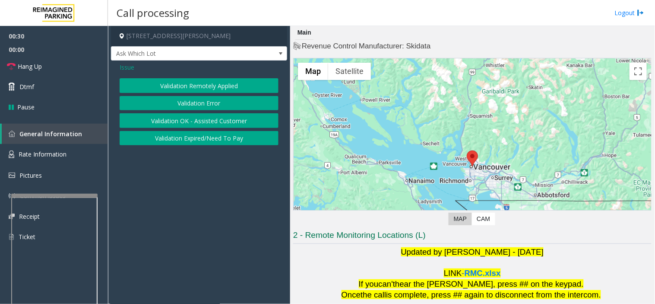
click at [193, 97] on button "Validation Error" at bounding box center [199, 103] width 159 height 15
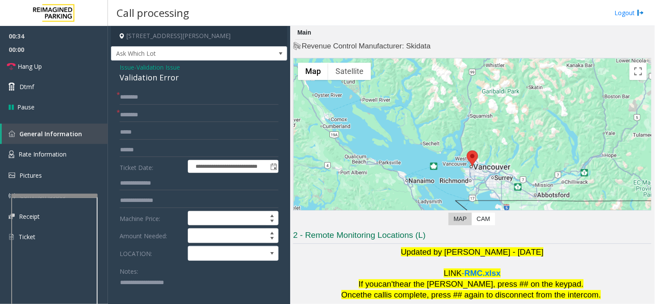
paste textarea "**********"
drag, startPoint x: 113, startPoint y: 76, endPoint x: 168, endPoint y: 75, distance: 54.4
click at [200, 79] on div "**********" at bounding box center [199, 306] width 176 height 492
type textarea "**********"
click at [164, 147] on input "text" at bounding box center [199, 150] width 159 height 15
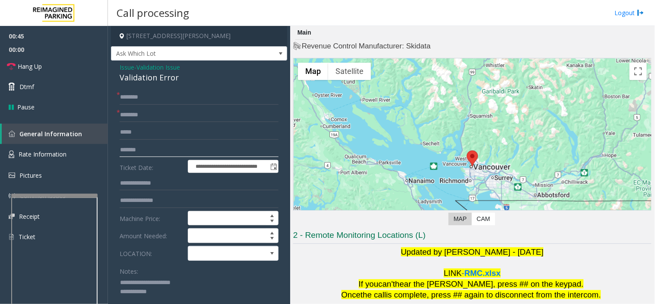
type input "*******"
click at [171, 91] on input "text" at bounding box center [199, 97] width 159 height 15
click at [172, 113] on input "text" at bounding box center [199, 115] width 159 height 15
type input "*********"
click at [159, 94] on input "text" at bounding box center [199, 97] width 159 height 15
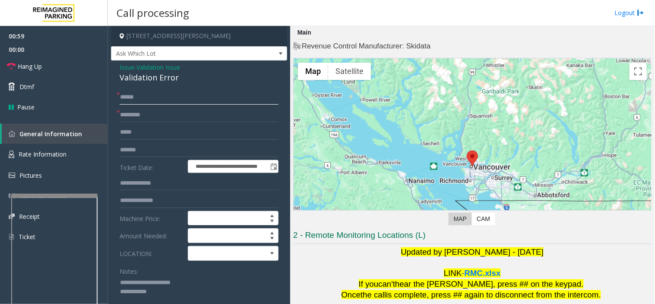
scroll to position [144, 0]
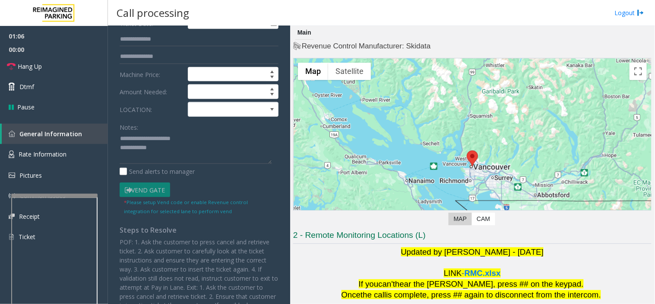
type input "******"
drag, startPoint x: 191, startPoint y: 156, endPoint x: 0, endPoint y: 48, distance: 218.8
click at [0, 60] on app-root "**********" at bounding box center [327, 152] width 655 height 304
paste textarea "**********"
type textarea "**********"
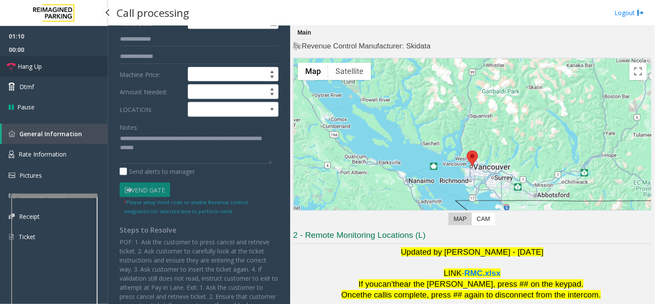
click at [55, 64] on link "Hang Up" at bounding box center [54, 66] width 108 height 20
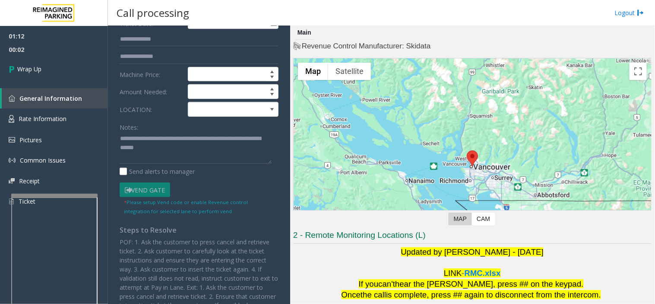
click at [223, 178] on form "**********" at bounding box center [199, 80] width 159 height 269
click at [65, 73] on link "Wrap Up" at bounding box center [54, 68] width 108 height 25
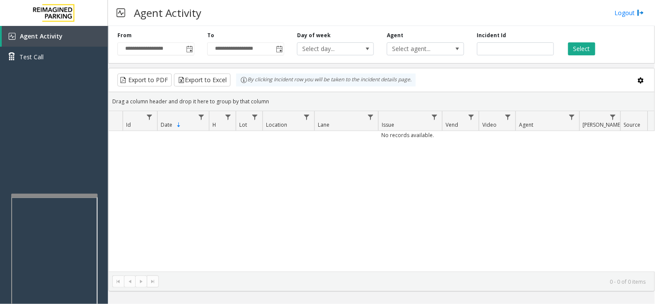
drag, startPoint x: 278, startPoint y: 213, endPoint x: 254, endPoint y: 225, distance: 27.8
click at [254, 225] on div "No records available." at bounding box center [382, 201] width 546 height 140
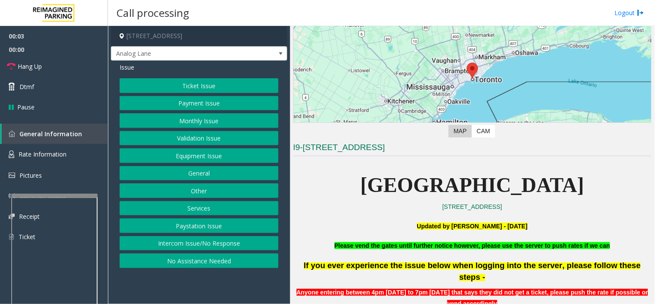
scroll to position [288, 0]
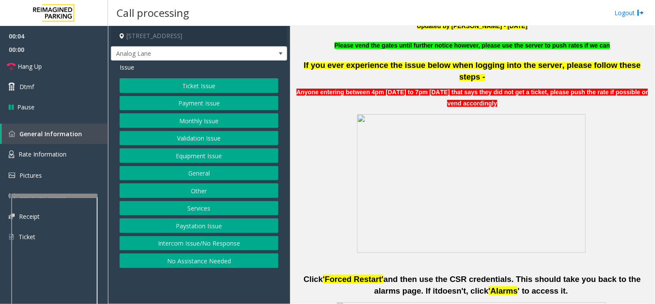
click at [175, 83] on button "Ticket Issue" at bounding box center [199, 85] width 159 height 15
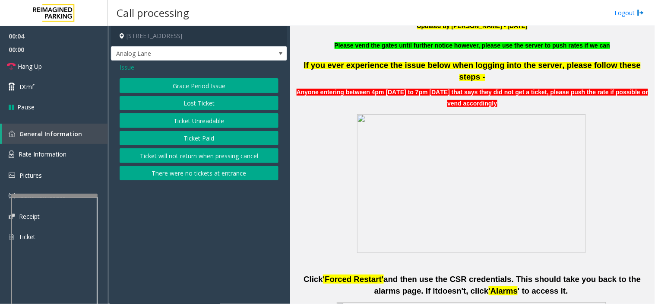
click at [197, 114] on button "Ticket Unreadable" at bounding box center [199, 120] width 159 height 15
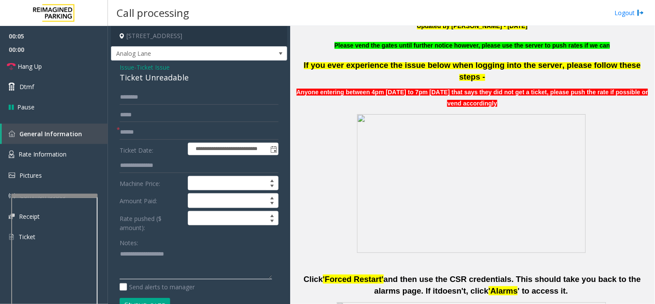
drag, startPoint x: 167, startPoint y: 254, endPoint x: 168, endPoint y: 248, distance: 5.8
paste textarea "**********"
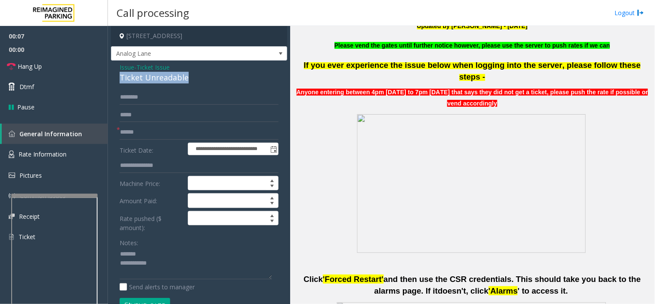
drag, startPoint x: 121, startPoint y: 72, endPoint x: 197, endPoint y: 77, distance: 76.2
click at [201, 77] on div "Ticket Unreadable" at bounding box center [199, 78] width 159 height 12
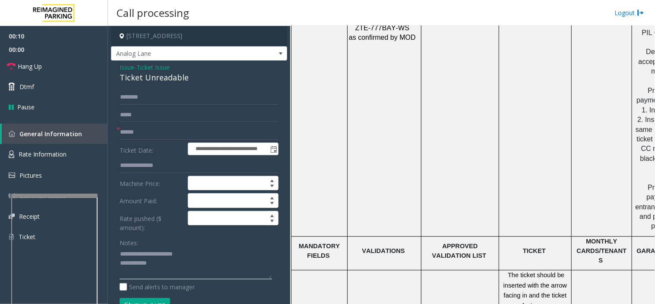
scroll to position [1152, 0]
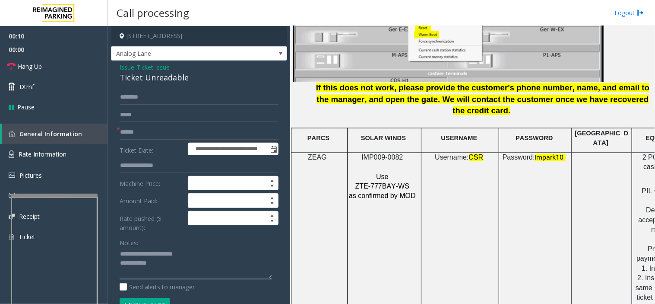
type textarea "**********"
click at [382, 154] on span "IMP009-0082" at bounding box center [382, 157] width 41 height 7
copy p "IMP009-0082"
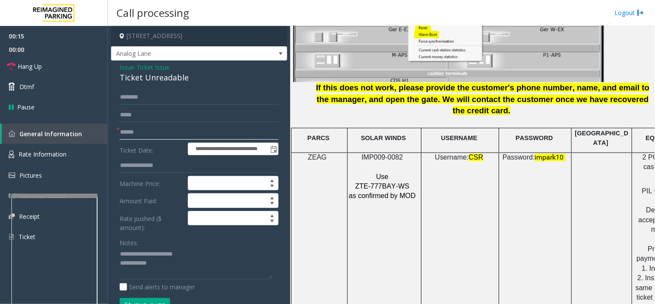
drag, startPoint x: 156, startPoint y: 132, endPoint x: 330, endPoint y: 126, distance: 174.6
click at [156, 132] on input "text" at bounding box center [199, 132] width 159 height 15
type input "********"
drag, startPoint x: 201, startPoint y: 267, endPoint x: 175, endPoint y: 257, distance: 27.2
click at [175, 257] on textarea at bounding box center [196, 263] width 152 height 32
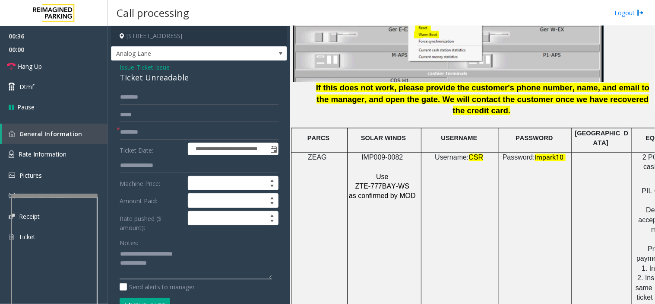
click at [176, 268] on textarea at bounding box center [196, 263] width 152 height 32
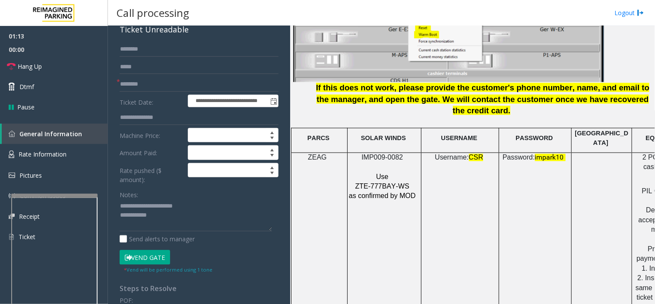
scroll to position [144, 0]
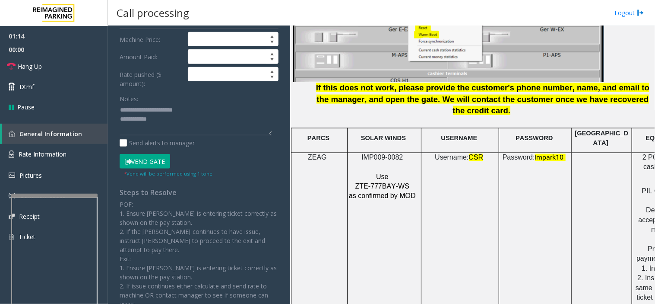
click at [147, 158] on button "Vend Gate" at bounding box center [145, 161] width 51 height 15
click at [184, 115] on textarea at bounding box center [196, 119] width 152 height 32
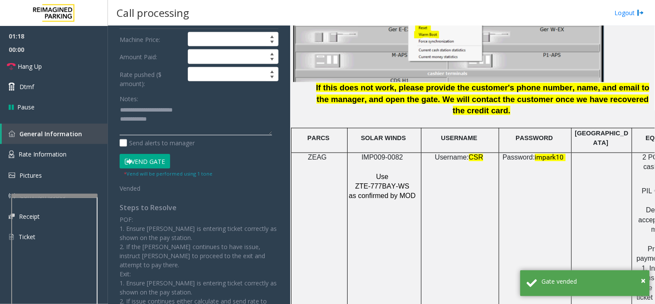
click at [186, 127] on textarea at bounding box center [196, 119] width 152 height 32
paste textarea "**********"
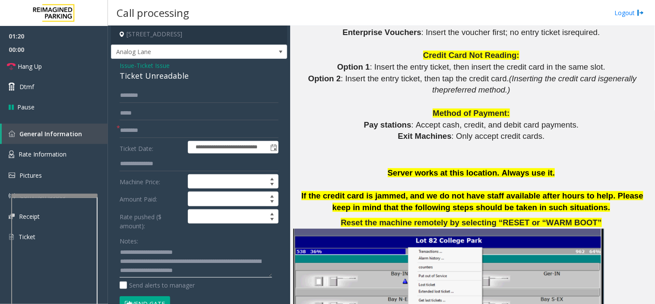
scroll to position [0, 0]
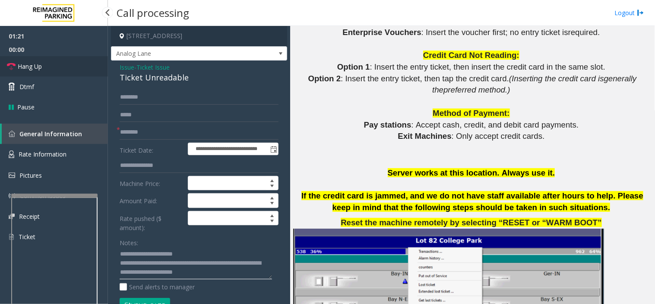
type textarea "**********"
click at [86, 69] on link "Hang Up" at bounding box center [54, 66] width 108 height 20
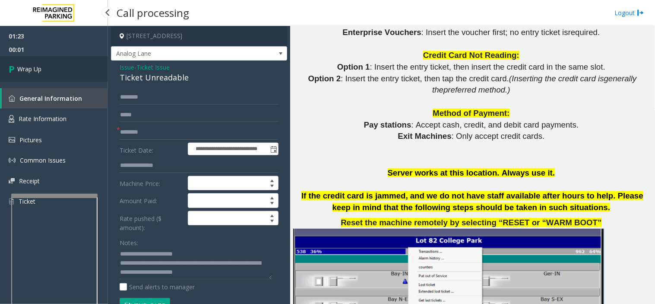
click at [0, 63] on link "Wrap Up" at bounding box center [54, 68] width 108 height 25
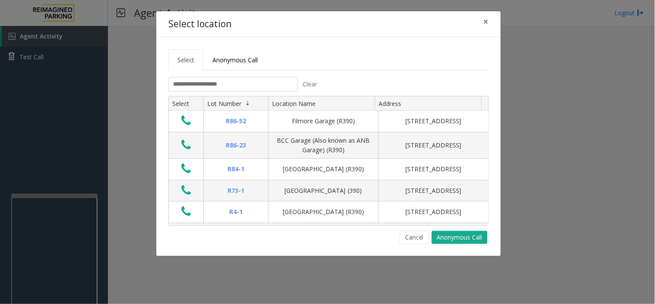
drag, startPoint x: 364, startPoint y: 49, endPoint x: 335, endPoint y: 59, distance: 30.6
click at [334, 58] on ul "Select Anonymous Call" at bounding box center [328, 59] width 321 height 21
click at [236, 85] on input "text" at bounding box center [233, 84] width 130 height 15
click at [230, 89] on input "text" at bounding box center [233, 84] width 130 height 15
drag, startPoint x: 300, startPoint y: 55, endPoint x: 284, endPoint y: 59, distance: 16.9
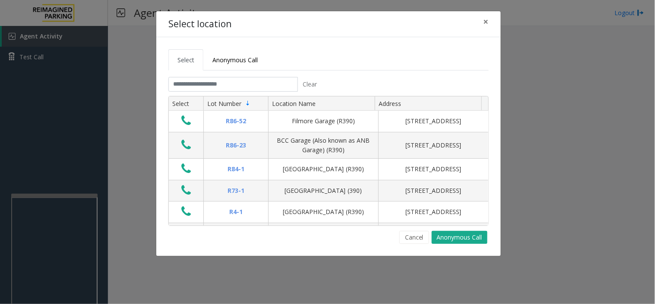
click at [299, 55] on ul "Select Anonymous Call" at bounding box center [328, 59] width 321 height 21
click at [262, 63] on link "Anonymous Call" at bounding box center [235, 59] width 64 height 21
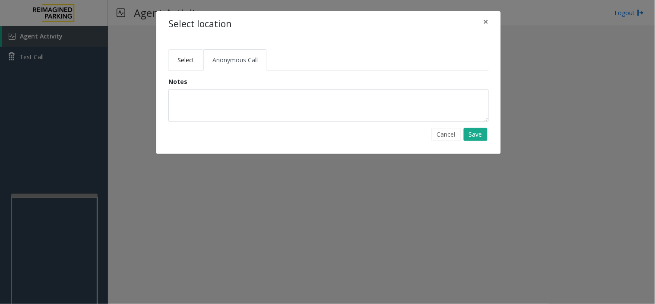
click at [191, 67] on link "Select" at bounding box center [185, 59] width 35 height 21
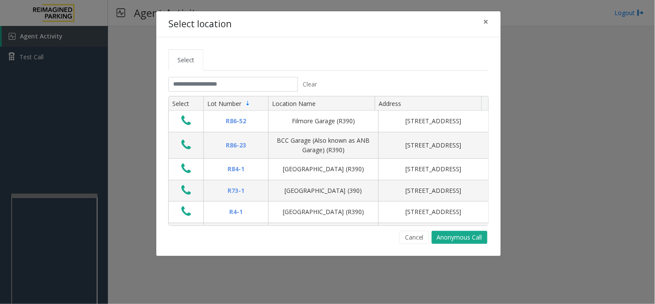
click at [311, 281] on div "Select location × Select Clear Select Lot Number Location Name Address R86-52 F…" at bounding box center [327, 152] width 655 height 304
drag, startPoint x: 270, startPoint y: 273, endPoint x: 265, endPoint y: 273, distance: 4.8
drag, startPoint x: 265, startPoint y: 273, endPoint x: 234, endPoint y: 270, distance: 31.3
click at [234, 270] on div "Select location × Select Clear Select Lot Number Location Name Address R86-52 F…" at bounding box center [327, 152] width 655 height 304
click at [410, 235] on button "Cancel" at bounding box center [415, 237] width 30 height 13
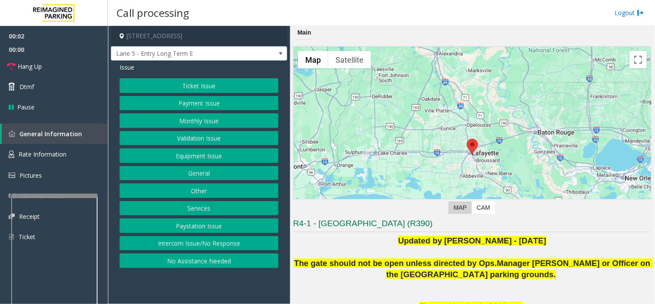
click at [205, 150] on button "Equipment Issue" at bounding box center [199, 155] width 159 height 15
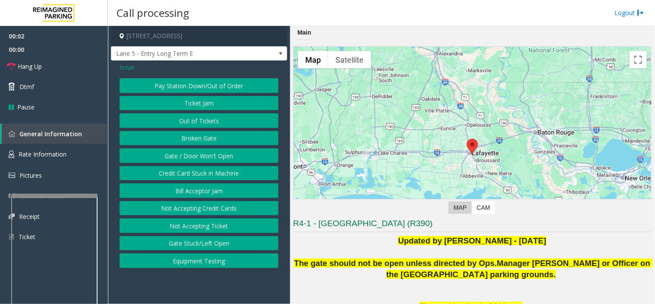
click at [205, 150] on button "Gate / Door Won't Open" at bounding box center [199, 155] width 159 height 15
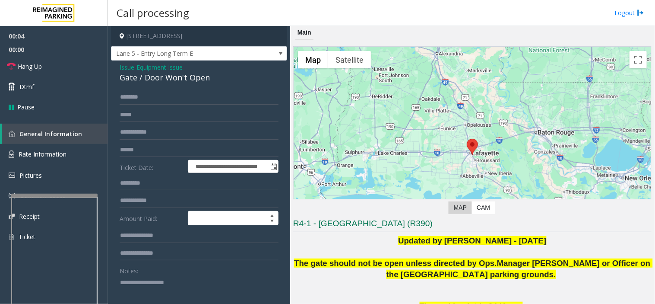
click at [124, 73] on div "Gate / Door Won't Open" at bounding box center [199, 78] width 159 height 12
click at [126, 67] on span "Issue" at bounding box center [127, 67] width 15 height 9
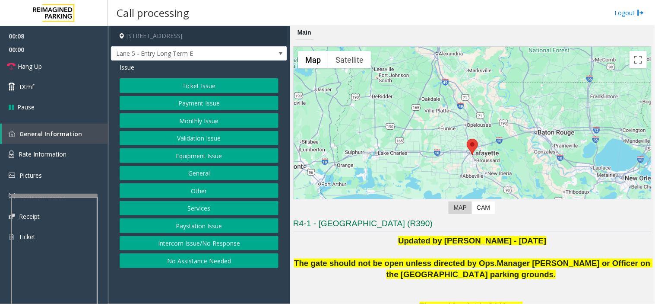
click at [179, 245] on button "Intercom Issue/No Response" at bounding box center [199, 243] width 159 height 15
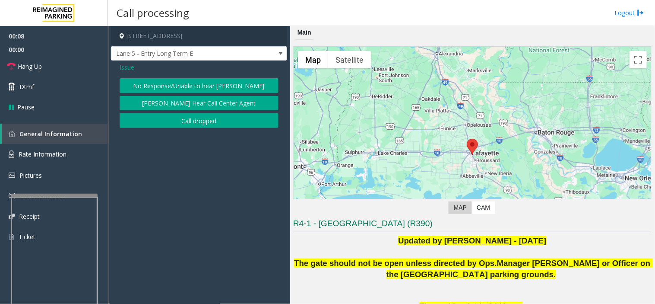
click at [164, 87] on button "No Response/Unable to hear [PERSON_NAME]" at bounding box center [199, 85] width 159 height 15
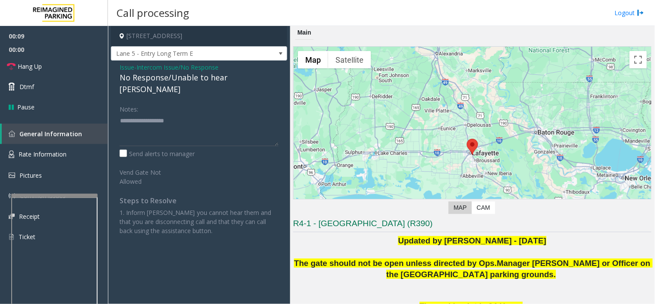
click at [163, 75] on div "No Response/Unable to hear [PERSON_NAME]" at bounding box center [199, 83] width 159 height 23
type textarea "**********"
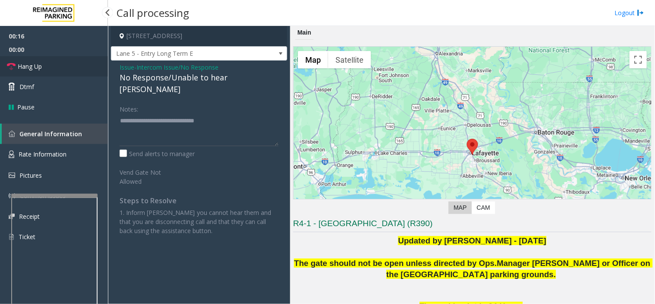
click at [47, 64] on link "Hang Up" at bounding box center [54, 66] width 108 height 20
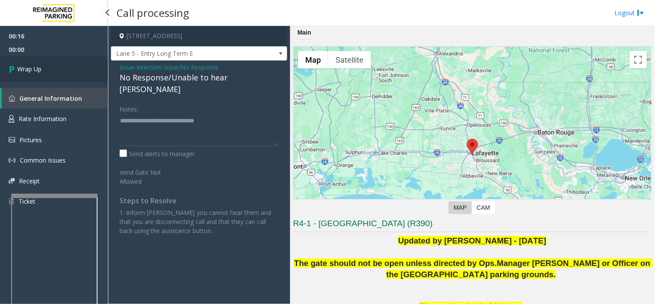
click at [47, 64] on link "Wrap Up" at bounding box center [54, 68] width 108 height 25
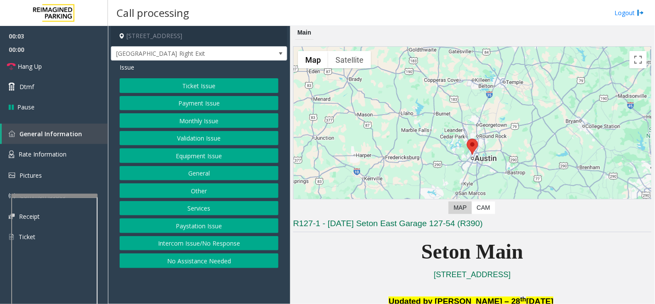
click at [174, 137] on button "Validation Issue" at bounding box center [199, 138] width 159 height 15
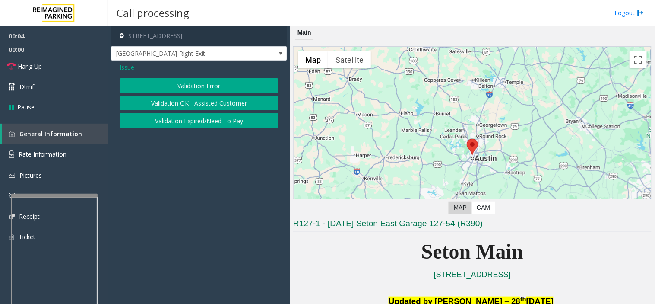
click at [173, 85] on button "Validation Error" at bounding box center [199, 85] width 159 height 15
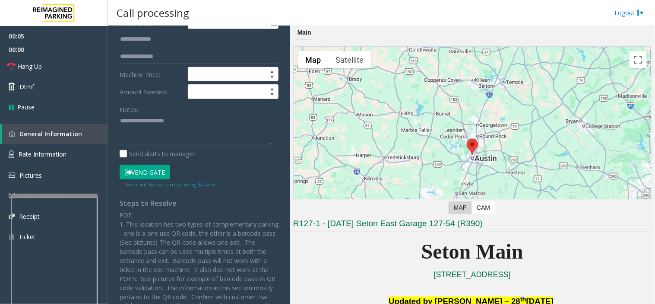
drag, startPoint x: 130, startPoint y: 166, endPoint x: 162, endPoint y: 175, distance: 33.3
click at [144, 169] on button "Vend Gate" at bounding box center [145, 172] width 51 height 15
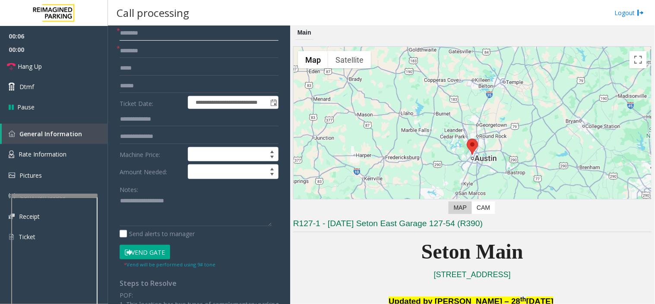
scroll to position [192, 0]
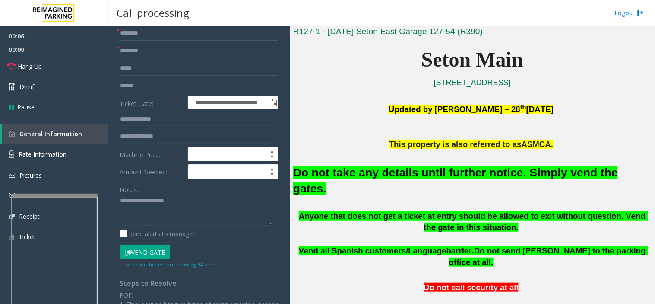
click at [464, 179] on font "Do not take any details until further notice. Simply vend the gates." at bounding box center [455, 180] width 325 height 29
click at [464, 175] on font "Do not take any details until further notice. Simply vend the gates." at bounding box center [455, 180] width 325 height 29
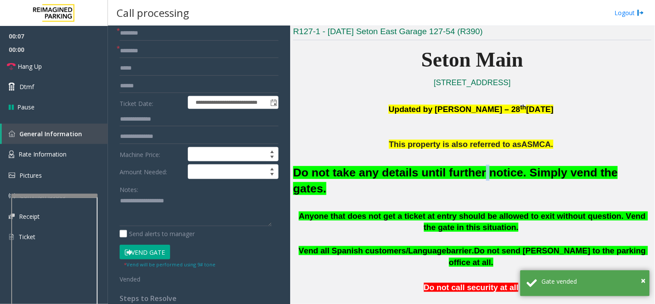
click at [464, 175] on font "Do not take any details until further notice. Simply vend the gates." at bounding box center [455, 180] width 325 height 29
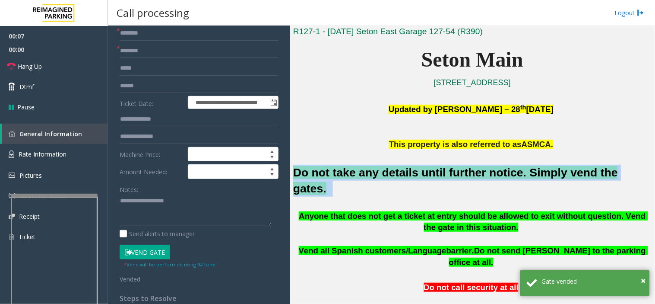
click at [464, 175] on font "Do not take any details until further notice. Simply vend the gates." at bounding box center [455, 180] width 325 height 29
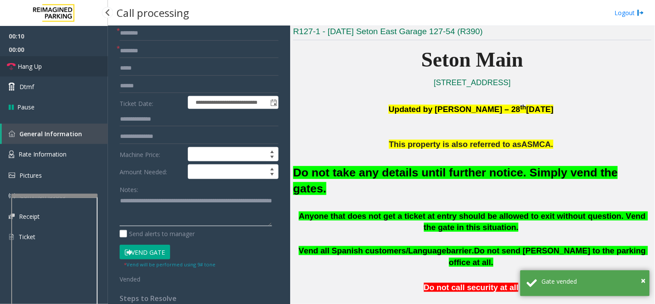
type textarea "**********"
click at [67, 61] on link "Hang Up" at bounding box center [54, 66] width 108 height 20
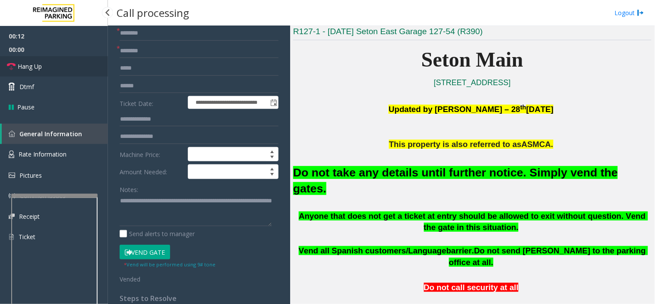
click at [73, 66] on link "Hang Up" at bounding box center [54, 66] width 108 height 20
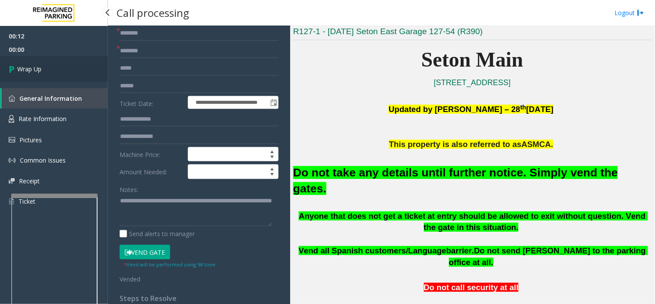
click at [74, 65] on link "Wrap Up" at bounding box center [54, 68] width 108 height 25
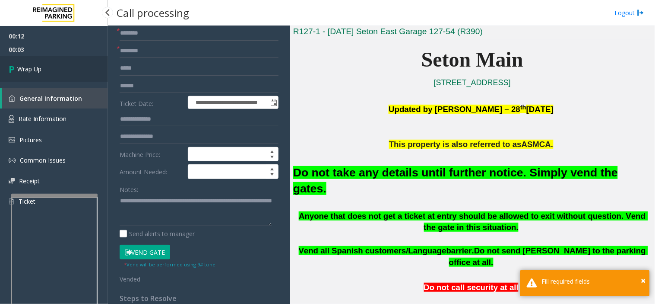
click at [95, 70] on link "Wrap Up" at bounding box center [54, 68] width 108 height 25
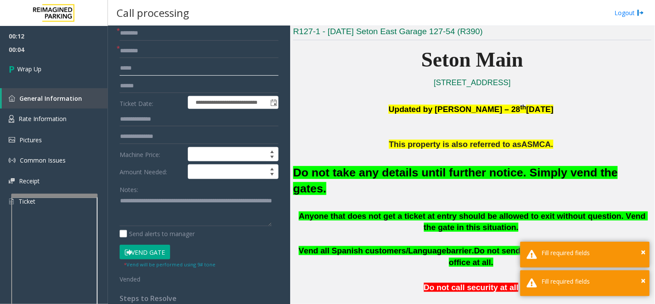
click at [173, 67] on input "text" at bounding box center [199, 68] width 159 height 15
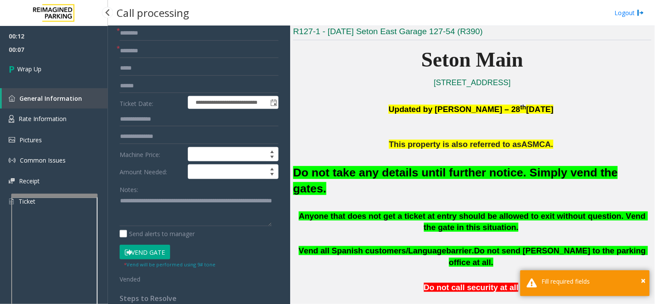
click at [63, 102] on link "General Information" at bounding box center [55, 98] width 106 height 20
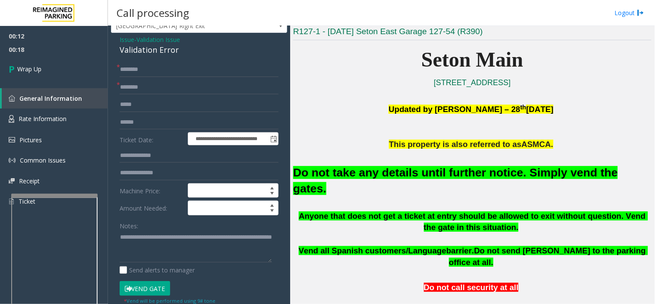
scroll to position [0, 0]
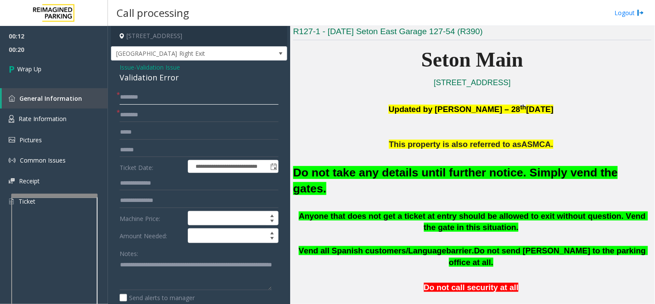
click at [143, 96] on input "text" at bounding box center [199, 97] width 159 height 15
type input "**"
click at [168, 125] on input "*" at bounding box center [199, 132] width 159 height 15
type input "**"
click at [96, 84] on div "00:12 00:23 Wrap Up General Information Rate Information Pictures Common Issues…" at bounding box center [54, 122] width 108 height 193
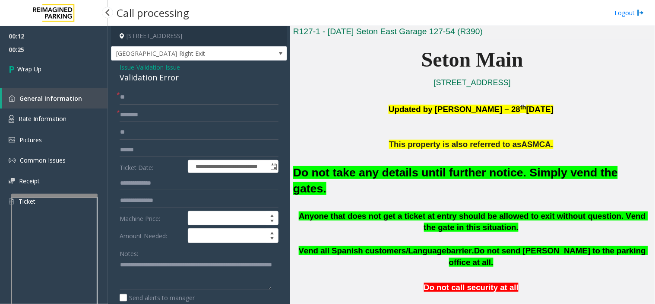
click at [52, 86] on div "00:12 00:25 Wrap Up General Information Rate Information Pictures Common Issues…" at bounding box center [54, 122] width 108 height 193
click at [72, 71] on link "Wrap Up" at bounding box center [54, 68] width 108 height 25
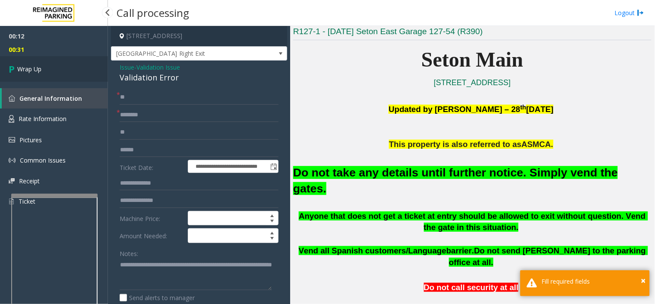
click at [72, 71] on link "Wrap Up" at bounding box center [54, 68] width 108 height 25
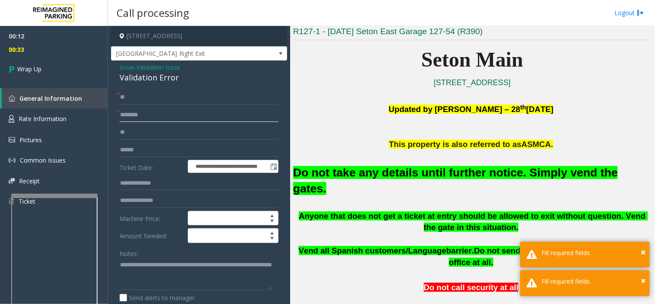
click at [189, 122] on input "text" at bounding box center [199, 115] width 159 height 15
click at [97, 85] on div "00:12 00:34 Wrap Up General Information Rate Information Pictures Common Issues…" at bounding box center [54, 122] width 108 height 193
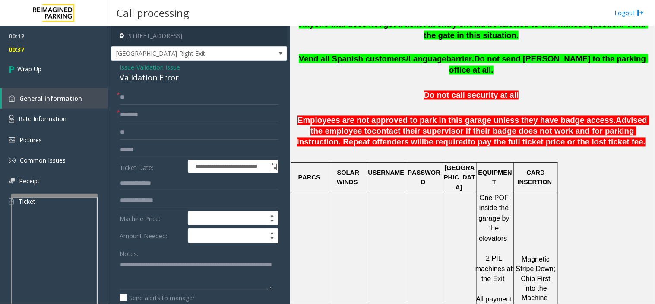
click at [153, 105] on form "**********" at bounding box center [199, 218] width 159 height 257
drag, startPoint x: 152, startPoint y: 117, endPoint x: 186, endPoint y: 118, distance: 33.7
click at [157, 117] on input "text" at bounding box center [199, 115] width 159 height 15
type input "**"
click at [63, 63] on link "Wrap Up" at bounding box center [54, 68] width 108 height 25
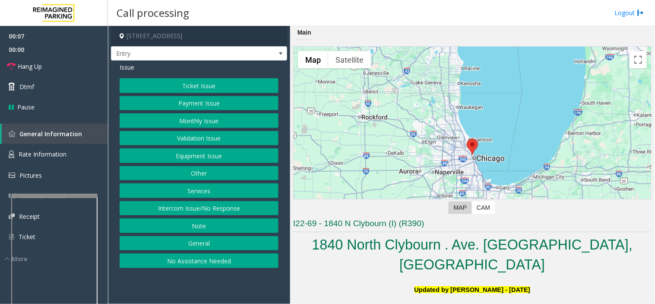
click at [210, 145] on button "Validation Issue" at bounding box center [199, 138] width 159 height 15
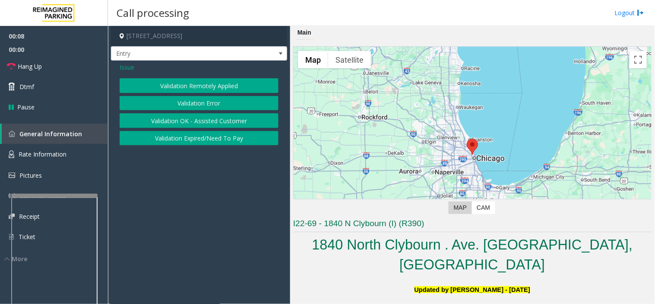
click at [210, 145] on button "Validation Expired/Need To Pay" at bounding box center [199, 138] width 159 height 15
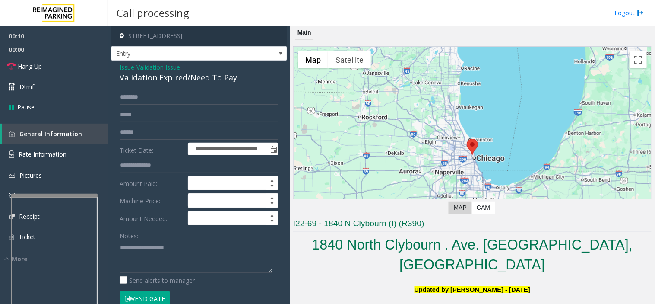
click at [126, 67] on span "Issue" at bounding box center [127, 67] width 15 height 9
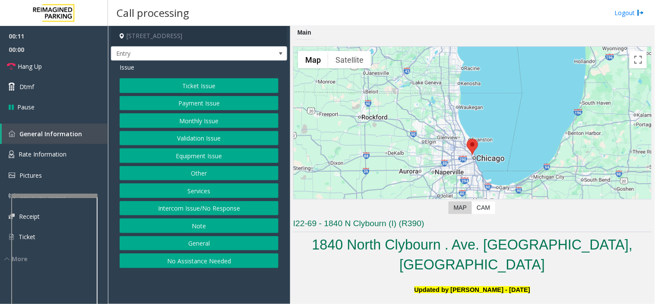
click at [223, 210] on button "Intercom Issue/No Response" at bounding box center [199, 208] width 159 height 15
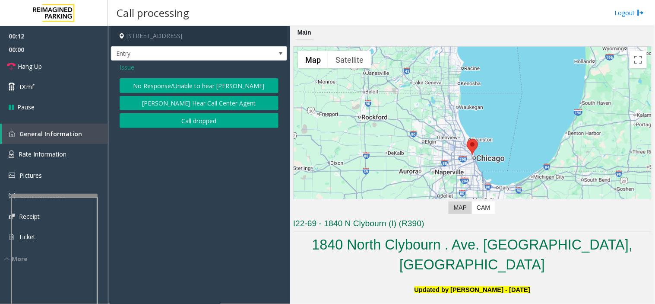
click at [188, 87] on button "No Response/Unable to hear [PERSON_NAME]" at bounding box center [199, 85] width 159 height 15
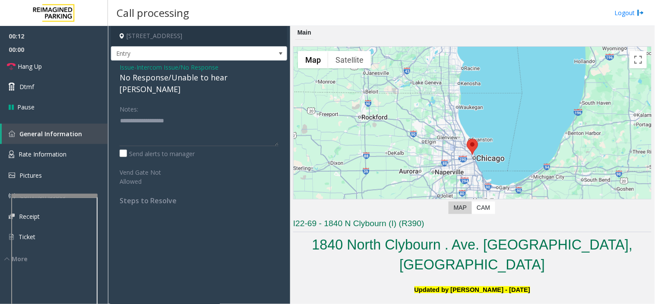
click at [182, 79] on div "No Response/Unable to hear [PERSON_NAME]" at bounding box center [199, 83] width 159 height 23
type textarea "**********"
click at [54, 59] on link "Hang Up" at bounding box center [54, 66] width 108 height 20
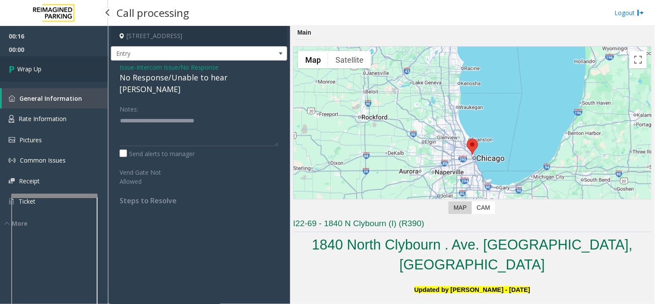
click at [52, 60] on link "Wrap Up" at bounding box center [54, 68] width 108 height 25
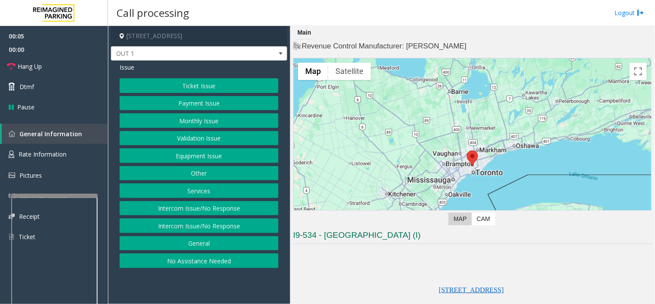
click at [188, 148] on button "Equipment Issue" at bounding box center [199, 155] width 159 height 15
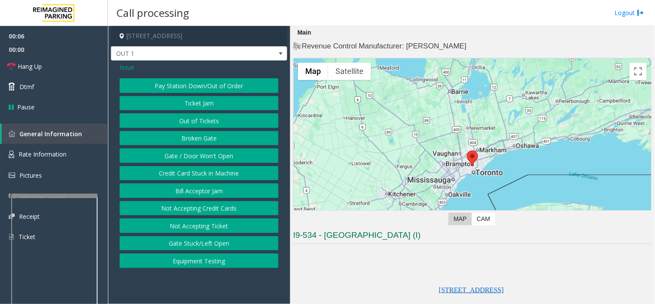
click at [188, 151] on button "Gate / Door Won't Open" at bounding box center [199, 155] width 159 height 15
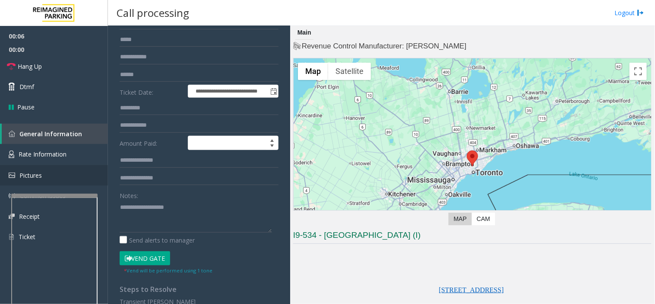
scroll to position [144, 0]
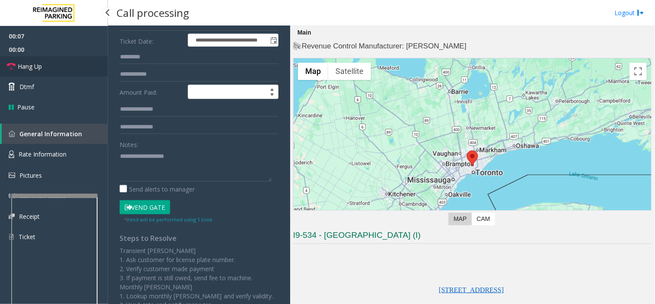
click at [57, 67] on link "Hang Up" at bounding box center [54, 66] width 108 height 20
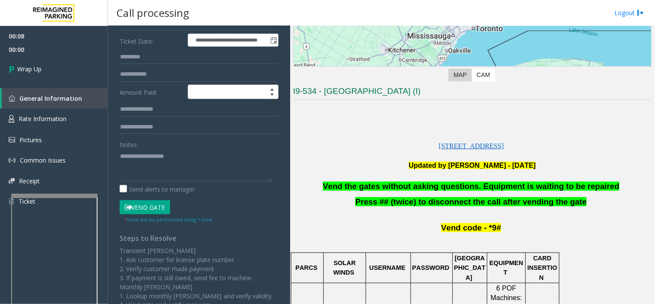
click at [428, 181] on span "Vend the gates without asking questions. Equipment is waiting to be repaired" at bounding box center [471, 185] width 297 height 9
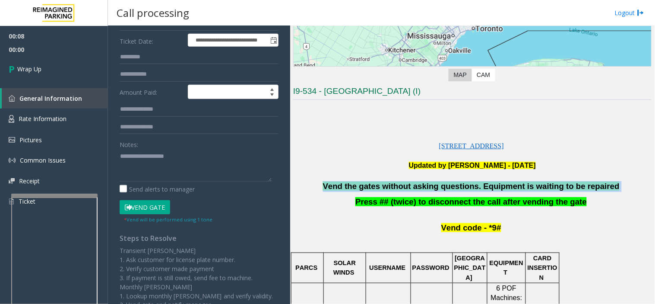
click at [428, 181] on span "Vend the gates without asking questions. Equipment is waiting to be repaired" at bounding box center [471, 185] width 297 height 9
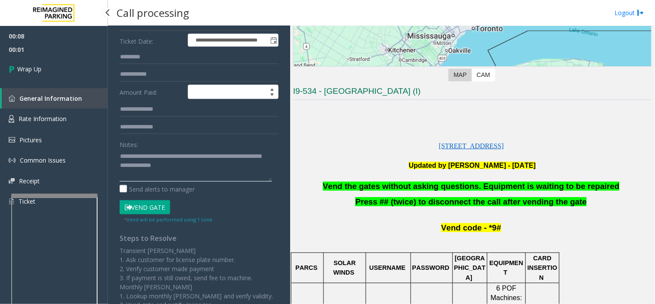
type textarea "**********"
drag, startPoint x: 48, startPoint y: 44, endPoint x: 59, endPoint y: 58, distance: 18.5
click at [48, 44] on span "00:02" at bounding box center [54, 49] width 108 height 13
click at [61, 63] on link "Wrap Up" at bounding box center [54, 68] width 108 height 25
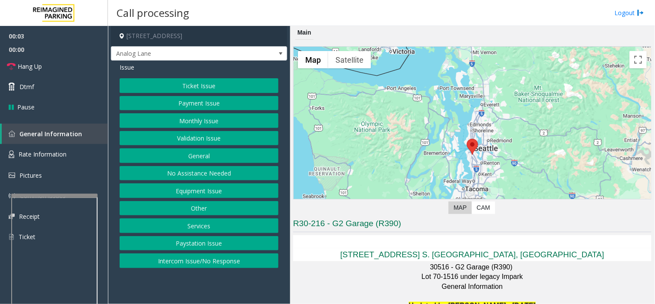
drag, startPoint x: 219, startPoint y: 276, endPoint x: 205, endPoint y: 288, distance: 19.0
click at [205, 288] on app-call-processing-form "5601 6th Avenue South, Seattle, WA Analog Lane Issue Ticket Issue Payment Issue…" at bounding box center [199, 165] width 182 height 278
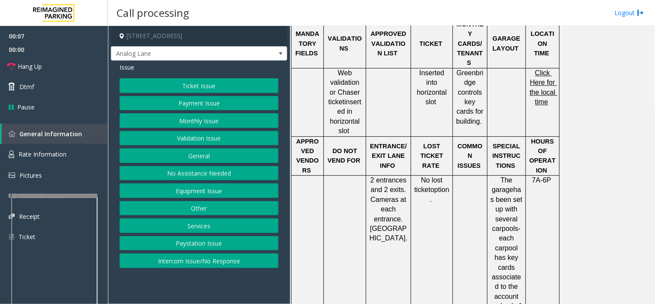
scroll to position [528, 0]
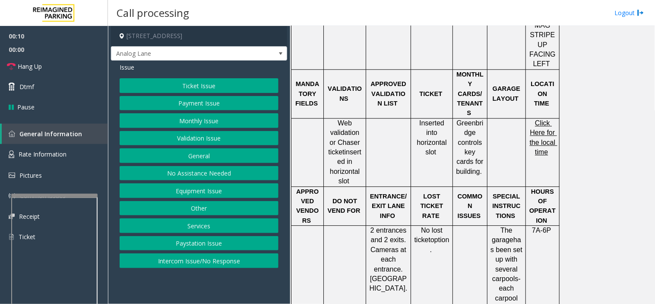
click at [185, 77] on div "Issue Ticket Issue Payment Issue Monthly Issue Validation Issue General No Assi…" at bounding box center [199, 166] width 176 height 212
click at [189, 84] on button "Ticket Issue" at bounding box center [199, 85] width 159 height 15
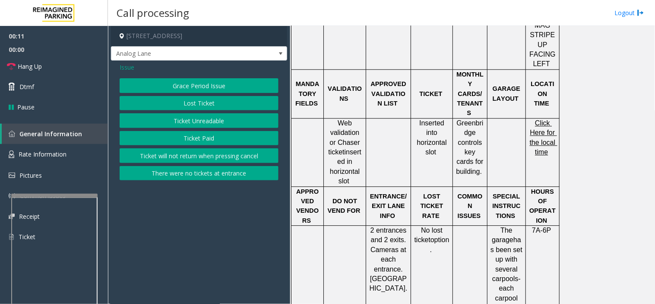
click at [200, 125] on button "Ticket Unreadable" at bounding box center [199, 120] width 159 height 15
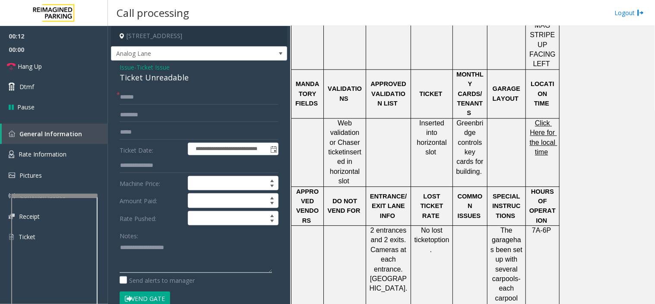
paste textarea "**********"
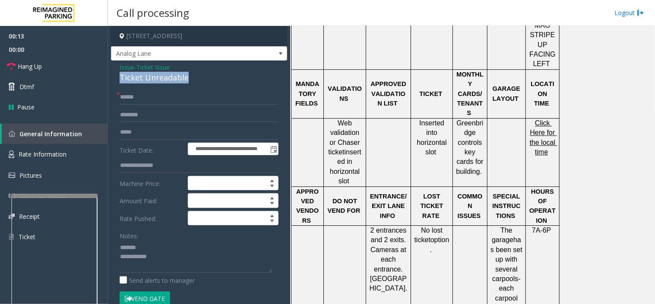
drag, startPoint x: 110, startPoint y: 80, endPoint x: 175, endPoint y: 76, distance: 65.3
click at [192, 76] on app-call-processing-form "**********" at bounding box center [199, 165] width 182 height 278
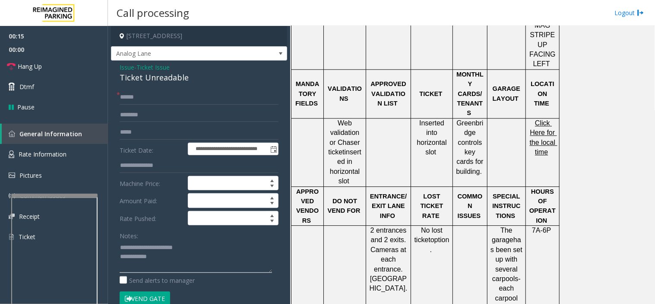
type textarea "**********"
drag, startPoint x: 238, startPoint y: 262, endPoint x: 464, endPoint y: 136, distance: 258.2
click at [150, 94] on input "text" at bounding box center [199, 97] width 159 height 15
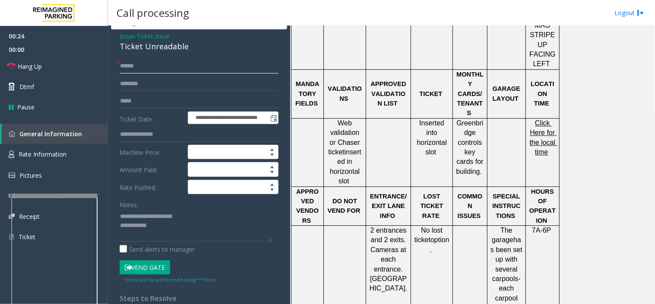
scroll to position [48, 0]
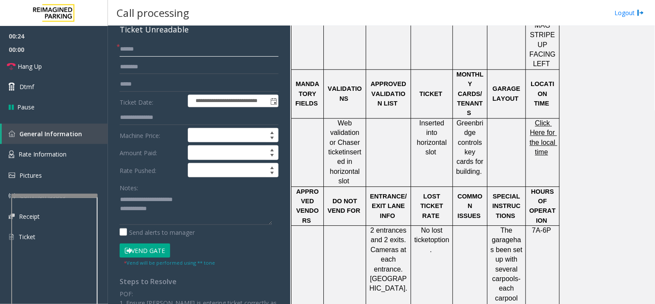
type input "******"
click at [147, 254] on button "Vend Gate" at bounding box center [145, 250] width 51 height 15
click at [206, 231] on div "Send alerts to manager" at bounding box center [199, 232] width 159 height 9
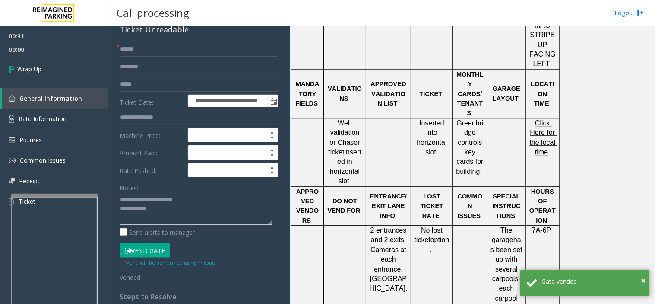
paste textarea "**********"
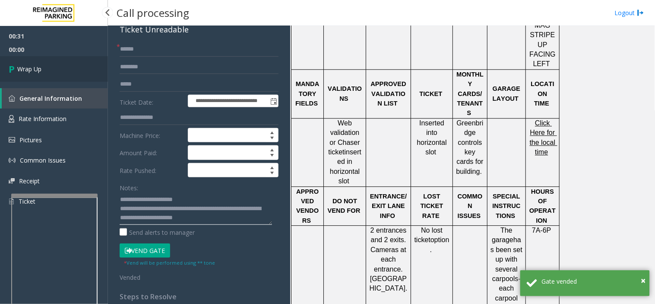
type textarea "**********"
click at [66, 76] on link "Wrap Up" at bounding box center [54, 68] width 108 height 25
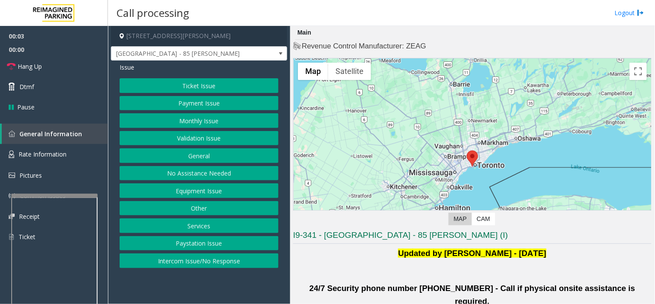
click at [177, 282] on app-call-processing-form "85 Hanna Avenue, Toronto, ON Liberty Village - 85 Hanna Issue Ticket Issue Paym…" at bounding box center [199, 165] width 182 height 278
click at [184, 89] on button "Ticket Issue" at bounding box center [199, 85] width 159 height 15
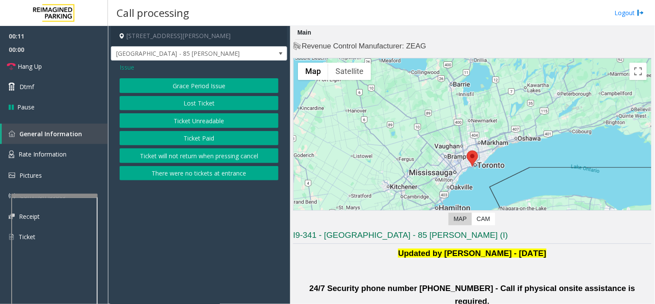
click at [194, 118] on button "Ticket Unreadable" at bounding box center [199, 120] width 159 height 15
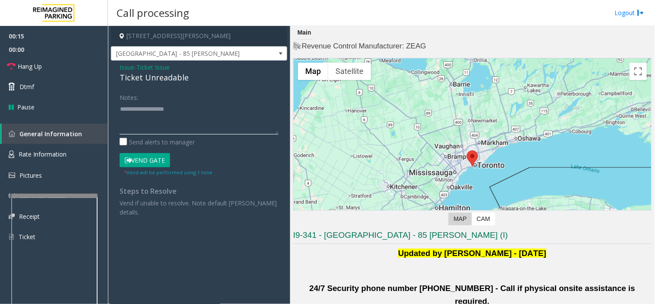
paste textarea "**********"
type textarea "**********"
click at [151, 161] on button "Vend Gate" at bounding box center [145, 160] width 51 height 15
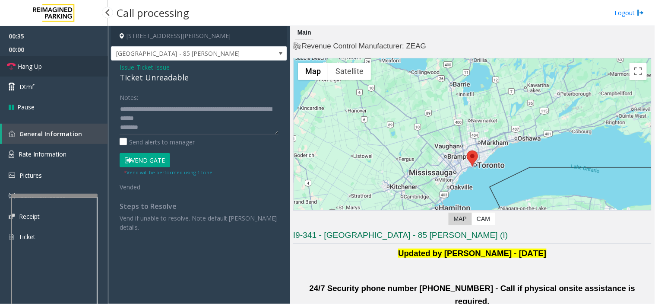
click at [79, 60] on link "Hang Up" at bounding box center [54, 66] width 108 height 20
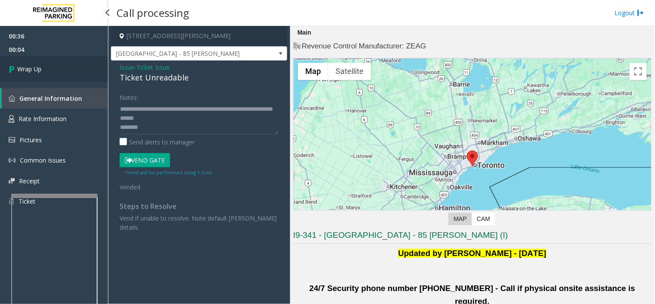
click at [52, 79] on link "Wrap Up" at bounding box center [54, 68] width 108 height 25
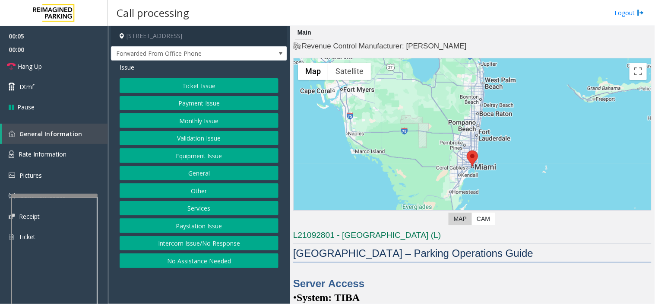
click at [206, 244] on button "Intercom Issue/No Response" at bounding box center [199, 243] width 159 height 15
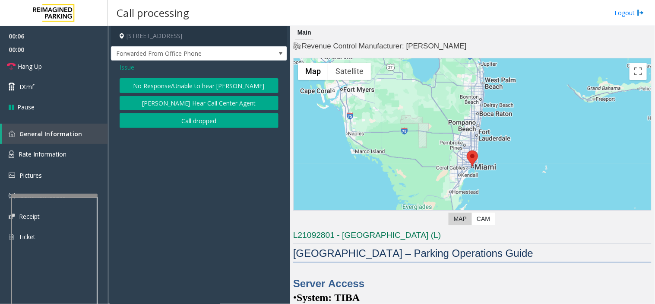
click at [161, 86] on button "No Response/Unable to hear [PERSON_NAME]" at bounding box center [199, 85] width 159 height 15
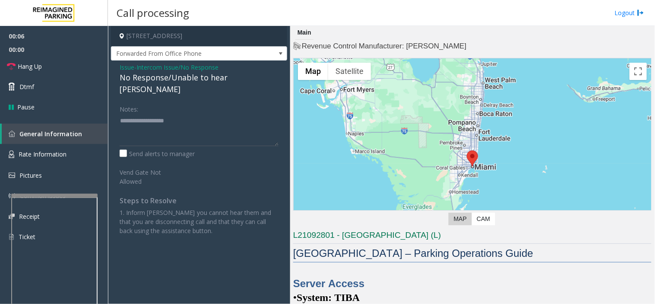
click at [162, 73] on div "No Response/Unable to hear [PERSON_NAME]" at bounding box center [199, 83] width 159 height 23
click at [213, 114] on textarea at bounding box center [199, 130] width 159 height 32
click at [252, 114] on textarea at bounding box center [199, 130] width 159 height 32
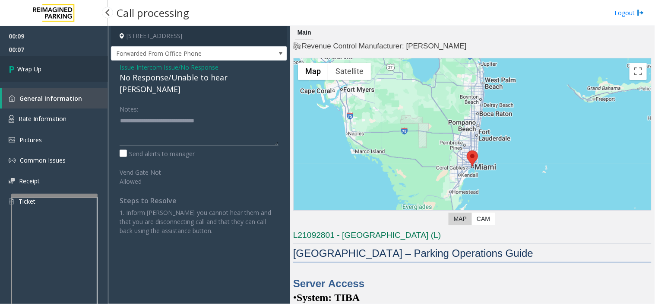
type textarea "**********"
click at [75, 61] on link "Wrap Up" at bounding box center [54, 68] width 108 height 25
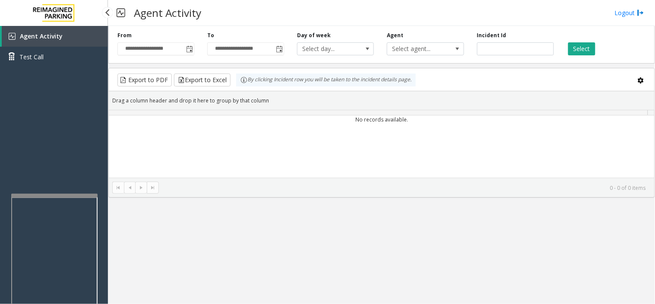
click at [79, 72] on div "Agent Activity Test Call" at bounding box center [54, 50] width 108 height 48
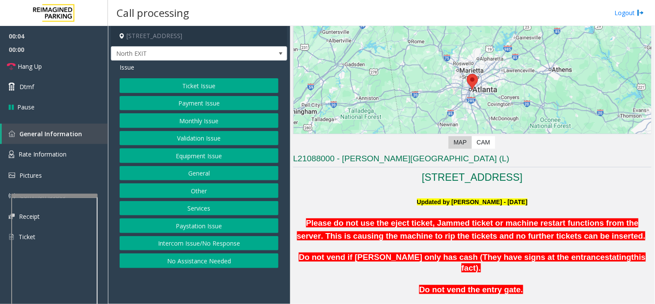
scroll to position [240, 0]
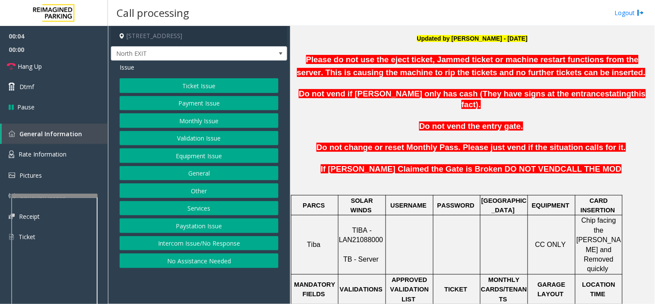
click at [359, 226] on span "TIBA - LAN21088000" at bounding box center [361, 234] width 44 height 17
drag, startPoint x: 403, startPoint y: 163, endPoint x: 394, endPoint y: 168, distance: 10.7
click at [394, 175] on p at bounding box center [472, 180] width 359 height 10
click at [218, 138] on button "Validation Issue" at bounding box center [199, 138] width 159 height 15
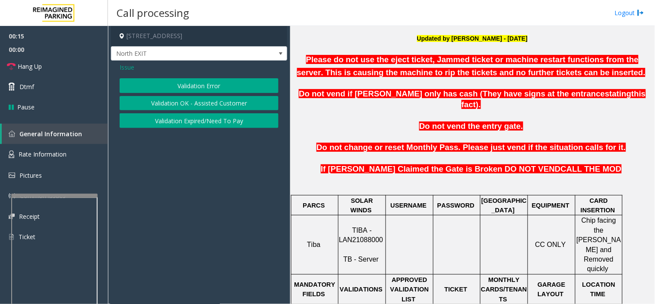
click at [212, 83] on button "Validation Error" at bounding box center [199, 85] width 159 height 15
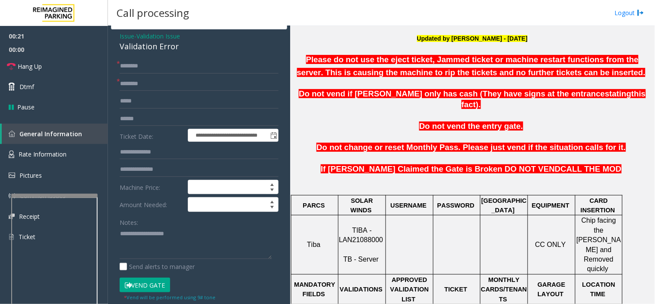
scroll to position [48, 0]
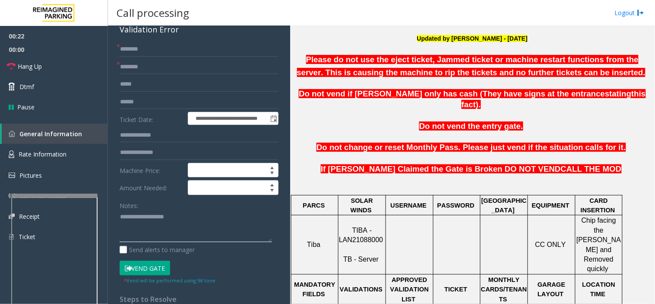
paste textarea "**********"
click at [141, 34] on div "Validation Error" at bounding box center [199, 30] width 159 height 12
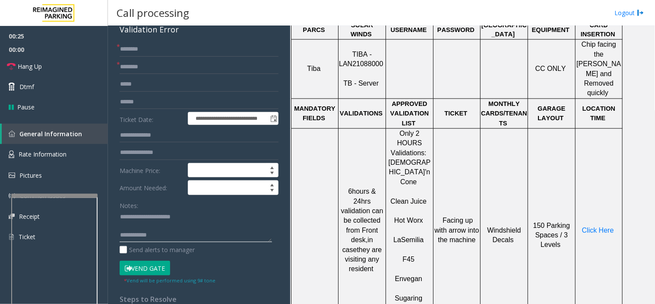
scroll to position [432, 0]
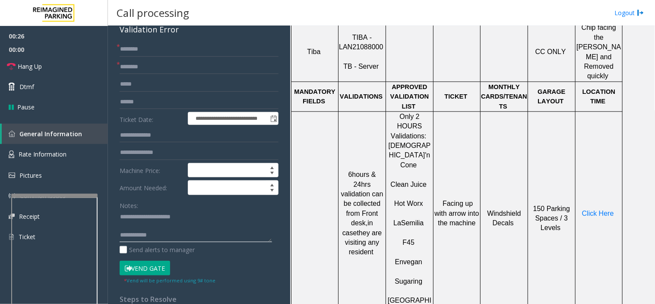
type textarea "**********"
click at [412, 219] on span "Semilia" at bounding box center [412, 222] width 22 height 7
copy p "La Semilia"
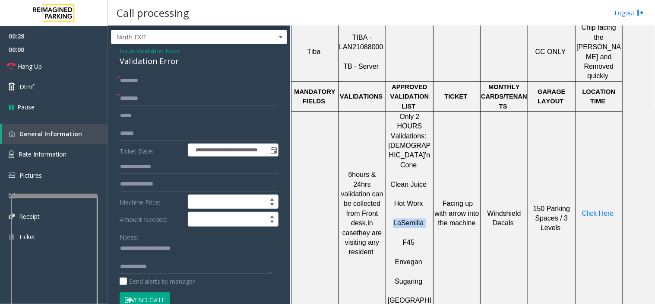
scroll to position [0, 0]
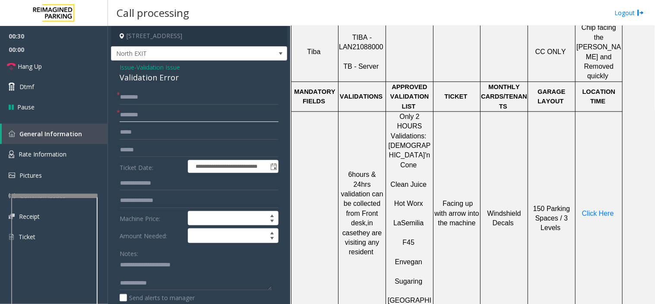
paste input "**********"
type input "**********"
click at [155, 148] on input "text" at bounding box center [199, 150] width 159 height 15
type input "******"
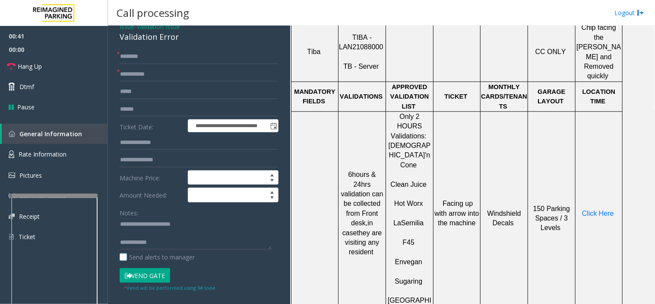
scroll to position [96, 0]
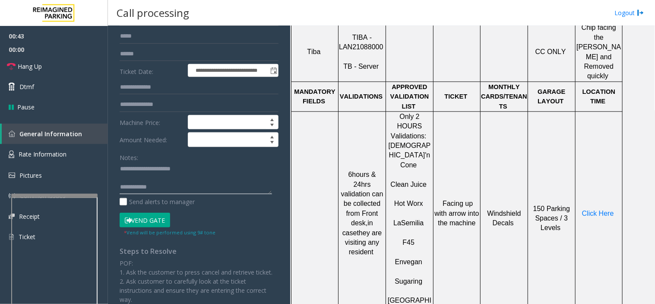
paste textarea "**********"
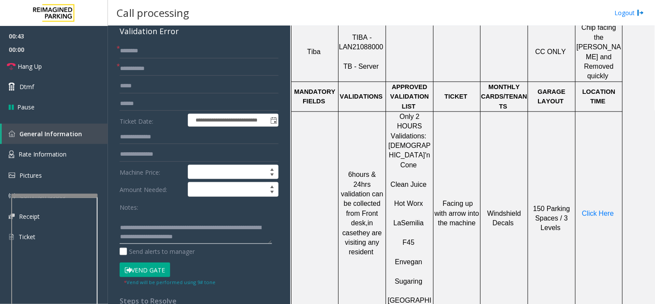
scroll to position [0, 0]
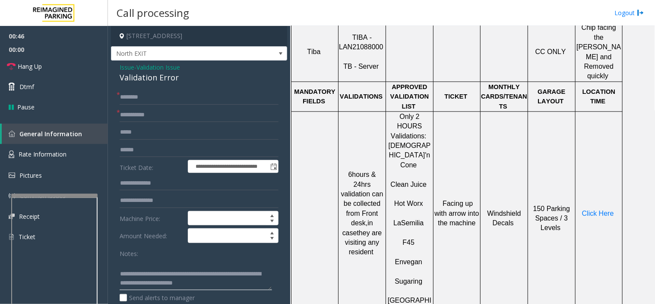
type textarea "**********"
drag, startPoint x: 151, startPoint y: 151, endPoint x: 19, endPoint y: 138, distance: 132.8
click at [26, 140] on app-root "**********" at bounding box center [327, 152] width 655 height 304
type input "*******"
click at [159, 193] on input "text" at bounding box center [199, 200] width 159 height 15
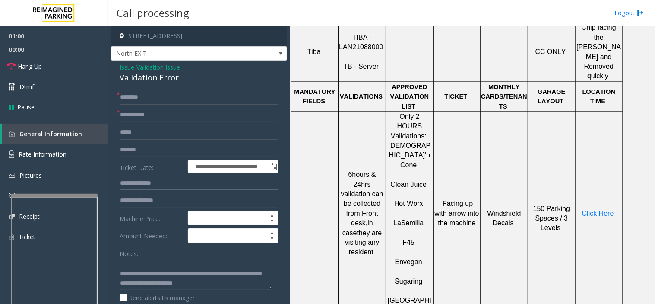
click at [162, 186] on input "text" at bounding box center [199, 183] width 159 height 15
type input "******"
click at [183, 94] on input "text" at bounding box center [199, 97] width 159 height 15
click at [159, 98] on input "text" at bounding box center [199, 97] width 159 height 15
type input "*****"
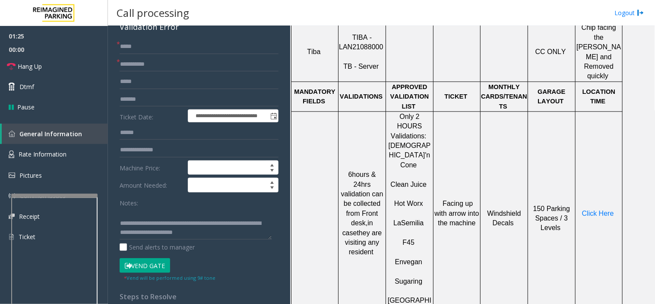
scroll to position [96, 0]
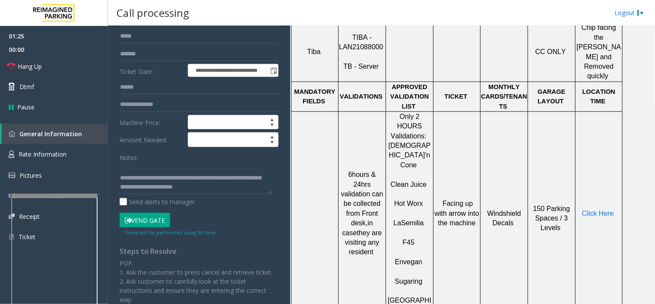
click at [149, 214] on button "Vend Gate" at bounding box center [145, 220] width 51 height 15
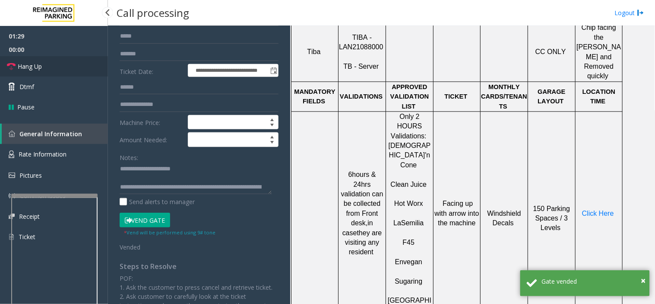
click at [63, 63] on link "Hang Up" at bounding box center [54, 66] width 108 height 20
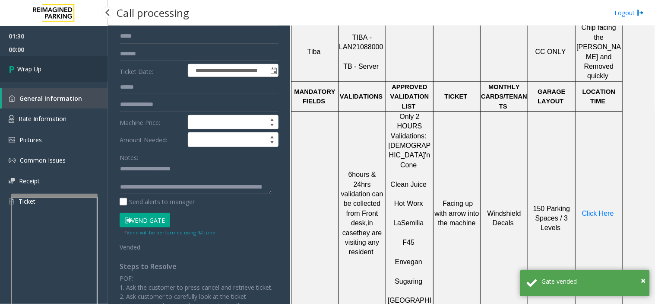
click at [63, 63] on link "Wrap Up" at bounding box center [54, 68] width 108 height 25
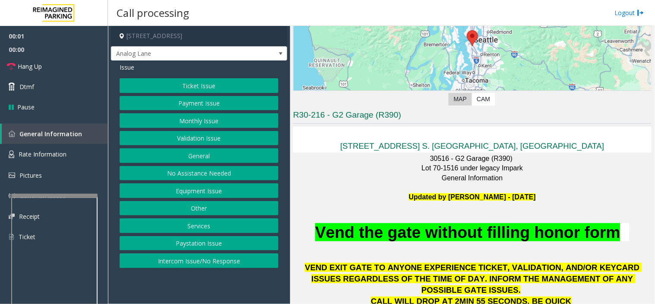
scroll to position [240, 0]
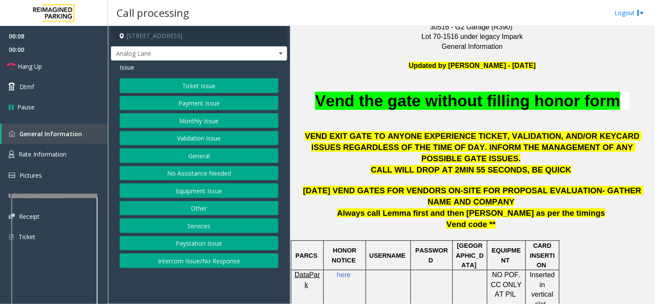
click at [216, 122] on button "Monthly Issue" at bounding box center [199, 120] width 159 height 15
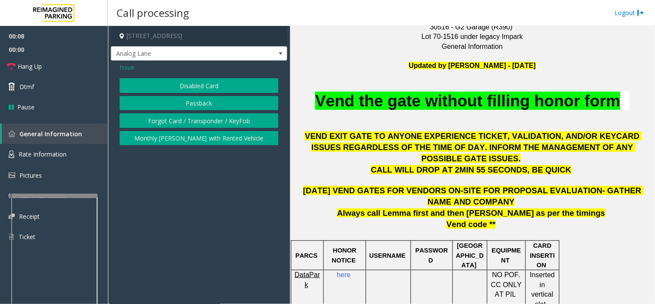
click at [193, 83] on button "Disabled Card" at bounding box center [199, 85] width 159 height 15
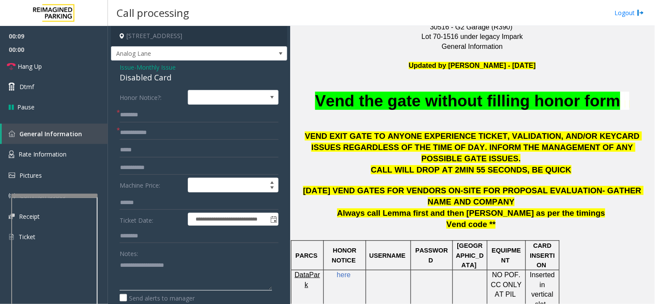
drag, startPoint x: 175, startPoint y: 259, endPoint x: 175, endPoint y: 254, distance: 5.6
drag, startPoint x: 175, startPoint y: 254, endPoint x: 180, endPoint y: 271, distance: 18.0
paste textarea "**********"
drag, startPoint x: 134, startPoint y: 77, endPoint x: 168, endPoint y: 79, distance: 34.2
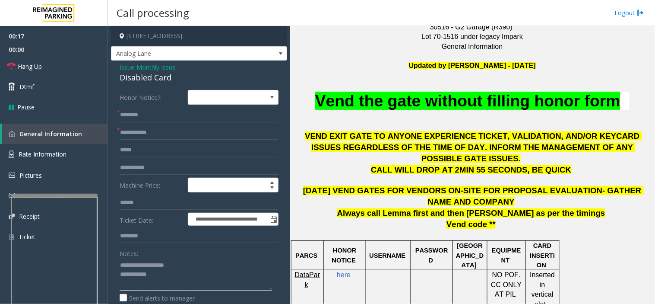
paste textarea "**********"
type textarea "**********"
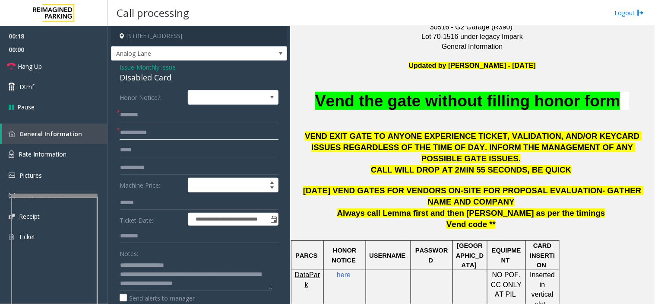
click at [144, 131] on input "text" at bounding box center [199, 132] width 159 height 15
type input "**********"
click at [231, 100] on span at bounding box center [224, 97] width 72 height 14
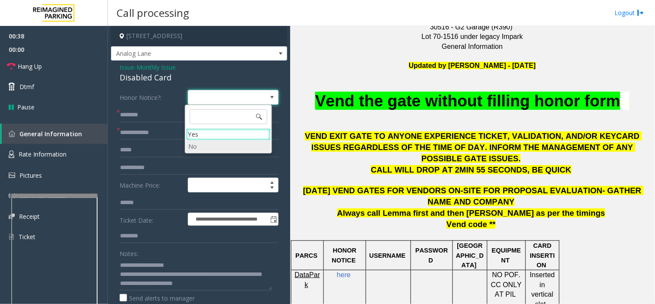
click at [200, 141] on li "No" at bounding box center [228, 146] width 85 height 12
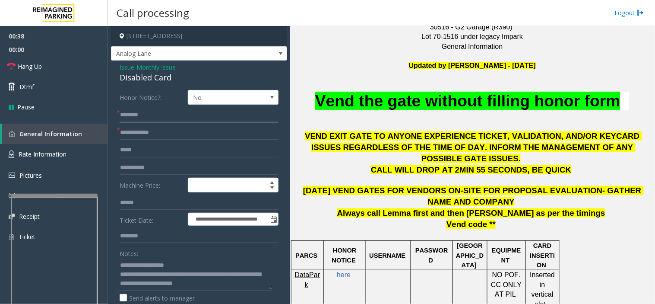
click at [149, 115] on input "text" at bounding box center [199, 115] width 159 height 15
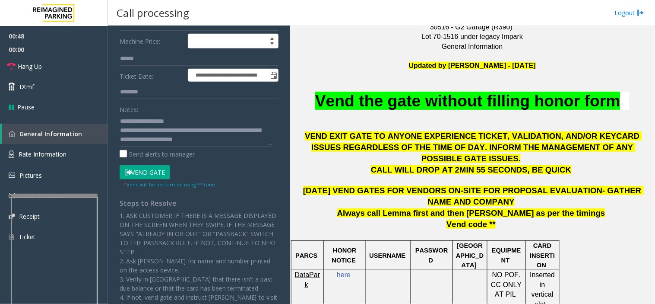
type input "*****"
click at [152, 168] on button "Vend Gate" at bounding box center [145, 172] width 51 height 15
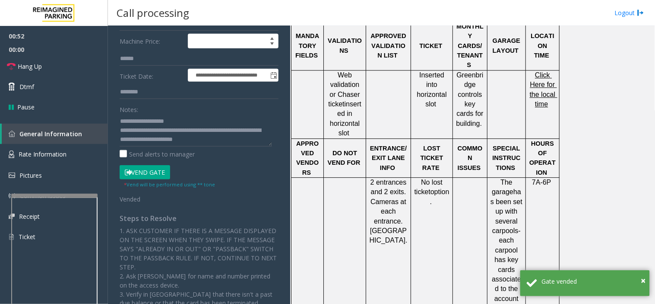
scroll to position [240, 0]
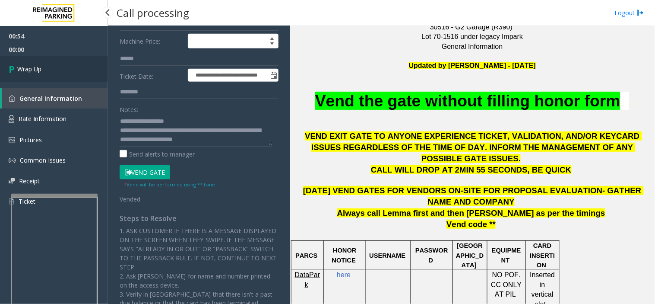
click at [48, 72] on link "Wrap Up" at bounding box center [54, 68] width 108 height 25
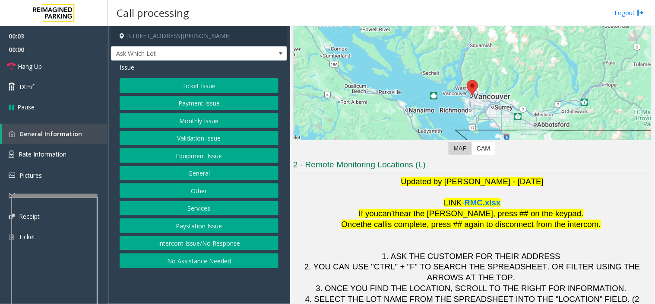
scroll to position [91, 0]
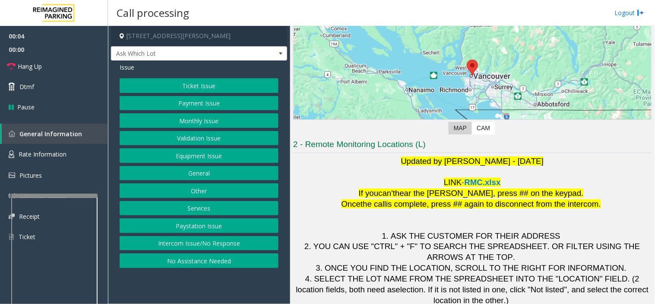
click at [217, 247] on button "Intercom Issue/No Response" at bounding box center [199, 243] width 159 height 15
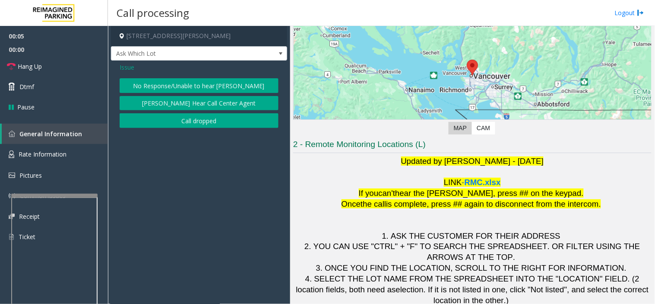
click at [128, 70] on span "Issue" at bounding box center [127, 67] width 15 height 9
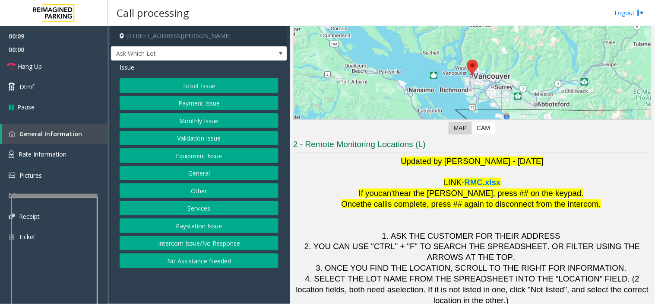
click at [197, 137] on button "Validation Issue" at bounding box center [199, 138] width 159 height 15
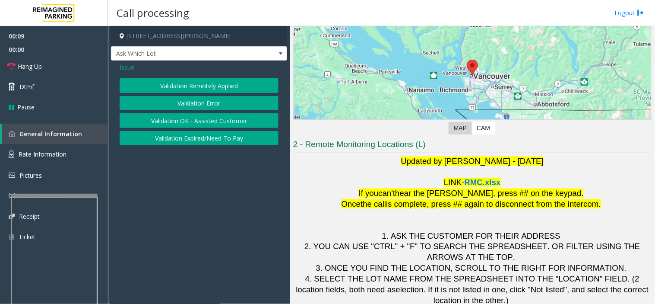
click at [182, 112] on div "Validation Remotely Applied Validation Error Validation OK - Assisted Customer …" at bounding box center [199, 111] width 159 height 67
click at [182, 110] on button "Validation Error" at bounding box center [199, 103] width 159 height 15
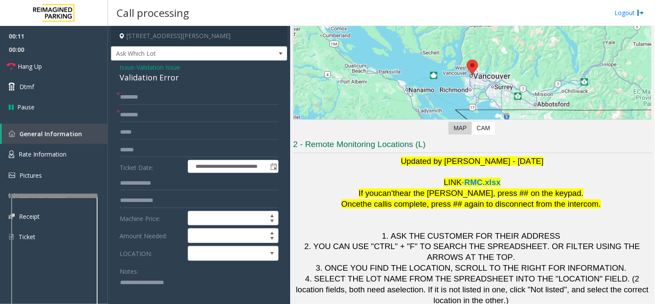
paste textarea "**********"
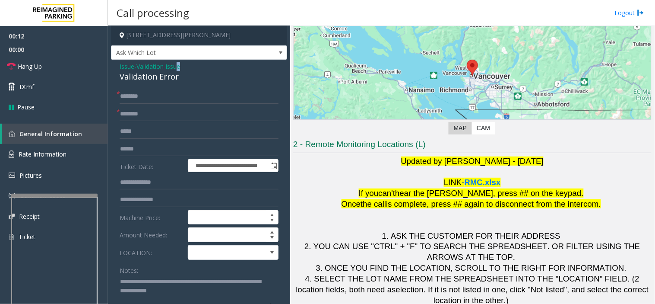
drag, startPoint x: 114, startPoint y: 73, endPoint x: 180, endPoint y: 62, distance: 67.0
click at [180, 62] on div "**********" at bounding box center [199, 306] width 176 height 492
click at [154, 71] on div "Validation Error" at bounding box center [199, 77] width 159 height 12
click at [154, 79] on div "Validation Error" at bounding box center [199, 77] width 159 height 12
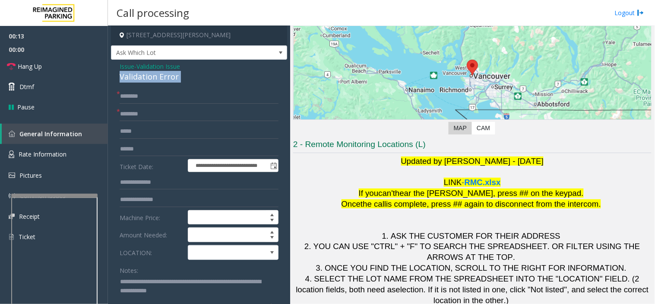
click at [154, 79] on div "Validation Error" at bounding box center [199, 77] width 159 height 12
type textarea "**********"
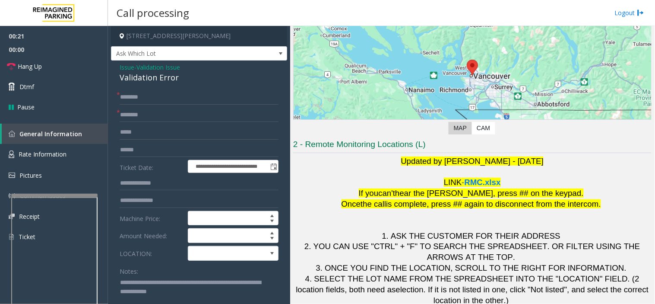
drag, startPoint x: 76, startPoint y: 273, endPoint x: 0, endPoint y: 248, distance: 79.9
click at [0, 248] on app-root "**********" at bounding box center [327, 152] width 655 height 304
paste textarea "**********"
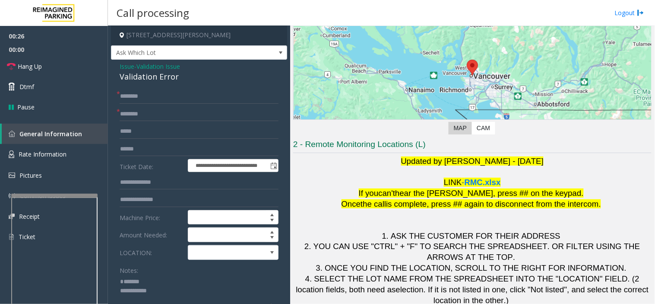
type textarea "**********"
click at [139, 148] on input "text" at bounding box center [199, 149] width 159 height 15
type input "*******"
click at [141, 76] on div "Validation Error" at bounding box center [199, 77] width 159 height 12
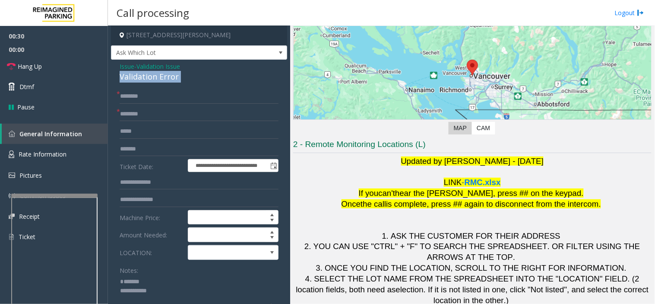
click at [141, 76] on div "Validation Error" at bounding box center [199, 77] width 159 height 12
drag, startPoint x: 165, startPoint y: 298, endPoint x: 145, endPoint y: 296, distance: 19.6
click at [145, 296] on textarea at bounding box center [196, 291] width 152 height 32
drag, startPoint x: 158, startPoint y: 280, endPoint x: 97, endPoint y: 277, distance: 61.0
click at [85, 80] on app-root "**********" at bounding box center [327, 152] width 655 height 304
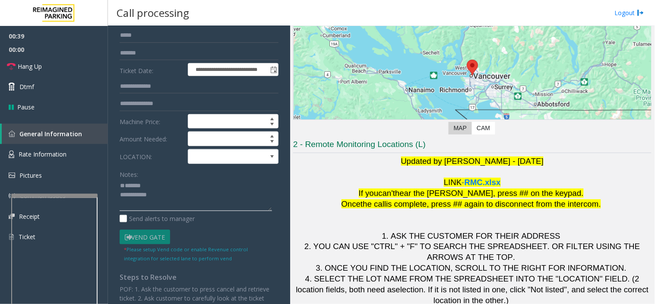
scroll to position [9, 0]
paste textarea "**********"
click at [160, 210] on textarea at bounding box center [196, 195] width 152 height 32
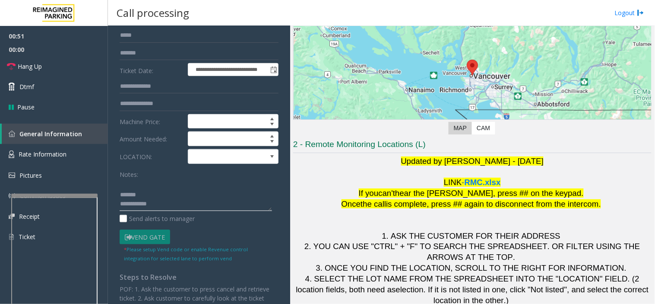
type textarea "**********"
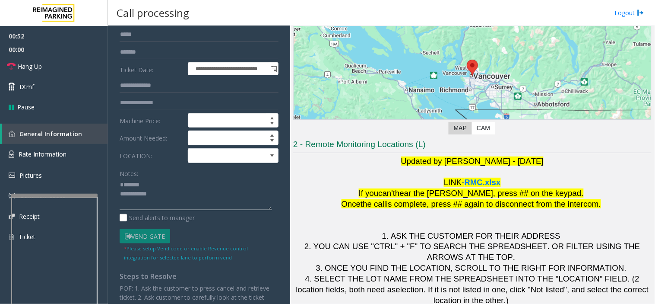
scroll to position [192, 0]
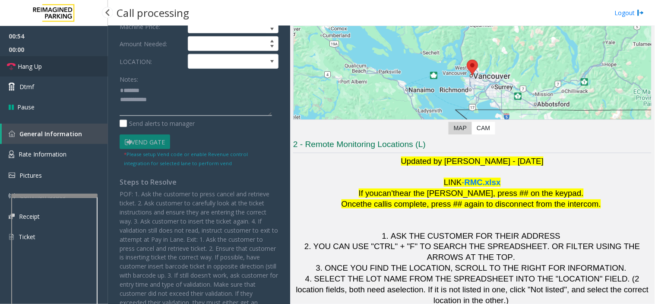
drag, startPoint x: 174, startPoint y: 112, endPoint x: 106, endPoint y: 70, distance: 80.3
click at [106, 70] on app-root "**********" at bounding box center [327, 152] width 655 height 304
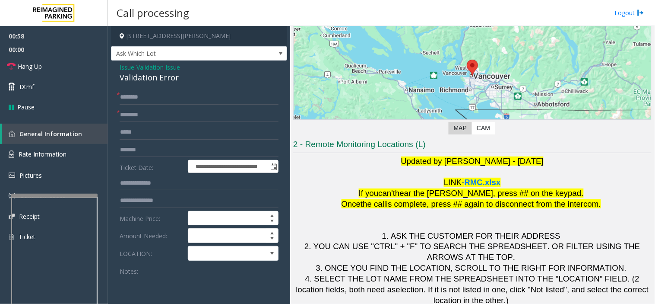
paste textarea "**********"
click at [137, 292] on textarea at bounding box center [196, 292] width 152 height 32
click at [135, 76] on div "Validation Error" at bounding box center [199, 78] width 159 height 12
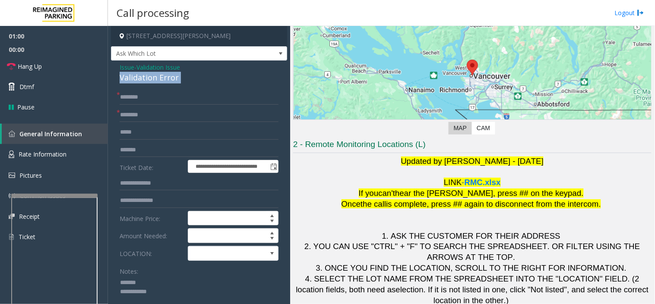
copy div "Validation Error"
click at [157, 283] on textarea at bounding box center [196, 292] width 152 height 32
paste textarea "**********"
click at [178, 298] on textarea at bounding box center [196, 292] width 152 height 32
paste textarea "**********"
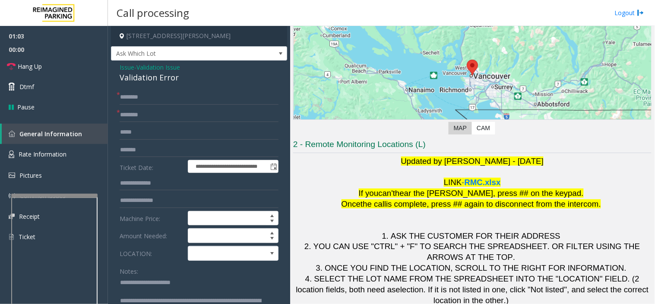
scroll to position [3, 0]
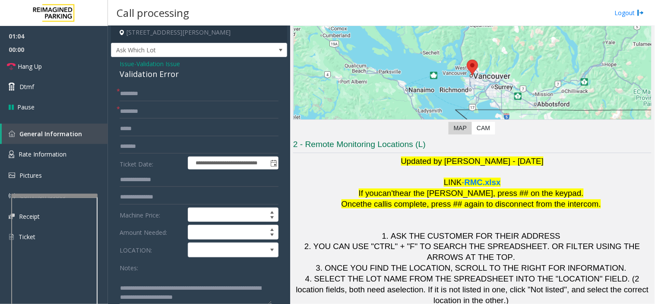
type textarea "**********"
click at [159, 95] on input "text" at bounding box center [199, 93] width 159 height 15
type input "*****"
click at [157, 111] on input "text" at bounding box center [199, 111] width 159 height 15
type input "********"
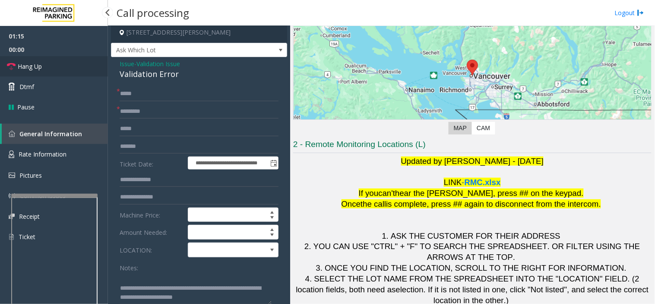
click at [67, 59] on link "Hang Up" at bounding box center [54, 66] width 108 height 20
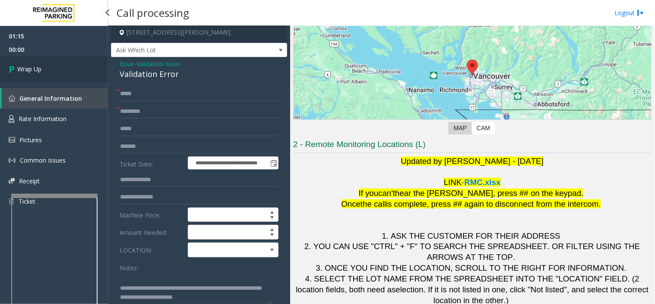
click at [67, 59] on link "Wrap Up" at bounding box center [54, 68] width 108 height 25
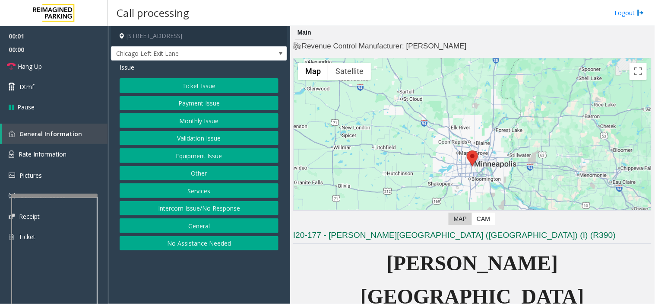
click at [218, 277] on app-call-processing-form "800 East 28th Street, Minneapolis, MN Chicago Left Exit Lane Issue Ticket Issue…" at bounding box center [199, 165] width 182 height 278
click at [247, 121] on button "Monthly Issue" at bounding box center [199, 120] width 159 height 15
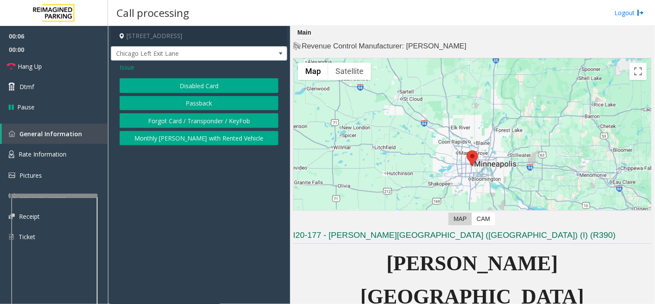
click at [241, 86] on button "Disabled Card" at bounding box center [199, 85] width 159 height 15
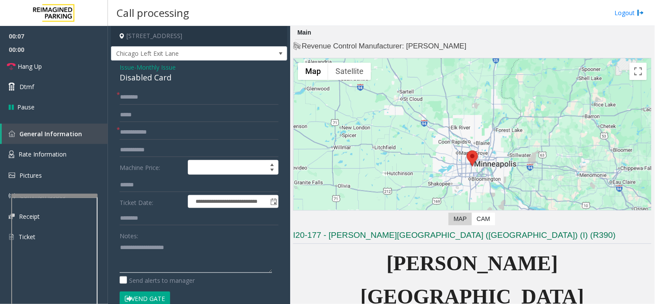
paste textarea "**********"
drag, startPoint x: 110, startPoint y: 83, endPoint x: 198, endPoint y: 81, distance: 88.1
click at [198, 81] on app-call-processing-form "**********" at bounding box center [199, 165] width 182 height 278
paste textarea "**********"
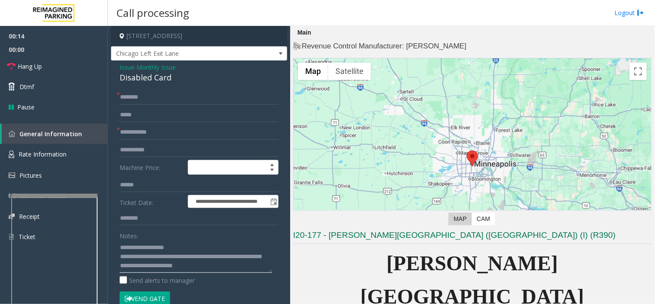
type textarea "**********"
click at [166, 101] on input "text" at bounding box center [199, 97] width 159 height 15
type input "**"
click at [204, 132] on input "text" at bounding box center [199, 132] width 159 height 15
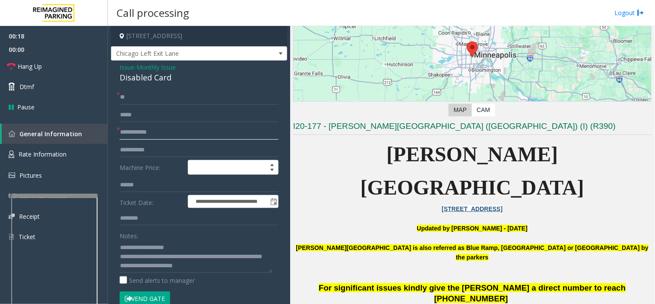
scroll to position [240, 0]
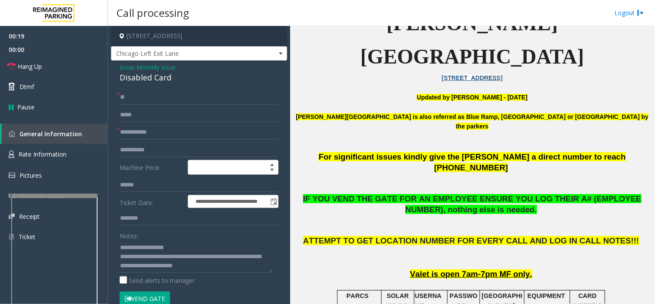
drag, startPoint x: 429, startPoint y: 190, endPoint x: 414, endPoint y: 195, distance: 15.6
click at [414, 235] on p "ATTEMPT TO GET LOCATION NUMBER FOR EVERY CALL AND LOG IN CALL NOTES!!!" at bounding box center [472, 251] width 359 height 32
drag, startPoint x: 206, startPoint y: 124, endPoint x: 191, endPoint y: 131, distance: 16.1
click at [191, 131] on input "text" at bounding box center [199, 132] width 159 height 15
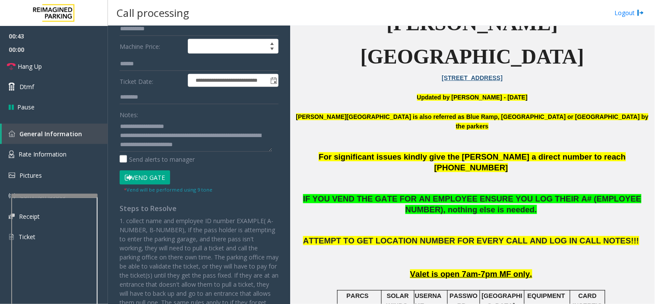
scroll to position [192, 0]
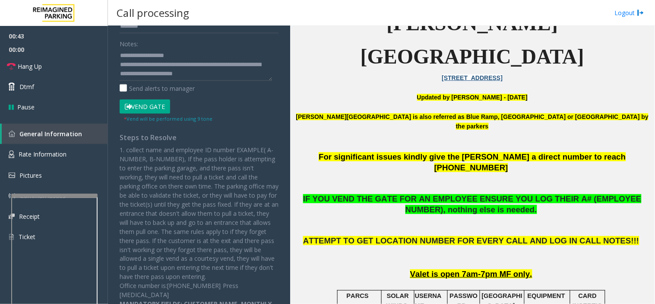
type input "*******"
click at [135, 106] on button "Vend Gate" at bounding box center [145, 106] width 51 height 15
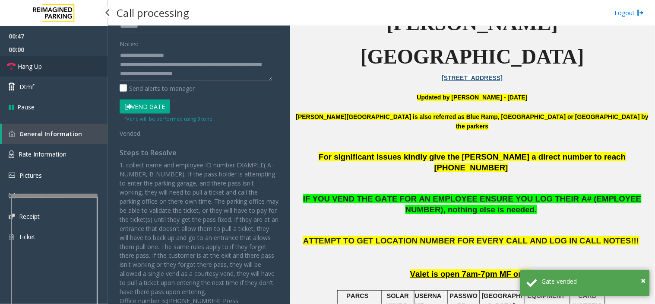
click at [60, 61] on link "Hang Up" at bounding box center [54, 66] width 108 height 20
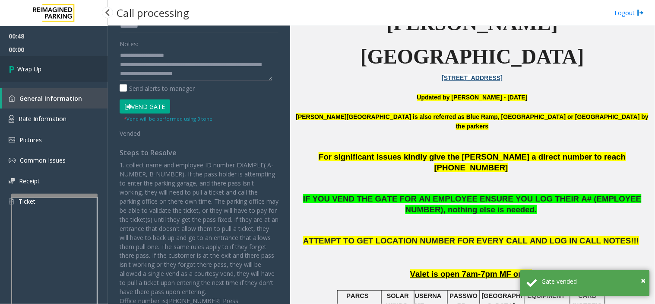
click at [60, 61] on link "Wrap Up" at bounding box center [54, 68] width 108 height 25
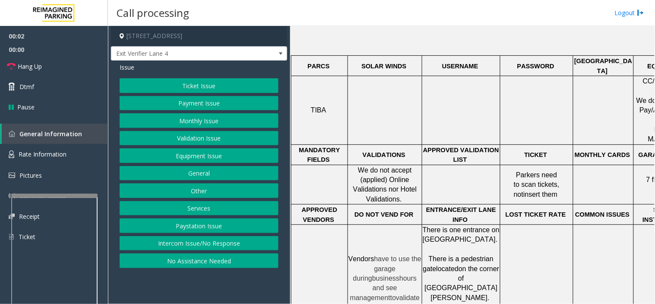
scroll to position [192, 0]
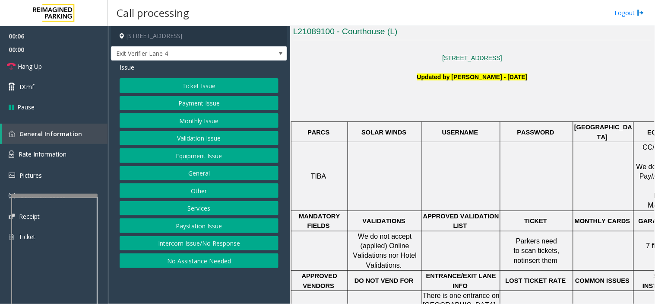
click at [184, 242] on button "Intercom Issue/No Response" at bounding box center [199, 243] width 159 height 15
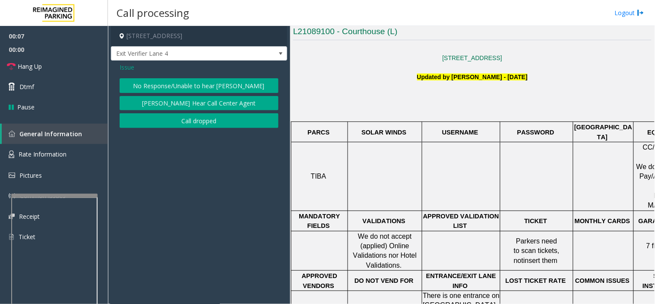
click at [171, 85] on button "No Response/Unable to hear [PERSON_NAME]" at bounding box center [199, 85] width 159 height 15
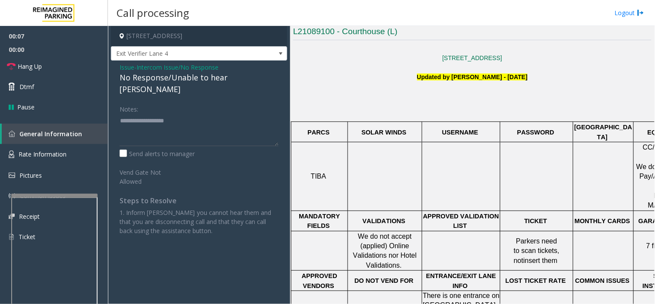
click at [170, 75] on div "No Response/Unable to hear [PERSON_NAME]" at bounding box center [199, 83] width 159 height 23
drag, startPoint x: 271, startPoint y: 106, endPoint x: 66, endPoint y: 58, distance: 210.7
click at [270, 114] on textarea at bounding box center [199, 130] width 159 height 32
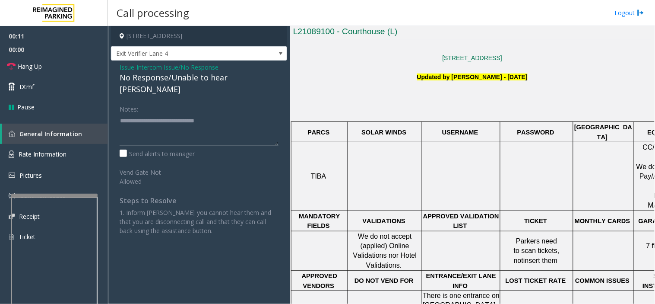
type textarea "**********"
click at [161, 102] on div "Notes:" at bounding box center [199, 124] width 159 height 44
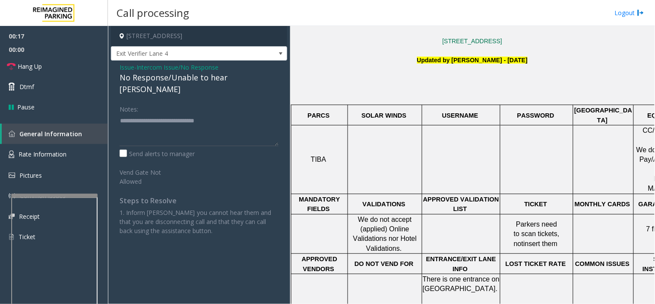
scroll to position [144, 0]
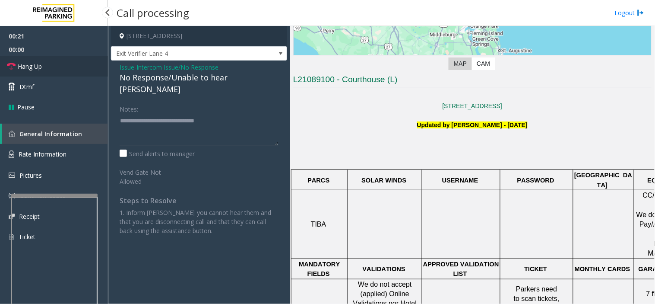
click at [69, 63] on link "Hang Up" at bounding box center [54, 66] width 108 height 20
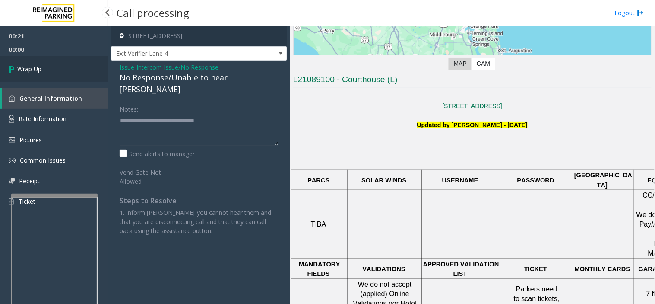
click at [69, 63] on link "Wrap Up" at bounding box center [54, 68] width 108 height 25
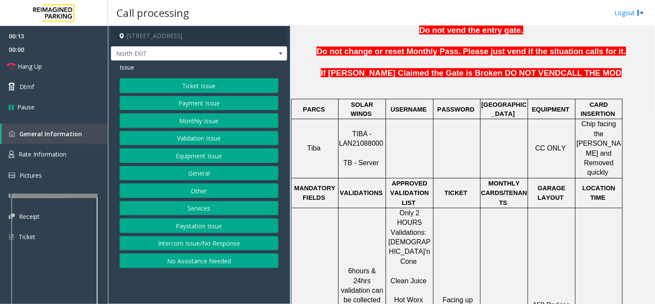
scroll to position [384, 0]
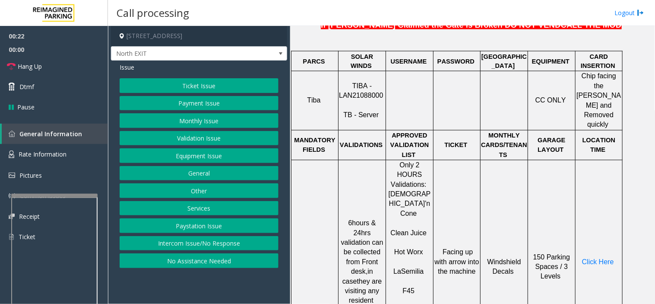
click at [216, 83] on button "Ticket Issue" at bounding box center [199, 85] width 159 height 15
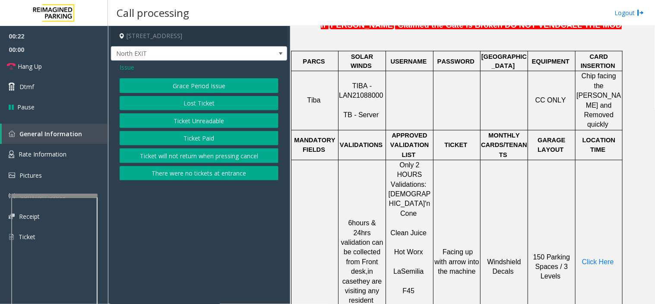
click at [208, 122] on button "Ticket Unreadable" at bounding box center [199, 120] width 159 height 15
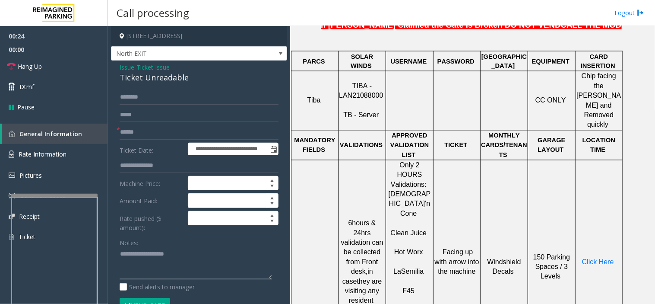
paste textarea "**********"
drag, startPoint x: 219, startPoint y: 255, endPoint x: 201, endPoint y: 237, distance: 26.0
click at [219, 255] on textarea at bounding box center [196, 263] width 152 height 32
click at [137, 80] on div "Ticket Unreadable" at bounding box center [199, 78] width 159 height 12
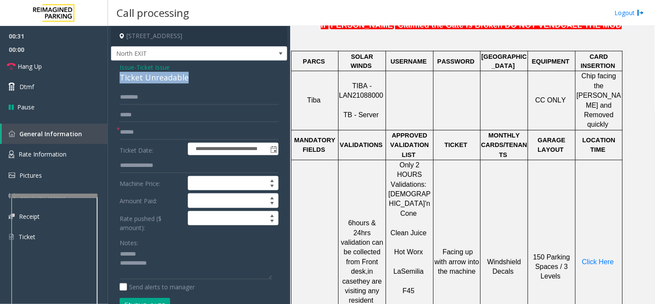
click at [137, 80] on div "Ticket Unreadable" at bounding box center [199, 78] width 159 height 12
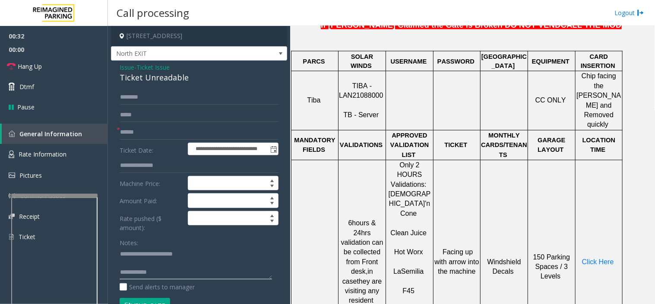
click at [200, 278] on textarea at bounding box center [196, 263] width 152 height 32
click at [165, 140] on form "**********" at bounding box center [199, 206] width 159 height 232
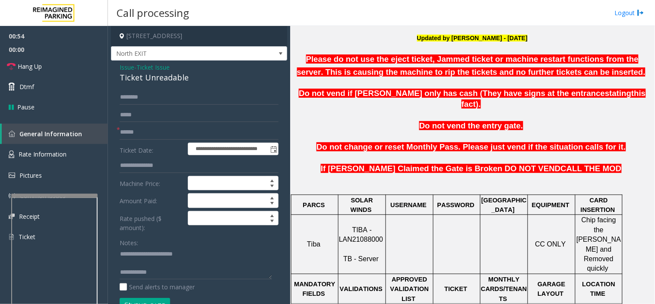
scroll to position [240, 0]
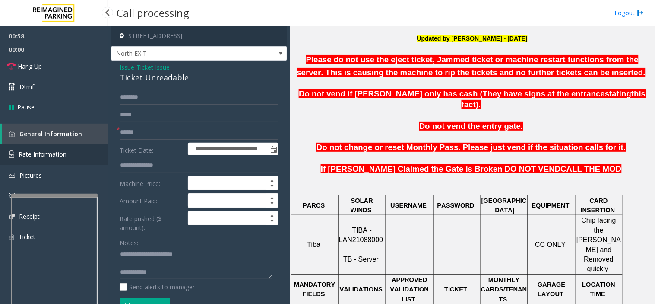
click at [49, 150] on span "Rate Information" at bounding box center [43, 154] width 48 height 8
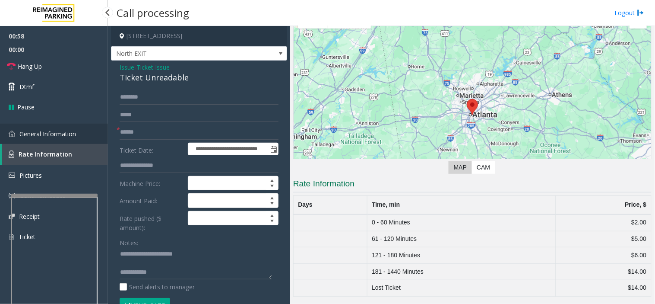
scroll to position [51, 0]
click at [70, 131] on span "General Information" at bounding box center [47, 134] width 57 height 8
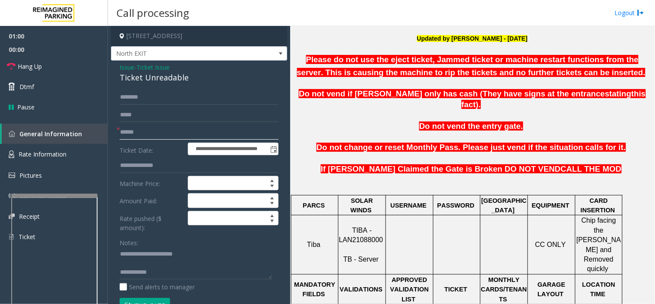
click at [204, 136] on input "text" at bounding box center [199, 132] width 159 height 15
click at [162, 273] on textarea at bounding box center [196, 263] width 152 height 32
type textarea "**********"
click at [237, 135] on input "text" at bounding box center [199, 132] width 159 height 15
type input "*******"
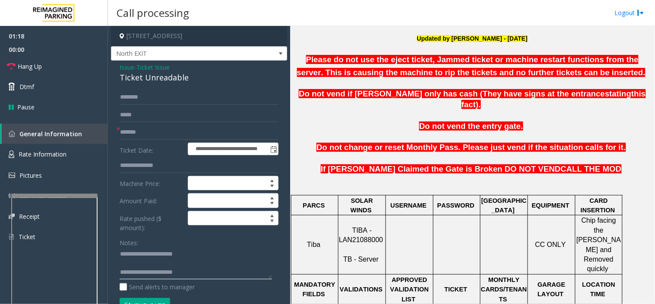
click at [206, 269] on textarea at bounding box center [196, 263] width 152 height 32
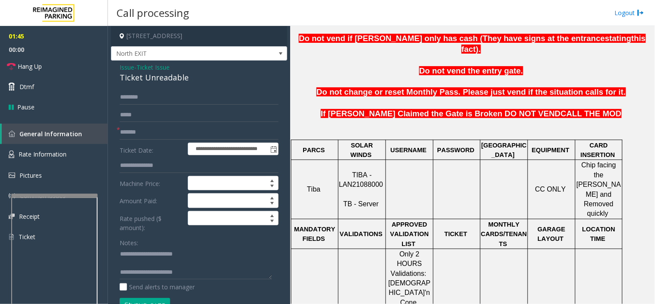
scroll to position [480, 0]
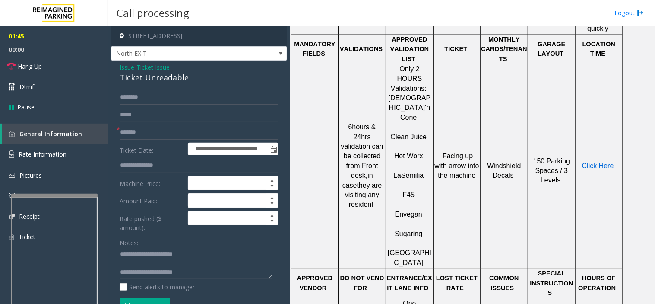
click at [598, 162] on span "Click Here" at bounding box center [598, 165] width 32 height 7
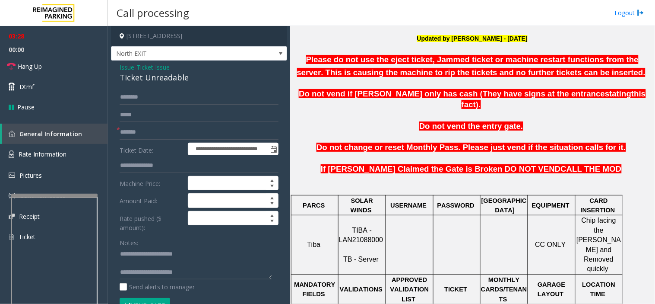
drag, startPoint x: 545, startPoint y: 232, endPoint x: 532, endPoint y: 238, distance: 14.5
click at [532, 238] on td "CC ONLY" at bounding box center [552, 244] width 48 height 59
click at [584, 222] on span "Chip facing the [PERSON_NAME] and Removed quickly" at bounding box center [599, 244] width 44 height 56
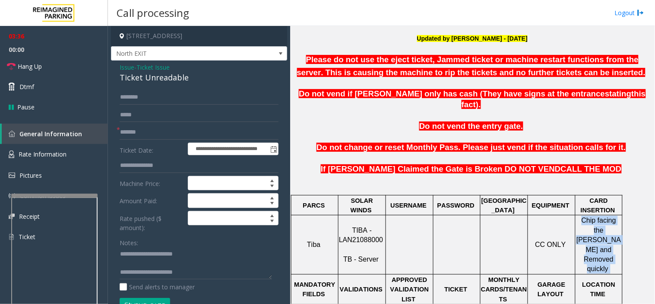
click at [604, 243] on span "Chip facing the [PERSON_NAME] and Removed quickly" at bounding box center [599, 244] width 44 height 56
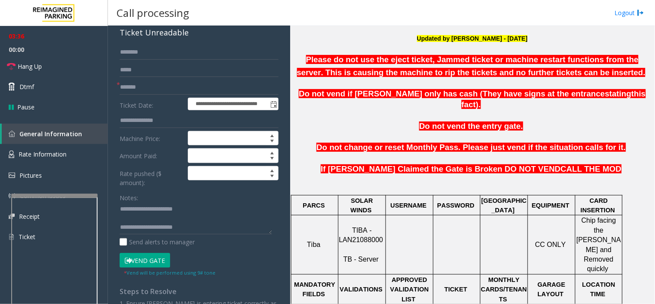
scroll to position [96, 0]
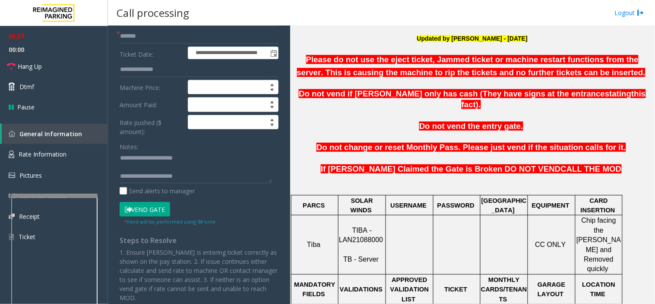
click at [154, 205] on button "Vend Gate" at bounding box center [145, 209] width 51 height 15
click at [263, 173] on textarea at bounding box center [196, 167] width 152 height 32
click at [189, 155] on textarea at bounding box center [196, 167] width 152 height 32
click at [192, 164] on textarea at bounding box center [196, 167] width 152 height 32
click at [200, 159] on textarea at bounding box center [196, 167] width 152 height 32
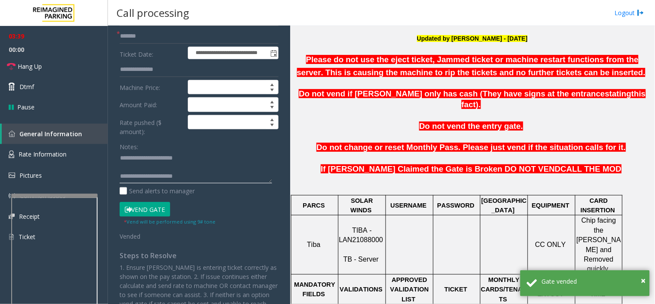
click at [206, 180] on textarea at bounding box center [196, 167] width 152 height 32
click at [212, 162] on textarea at bounding box center [196, 167] width 152 height 32
click at [219, 178] on textarea at bounding box center [196, 167] width 152 height 32
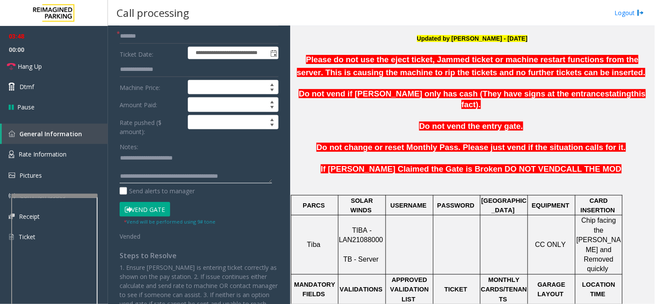
scroll to position [6, 0]
click at [75, 70] on link "Hang Up" at bounding box center [54, 66] width 108 height 20
click at [155, 178] on textarea at bounding box center [196, 167] width 152 height 32
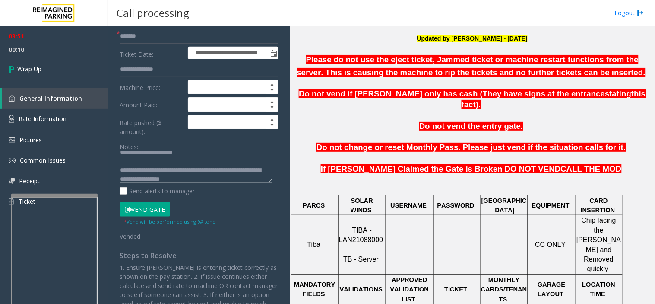
scroll to position [15, 0]
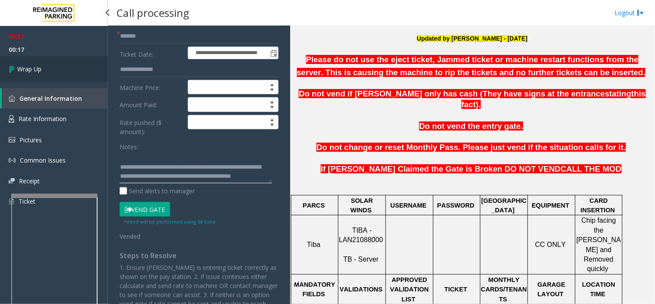
type textarea "**********"
click at [67, 70] on link "Wrap Up" at bounding box center [54, 68] width 108 height 25
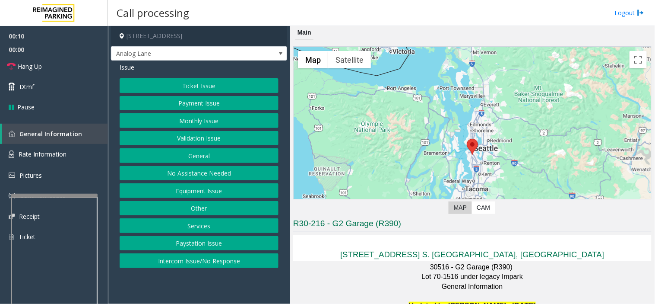
scroll to position [240, 0]
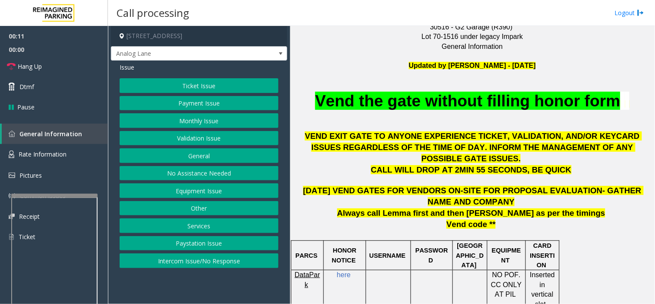
click at [211, 278] on app-call-processing-form "5601 6th Avenue South, Seattle, WA Analog Lane Issue Ticket Issue Payment Issue…" at bounding box center [199, 165] width 182 height 278
click at [180, 138] on button "Validation Issue" at bounding box center [199, 138] width 159 height 15
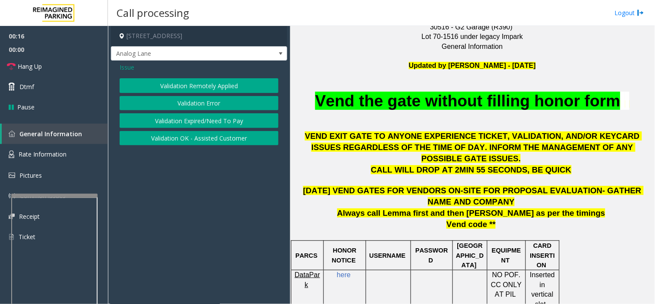
click at [177, 105] on button "Validation Error" at bounding box center [199, 103] width 159 height 15
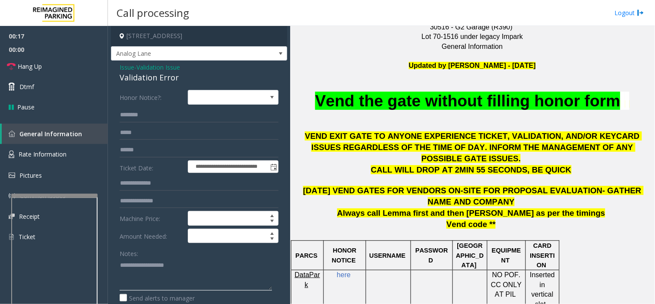
paste textarea "**********"
click at [155, 275] on textarea at bounding box center [196, 274] width 152 height 32
click at [145, 77] on div "Validation Error" at bounding box center [199, 78] width 159 height 12
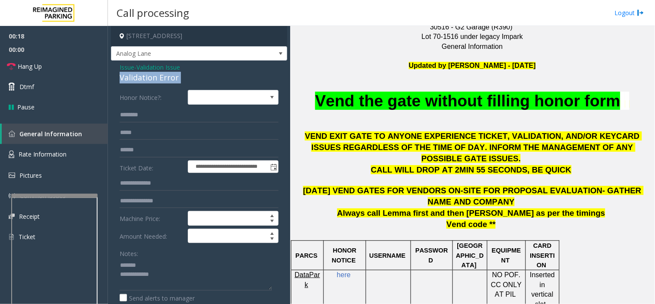
copy div "Validation Error"
click at [144, 262] on textarea at bounding box center [196, 274] width 152 height 32
paste textarea "**********"
click at [210, 288] on textarea at bounding box center [196, 274] width 152 height 32
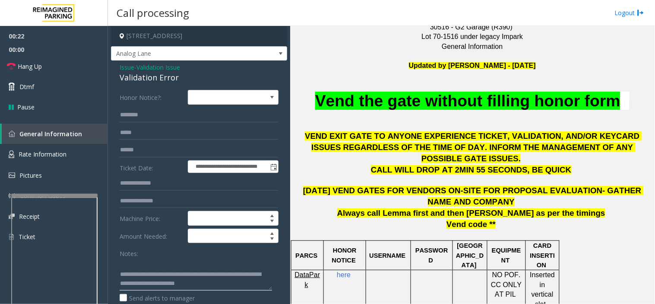
scroll to position [0, 0]
type textarea "**********"
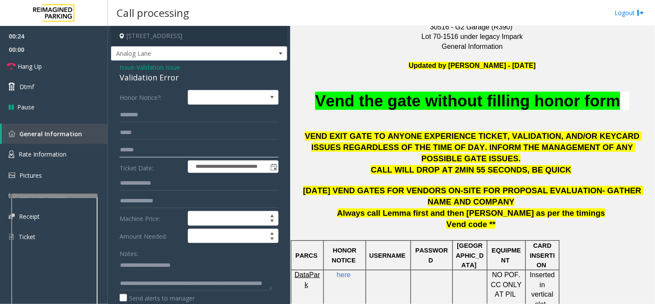
click at [175, 150] on input "text" at bounding box center [199, 150] width 159 height 15
type input "*****"
drag, startPoint x: 173, startPoint y: 275, endPoint x: 158, endPoint y: 273, distance: 14.8
click at [158, 273] on textarea at bounding box center [196, 274] width 152 height 32
click at [203, 260] on textarea at bounding box center [196, 274] width 152 height 32
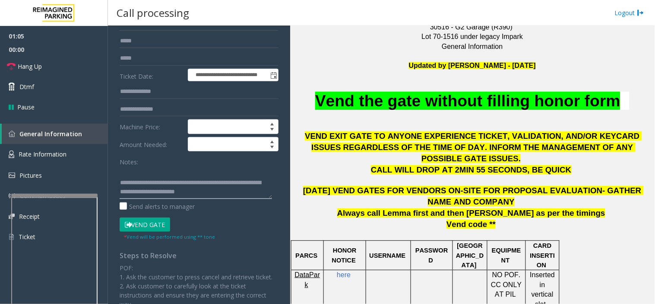
scroll to position [96, 0]
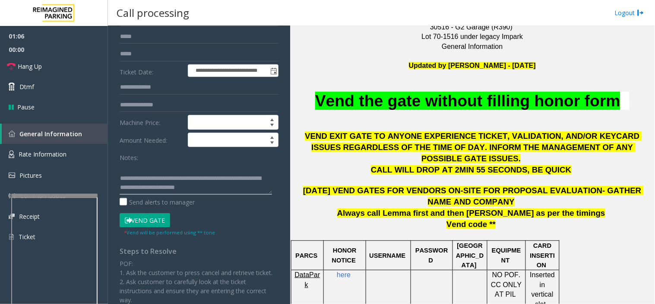
type textarea "**********"
click at [152, 214] on button "Vend Gate" at bounding box center [145, 220] width 51 height 15
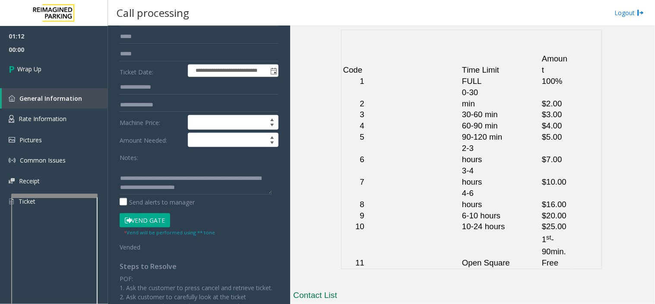
scroll to position [2159, 0]
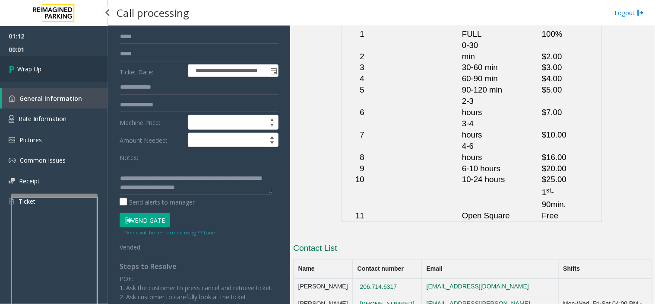
click at [37, 57] on link "Wrap Up" at bounding box center [54, 68] width 108 height 25
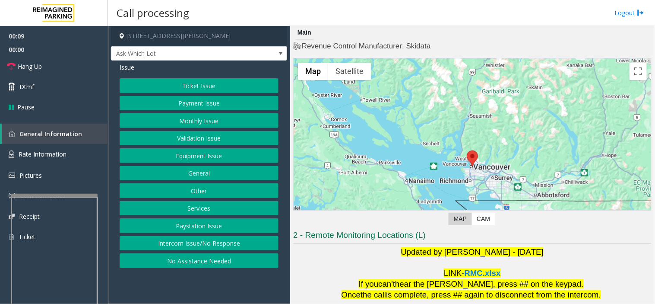
click at [197, 137] on button "Validation Issue" at bounding box center [199, 138] width 159 height 15
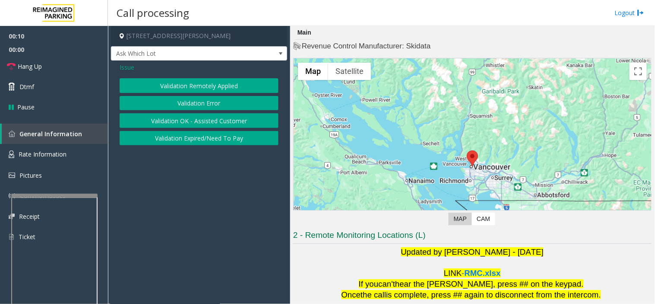
click at [204, 100] on button "Validation Error" at bounding box center [199, 103] width 159 height 15
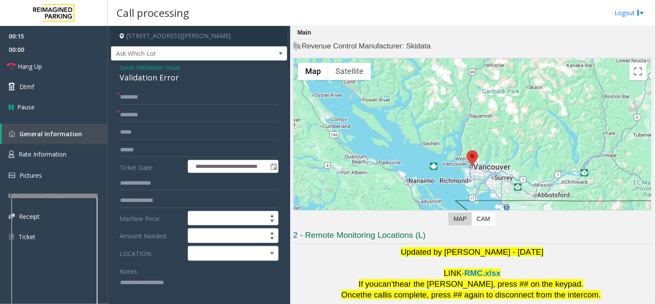
paste textarea "**********"
drag, startPoint x: 140, startPoint y: 71, endPoint x: 148, endPoint y: 76, distance: 9.5
click at [189, 72] on div "**********" at bounding box center [199, 306] width 176 height 492
type textarea "**********"
click at [213, 115] on input "text" at bounding box center [199, 115] width 159 height 15
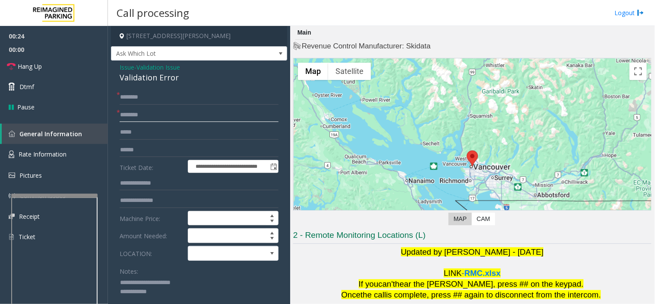
type input "********"
paste textarea "**********"
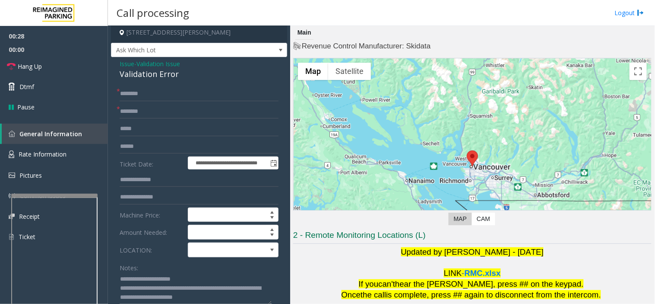
type textarea "**********"
click at [165, 148] on input "text" at bounding box center [199, 146] width 159 height 15
type input "*******"
click at [196, 89] on input "text" at bounding box center [199, 93] width 159 height 15
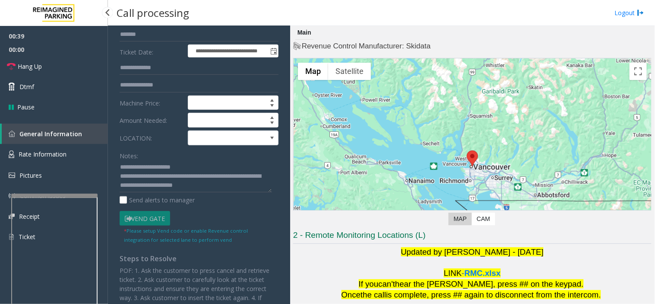
scroll to position [249, 0]
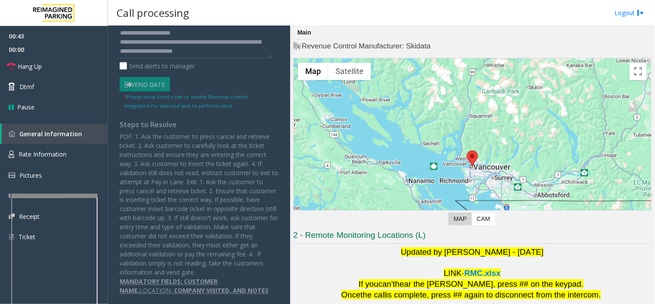
type input "***"
click at [195, 253] on p "POF: 1. Ask the customer to press cancel and retrieve ticket. 2. Ask customer t…" at bounding box center [199, 204] width 159 height 145
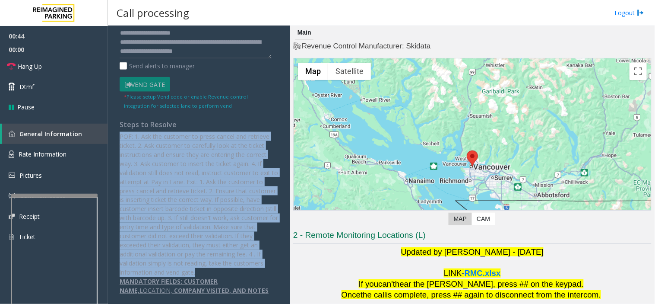
click at [195, 253] on p "POF: 1. Ask the customer to press cancel and retrieve ticket. 2. Ask customer t…" at bounding box center [199, 204] width 159 height 145
click at [200, 251] on p "POF: 1. Ask the customer to press cancel and retrieve ticket. 2. Ask customer t…" at bounding box center [199, 204] width 159 height 145
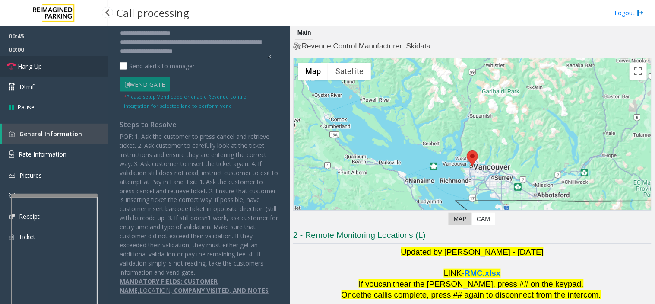
click at [59, 62] on link "Hang Up" at bounding box center [54, 66] width 108 height 20
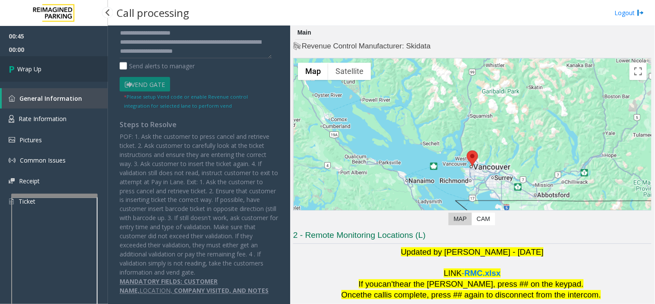
click at [71, 65] on link "Wrap Up" at bounding box center [54, 68] width 108 height 25
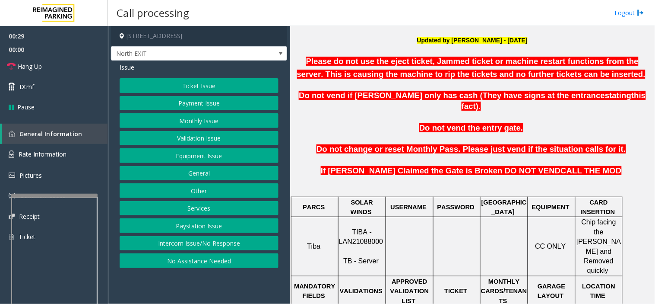
scroll to position [240, 0]
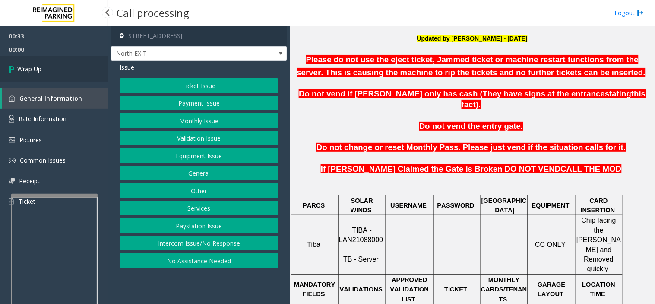
click at [73, 63] on link "Wrap Up" at bounding box center [54, 68] width 108 height 25
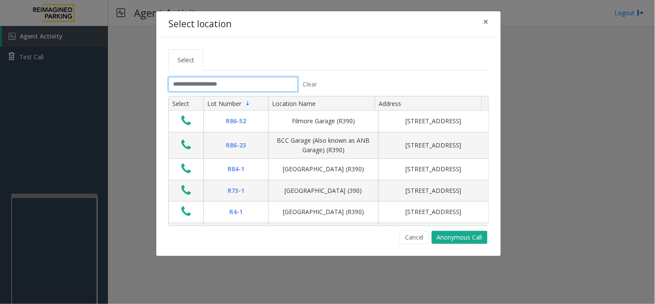
click at [216, 86] on input "text" at bounding box center [233, 84] width 130 height 15
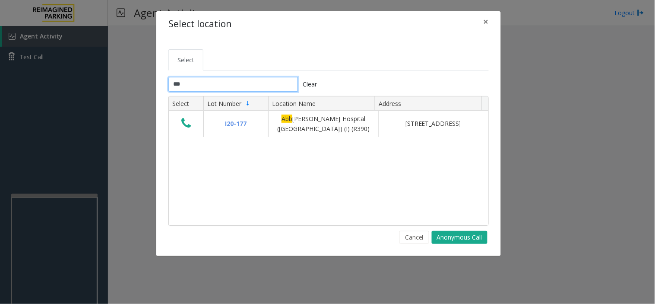
type input "***"
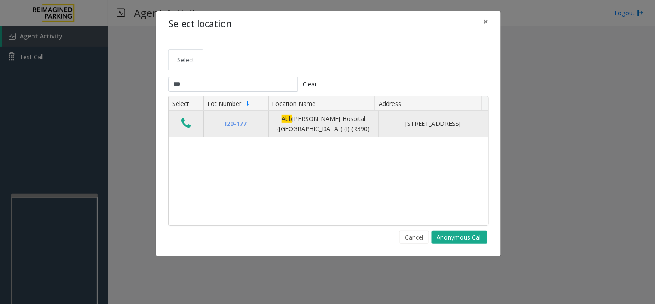
click at [188, 132] on td "Data table" at bounding box center [186, 124] width 35 height 26
click at [188, 127] on icon "Data table" at bounding box center [186, 123] width 10 height 12
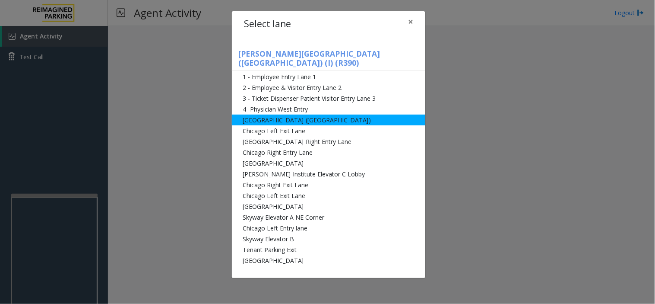
click at [268, 114] on li "[GEOGRAPHIC_DATA] ([GEOGRAPHIC_DATA])" at bounding box center [329, 119] width 194 height 11
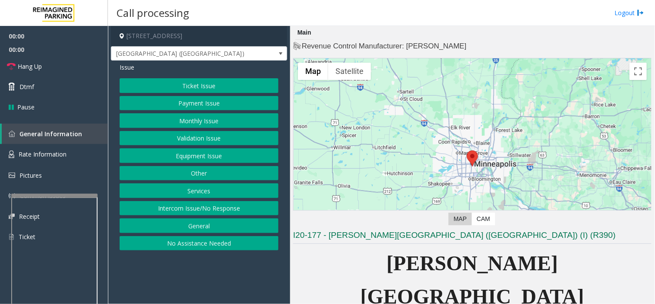
click at [176, 96] on div "Ticket Issue Payment Issue Monthly Issue Validation Issue Equipment Issue Other…" at bounding box center [199, 164] width 159 height 172
click at [174, 101] on button "Payment Issue" at bounding box center [199, 103] width 159 height 15
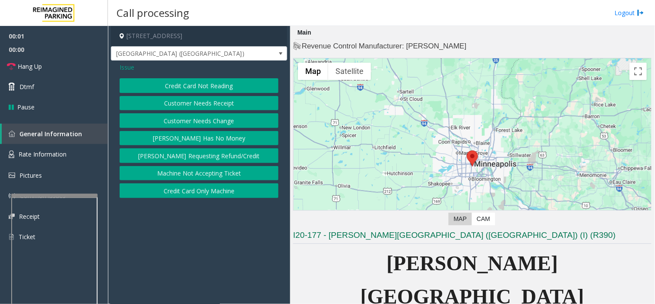
click at [175, 86] on button "Credit Card Not Reading" at bounding box center [199, 85] width 159 height 15
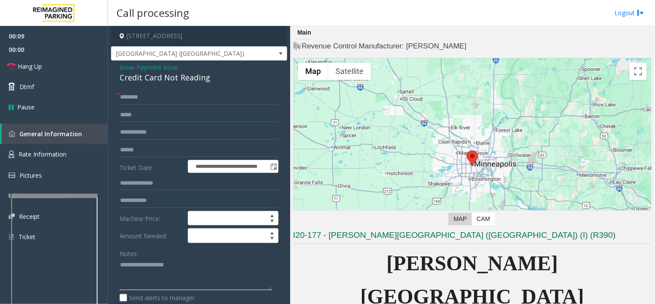
paste textarea "**********"
click at [118, 76] on div "**********" at bounding box center [199, 279] width 176 height 438
click at [180, 282] on textarea at bounding box center [196, 274] width 152 height 32
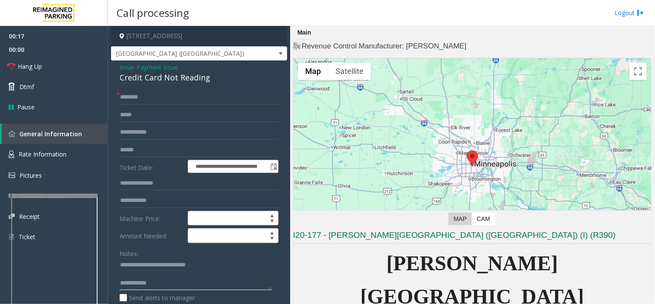
paste textarea "**********"
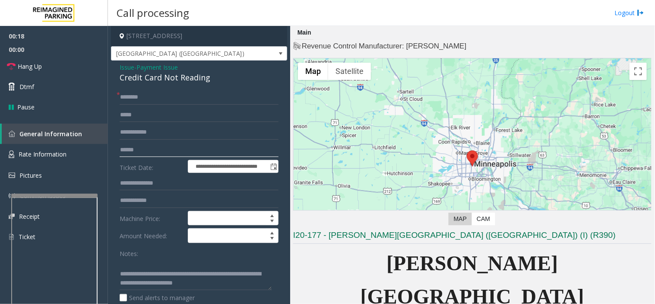
click at [154, 152] on input "text" at bounding box center [199, 150] width 159 height 15
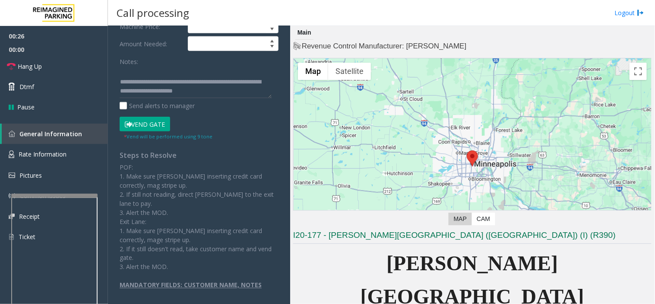
click at [149, 127] on button "Vend Gate" at bounding box center [145, 124] width 51 height 15
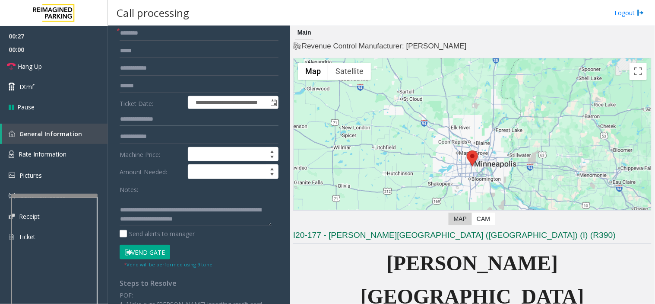
click at [148, 122] on input "text" at bounding box center [199, 119] width 159 height 15
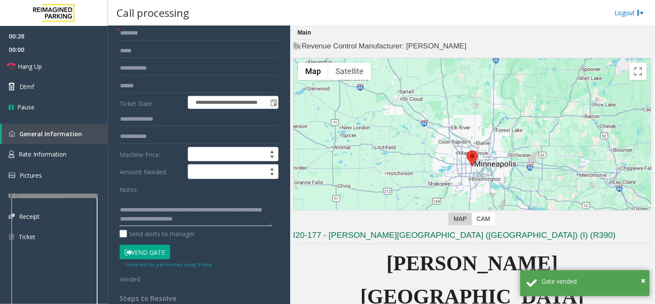
scroll to position [18, 0]
drag, startPoint x: 157, startPoint y: 200, endPoint x: 267, endPoint y: 220, distance: 111.7
click at [267, 220] on textarea at bounding box center [196, 210] width 152 height 32
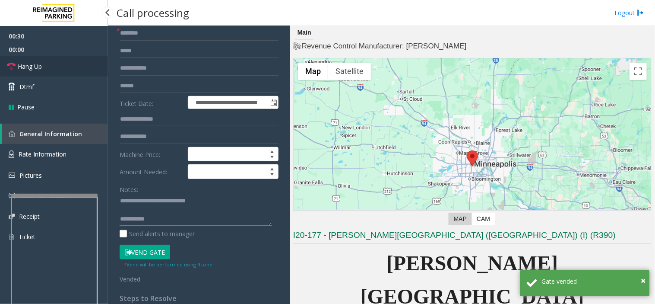
type textarea "**********"
click at [41, 64] on span "Hang Up" at bounding box center [30, 66] width 24 height 9
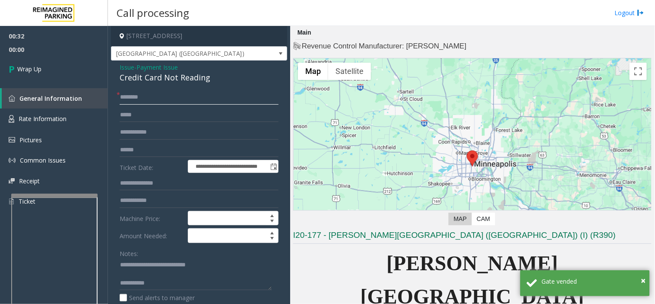
click at [143, 97] on input "text" at bounding box center [199, 97] width 159 height 15
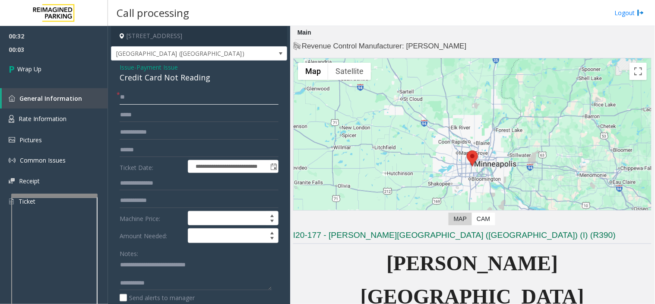
type input "**"
click at [179, 278] on textarea at bounding box center [196, 274] width 152 height 32
click at [180, 280] on textarea at bounding box center [196, 274] width 152 height 32
type textarea "**********"
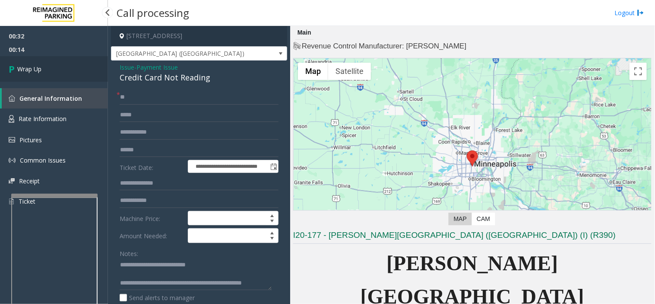
click at [55, 65] on link "Wrap Up" at bounding box center [54, 68] width 108 height 25
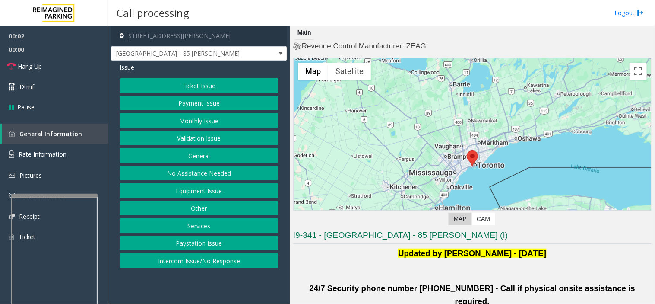
drag, startPoint x: 187, startPoint y: 286, endPoint x: 169, endPoint y: 299, distance: 22.2
click at [169, 299] on app-call-processing-form "85 Hanna Avenue, Toronto, ON Liberty Village - 85 Hanna Issue Ticket Issue Paym…" at bounding box center [199, 165] width 182 height 278
click at [181, 139] on button "Validation Issue" at bounding box center [199, 138] width 159 height 15
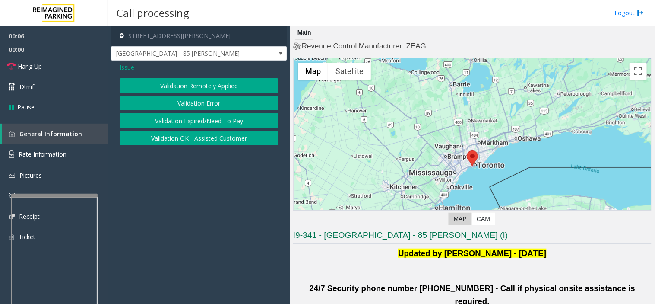
click at [177, 105] on button "Validation Error" at bounding box center [199, 103] width 159 height 15
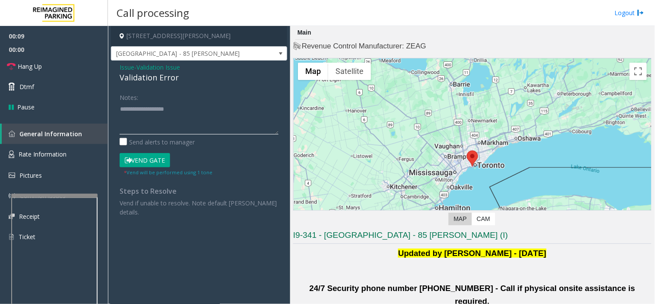
paste textarea "**********"
click at [145, 76] on div "Validation Error" at bounding box center [199, 78] width 159 height 12
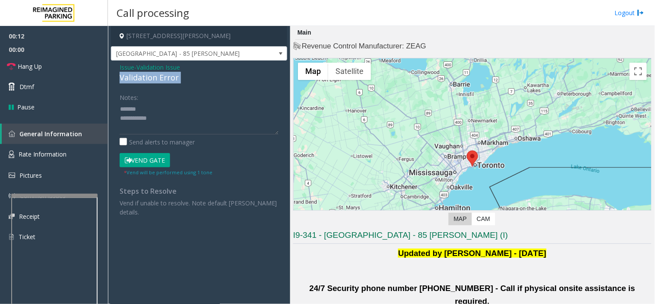
click at [145, 76] on div "Validation Error" at bounding box center [199, 78] width 159 height 12
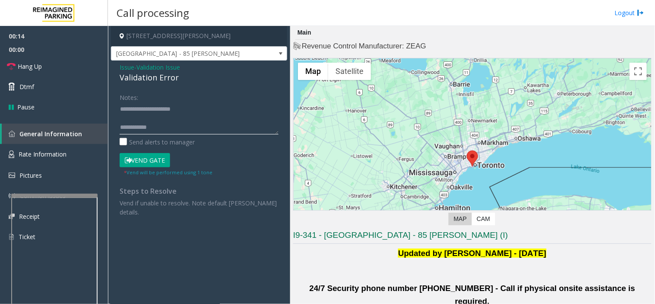
click at [188, 113] on textarea at bounding box center [199, 118] width 159 height 32
click at [200, 123] on textarea at bounding box center [199, 118] width 159 height 32
type textarea "**********"
click at [158, 68] on span "Validation Issue" at bounding box center [159, 67] width 44 height 9
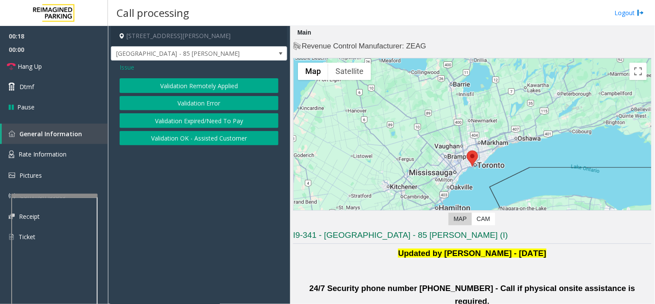
click at [206, 121] on button "Validation Expired/Need To Pay" at bounding box center [199, 120] width 159 height 15
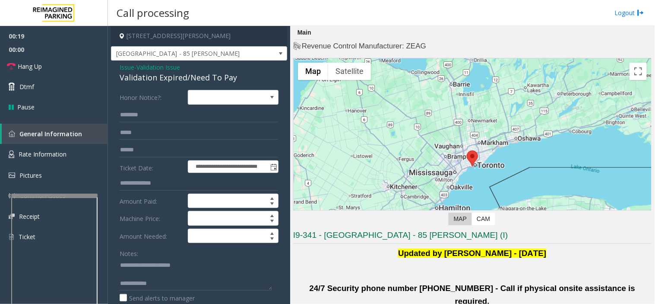
scroll to position [48, 0]
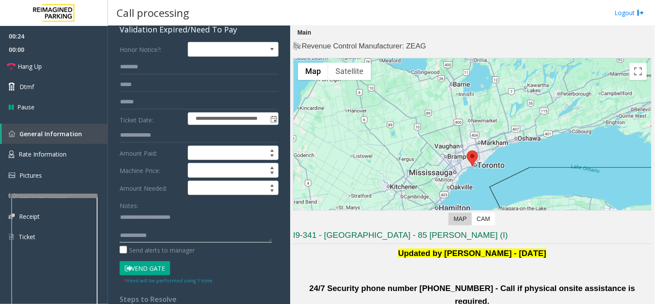
paste textarea "**********"
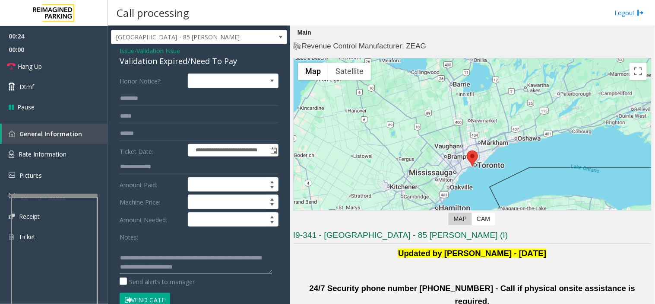
scroll to position [0, 0]
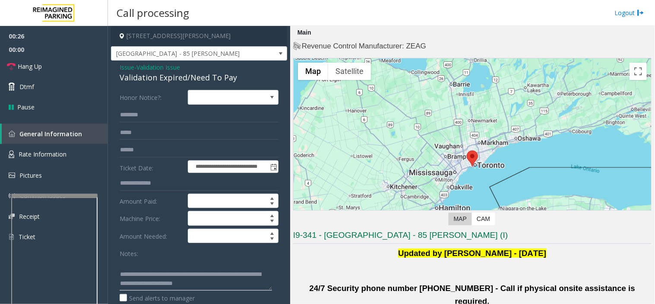
type textarea "**********"
click at [123, 65] on span "Issue" at bounding box center [127, 67] width 15 height 9
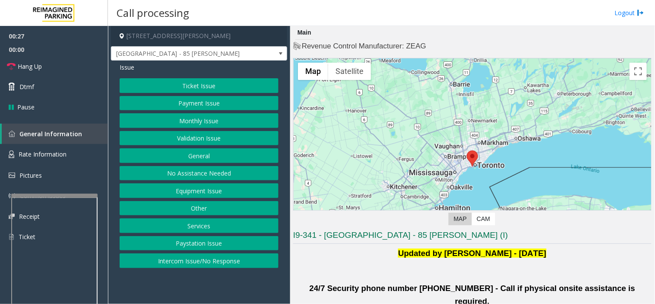
click at [185, 102] on button "Payment Issue" at bounding box center [199, 103] width 159 height 15
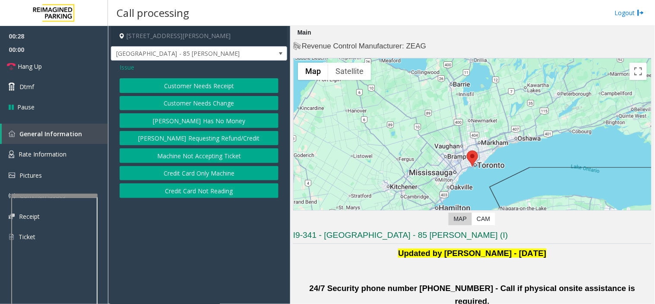
click at [187, 86] on button "Customer Needs Receipt" at bounding box center [199, 85] width 159 height 15
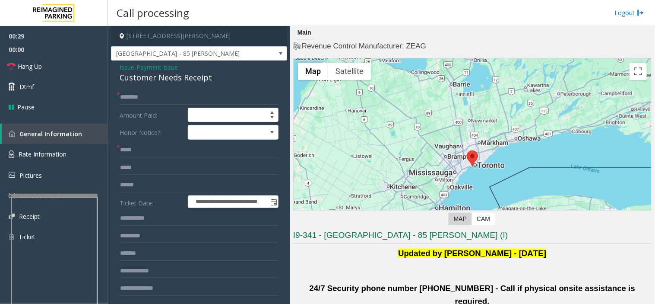
click at [157, 65] on span "Payment Issue" at bounding box center [157, 67] width 41 height 9
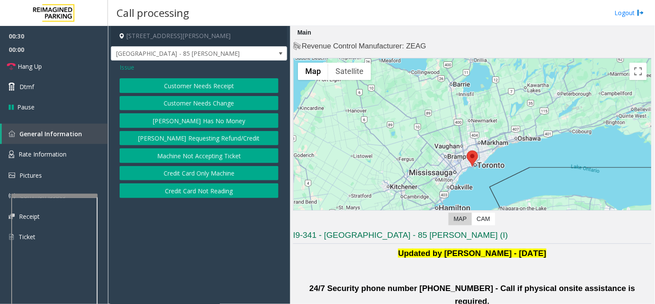
click at [199, 194] on button "Credit Card Not Reading" at bounding box center [199, 190] width 159 height 15
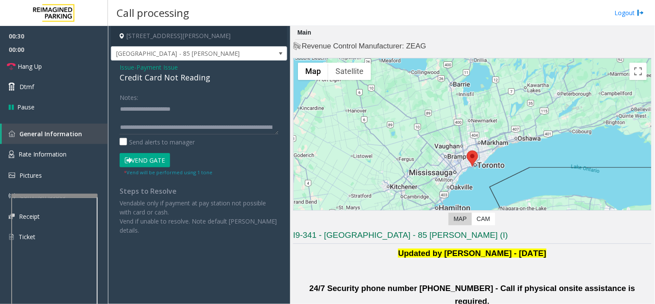
click at [152, 70] on span "Payment Issue" at bounding box center [157, 67] width 41 height 9
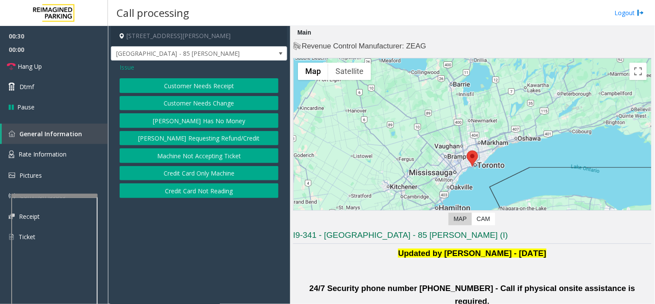
click at [152, 70] on div "Issue" at bounding box center [199, 67] width 159 height 9
click at [197, 191] on button "Credit Card Not Reading" at bounding box center [199, 190] width 159 height 15
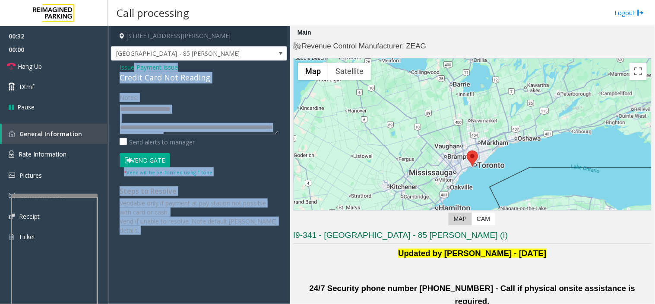
click at [166, 82] on div "Credit Card Not Reading" at bounding box center [199, 78] width 159 height 12
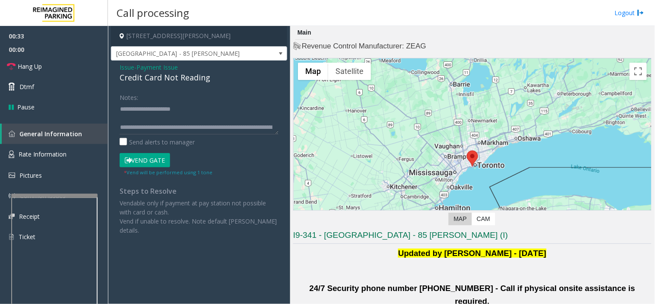
click at [165, 79] on div "Credit Card Not Reading" at bounding box center [199, 78] width 159 height 12
click at [191, 118] on textarea at bounding box center [199, 118] width 159 height 32
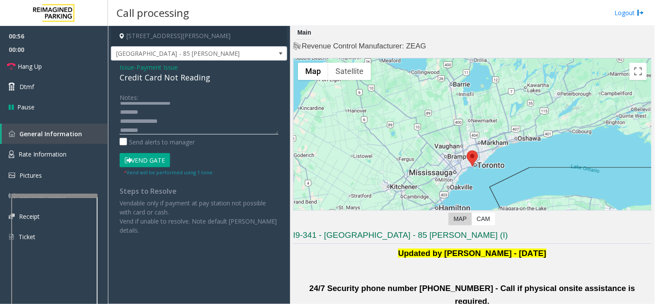
scroll to position [24, 0]
click at [136, 159] on button "Vend Gate" at bounding box center [145, 160] width 51 height 15
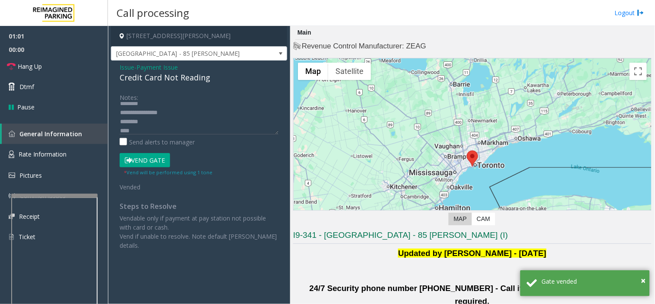
scroll to position [54, 0]
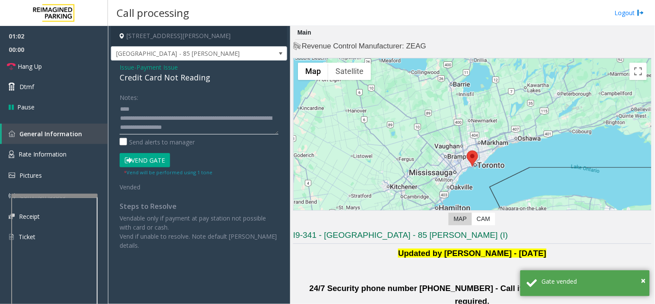
click at [178, 133] on textarea at bounding box center [199, 118] width 159 height 32
click at [141, 102] on textarea at bounding box center [199, 118] width 159 height 32
click at [140, 110] on textarea at bounding box center [199, 118] width 159 height 32
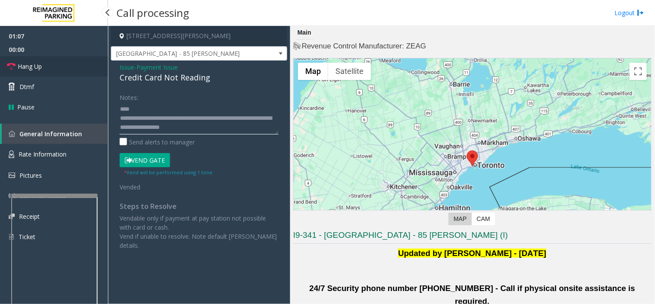
type textarea "**********"
click at [64, 72] on link "Hang Up" at bounding box center [54, 66] width 108 height 20
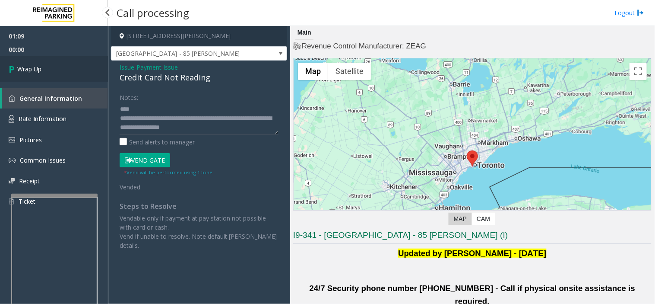
drag, startPoint x: 64, startPoint y: 72, endPoint x: 124, endPoint y: 14, distance: 82.8
click at [63, 72] on link "Wrap Up" at bounding box center [54, 68] width 108 height 25
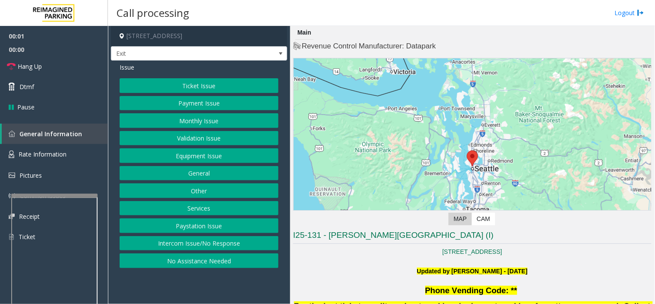
scroll to position [240, 0]
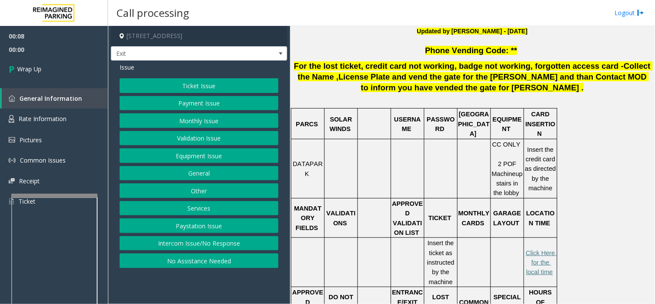
drag, startPoint x: 241, startPoint y: 248, endPoint x: 201, endPoint y: 196, distance: 65.0
click at [241, 248] on button "Intercom Issue/No Response" at bounding box center [199, 243] width 159 height 15
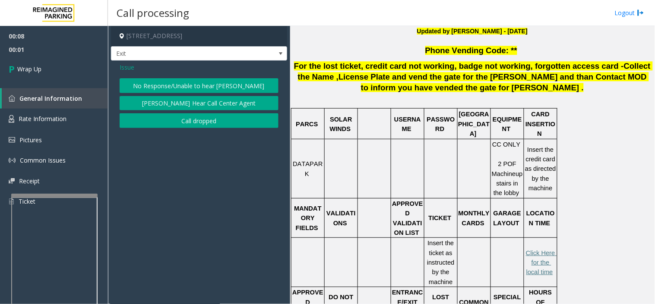
click at [180, 121] on button "Call dropped" at bounding box center [199, 120] width 159 height 15
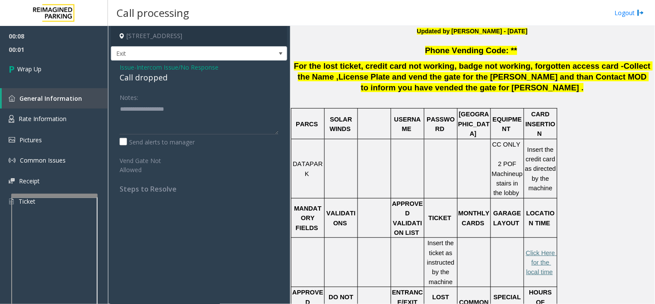
click at [141, 76] on div "Call dropped" at bounding box center [199, 78] width 159 height 12
type textarea "**********"
click at [65, 63] on link "Wrap Up" at bounding box center [54, 68] width 108 height 25
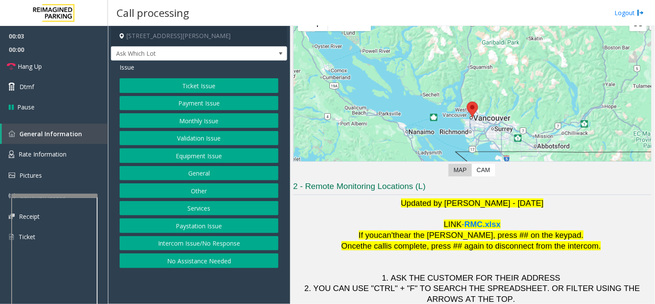
scroll to position [91, 0]
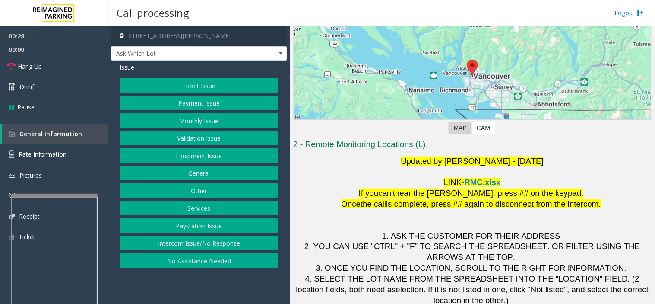
drag, startPoint x: 217, startPoint y: 242, endPoint x: 219, endPoint y: 212, distance: 30.7
click at [217, 242] on button "Intercom Issue/No Response" at bounding box center [199, 243] width 159 height 15
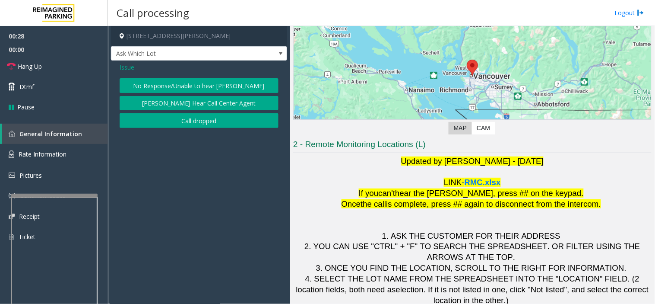
click at [199, 76] on div "Issue No Response/Unable to hear [PERSON_NAME] Cannot Hear Call Center Agent Ca…" at bounding box center [199, 96] width 176 height 72
click at [200, 86] on button "No Response/Unable to hear [PERSON_NAME]" at bounding box center [199, 85] width 159 height 15
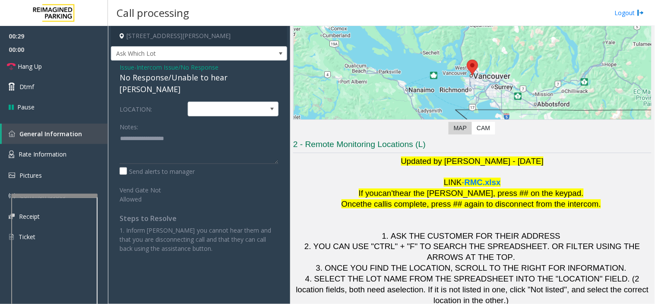
click at [199, 79] on div "No Response/Unable to hear [PERSON_NAME]" at bounding box center [199, 83] width 159 height 23
type textarea "**********"
click at [66, 60] on link "Hang Up" at bounding box center [54, 66] width 108 height 20
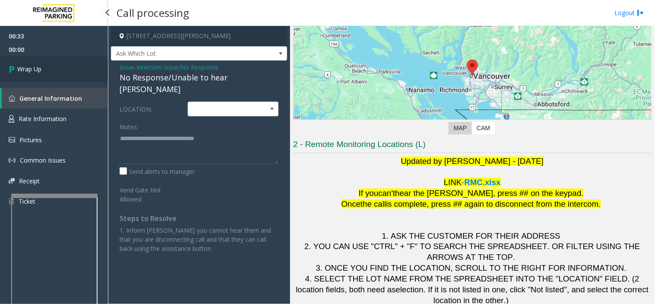
click at [66, 60] on link "Wrap Up" at bounding box center [54, 68] width 108 height 25
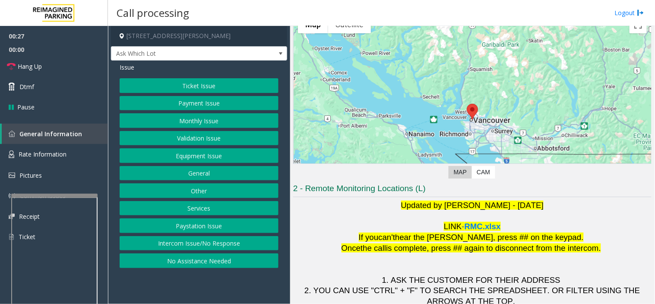
scroll to position [91, 0]
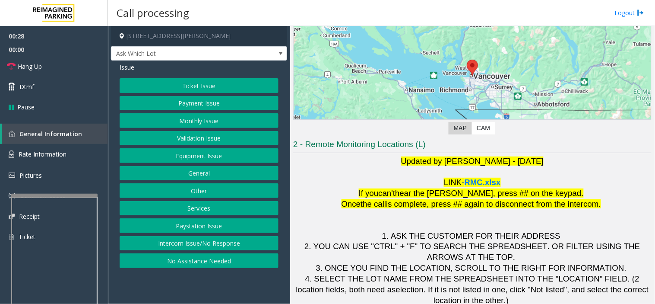
drag, startPoint x: 257, startPoint y: 288, endPoint x: 239, endPoint y: 283, distance: 18.7
click at [239, 283] on app-call-processing-form "601 West Cordova Street, Vancouver, BC Ask Which Lot Issue Ticket Issue Payment…" at bounding box center [199, 165] width 182 height 278
click at [196, 275] on app-call-processing-form "601 West Cordova Street, Vancouver, BC Ask Which Lot Issue Ticket Issue Payment…" at bounding box center [199, 165] width 182 height 278
click at [202, 105] on button "Payment Issue" at bounding box center [199, 103] width 159 height 15
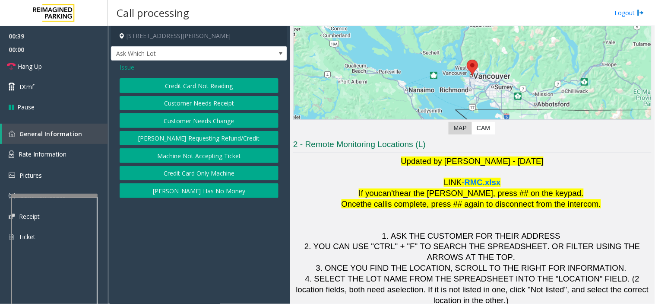
click at [209, 83] on button "Credit Card Not Reading" at bounding box center [199, 85] width 159 height 15
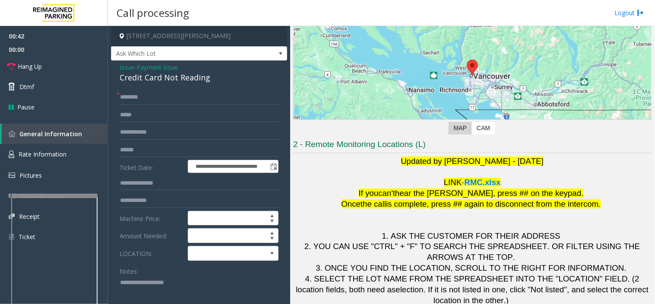
drag, startPoint x: 188, startPoint y: 290, endPoint x: 126, endPoint y: 67, distance: 231.3
click at [126, 67] on span "Issue" at bounding box center [127, 67] width 15 height 9
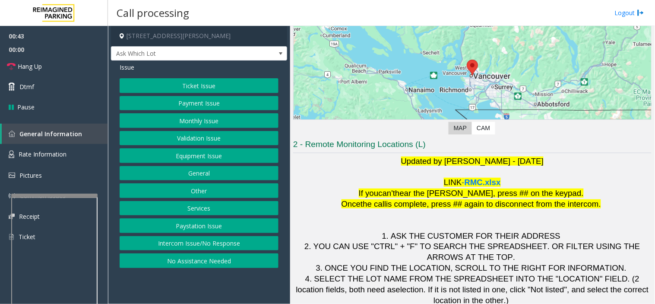
click at [191, 136] on button "Validation Issue" at bounding box center [199, 138] width 159 height 15
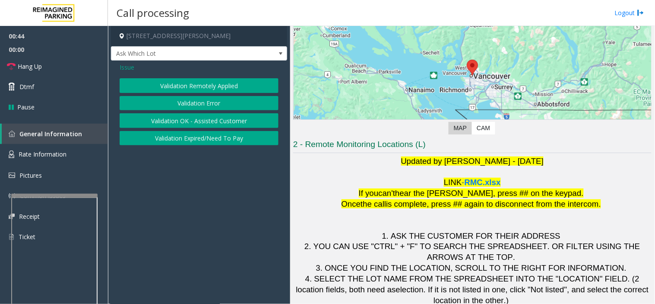
click at [193, 96] on button "Validation Error" at bounding box center [199, 103] width 159 height 15
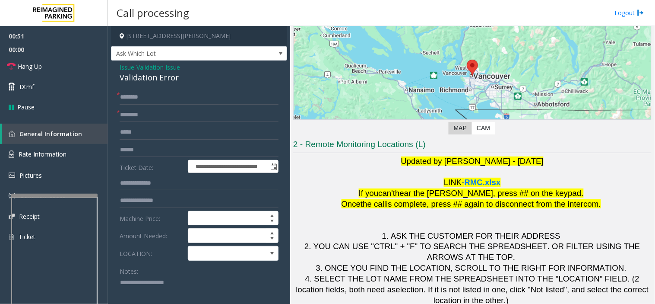
paste textarea "**********"
click at [140, 79] on div "Validation Error" at bounding box center [199, 78] width 159 height 12
type textarea "**********"
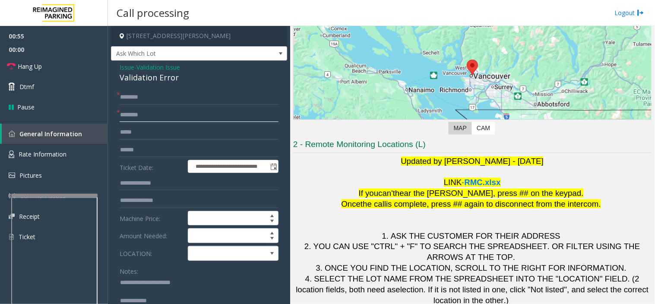
click at [171, 111] on input "text" at bounding box center [199, 115] width 159 height 15
type input "********"
click at [166, 151] on input "text" at bounding box center [199, 150] width 159 height 15
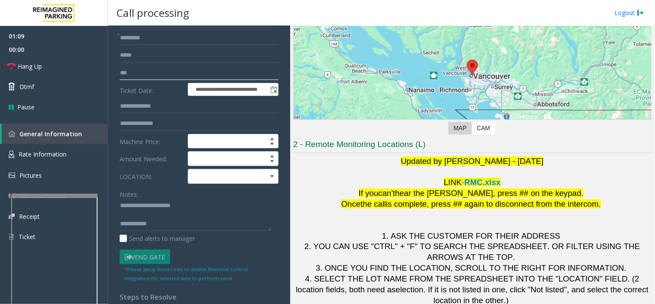
scroll to position [192, 0]
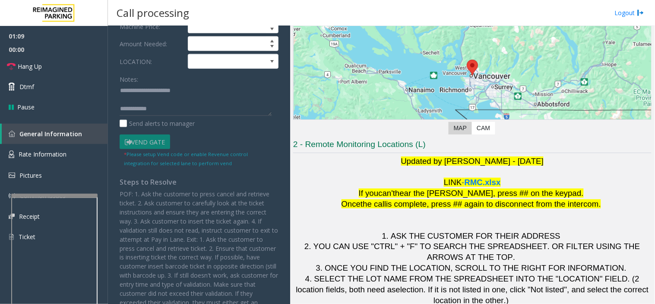
type input "***"
click at [191, 109] on textarea at bounding box center [196, 100] width 152 height 32
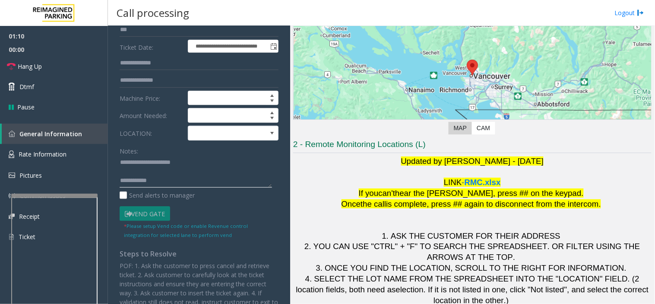
scroll to position [0, 0]
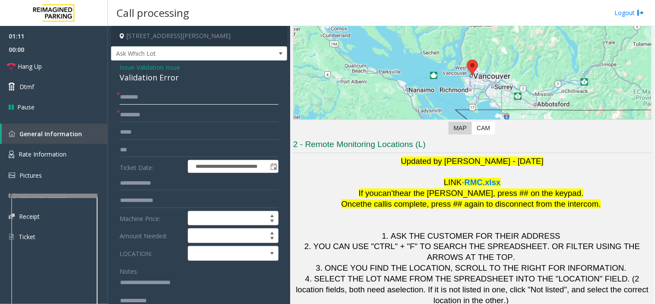
click at [183, 95] on input "text" at bounding box center [199, 97] width 159 height 15
type input "**"
drag, startPoint x: 74, startPoint y: 63, endPoint x: 87, endPoint y: 75, distance: 18.3
click at [74, 63] on link "Hang Up" at bounding box center [54, 66] width 108 height 20
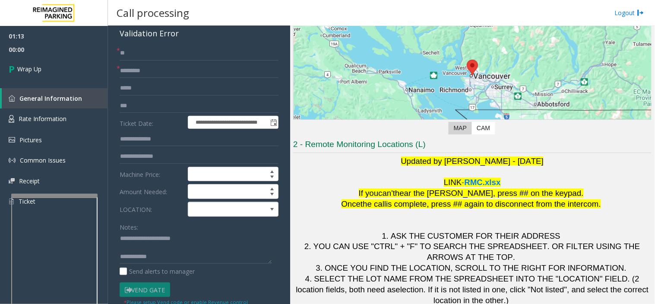
scroll to position [144, 0]
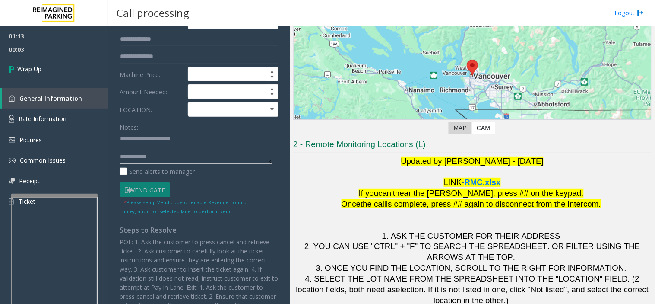
paste textarea "**********"
click at [171, 156] on textarea at bounding box center [196, 148] width 152 height 32
type textarea "**********"
click at [65, 62] on link "Wrap Up" at bounding box center [54, 68] width 108 height 25
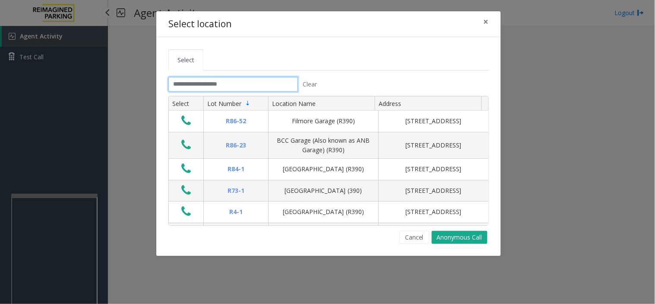
click at [262, 79] on input "text" at bounding box center [233, 84] width 130 height 15
click at [264, 83] on input "text" at bounding box center [233, 84] width 130 height 15
click at [274, 89] on input "text" at bounding box center [233, 84] width 130 height 15
drag, startPoint x: 259, startPoint y: 84, endPoint x: 239, endPoint y: 80, distance: 20.8
click at [239, 80] on input "text" at bounding box center [233, 84] width 130 height 15
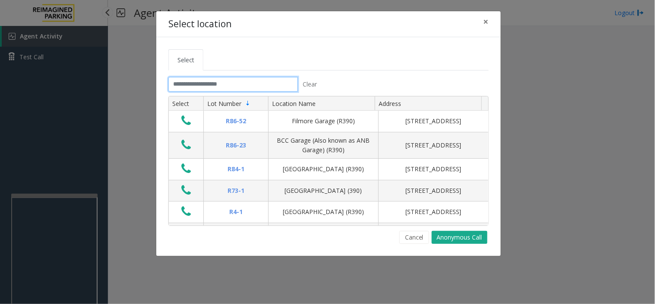
click at [245, 84] on input "text" at bounding box center [233, 84] width 130 height 15
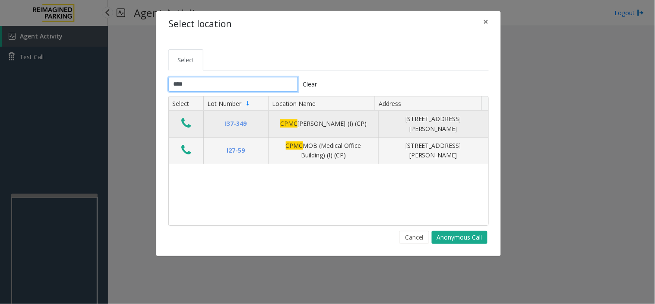
type input "****"
click at [184, 123] on icon "Data table" at bounding box center [186, 123] width 10 height 12
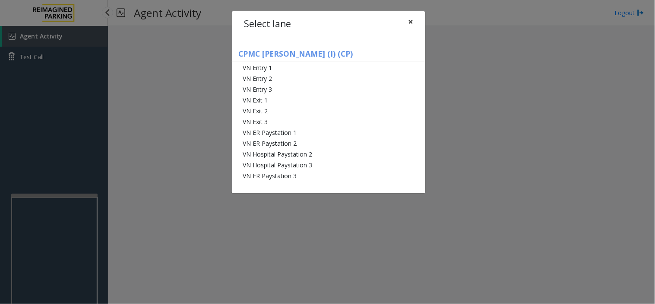
click at [413, 24] on button "×" at bounding box center [410, 21] width 17 height 21
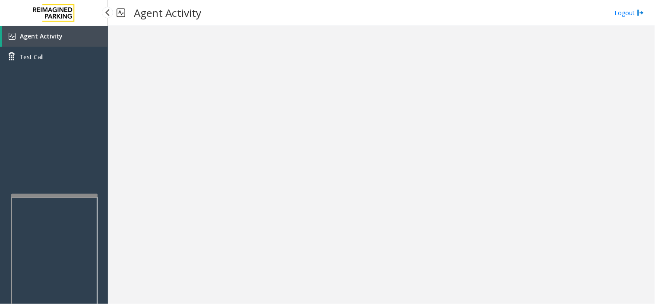
drag, startPoint x: 385, startPoint y: 103, endPoint x: 355, endPoint y: 127, distance: 39.0
click at [355, 127] on div at bounding box center [381, 165] width 547 height 278
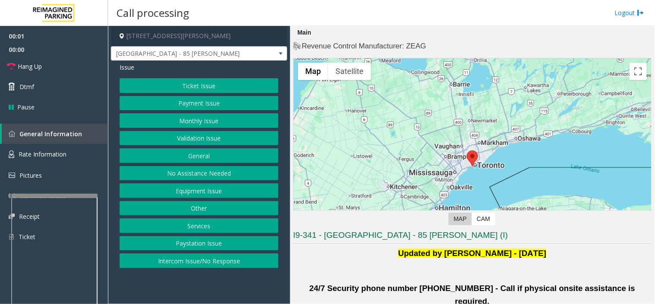
scroll to position [192, 0]
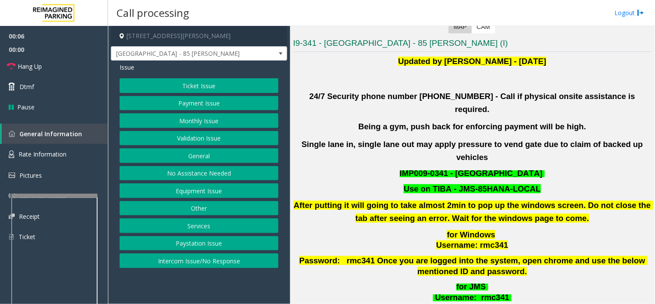
click at [210, 132] on button "Validation Issue" at bounding box center [199, 138] width 159 height 15
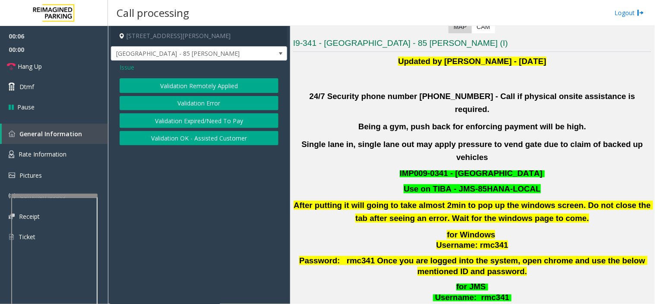
click at [206, 97] on button "Validation Error" at bounding box center [199, 103] width 159 height 15
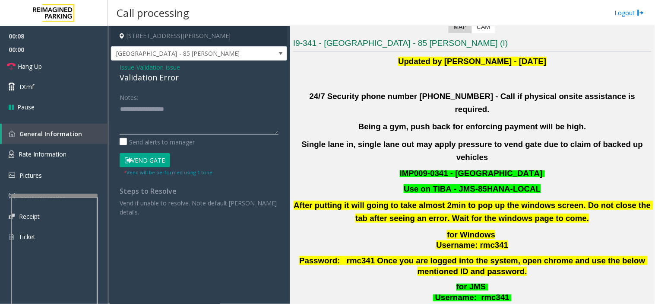
paste textarea "**********"
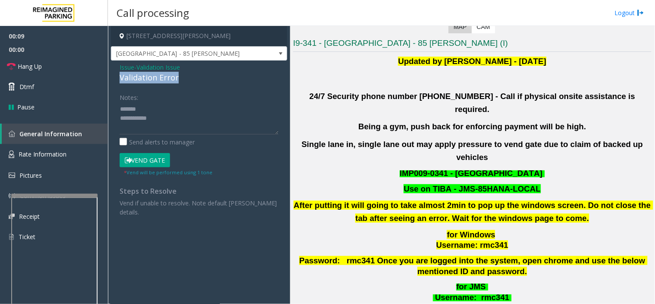
drag, startPoint x: 123, startPoint y: 76, endPoint x: 191, endPoint y: 76, distance: 68.3
click at [191, 76] on div "Issue - Validation Issue Validation Error Notes: Send alerts to manager Vend Ga…" at bounding box center [199, 142] width 176 height 165
paste textarea "**********"
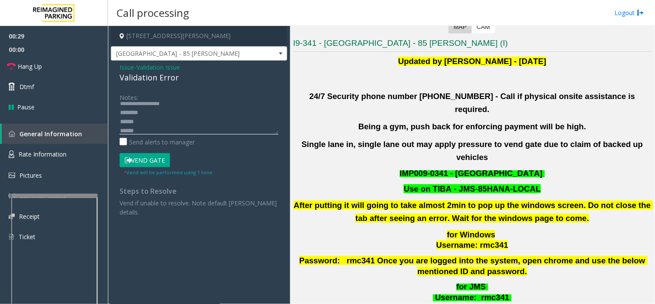
scroll to position [33, 0]
type textarea "**********"
click at [141, 158] on button "Vend Gate" at bounding box center [145, 160] width 51 height 15
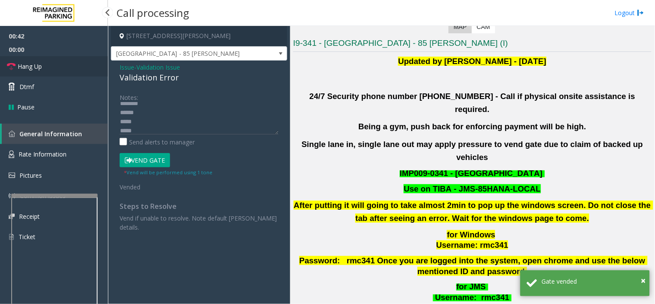
click at [61, 67] on link "Hang Up" at bounding box center [54, 66] width 108 height 20
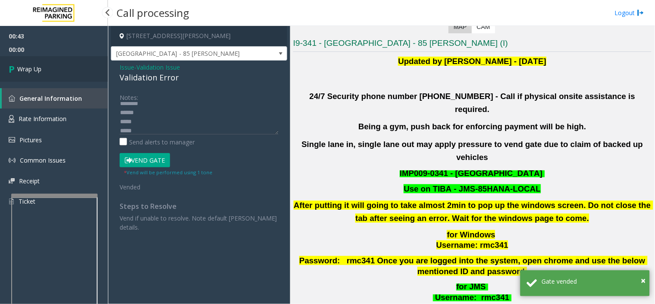
click at [70, 67] on link "Wrap Up" at bounding box center [54, 68] width 108 height 25
